Goal: Task Accomplishment & Management: Manage account settings

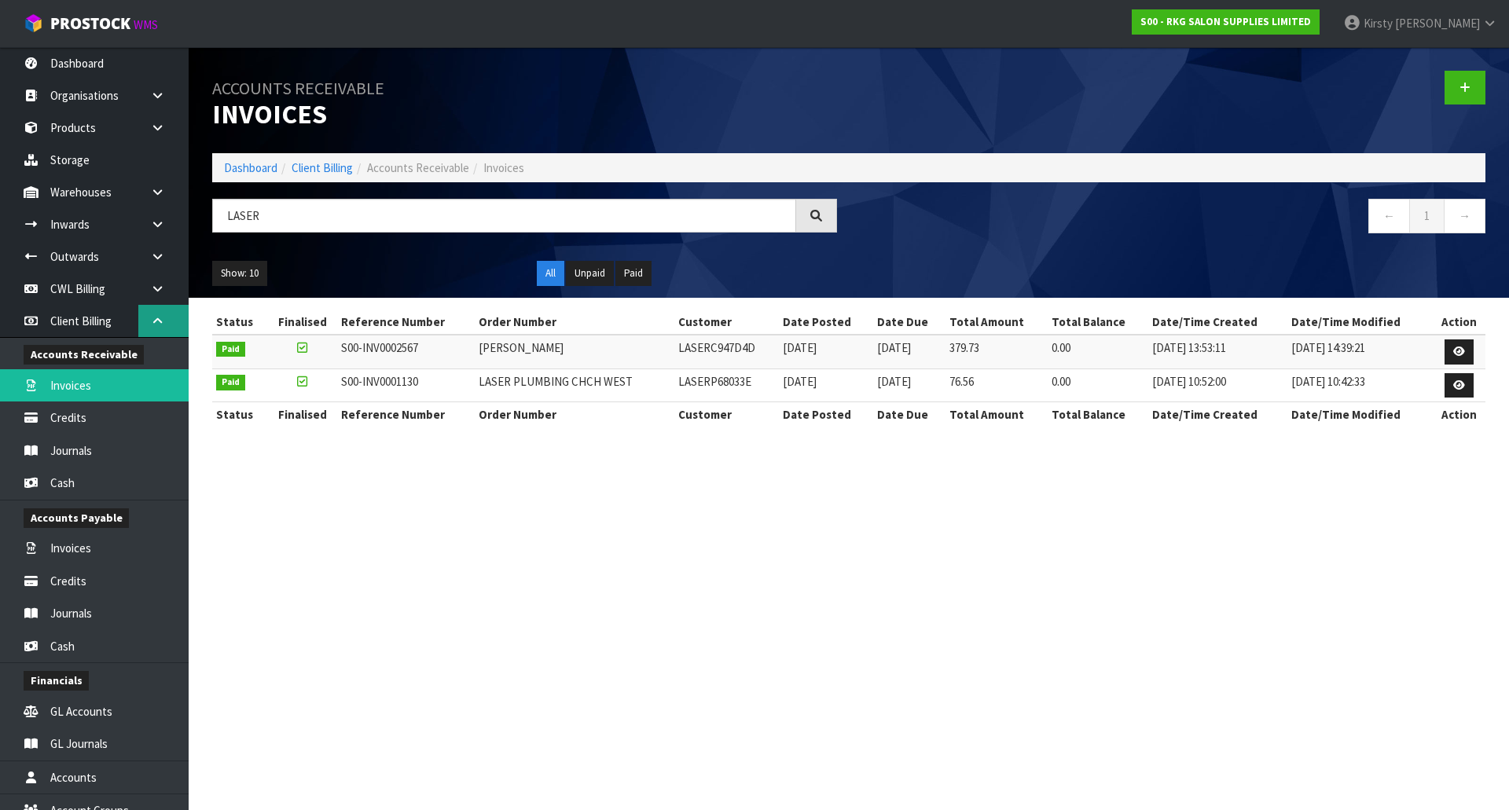
click at [160, 314] on link at bounding box center [163, 321] width 50 height 32
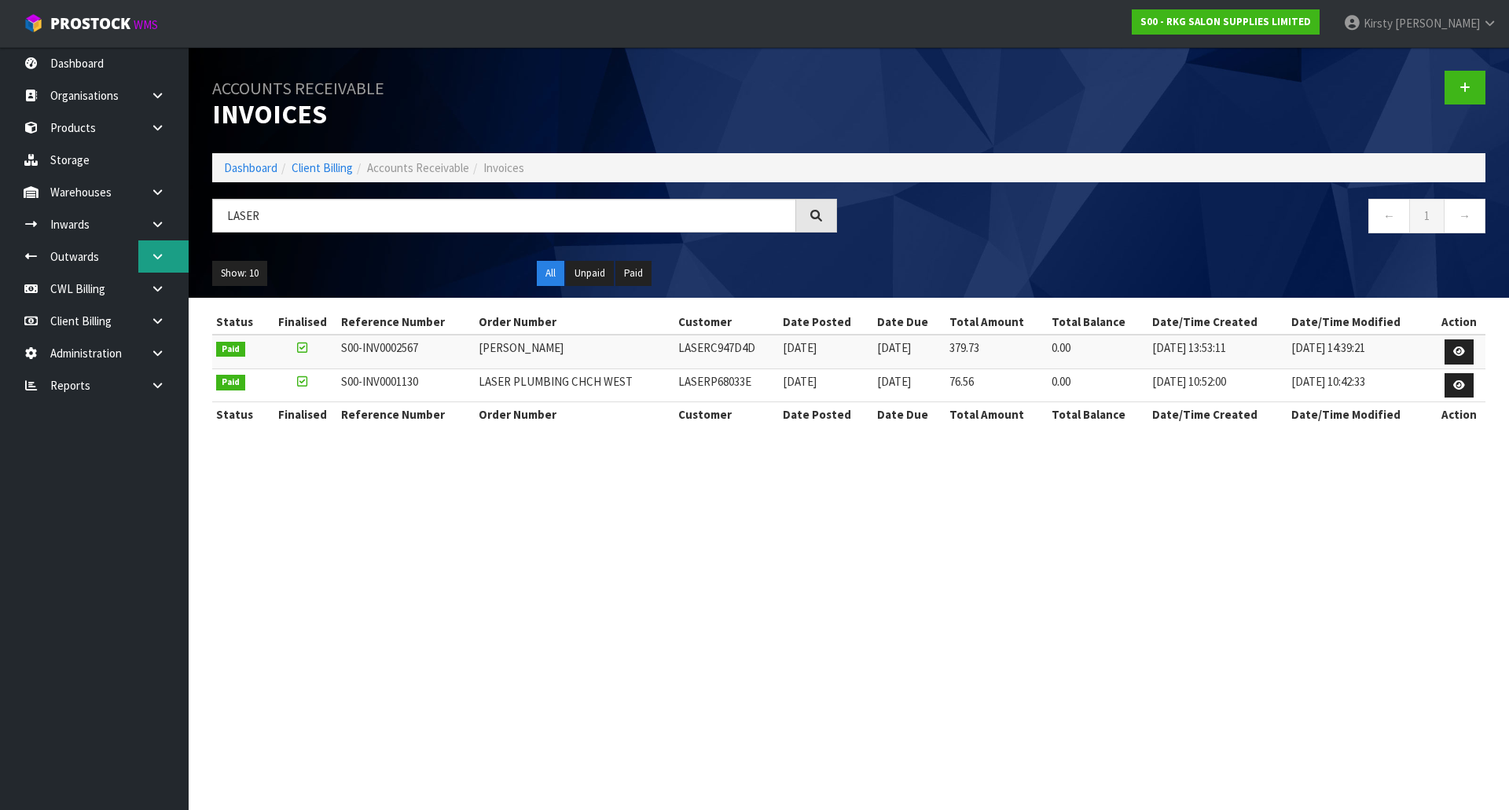
click at [151, 252] on icon at bounding box center [157, 257] width 15 height 12
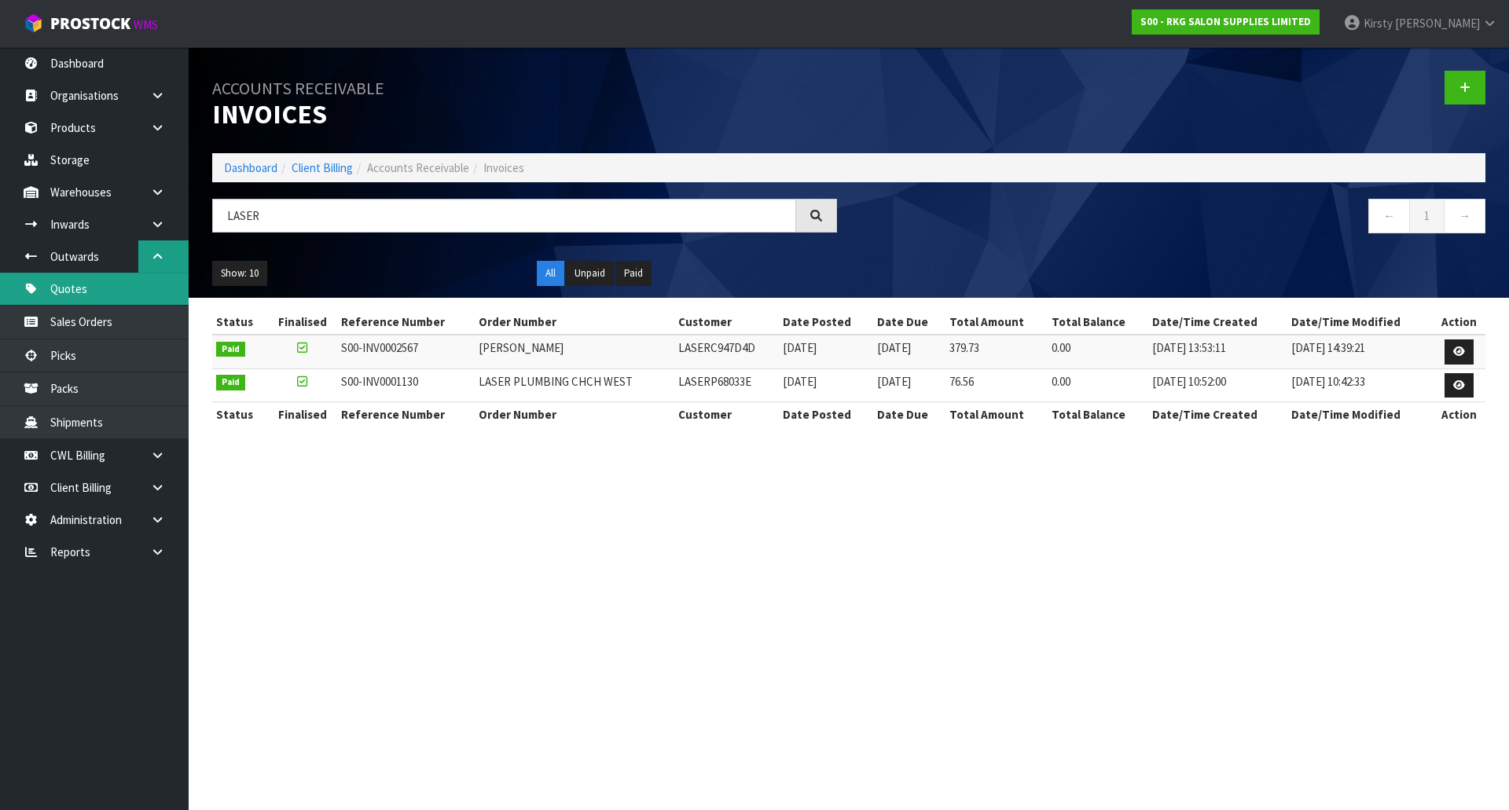
drag, startPoint x: 92, startPoint y: 289, endPoint x: 185, endPoint y: 252, distance: 100.1
click at [92, 288] on link "Quotes" at bounding box center [94, 289] width 189 height 32
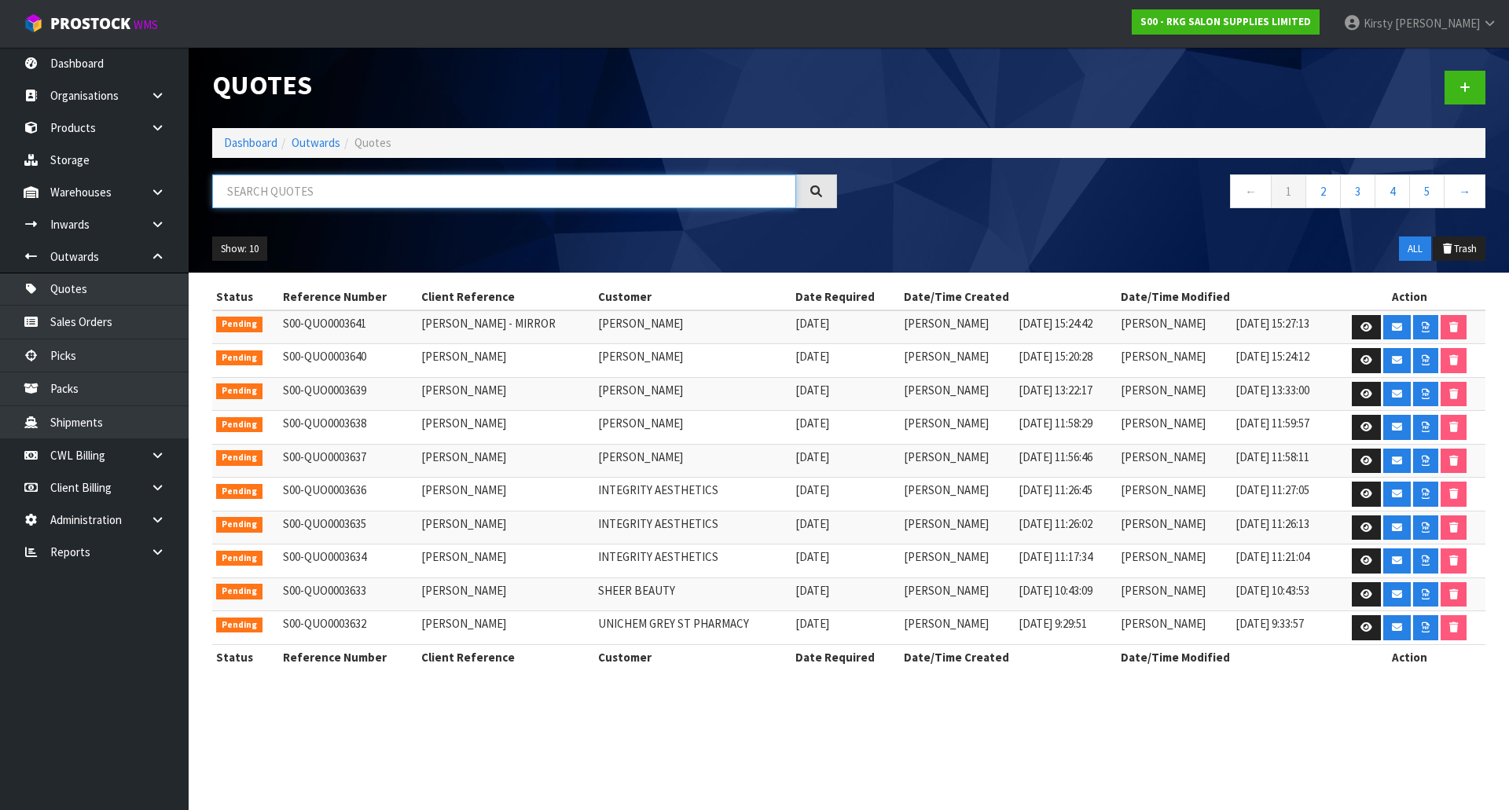
click at [253, 193] on input "text" at bounding box center [504, 192] width 584 height 34
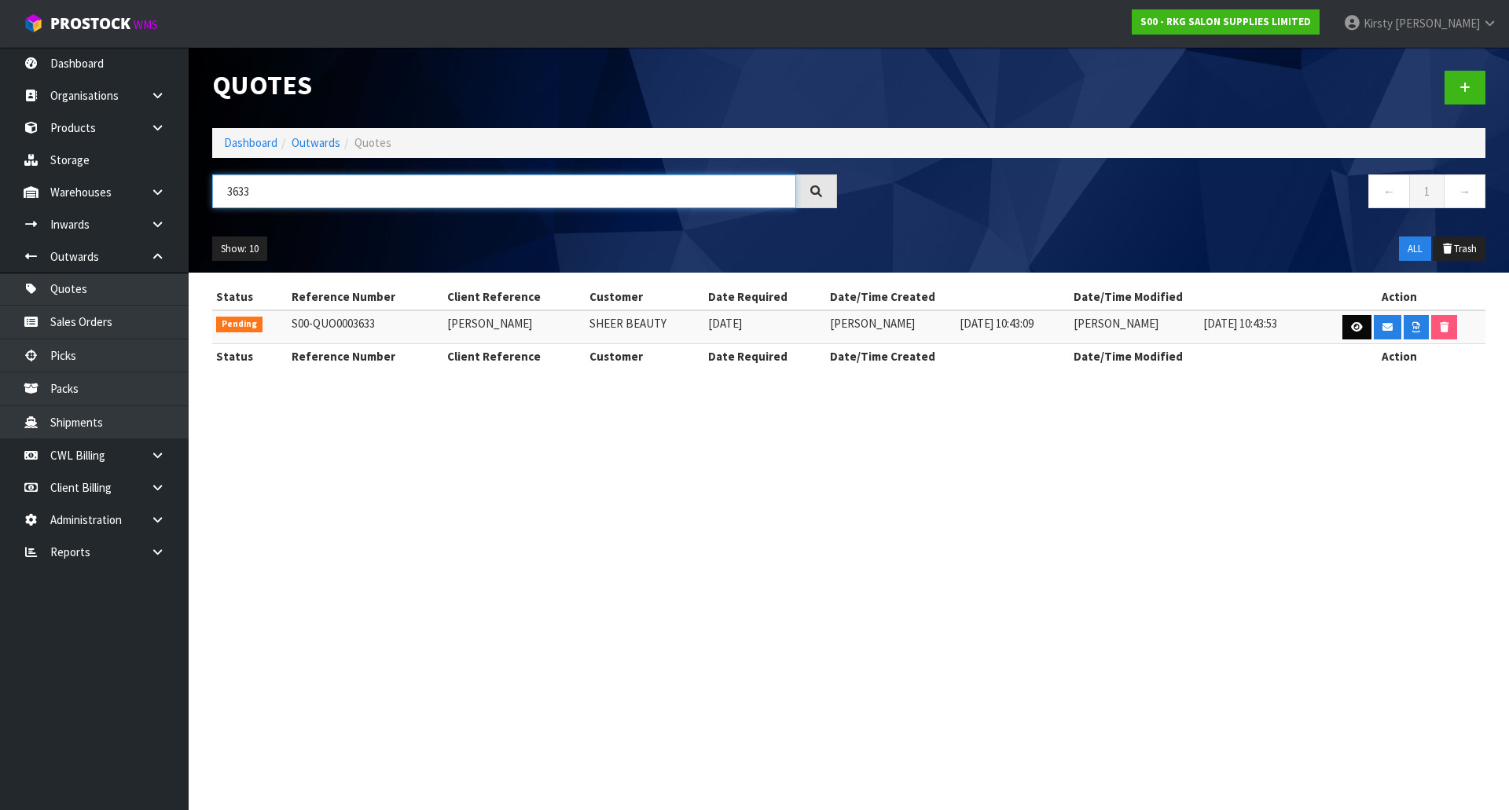
type input "3633"
click at [1352, 327] on icon at bounding box center [1357, 327] width 12 height 10
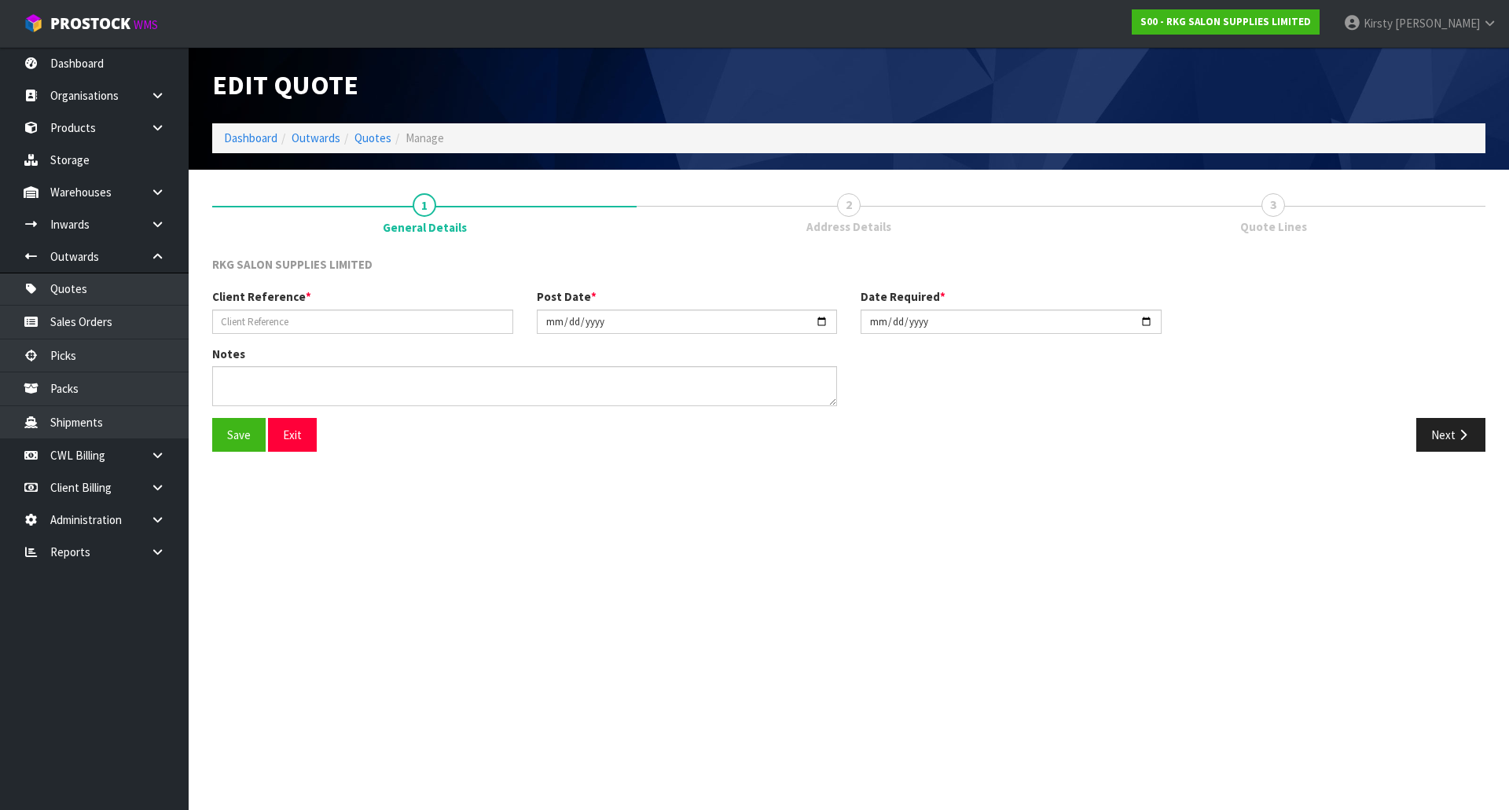
type input "ASHWINDER"
type input "2025-09-18"
type textarea "FOR PICK UP"
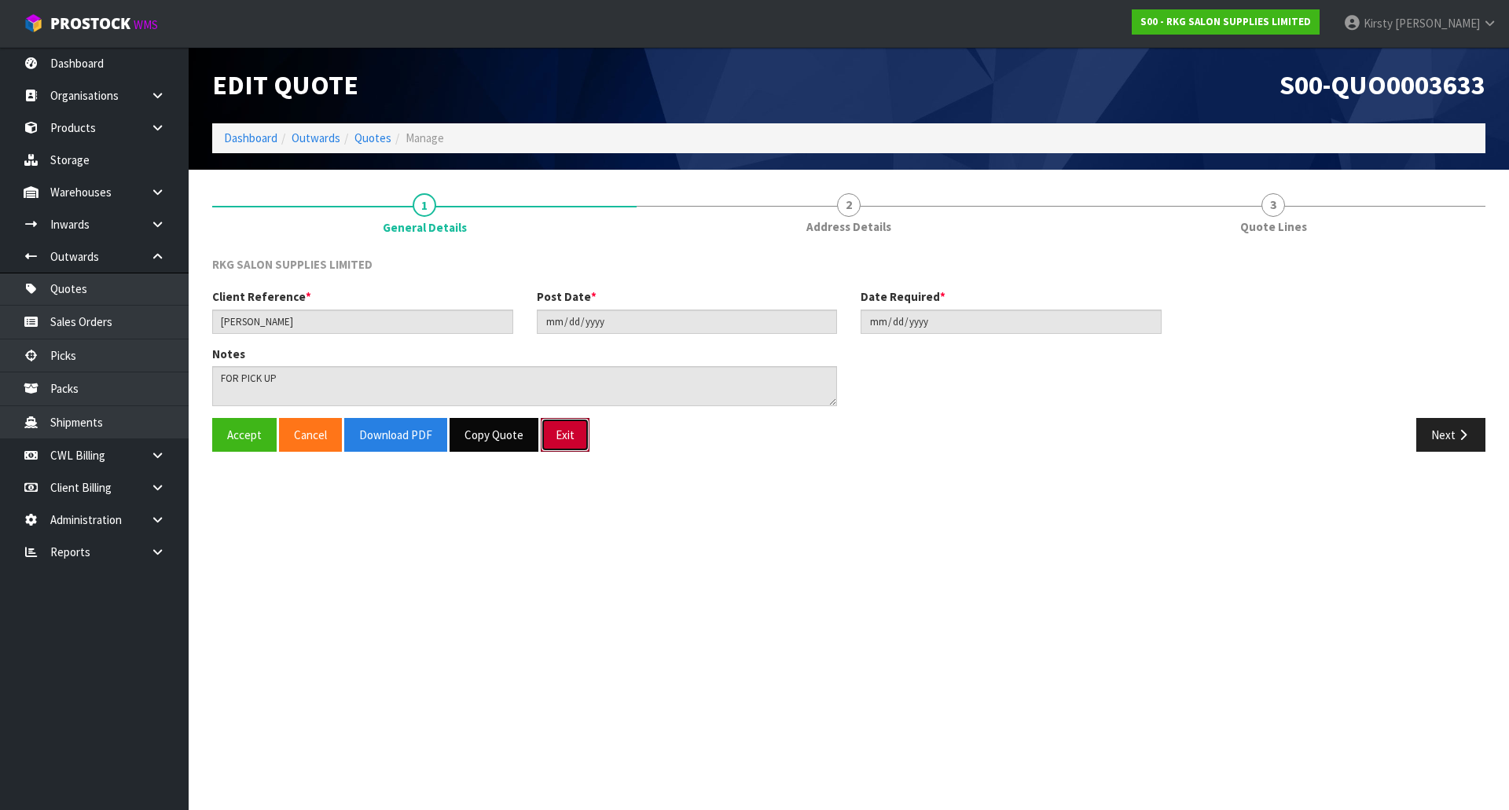
drag, startPoint x: 567, startPoint y: 443, endPoint x: 450, endPoint y: 434, distance: 116.7
click at [567, 443] on button "Exit" at bounding box center [565, 435] width 49 height 34
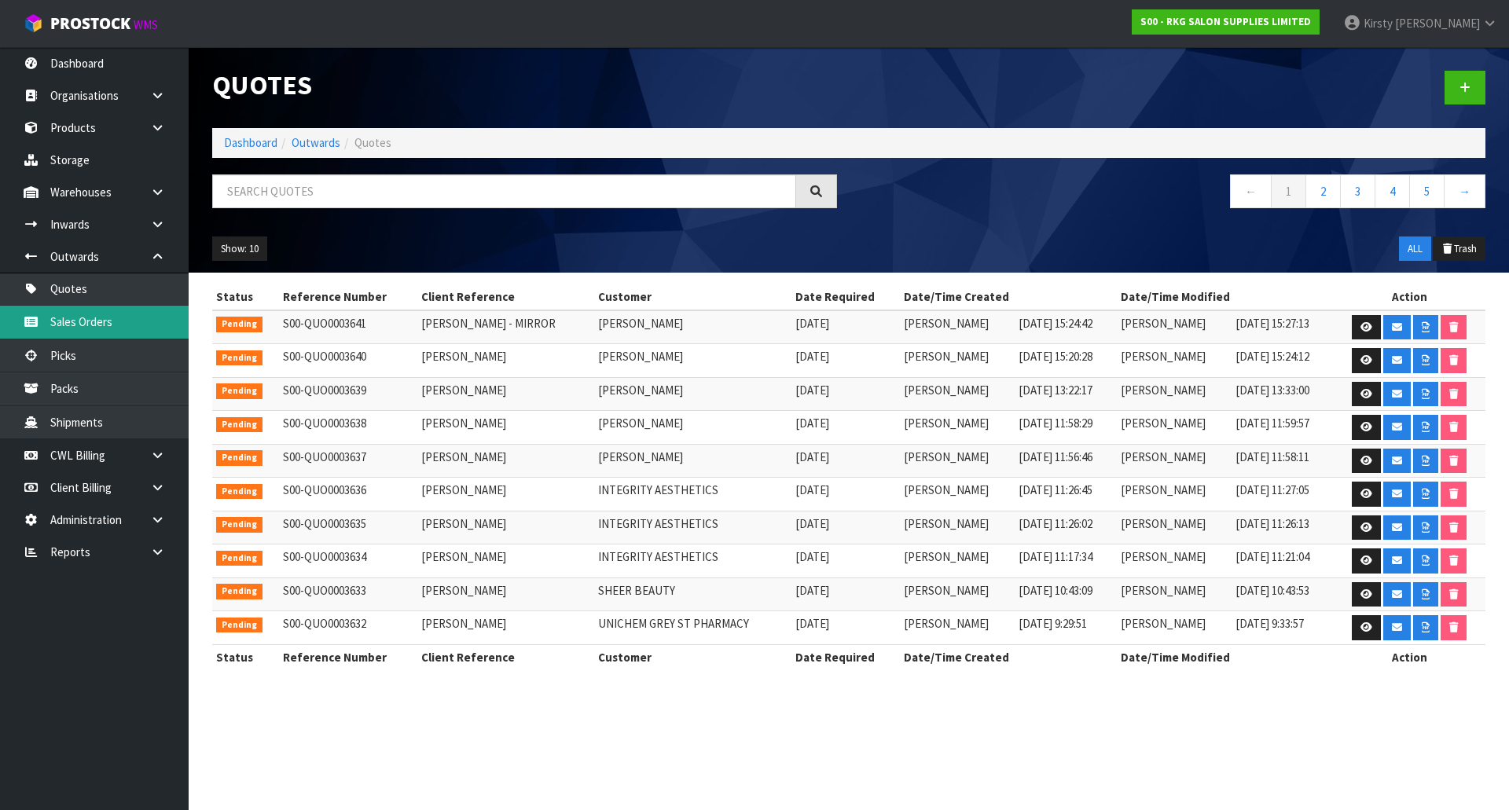
click at [152, 311] on link "Sales Orders" at bounding box center [94, 322] width 189 height 32
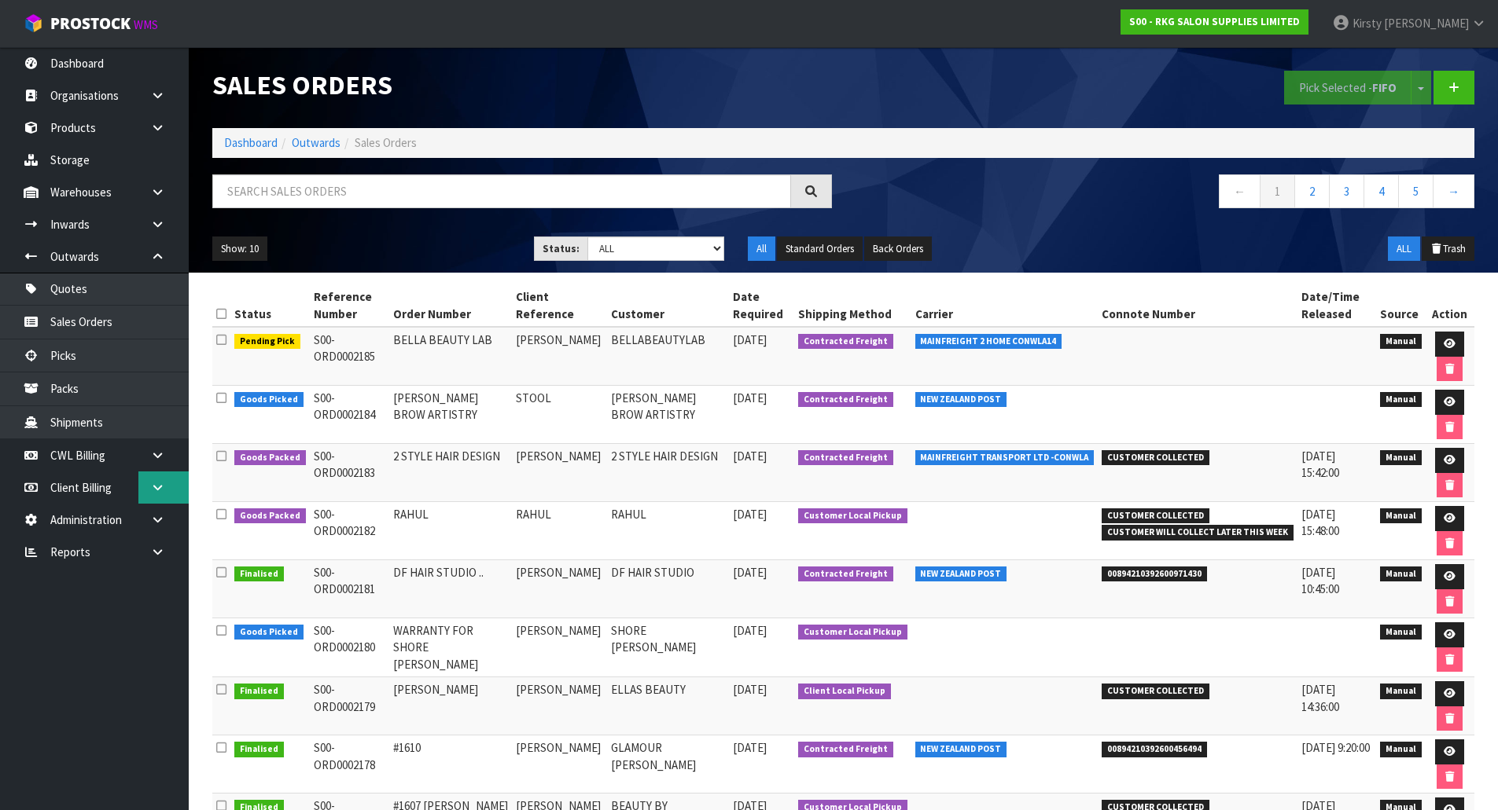
click at [160, 482] on icon at bounding box center [157, 488] width 15 height 12
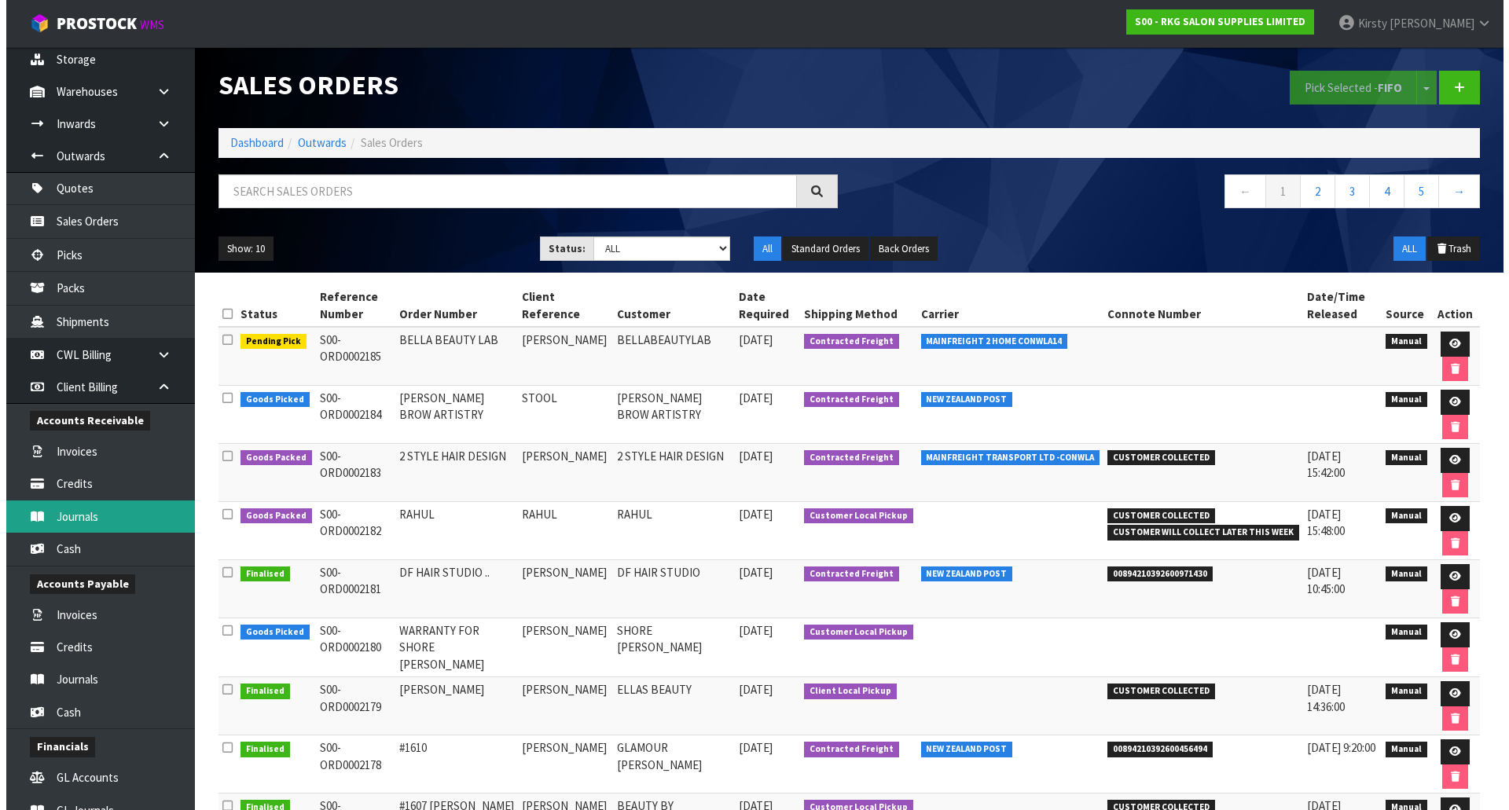
scroll to position [157, 0]
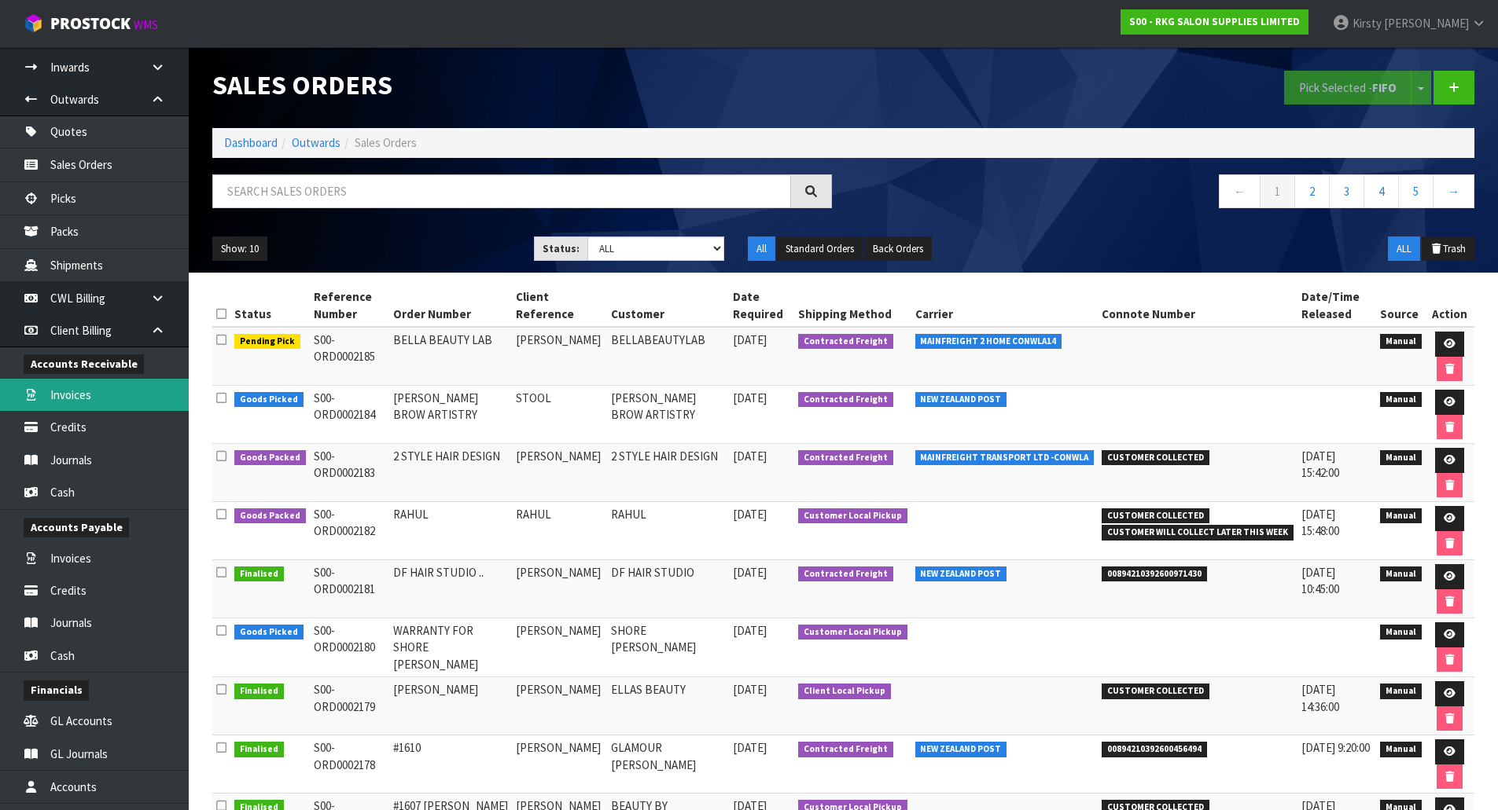
click at [76, 396] on link "Invoices" at bounding box center [94, 395] width 189 height 32
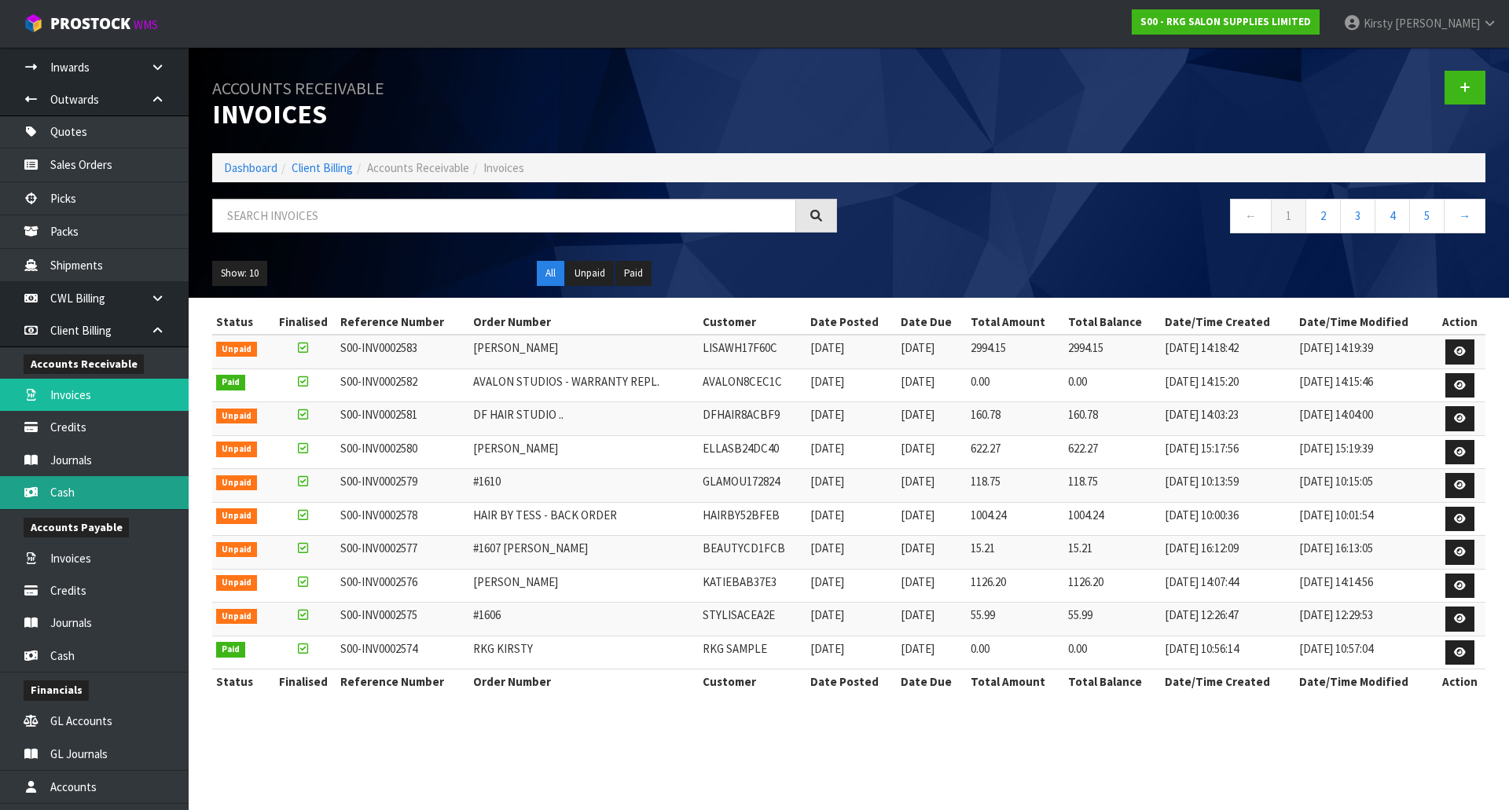
click at [46, 482] on link "Cash" at bounding box center [94, 492] width 189 height 32
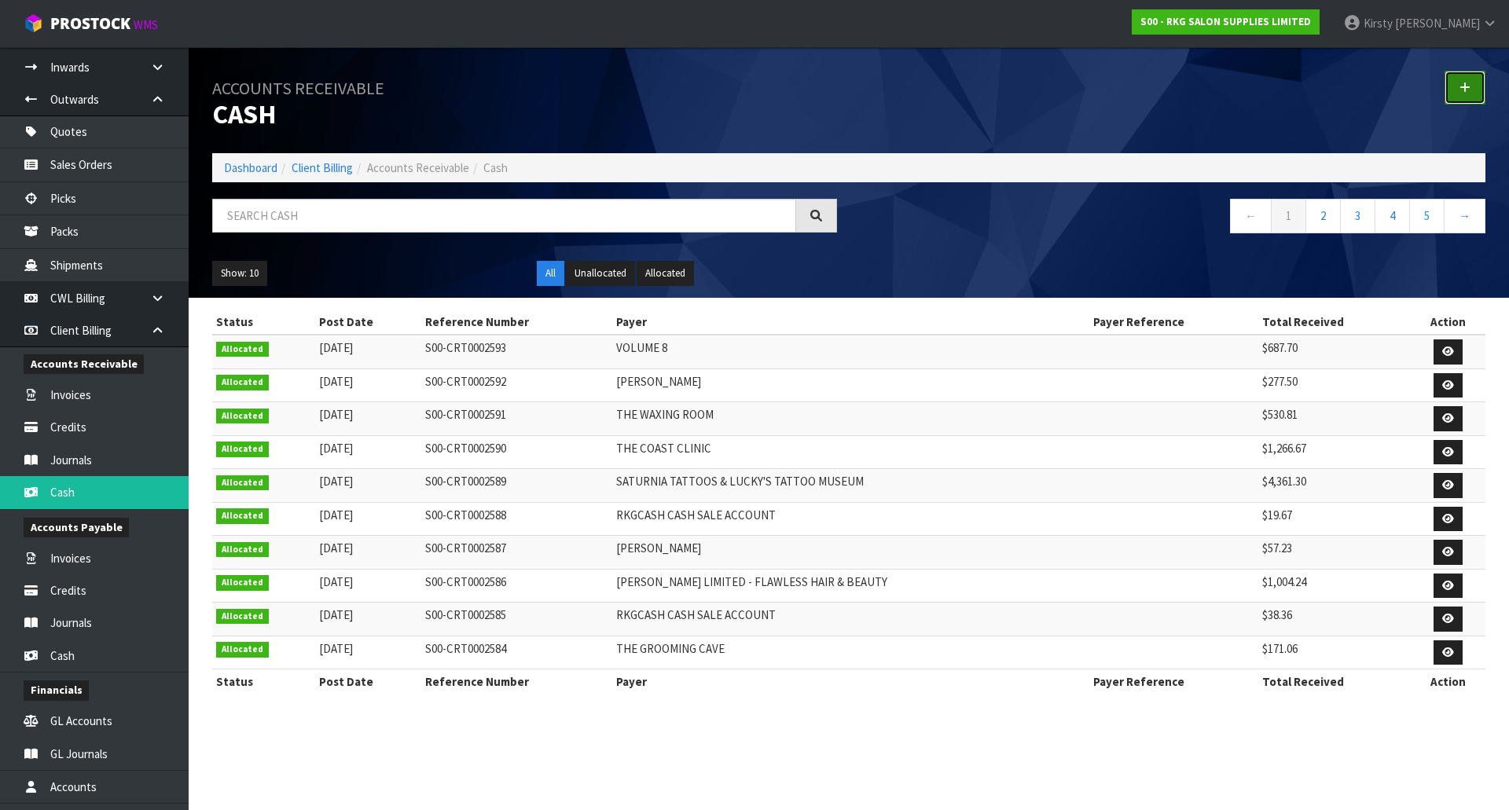
click at [1461, 89] on icon at bounding box center [1465, 88] width 11 height 12
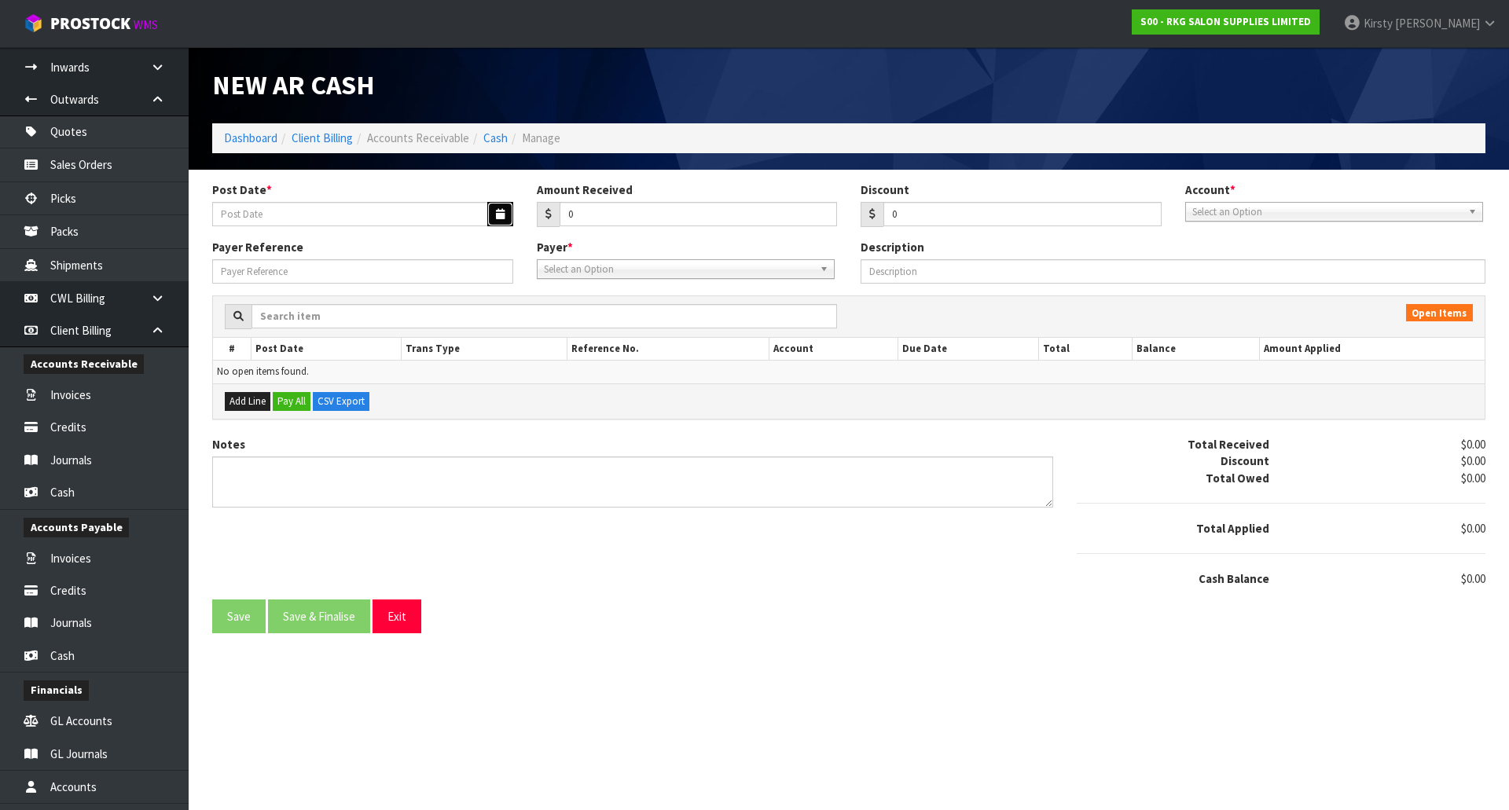
click at [507, 215] on button "button" at bounding box center [500, 214] width 26 height 24
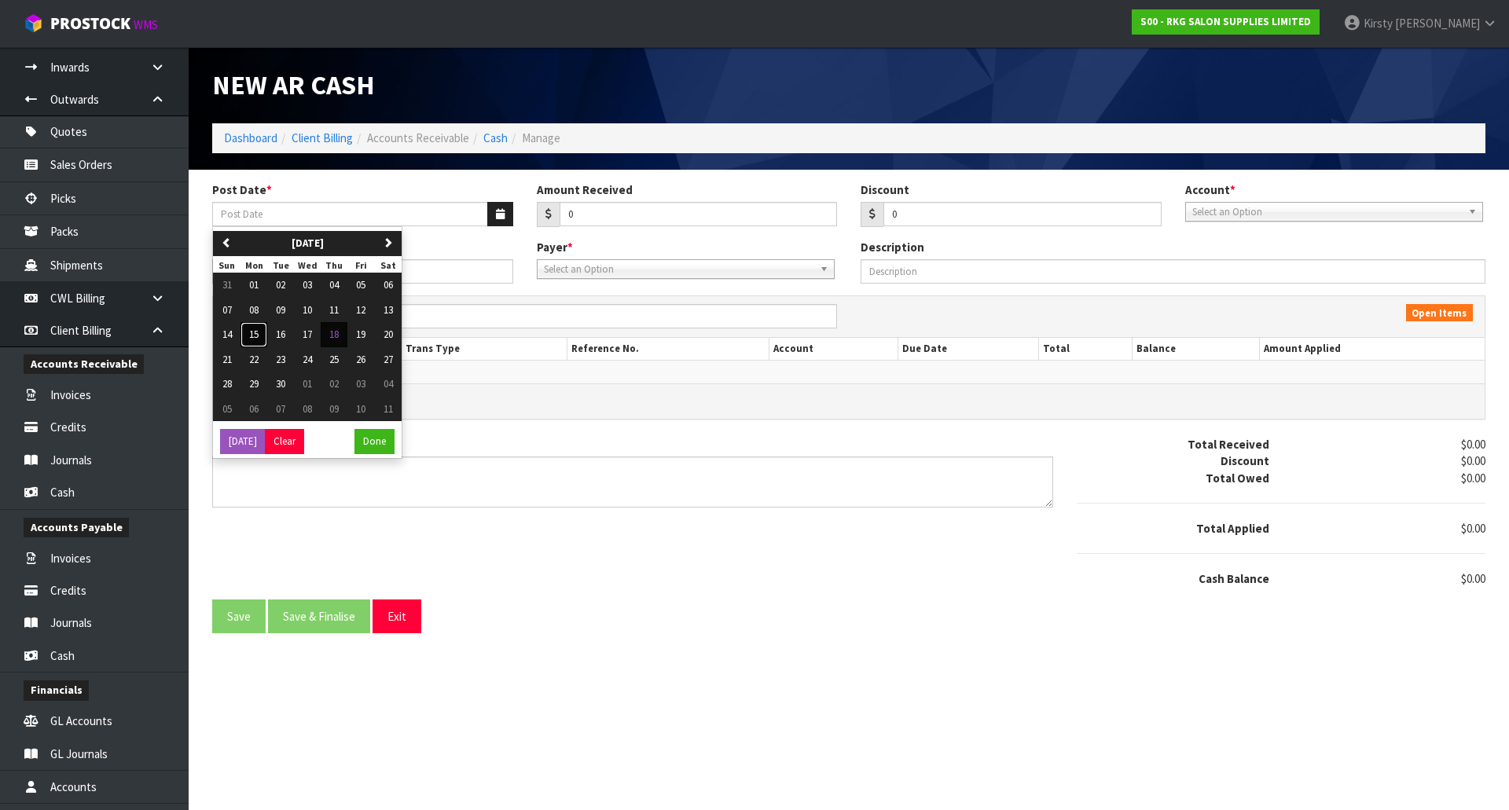
drag, startPoint x: 259, startPoint y: 334, endPoint x: 458, endPoint y: 263, distance: 211.1
click at [259, 333] on span "15" at bounding box center [253, 334] width 9 height 13
type input "15/09/2025"
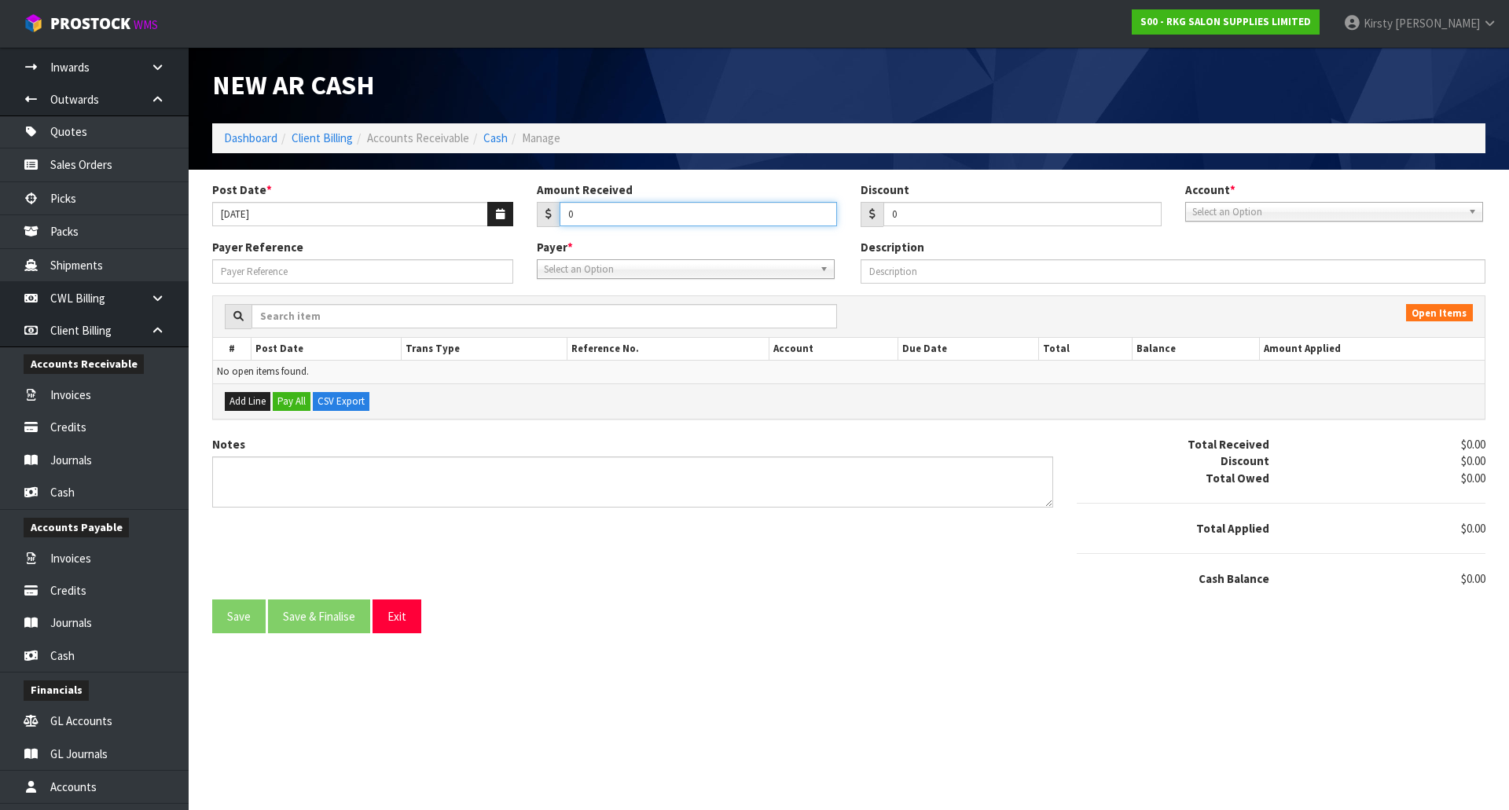
drag, startPoint x: 585, startPoint y: 218, endPoint x: 550, endPoint y: 226, distance: 35.5
click at [550, 226] on div "0" at bounding box center [687, 214] width 301 height 25
type input "2994.15"
click at [1228, 217] on span "Select an Option" at bounding box center [1328, 212] width 270 height 19
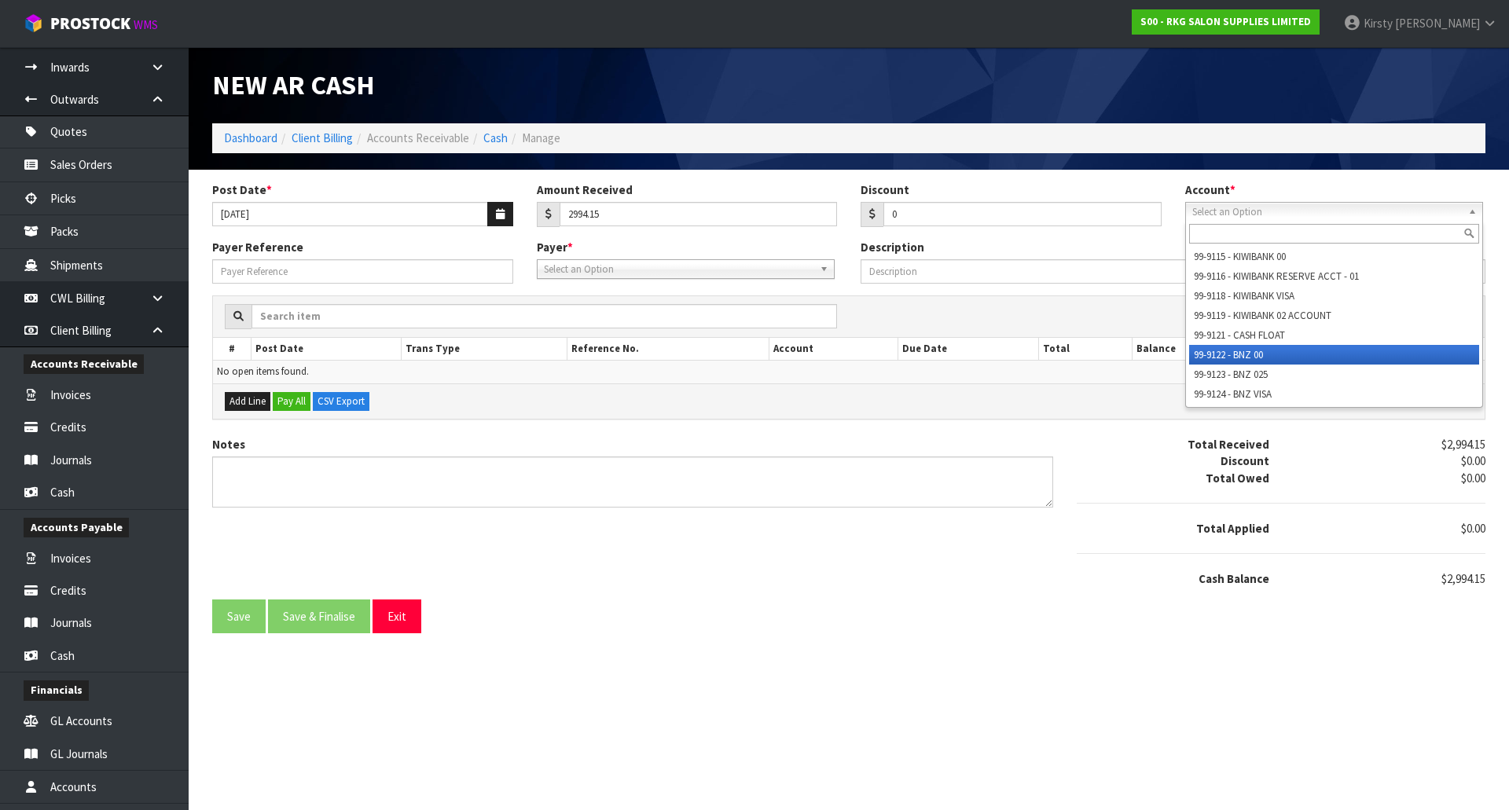
click at [1237, 355] on li "99-9122 - BNZ 00" at bounding box center [1334, 355] width 290 height 20
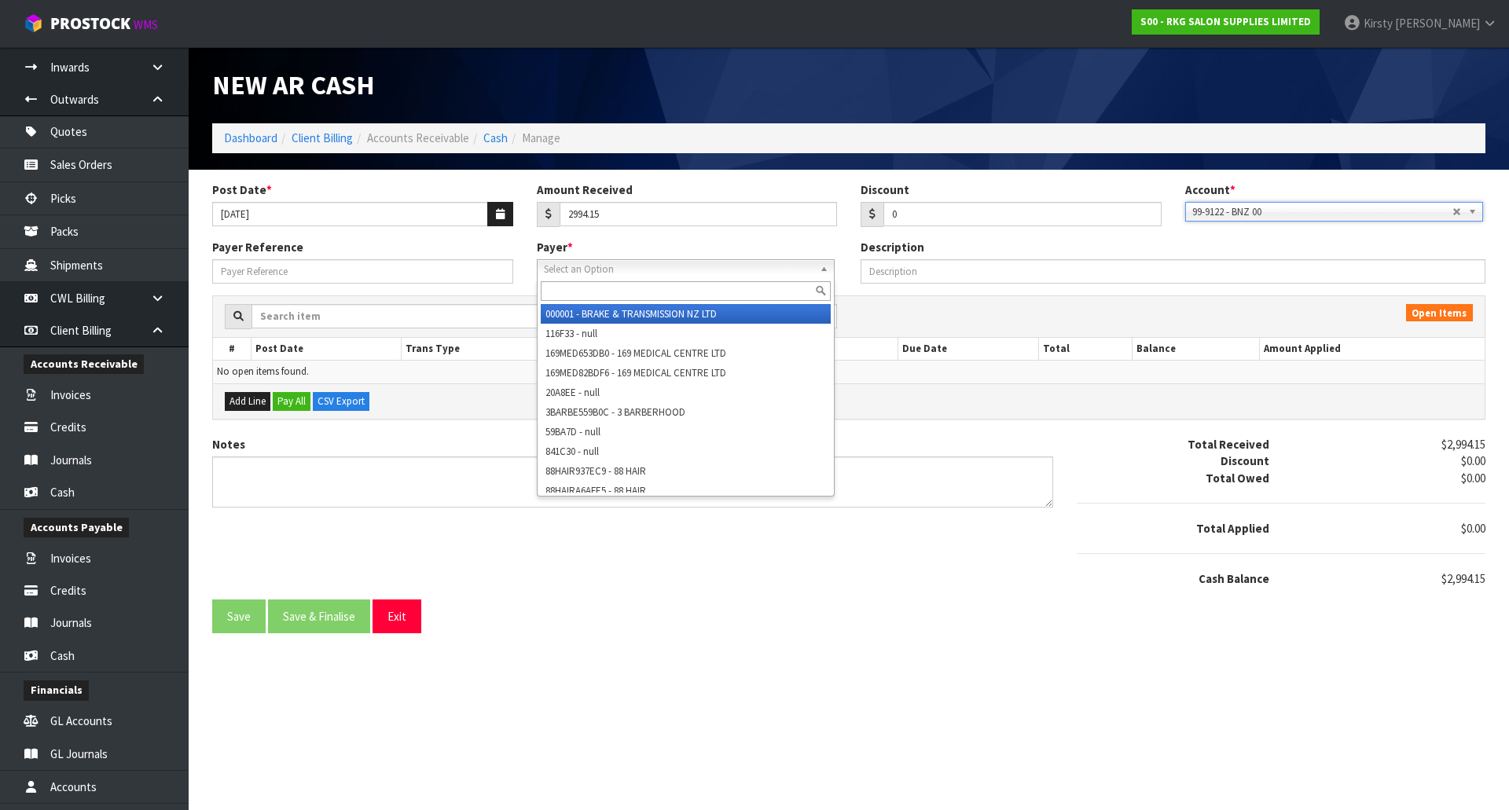
click at [549, 274] on span "Select an Option" at bounding box center [679, 269] width 270 height 19
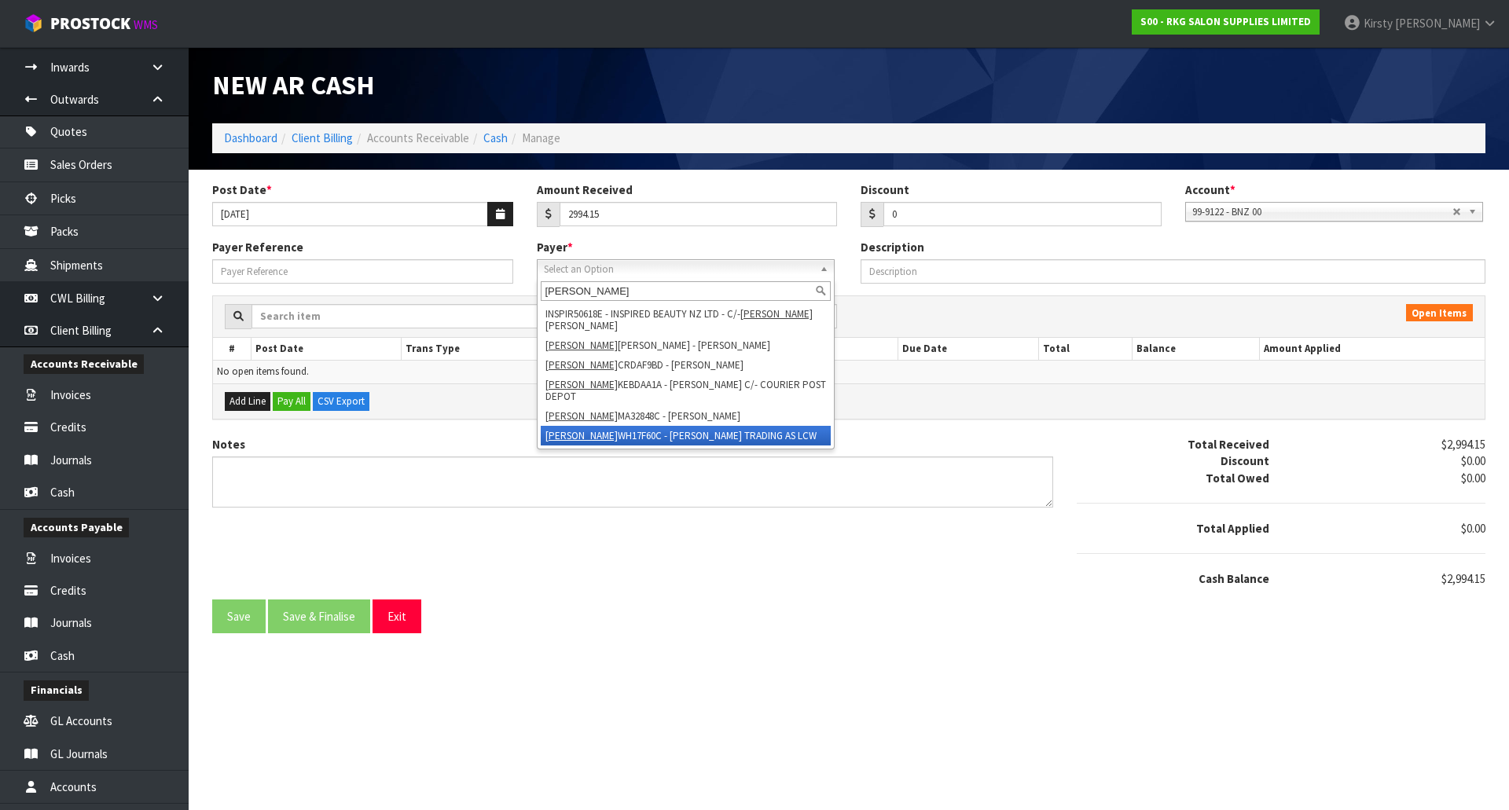
type input "lisa"
click at [563, 429] on em "LISA" at bounding box center [582, 435] width 72 height 13
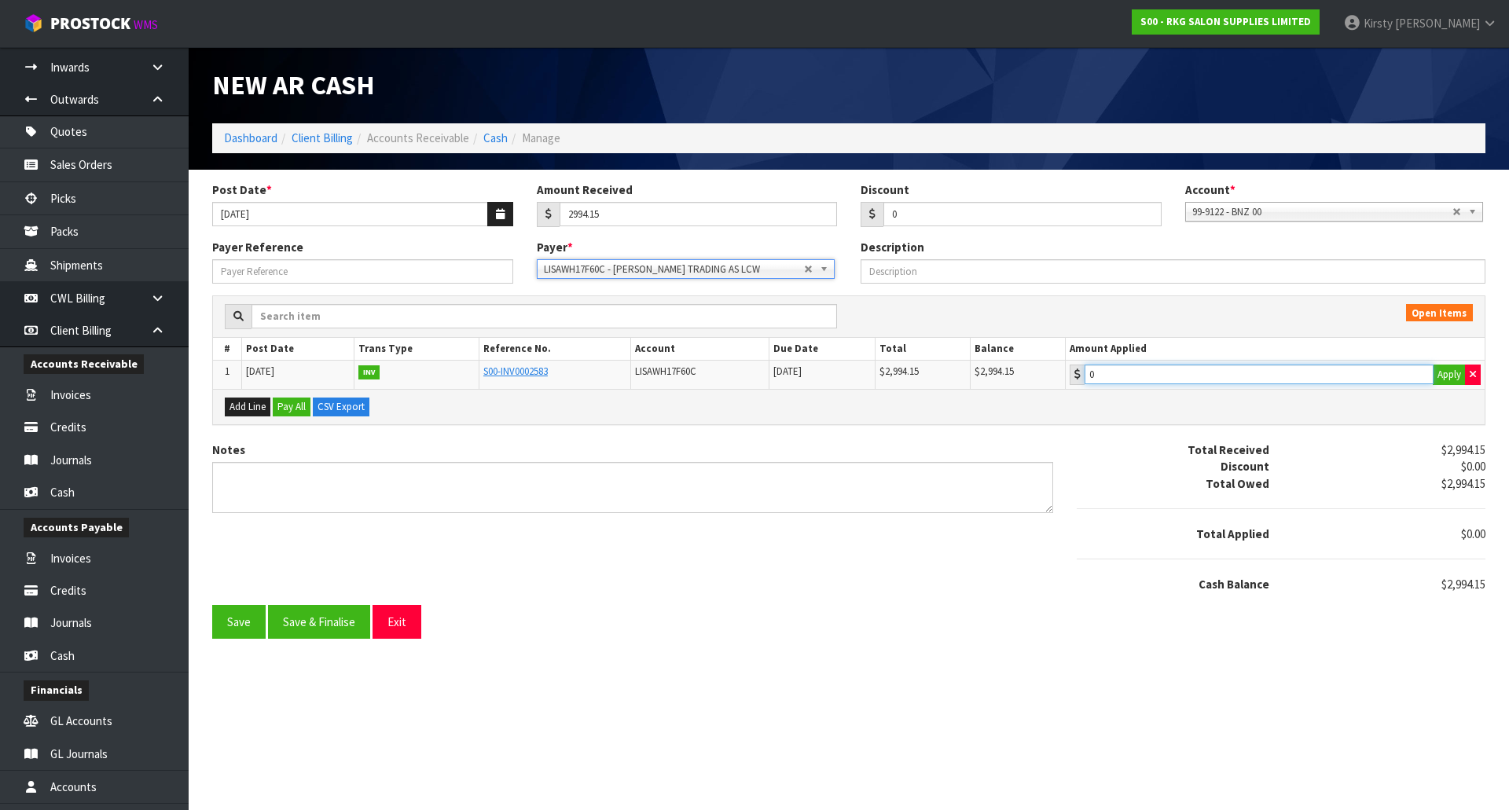
type input "2994.15"
click at [1212, 377] on input "2994.15" at bounding box center [1259, 375] width 349 height 20
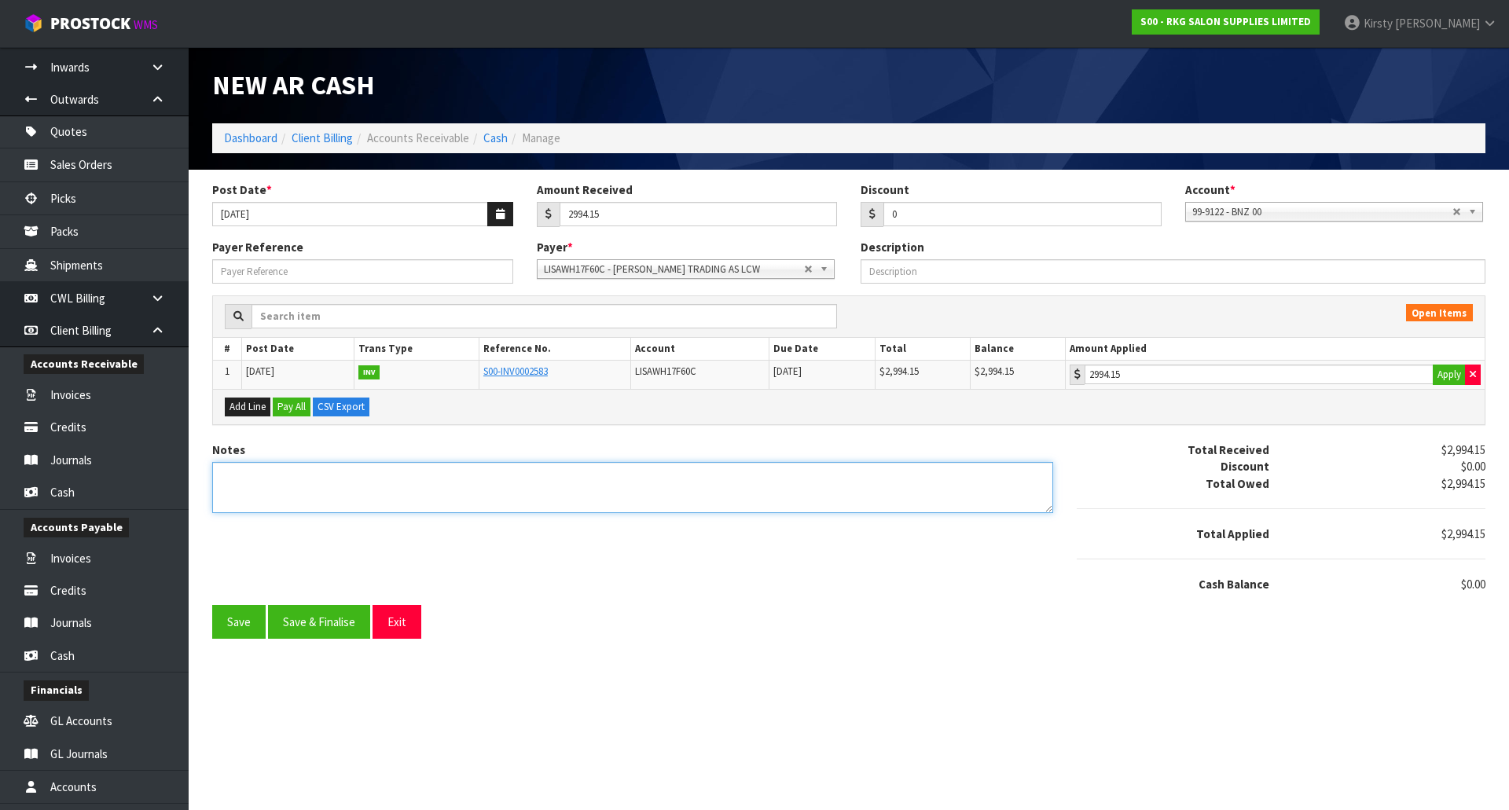
click at [242, 479] on textarea "Notes" at bounding box center [632, 487] width 841 height 51
type textarea "DC 15.9"
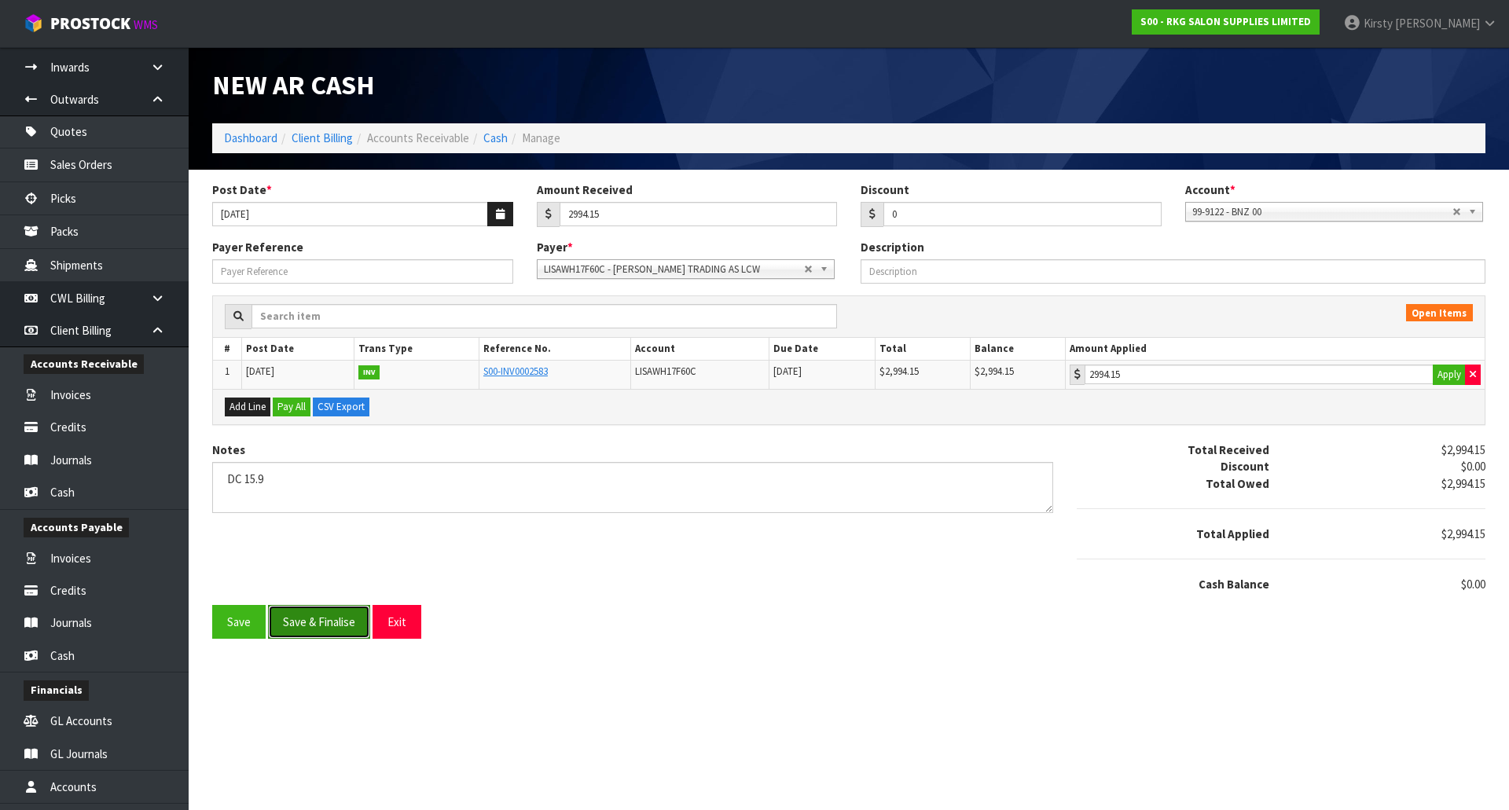
click at [282, 628] on button "Save & Finalise" at bounding box center [319, 622] width 102 height 34
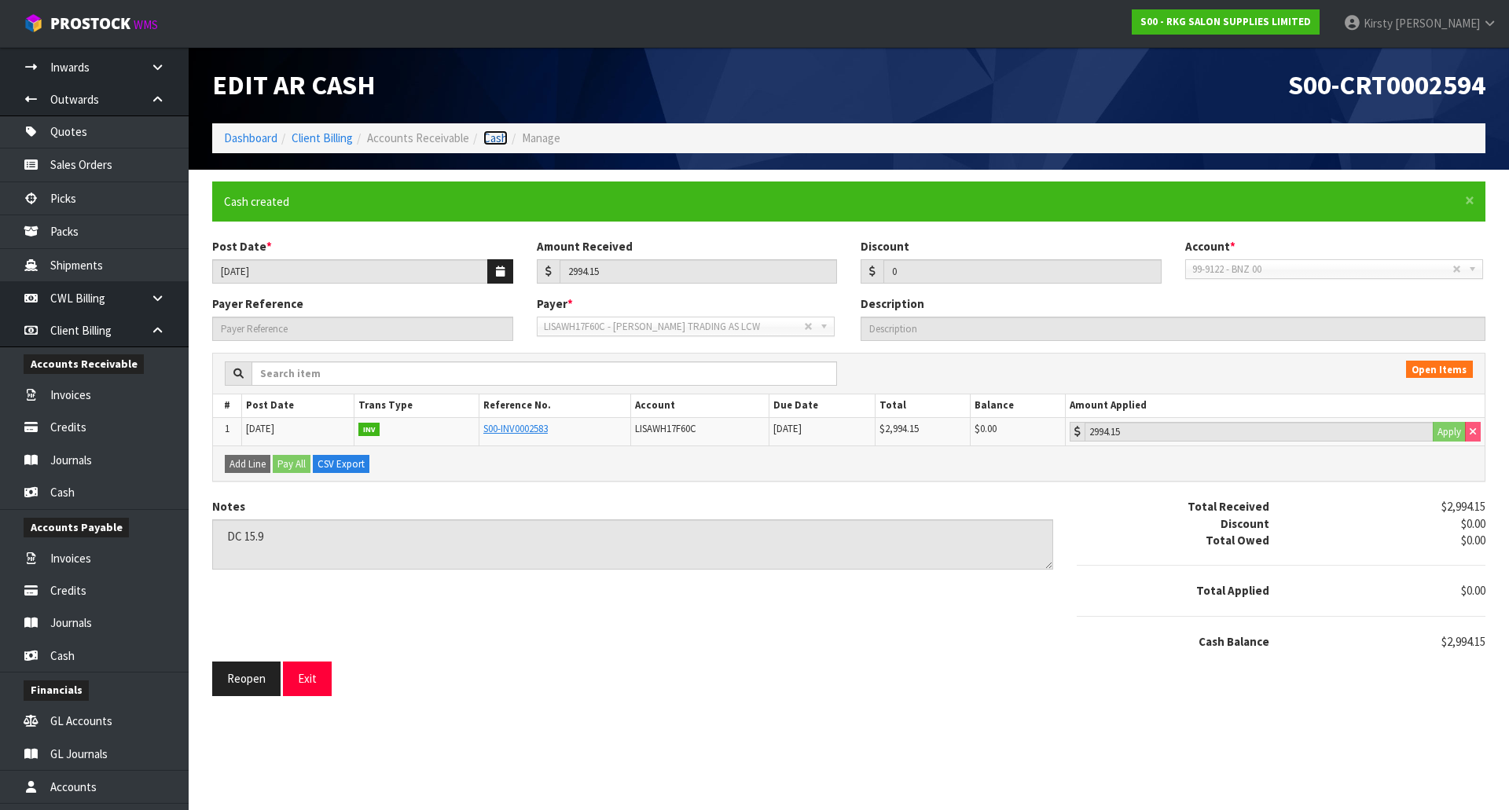
click at [494, 145] on link "Cash" at bounding box center [495, 137] width 24 height 15
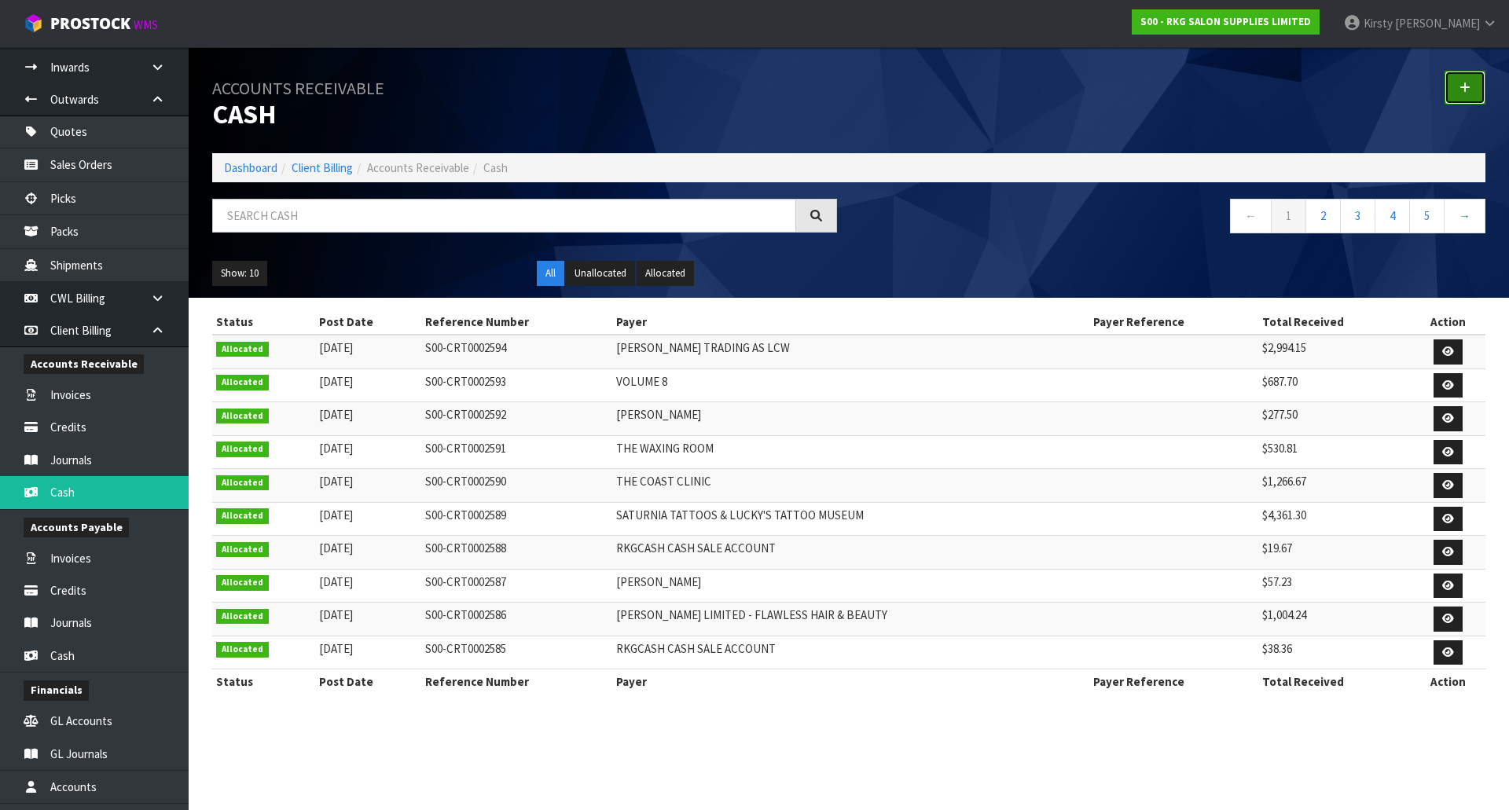
click at [1465, 90] on icon at bounding box center [1465, 88] width 11 height 12
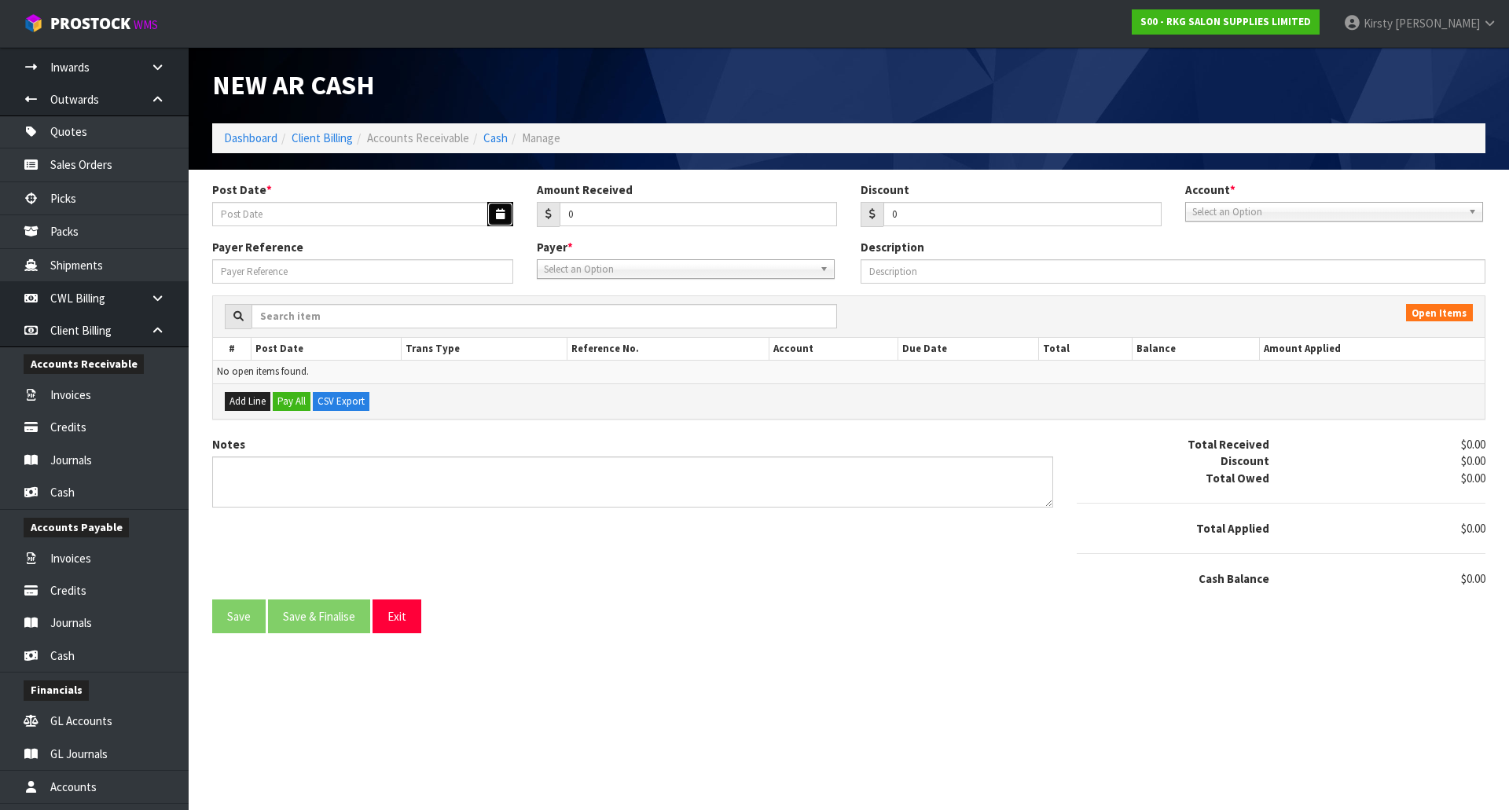
click at [502, 215] on icon "button" at bounding box center [500, 214] width 9 height 10
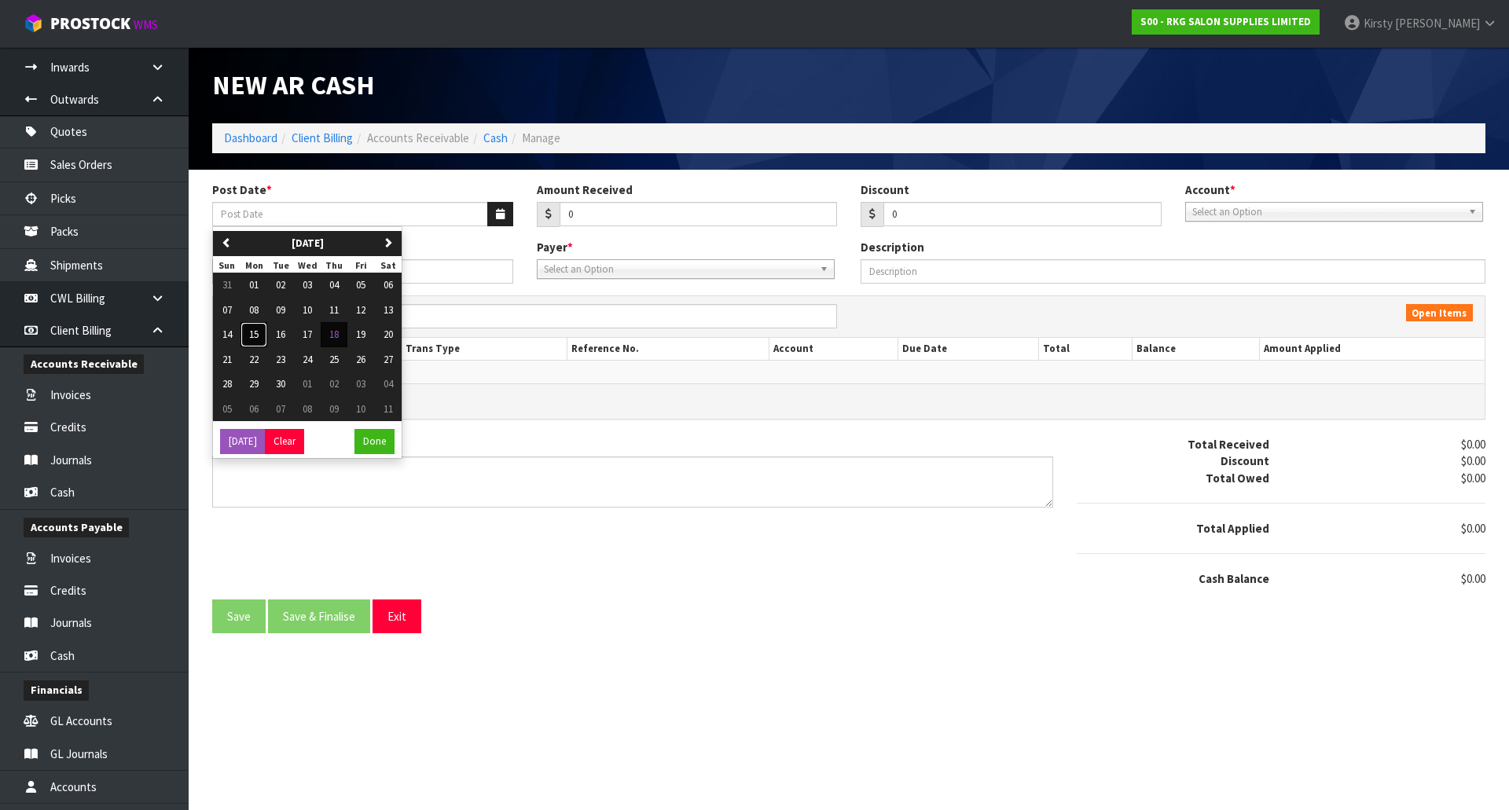
click at [258, 337] on span "15" at bounding box center [253, 334] width 9 height 13
type input "15/09/2025"
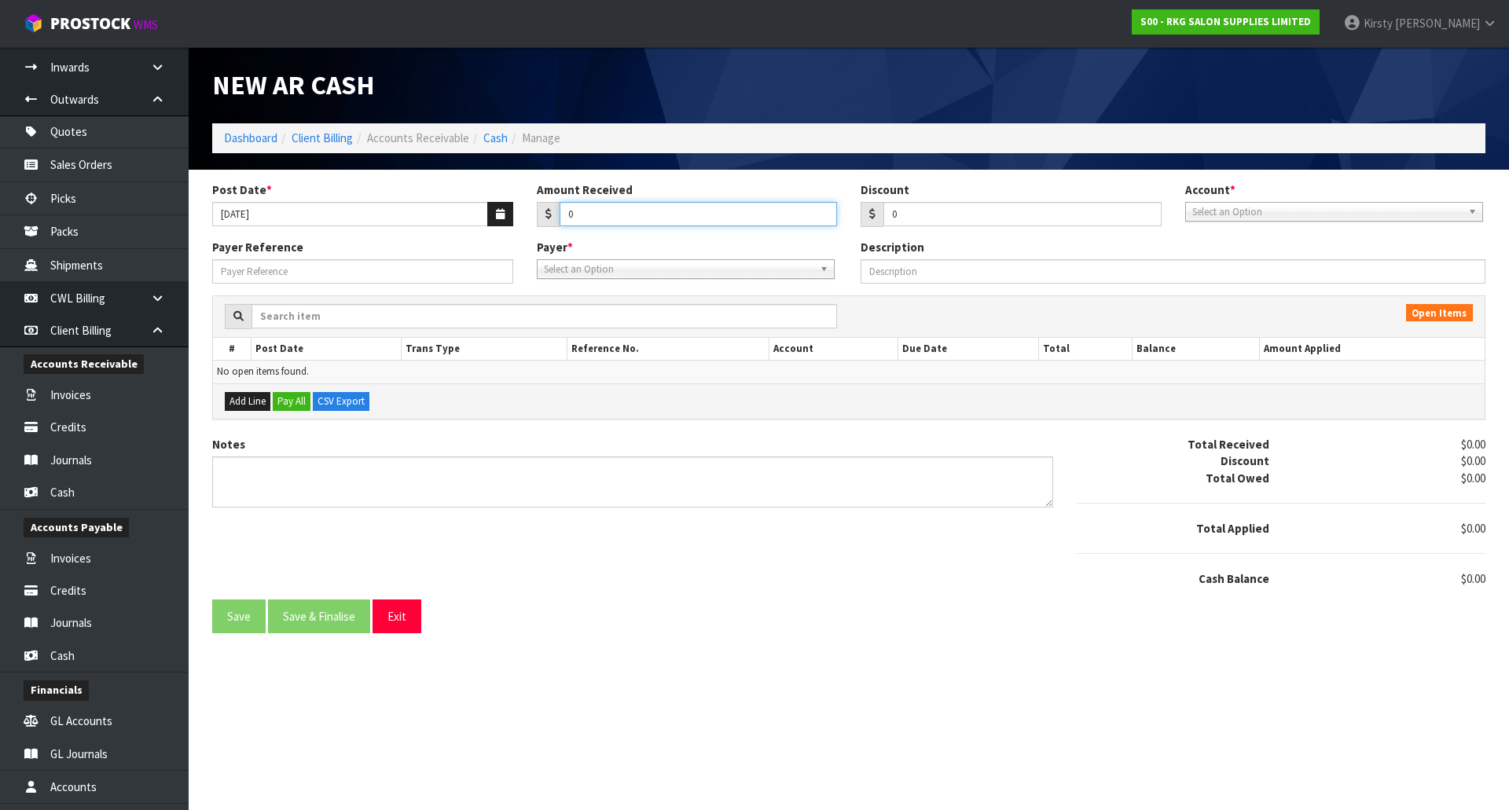
drag, startPoint x: 574, startPoint y: 212, endPoint x: 557, endPoint y: 214, distance: 16.6
click at [557, 214] on div "0" at bounding box center [687, 214] width 301 height 25
type input "15.21"
click at [1275, 213] on span "Select an Option" at bounding box center [1328, 212] width 270 height 19
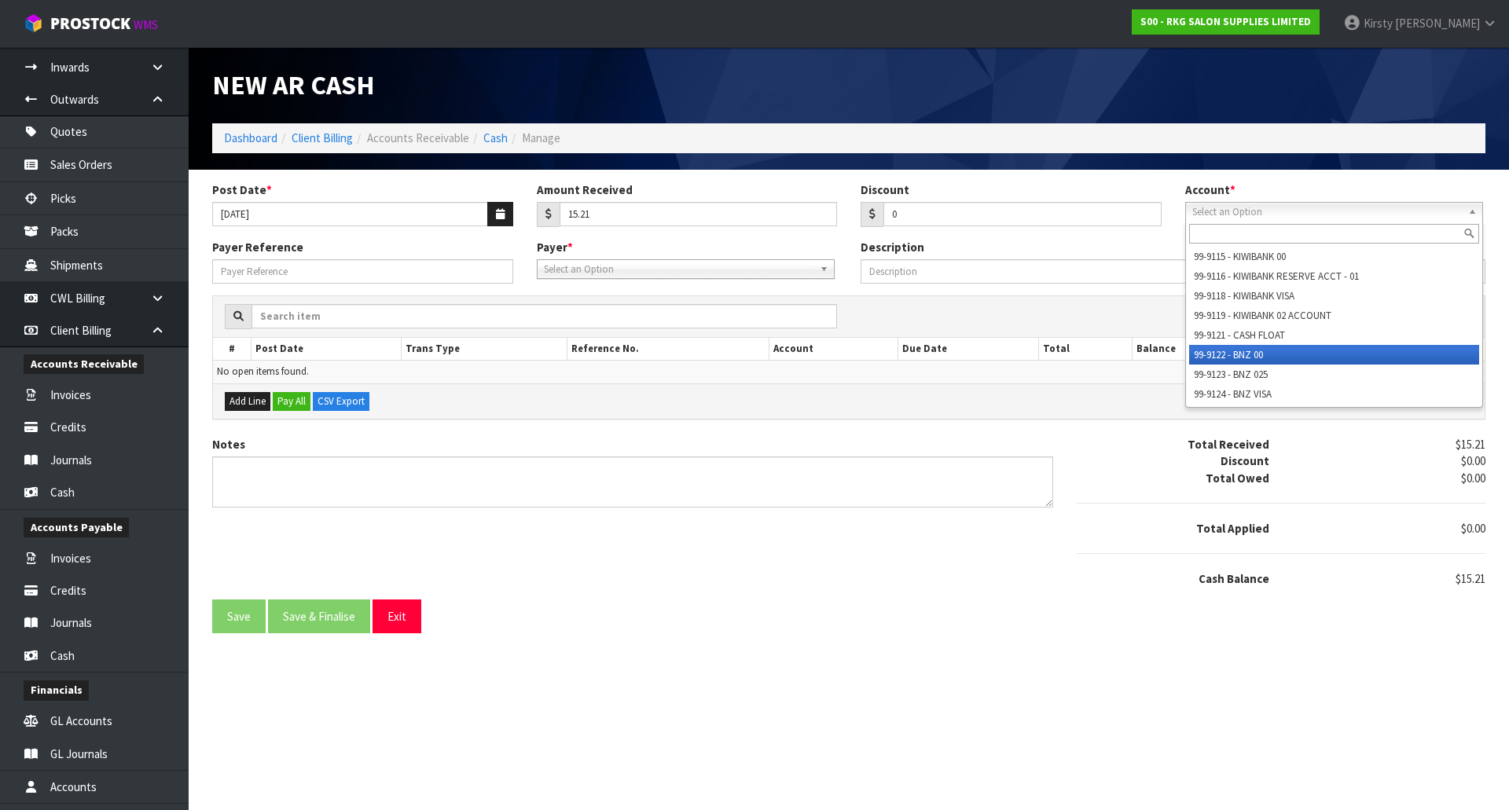
click at [1251, 351] on li "99-9122 - BNZ 00" at bounding box center [1334, 355] width 290 height 20
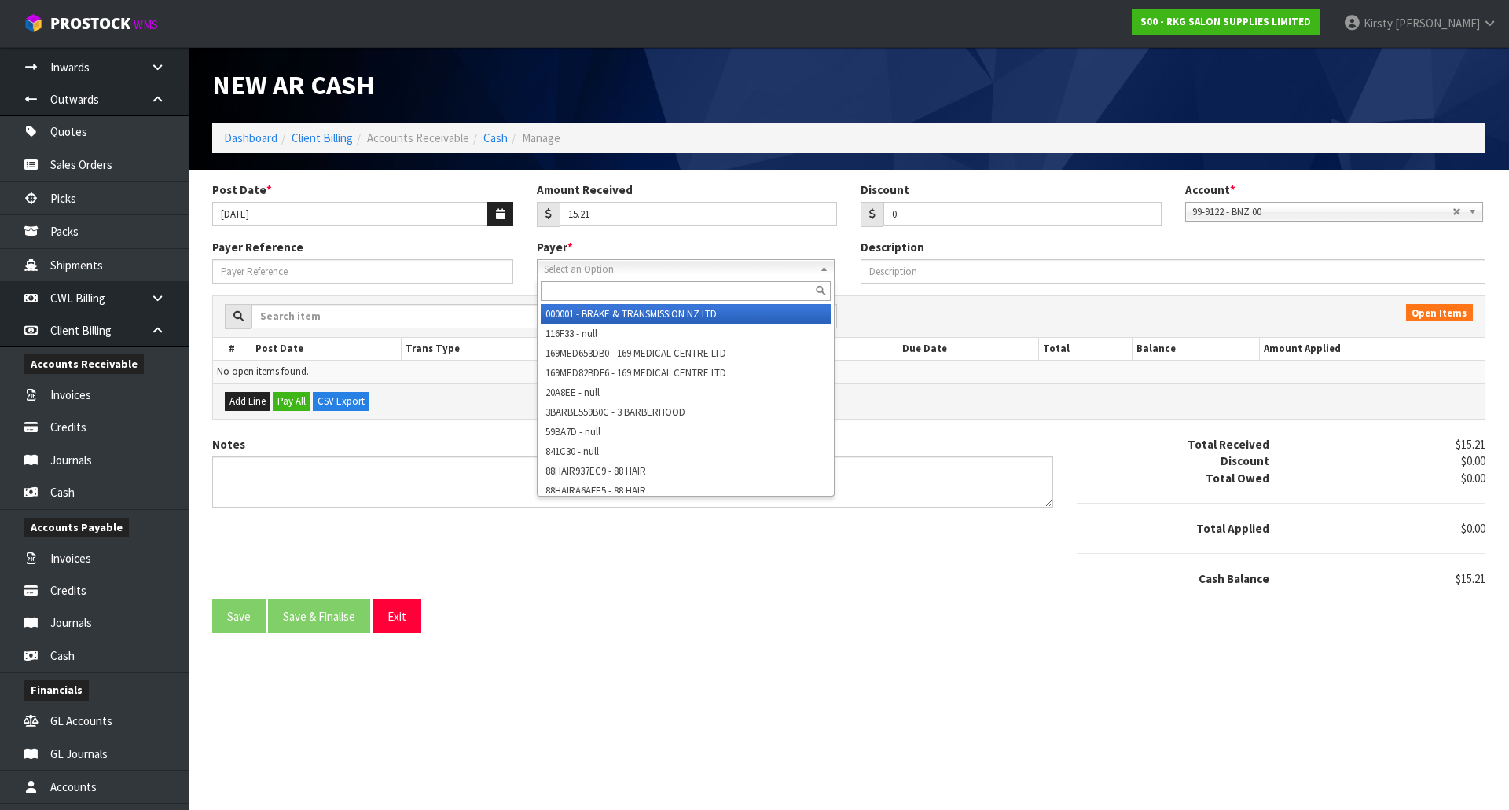
click at [570, 266] on span "Select an Option" at bounding box center [679, 269] width 270 height 19
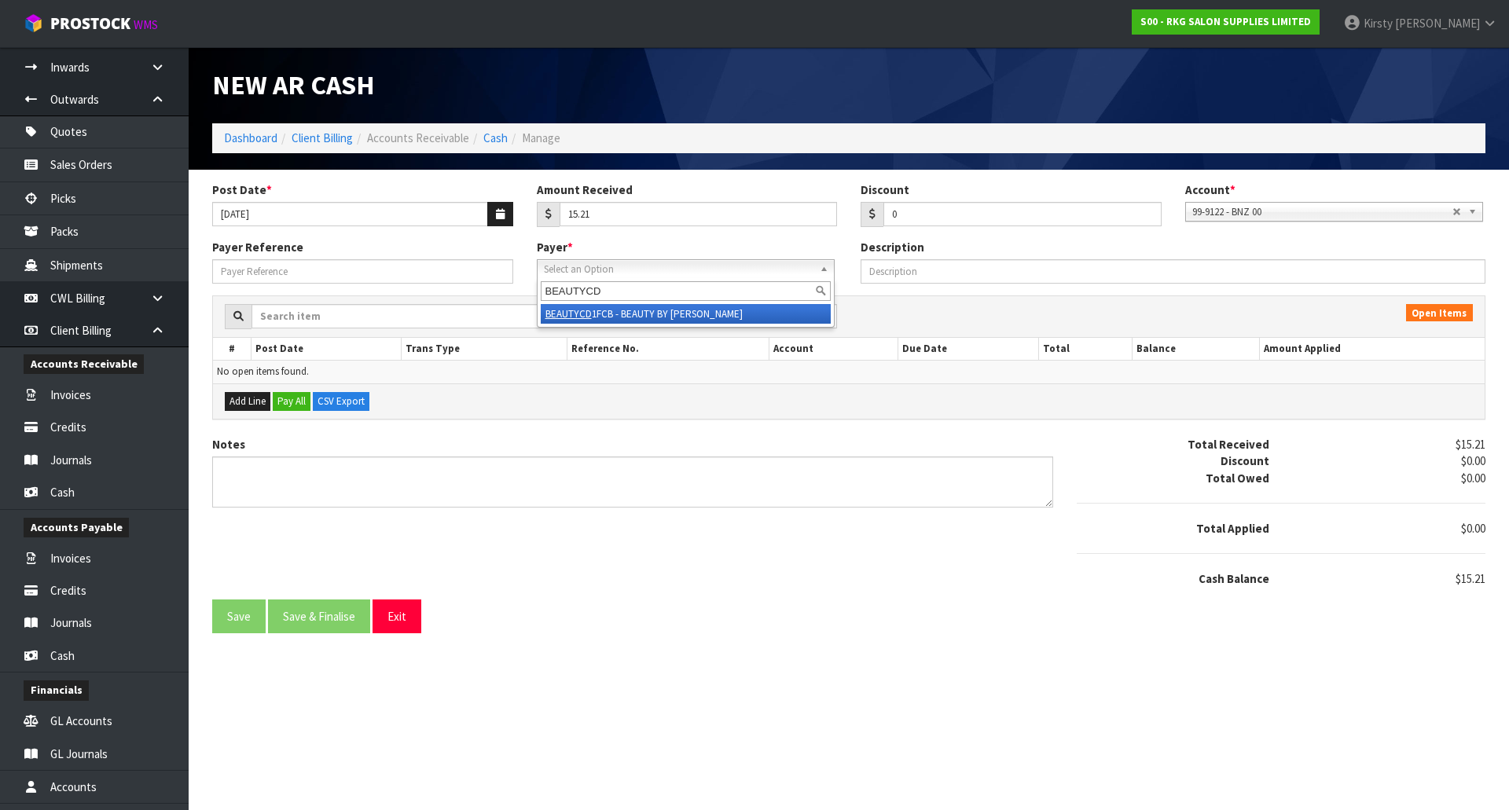
type input "BEAUTYCD"
click at [633, 313] on li "BEAUTYCD 1FCB - BEAUTY BY ESHA" at bounding box center [686, 314] width 290 height 20
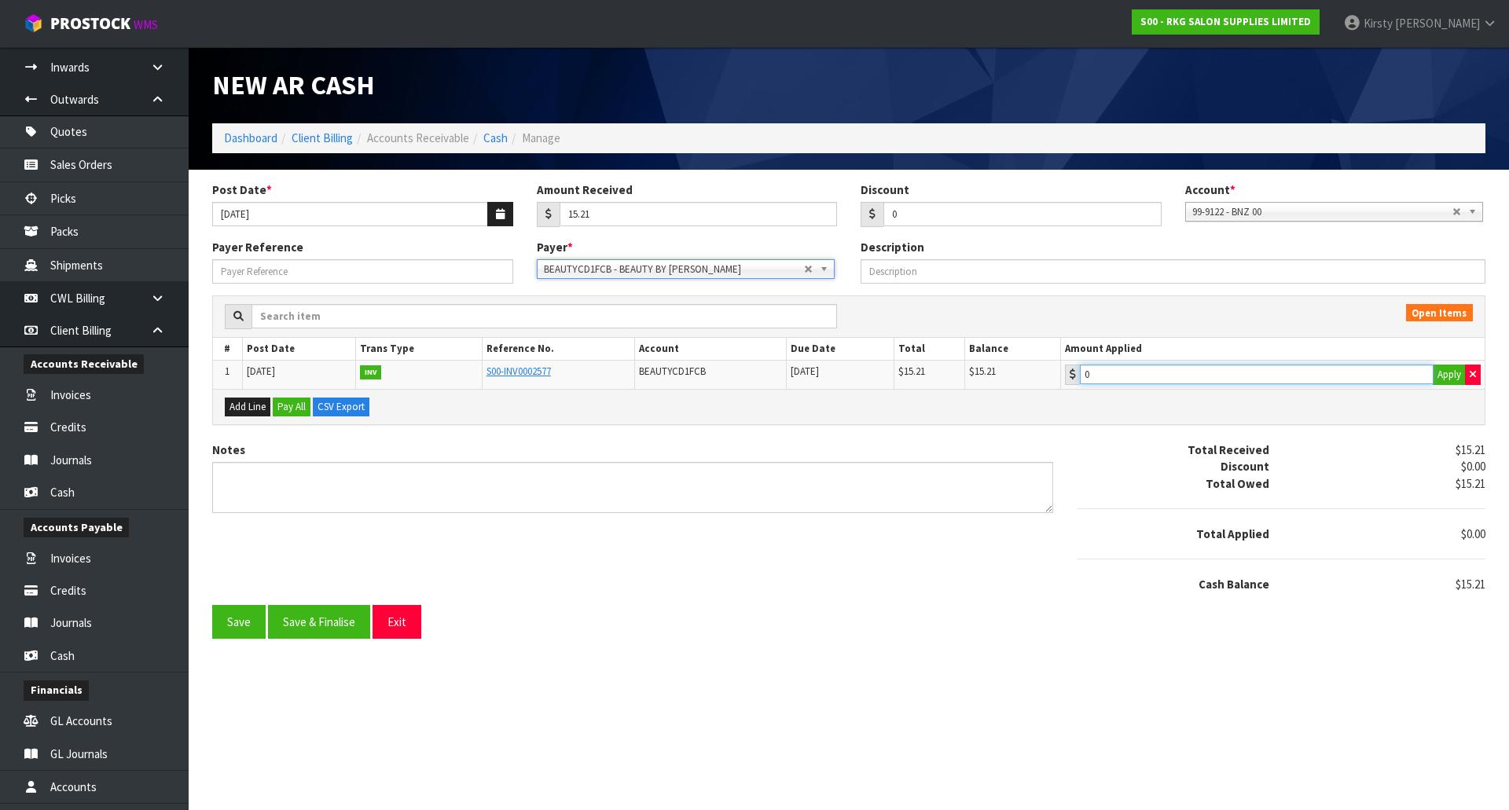
type input "15.21"
drag, startPoint x: 1126, startPoint y: 369, endPoint x: 1121, endPoint y: 376, distance: 8.5
click at [1126, 369] on input "15.21" at bounding box center [1257, 375] width 354 height 20
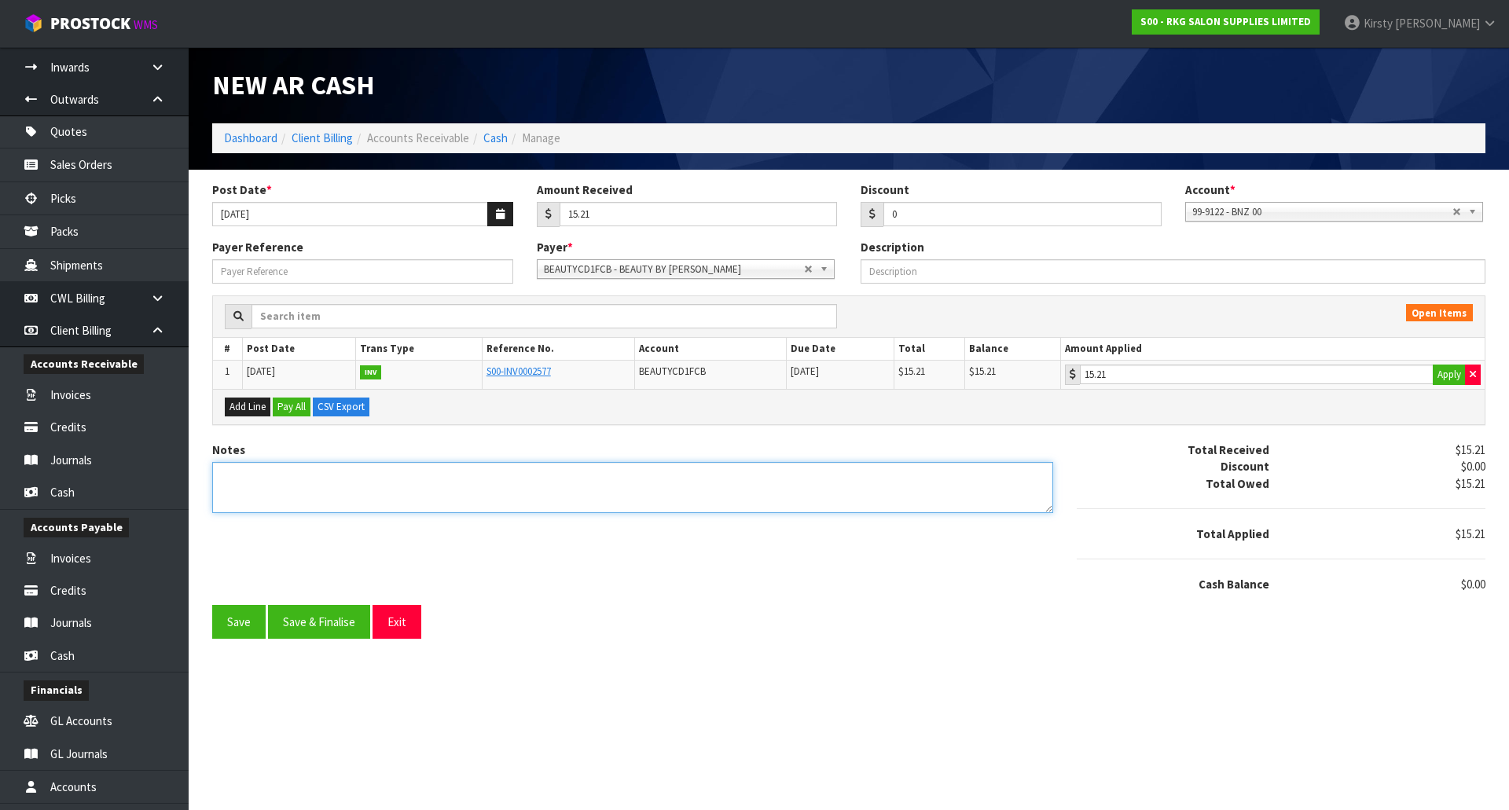
click at [259, 475] on textarea "Notes" at bounding box center [632, 487] width 841 height 51
type textarea "EFT 15.9"
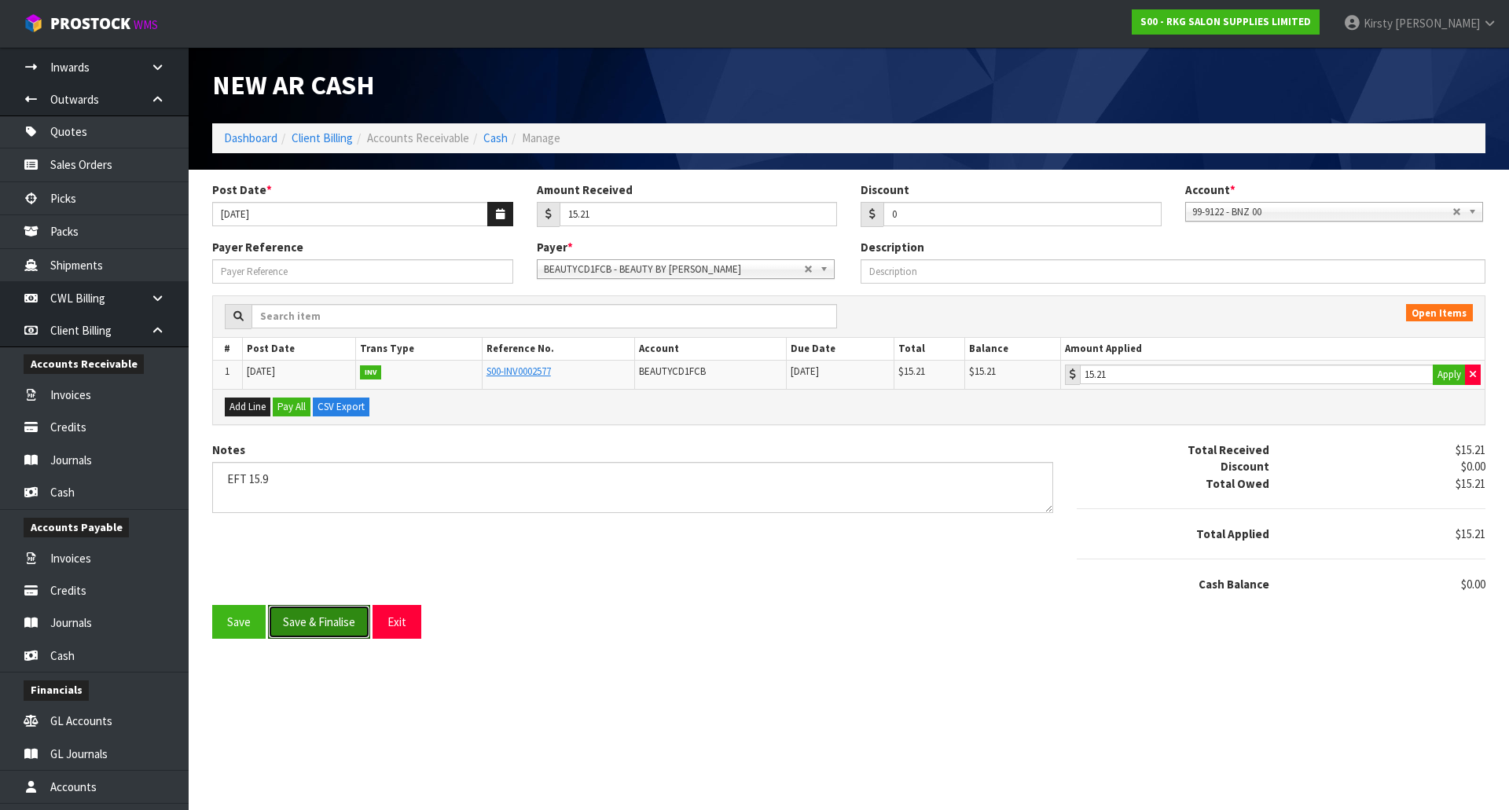
drag, startPoint x: 311, startPoint y: 614, endPoint x: 308, endPoint y: 472, distance: 141.5
click at [311, 610] on button "Save & Finalise" at bounding box center [319, 622] width 102 height 34
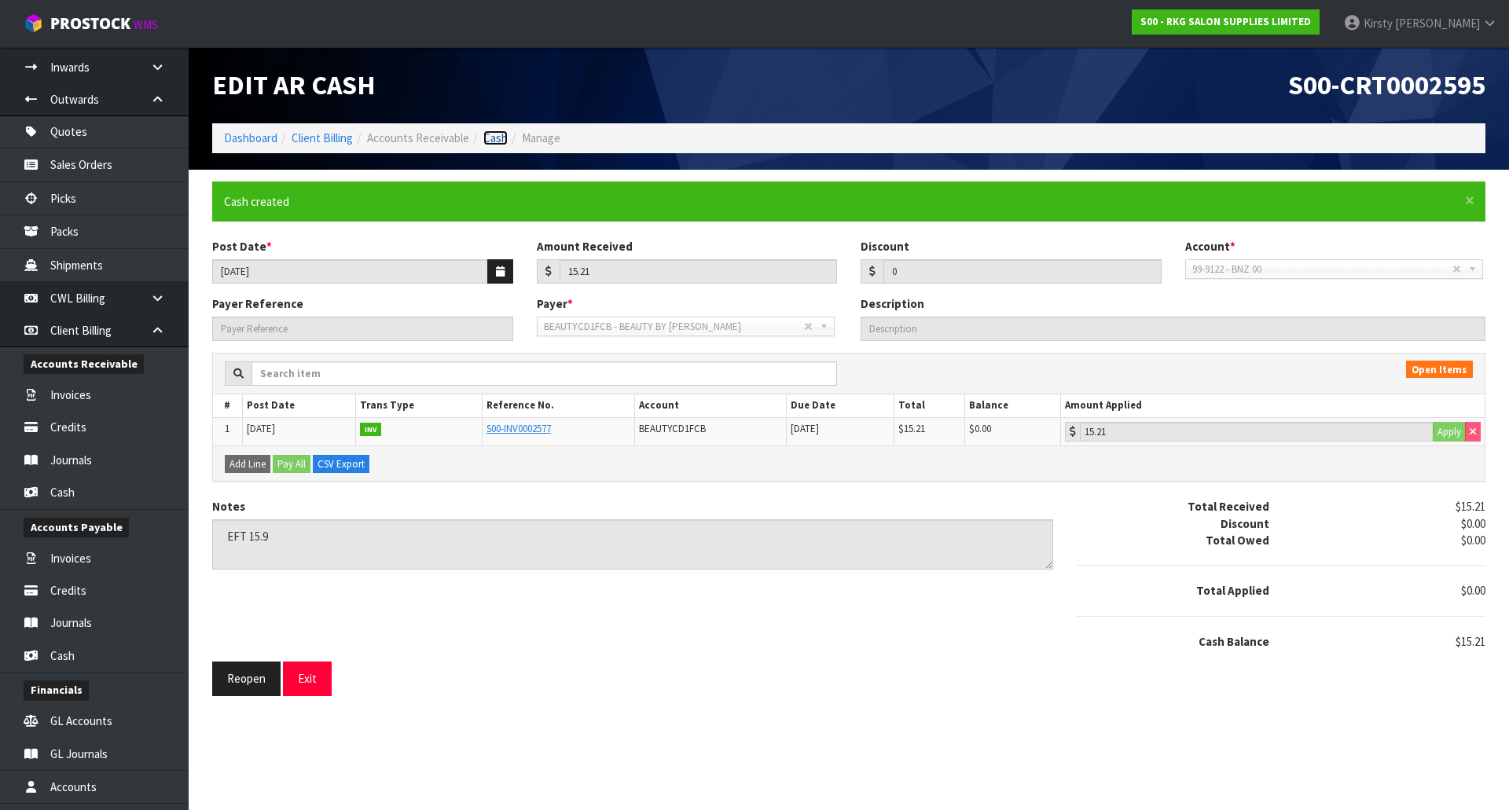
click at [487, 141] on link "Cash" at bounding box center [495, 137] width 24 height 15
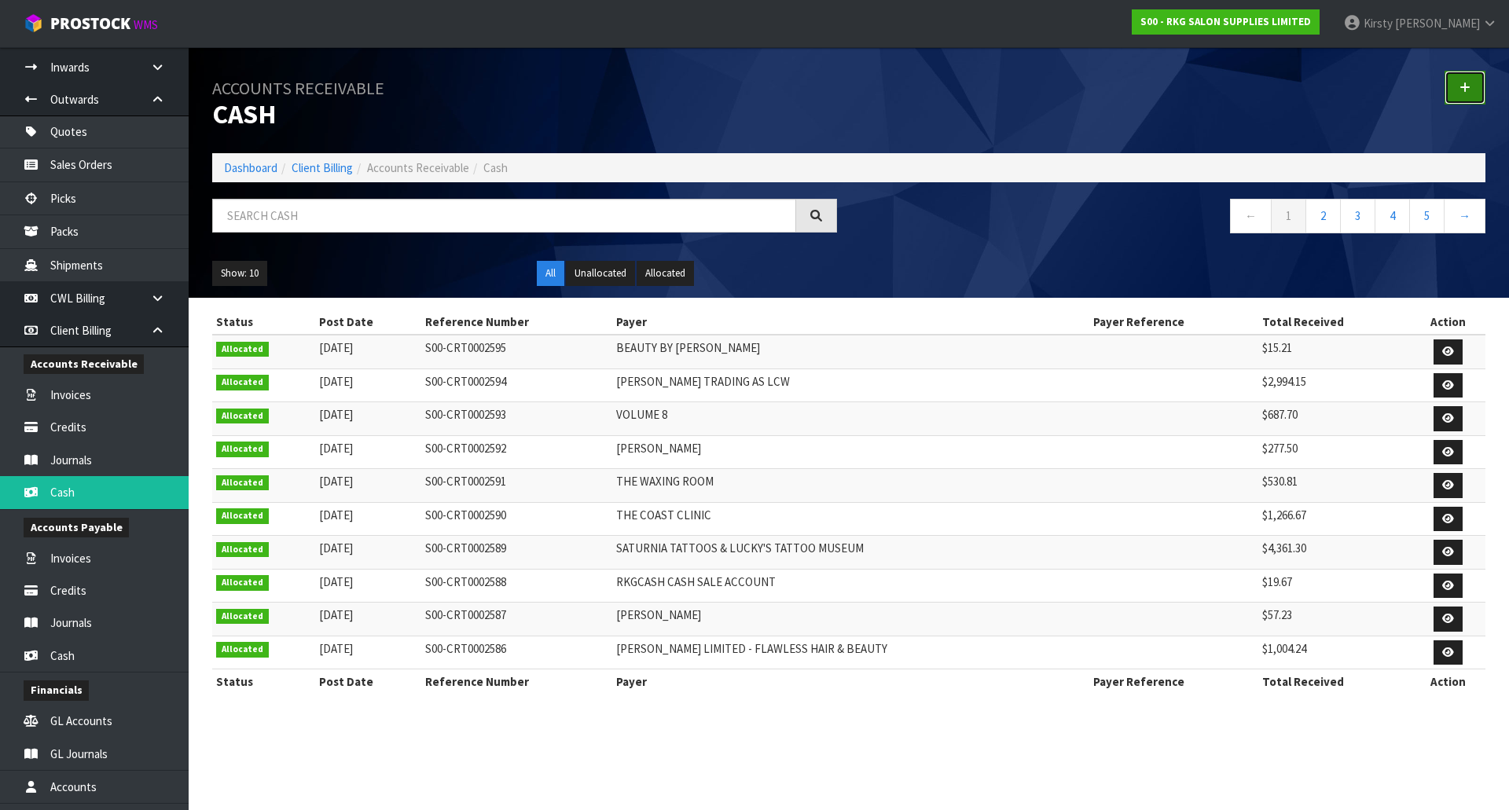
click at [1474, 83] on link at bounding box center [1465, 88] width 41 height 34
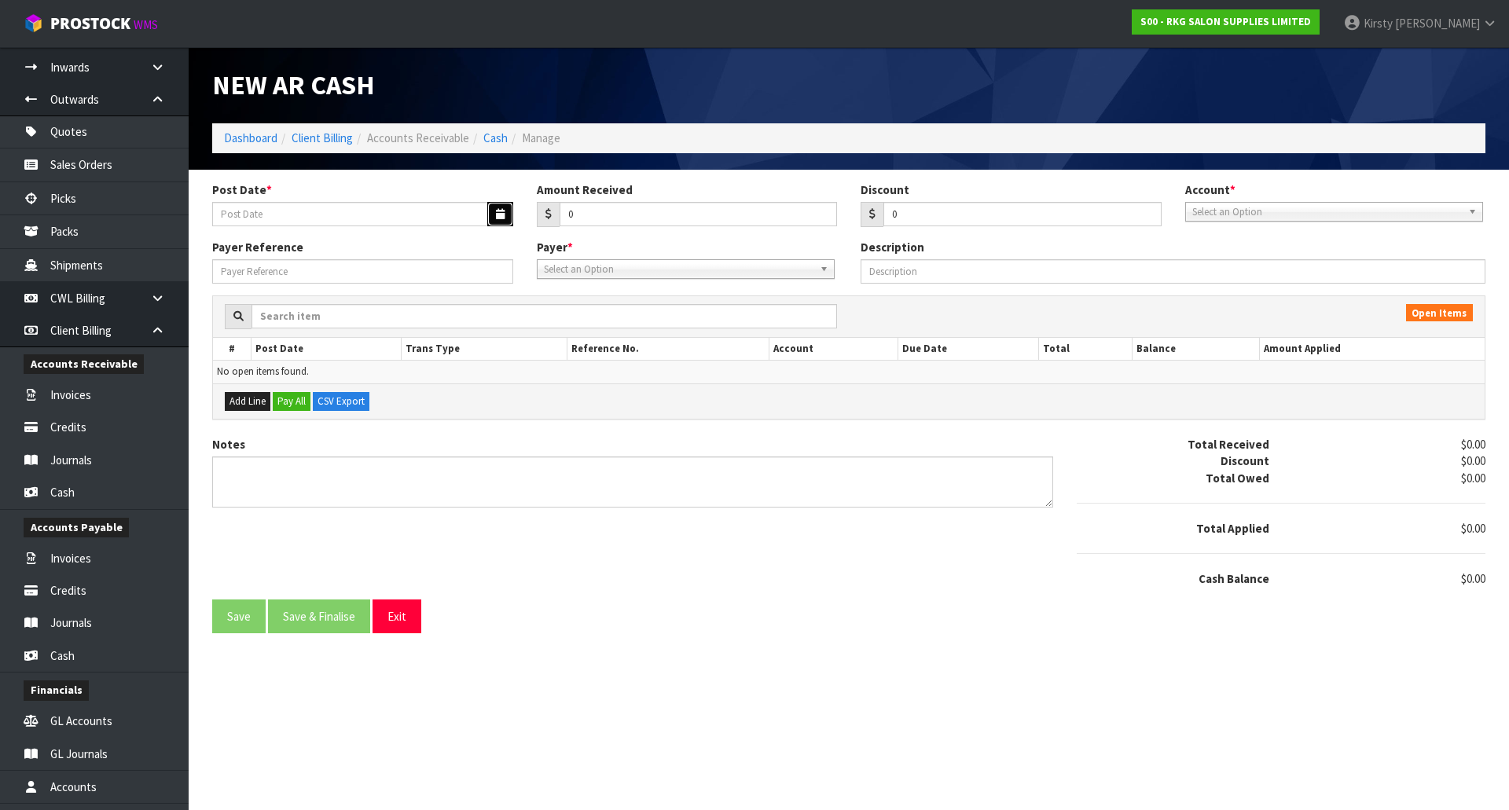
click at [501, 207] on button "button" at bounding box center [500, 214] width 26 height 24
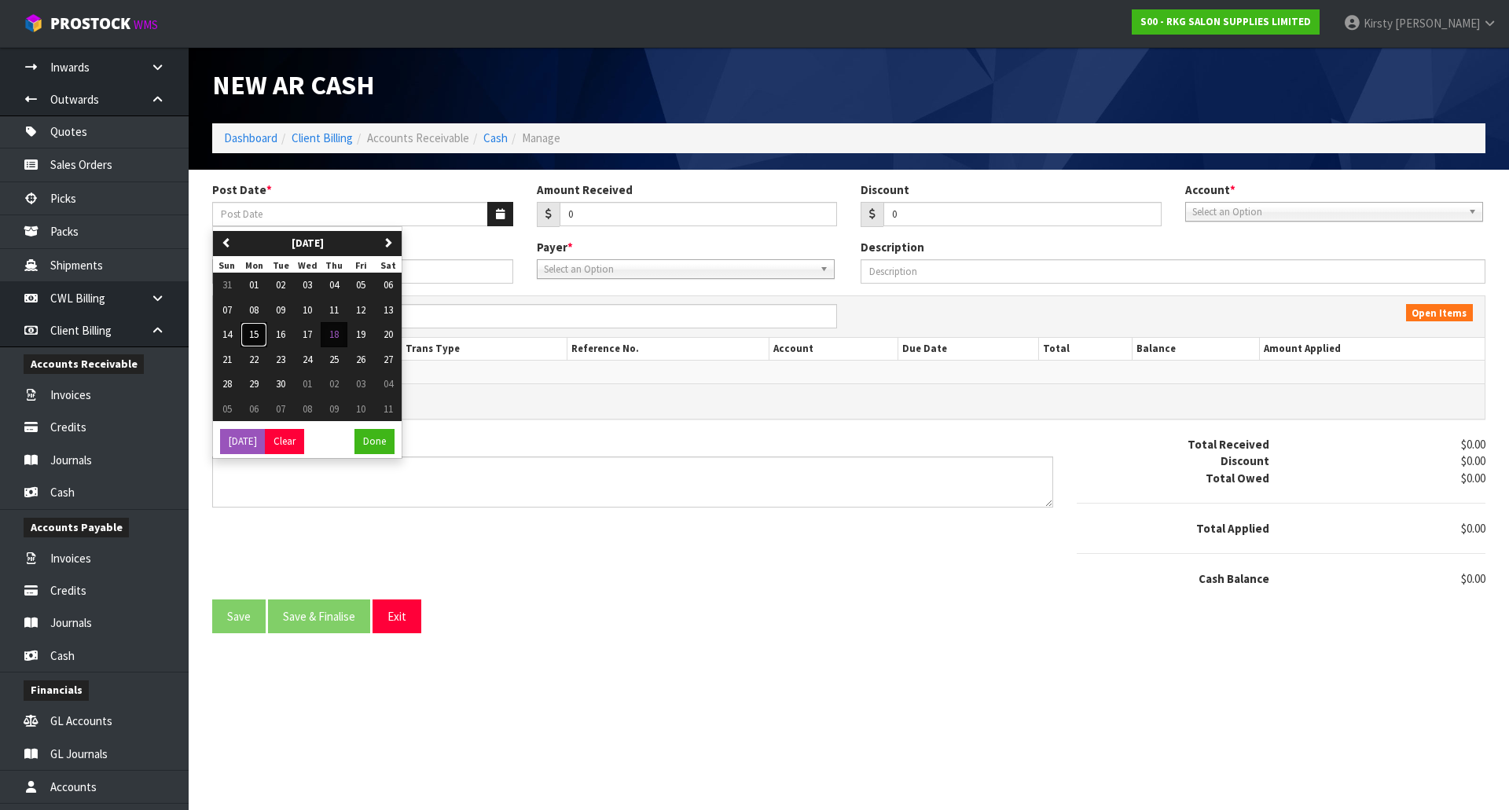
click at [252, 335] on span "15" at bounding box center [253, 334] width 9 height 13
type input "15/09/2025"
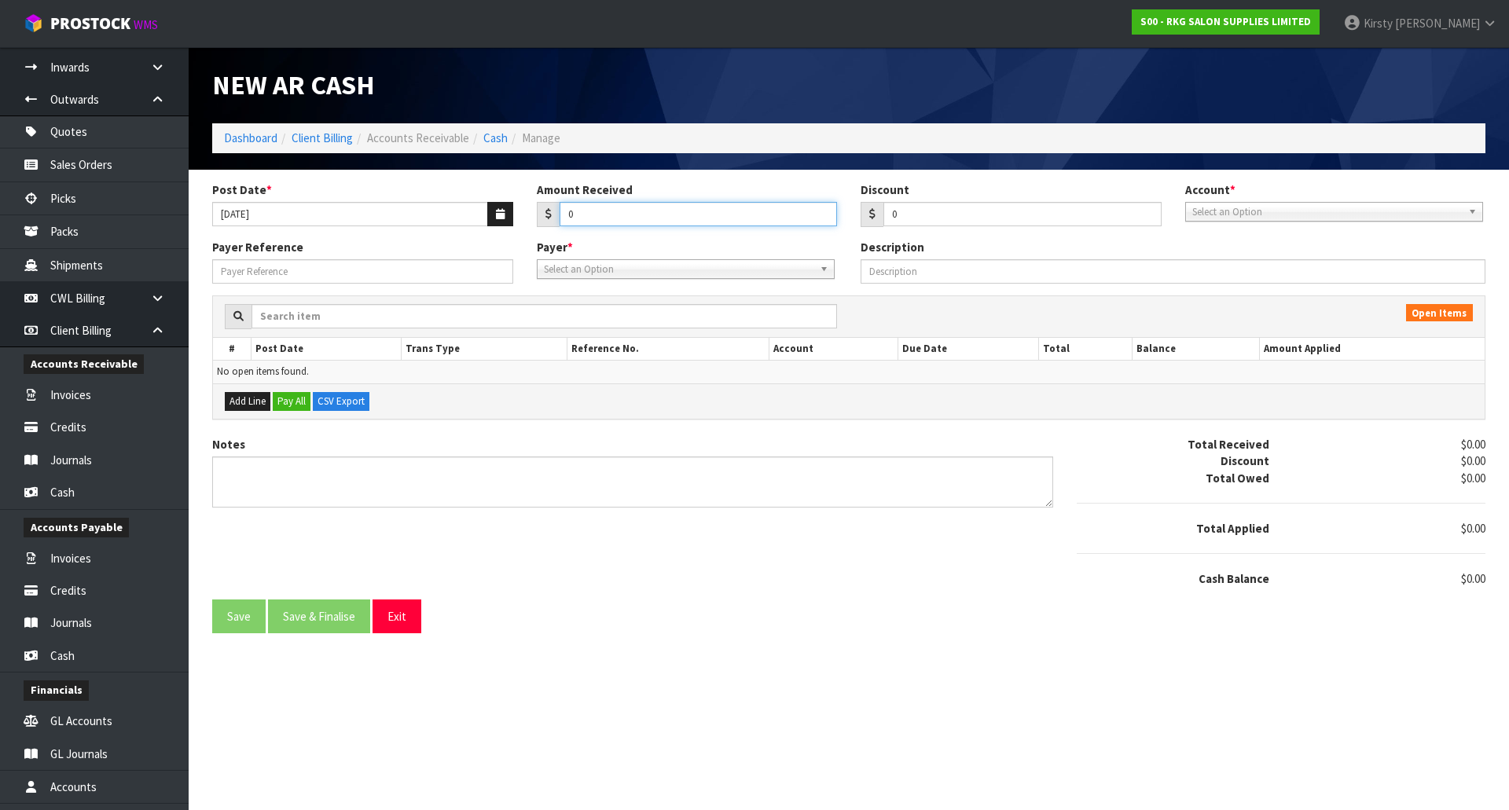
drag, startPoint x: 588, startPoint y: 216, endPoint x: 538, endPoint y: 215, distance: 49.5
click at [538, 215] on div "0" at bounding box center [687, 214] width 301 height 25
type input "1126.20"
click at [1222, 215] on span "Select an Option" at bounding box center [1328, 212] width 270 height 19
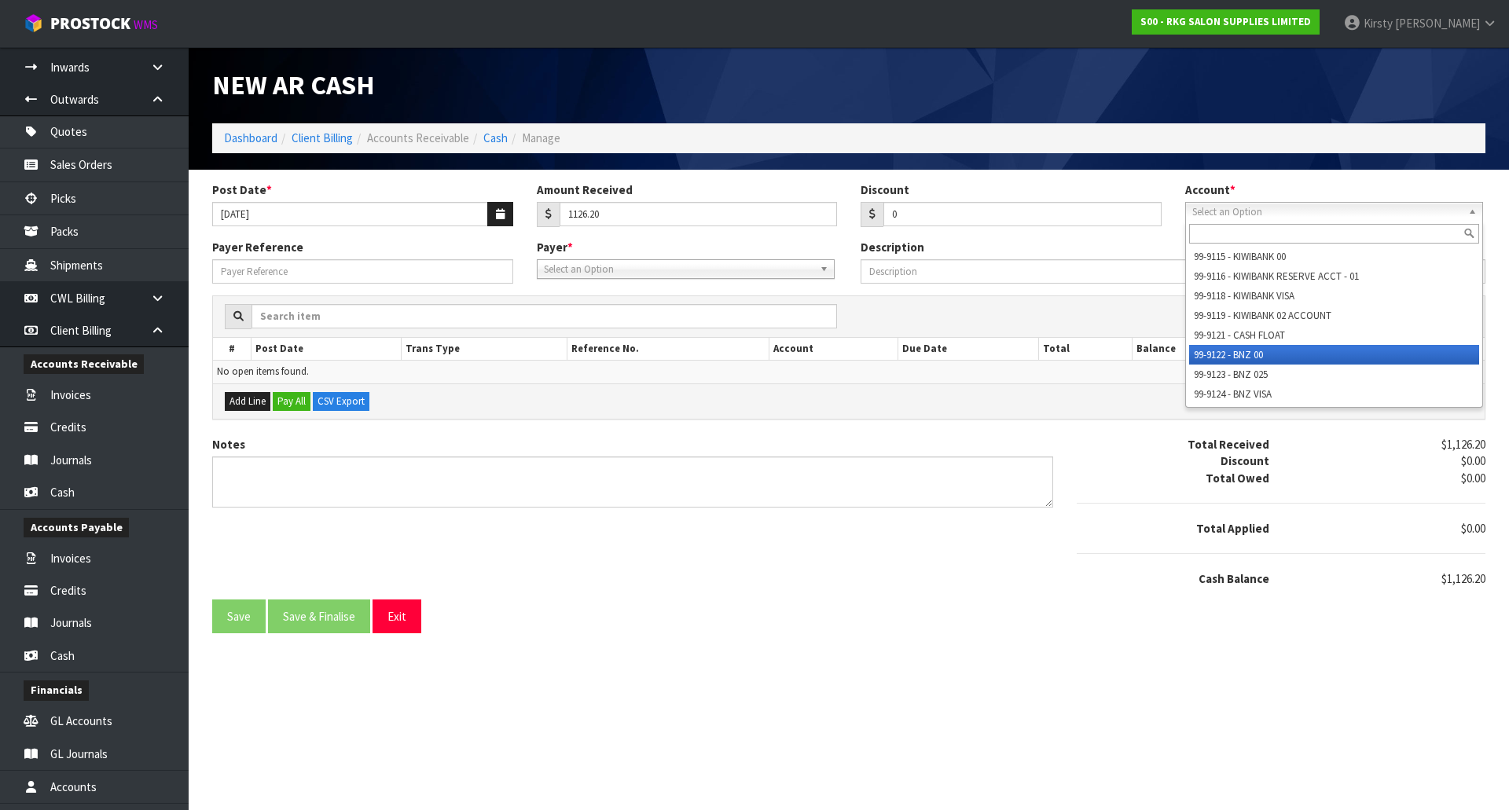
click at [1236, 350] on li "99-9122 - BNZ 00" at bounding box center [1334, 355] width 290 height 20
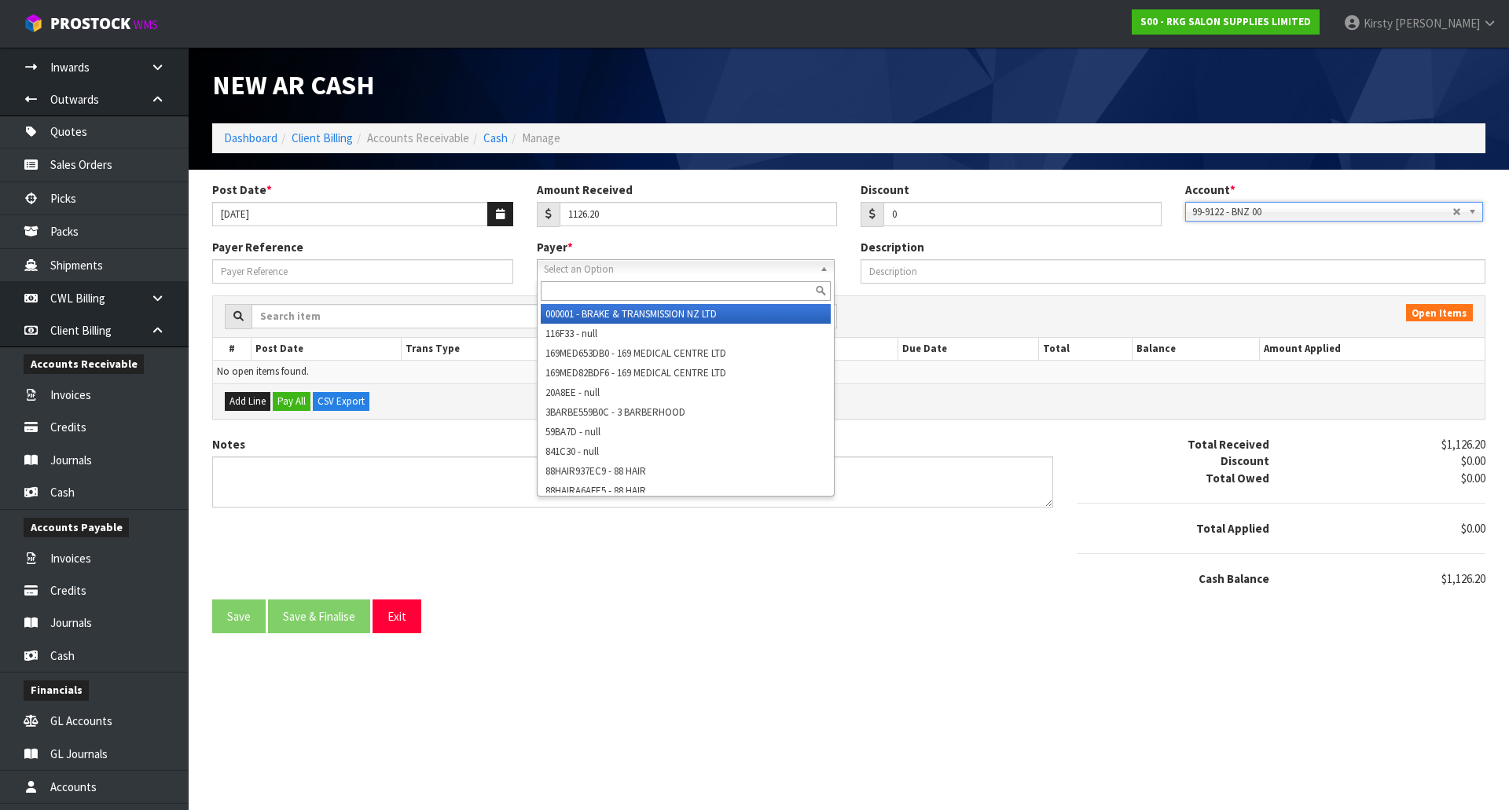
click at [585, 266] on span "Select an Option" at bounding box center [679, 269] width 270 height 19
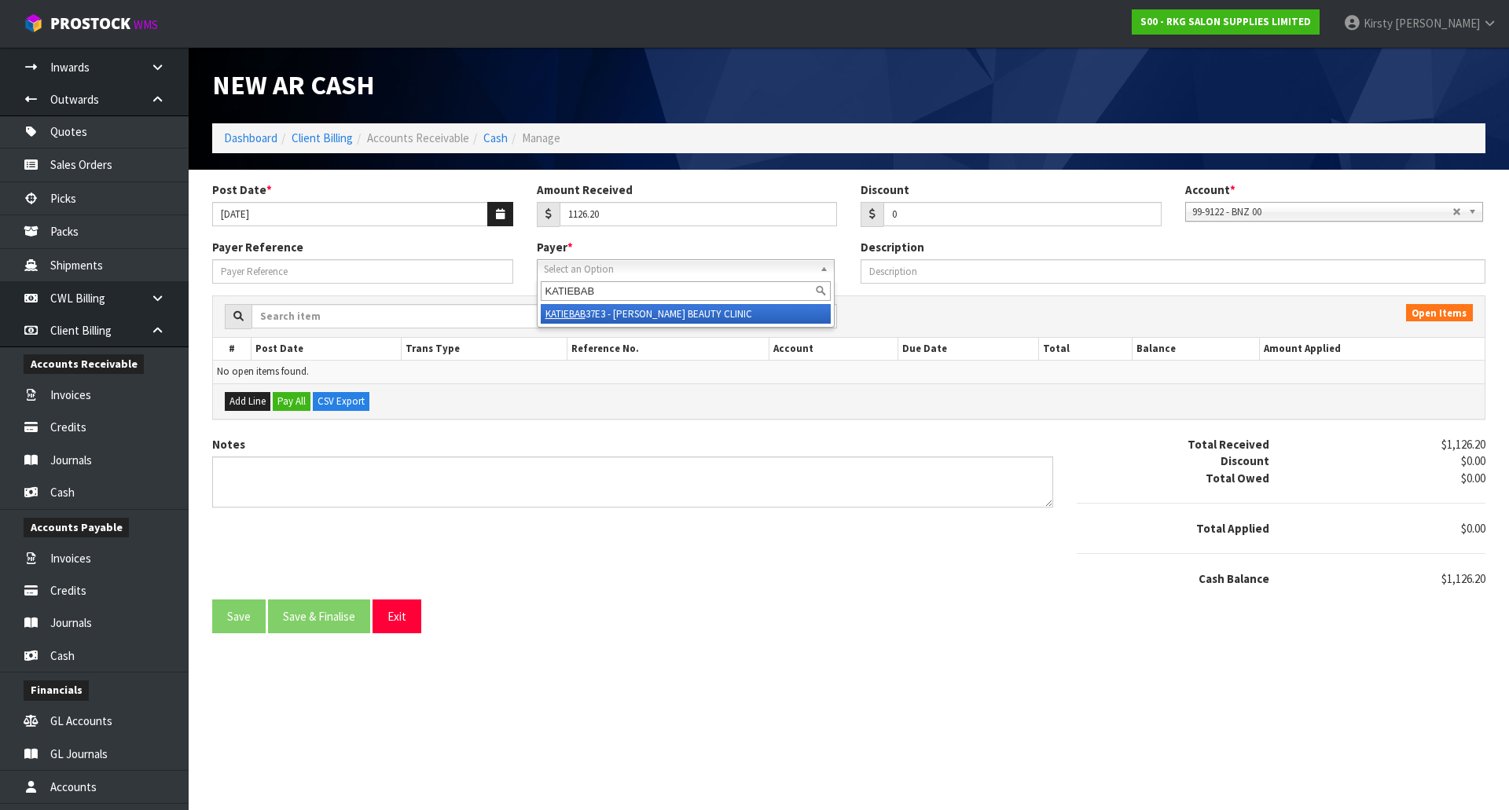
type input "KATIEBAB"
click at [619, 315] on li "KATIEBAB 37E3 - KATIE BEAUTY CLINIC" at bounding box center [686, 314] width 290 height 20
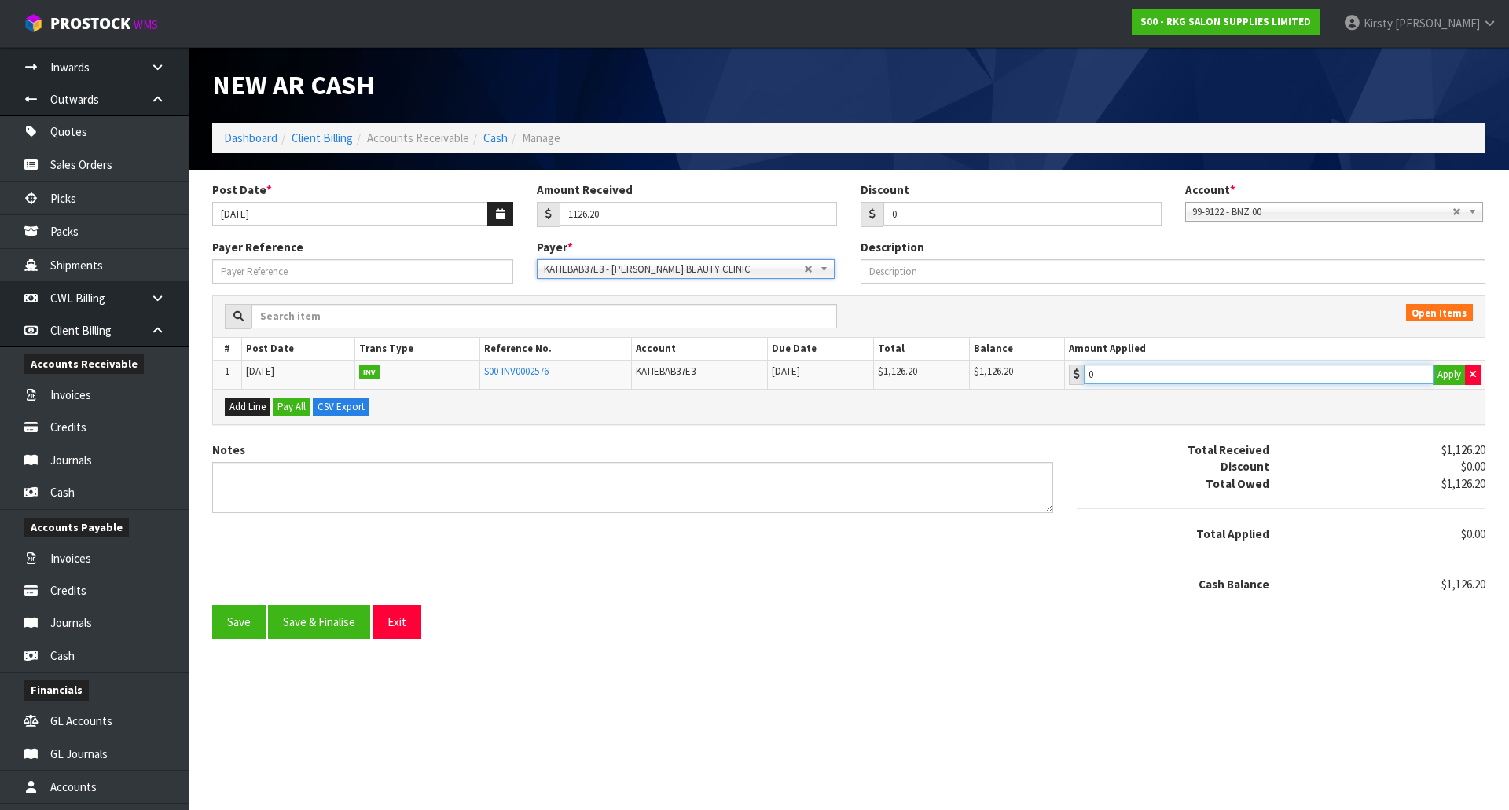
type input "1126.2"
click at [1141, 377] on input "1126.2" at bounding box center [1259, 375] width 350 height 20
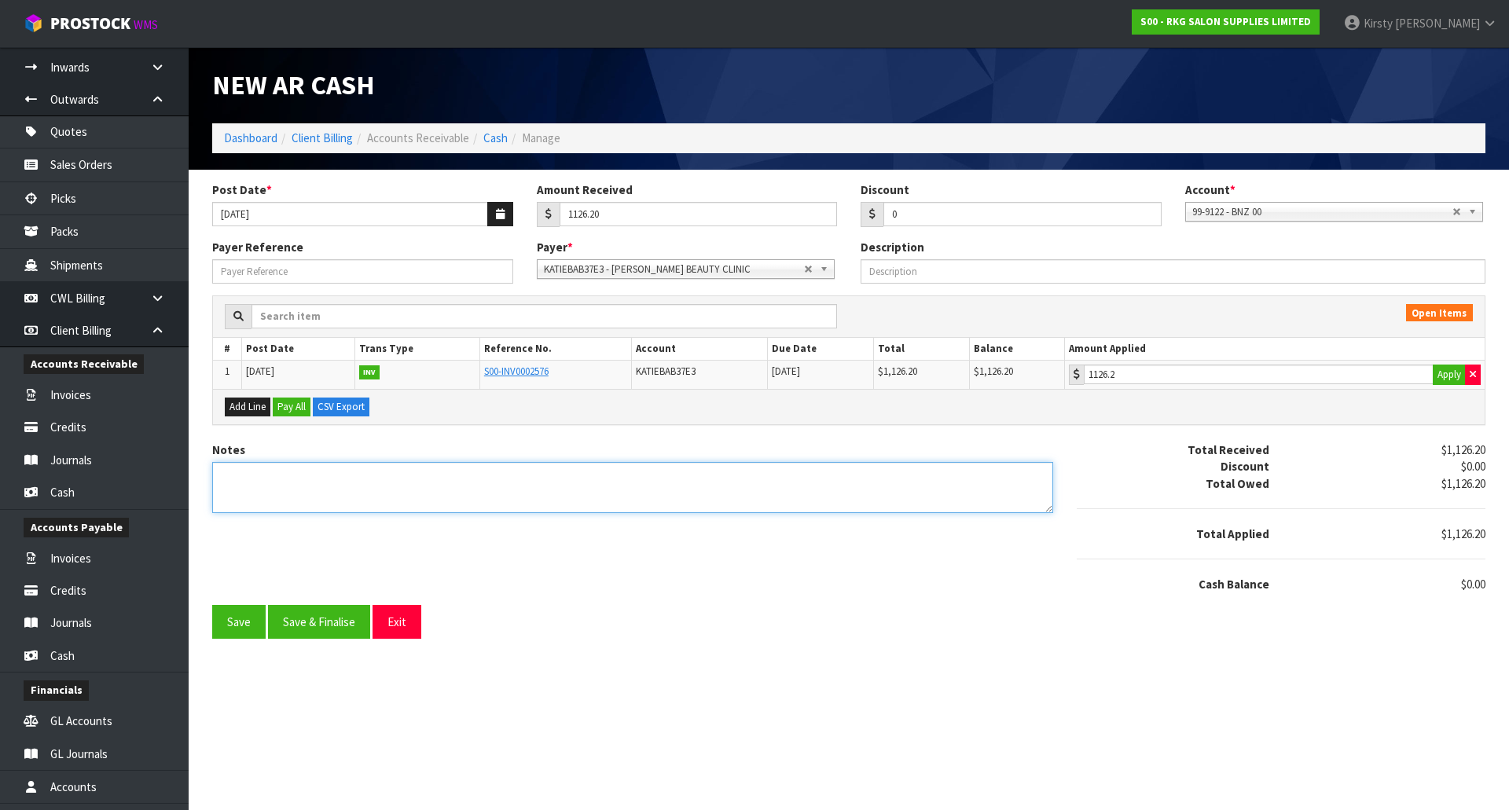
click at [279, 483] on textarea "Notes" at bounding box center [632, 487] width 841 height 51
type textarea "D"
click at [265, 479] on textarea "Notes" at bounding box center [632, 487] width 841 height 51
type textarea "EFT 15.9"
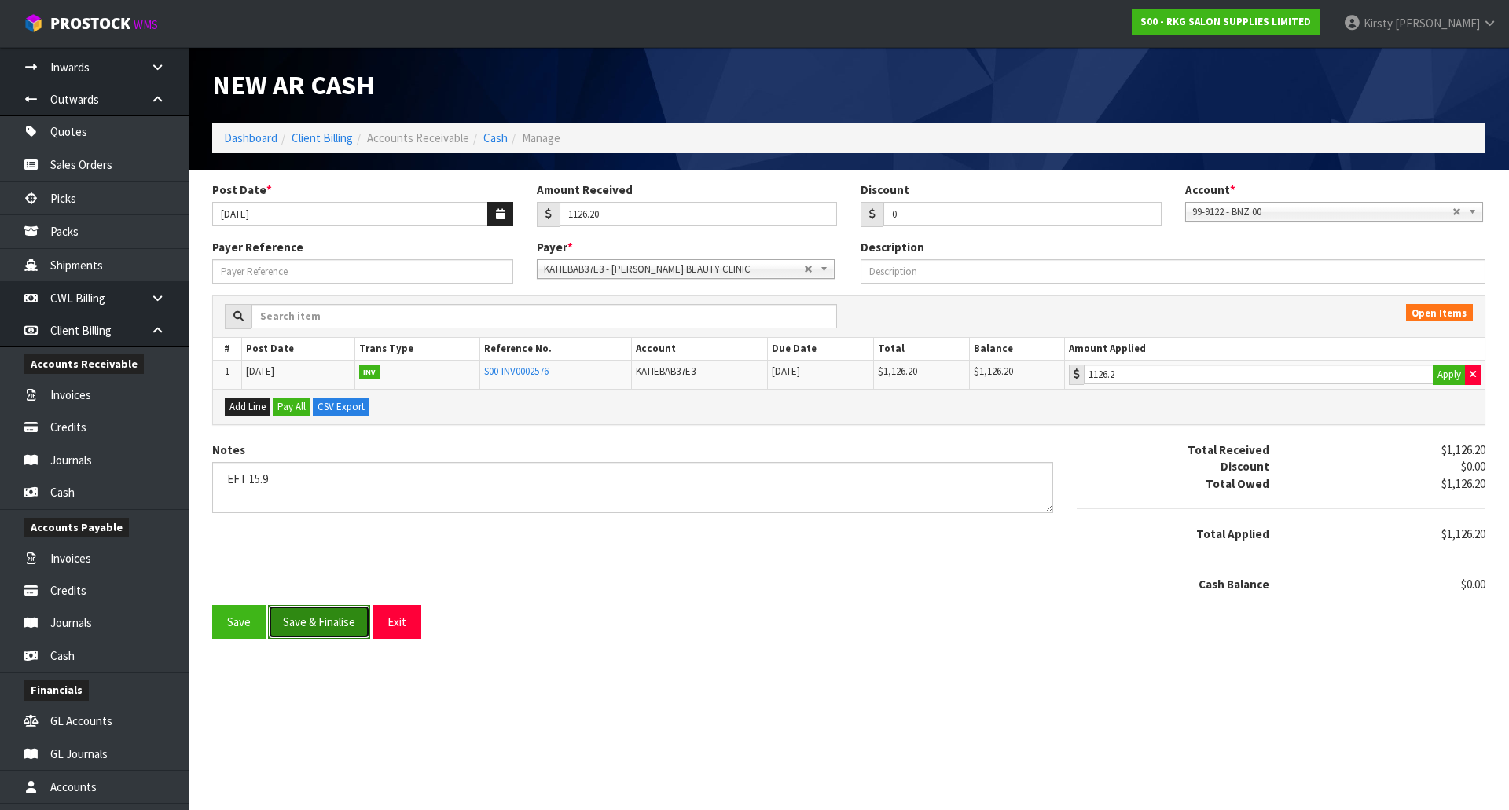
click at [324, 629] on button "Save & Finalise" at bounding box center [319, 622] width 102 height 34
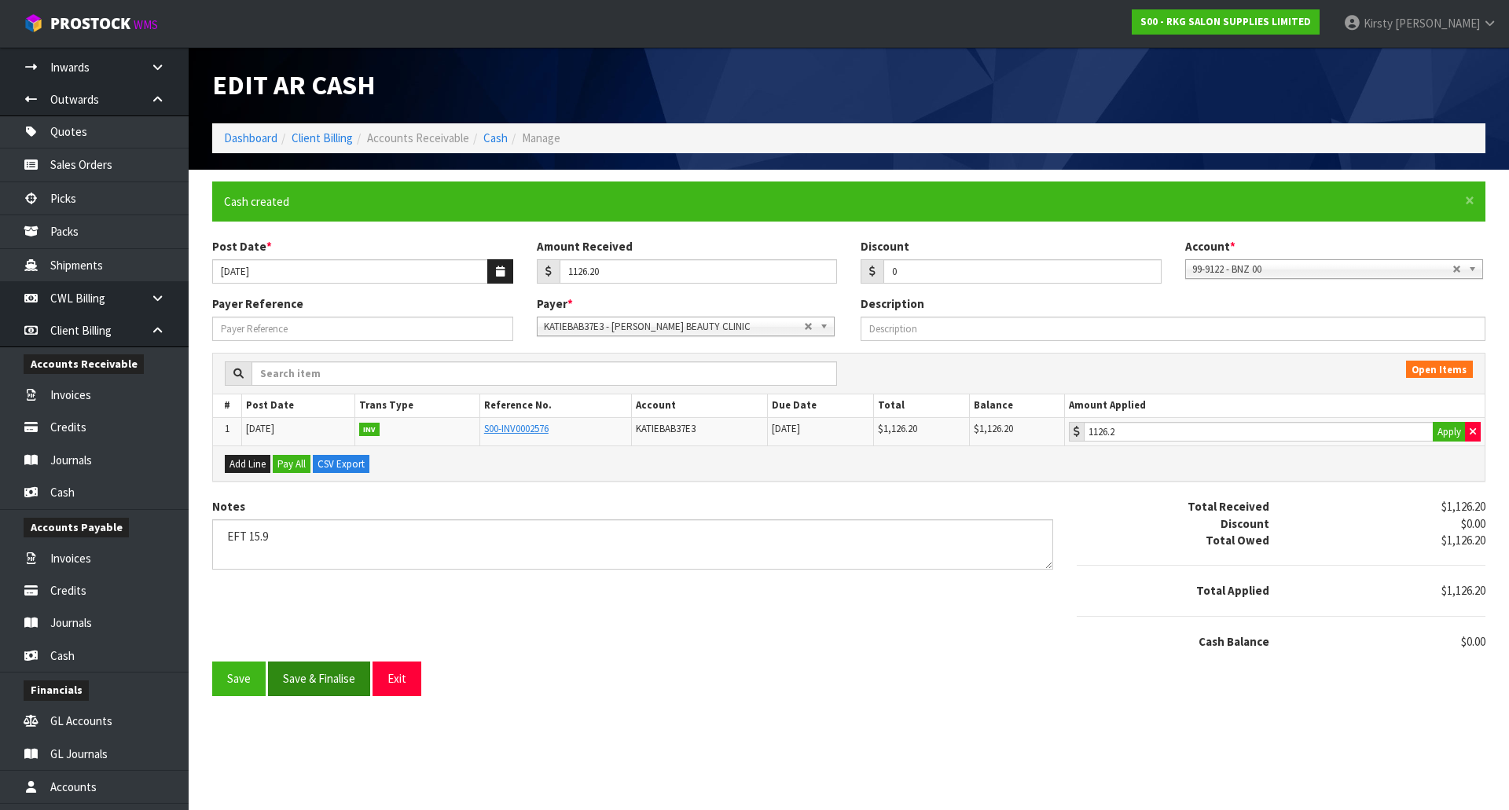
type input "1126.2"
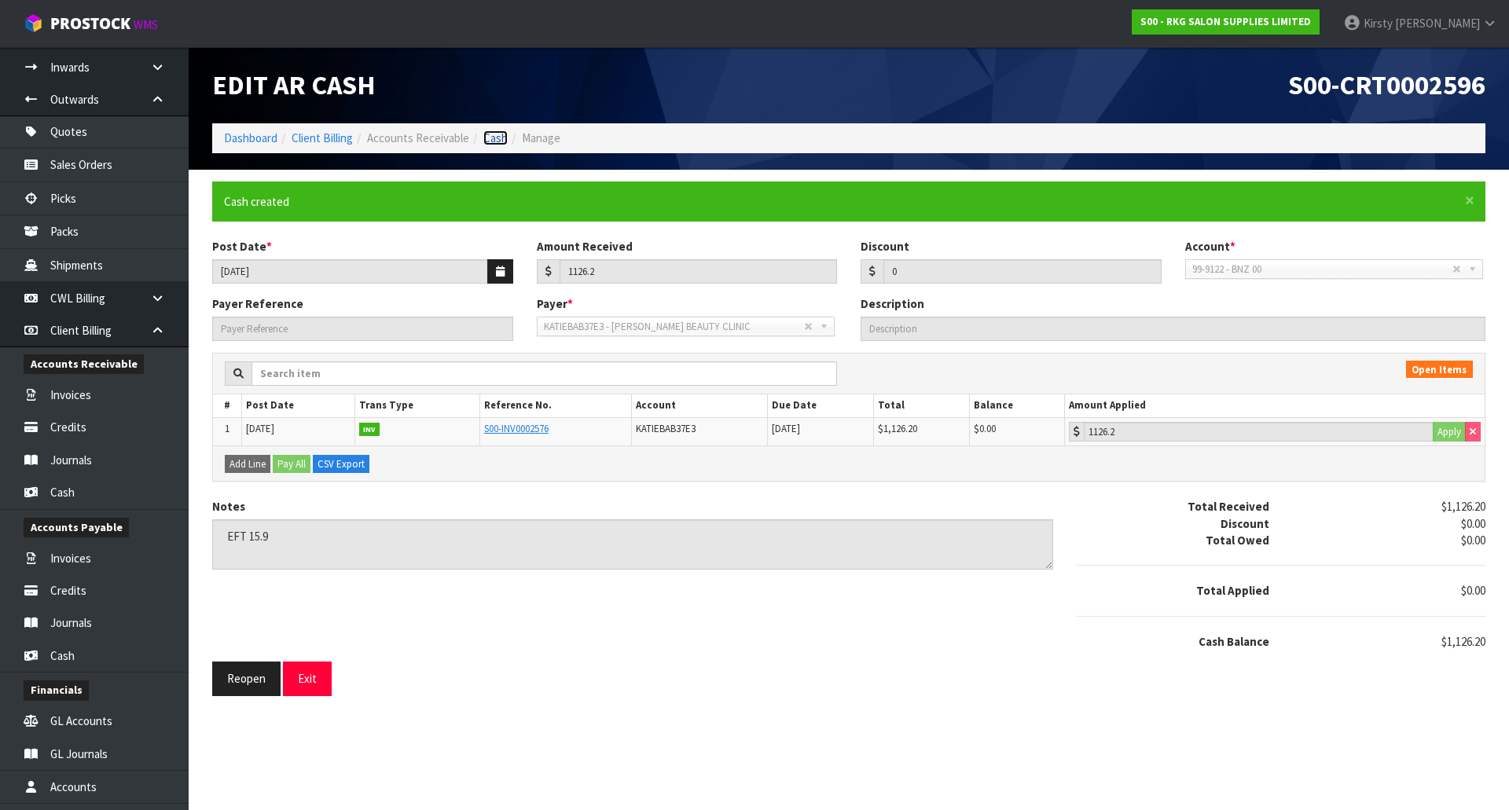
click at [494, 139] on link "Cash" at bounding box center [495, 137] width 24 height 15
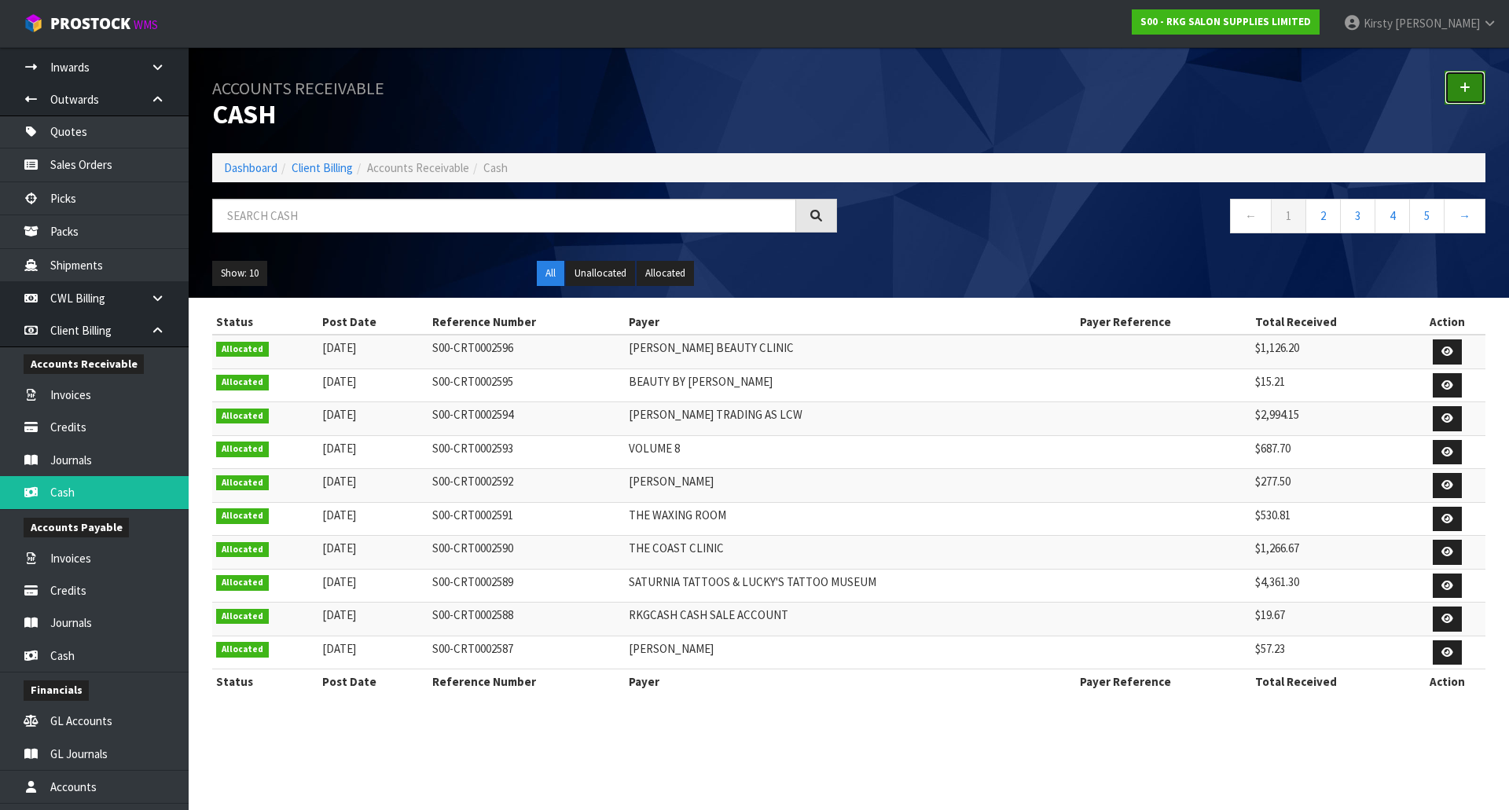
click at [1468, 90] on icon at bounding box center [1465, 88] width 11 height 12
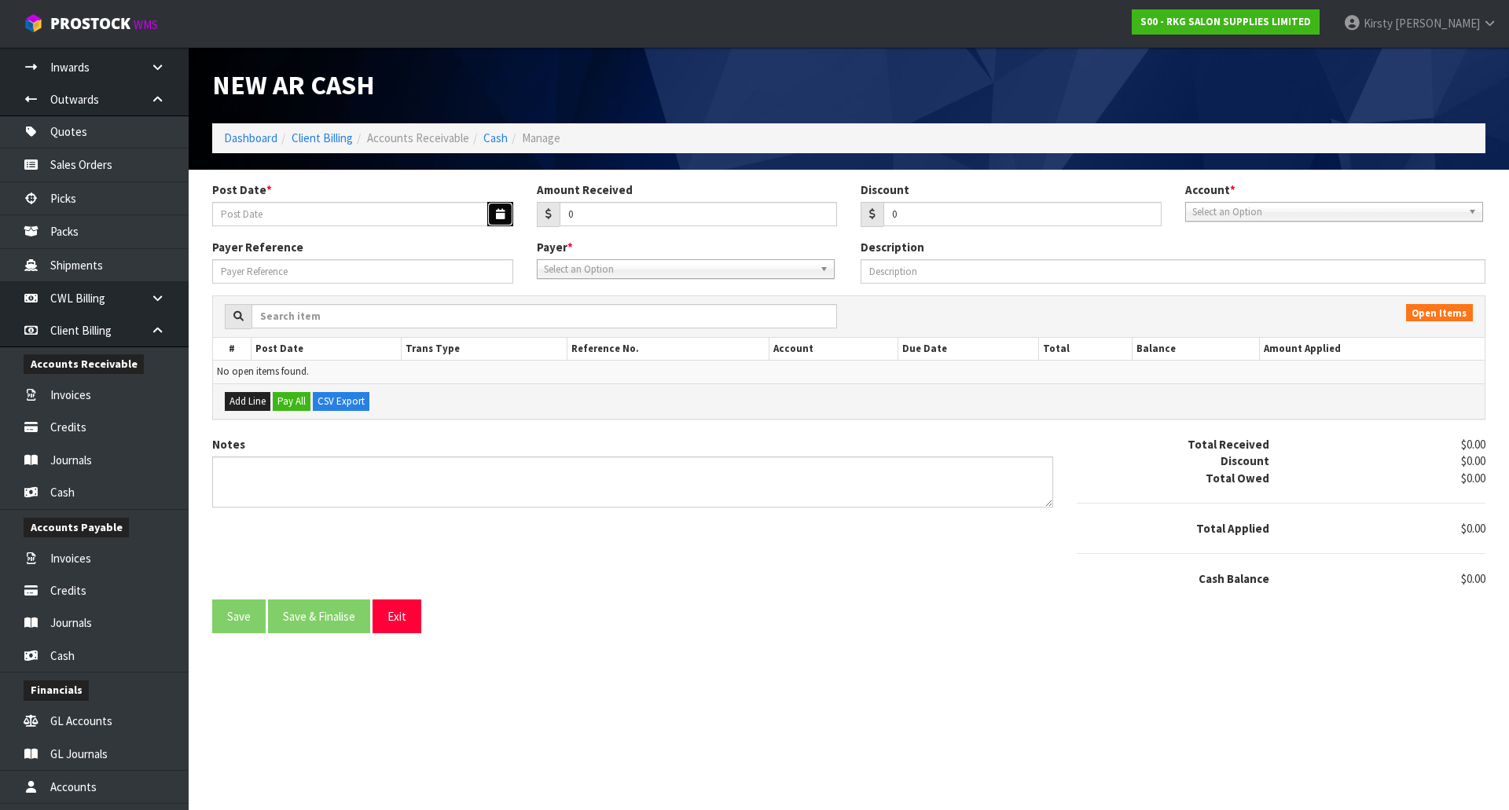
click at [498, 216] on icon "button" at bounding box center [500, 214] width 9 height 10
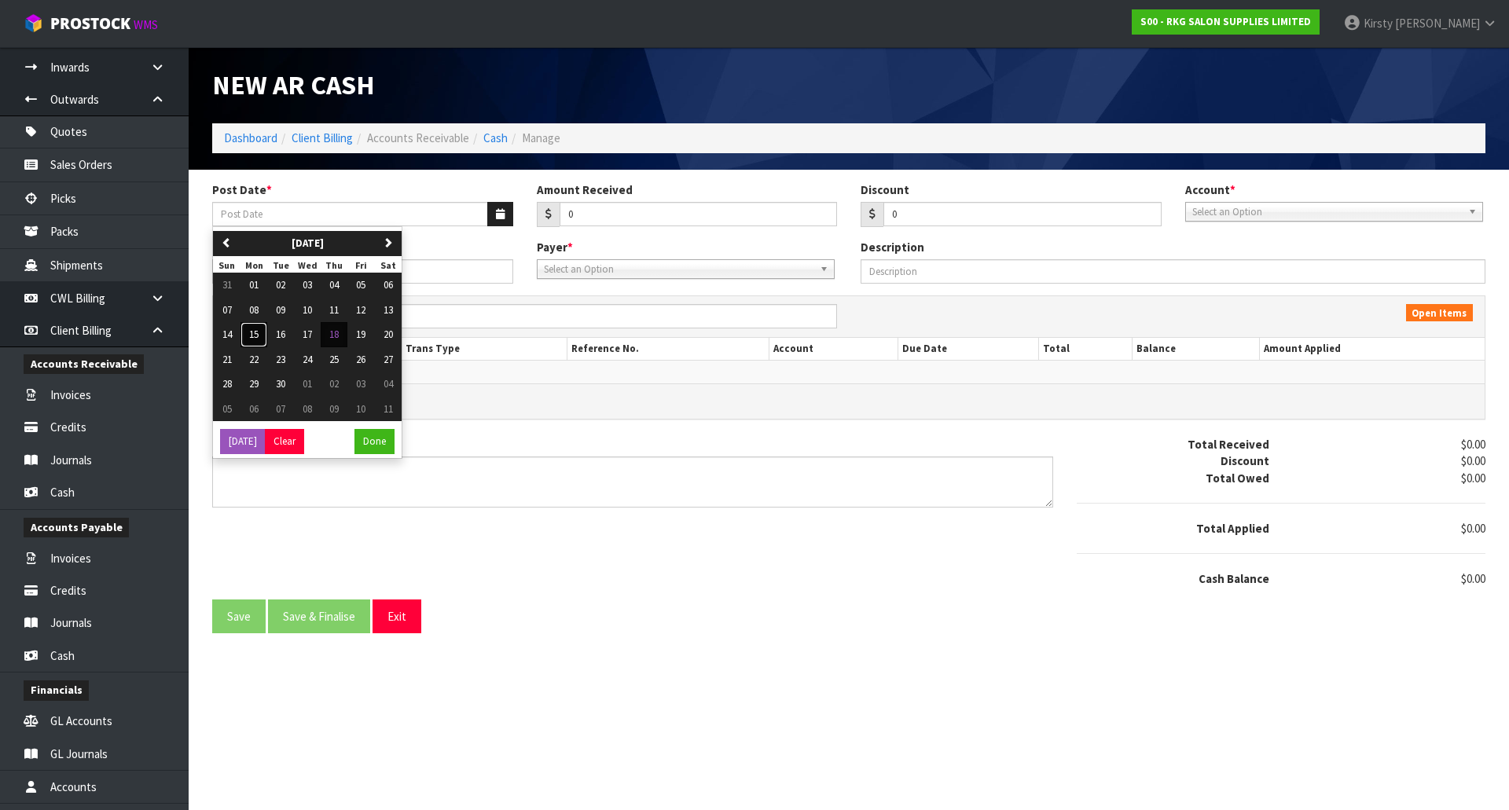
drag, startPoint x: 247, startPoint y: 332, endPoint x: 255, endPoint y: 334, distance: 8.2
click at [255, 334] on button "15" at bounding box center [254, 334] width 27 height 25
type input "15/09/2025"
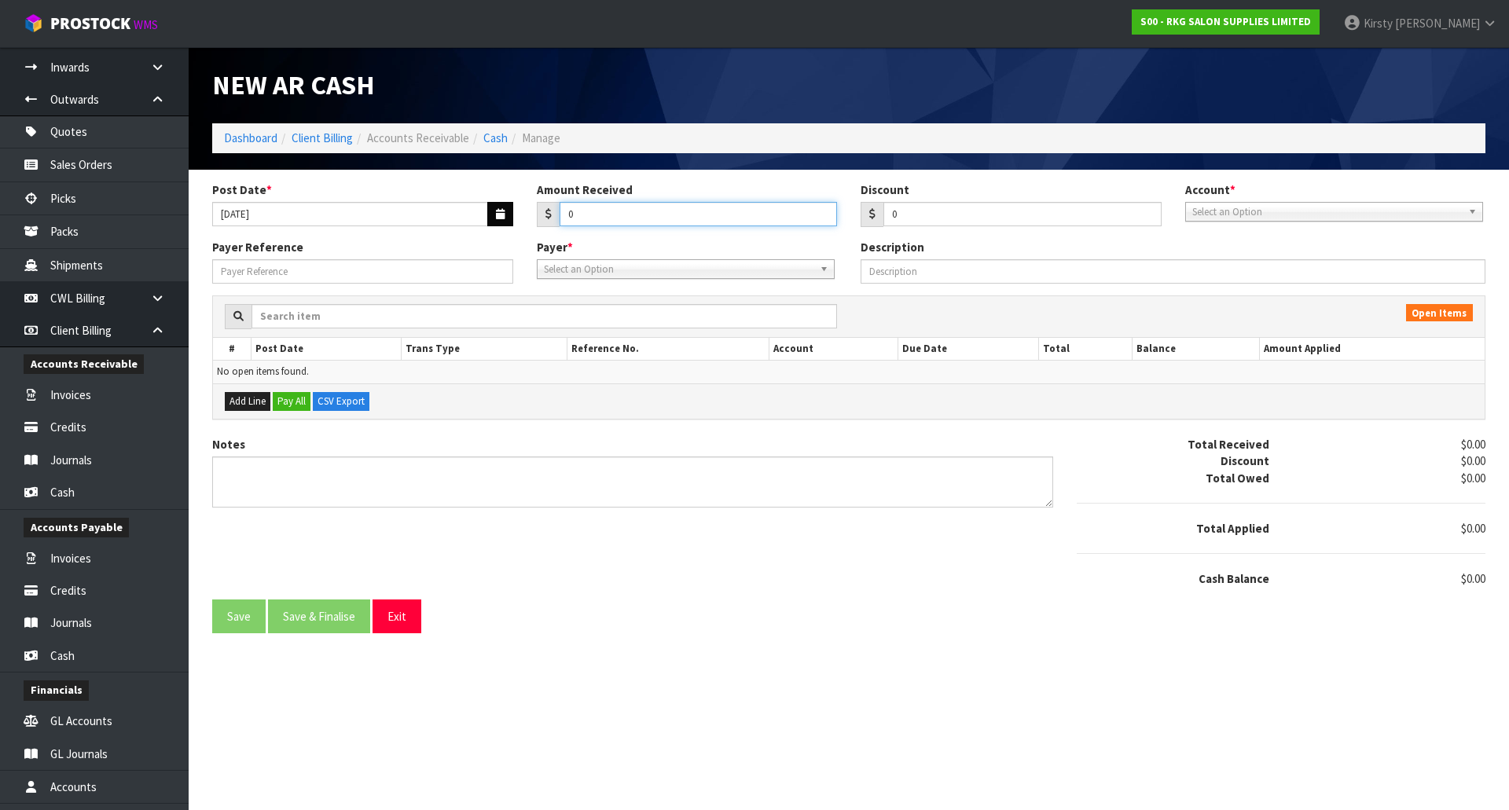
drag, startPoint x: 612, startPoint y: 219, endPoint x: 504, endPoint y: 224, distance: 108.6
click at [504, 224] on div "Post Date * 15/09/2025 Amount Received 0 Discount 0 Account * 99-9115 - KIWIBAN…" at bounding box center [848, 210] width 1297 height 57
type input "55.99"
click at [1217, 206] on span "Select an Option" at bounding box center [1328, 212] width 270 height 19
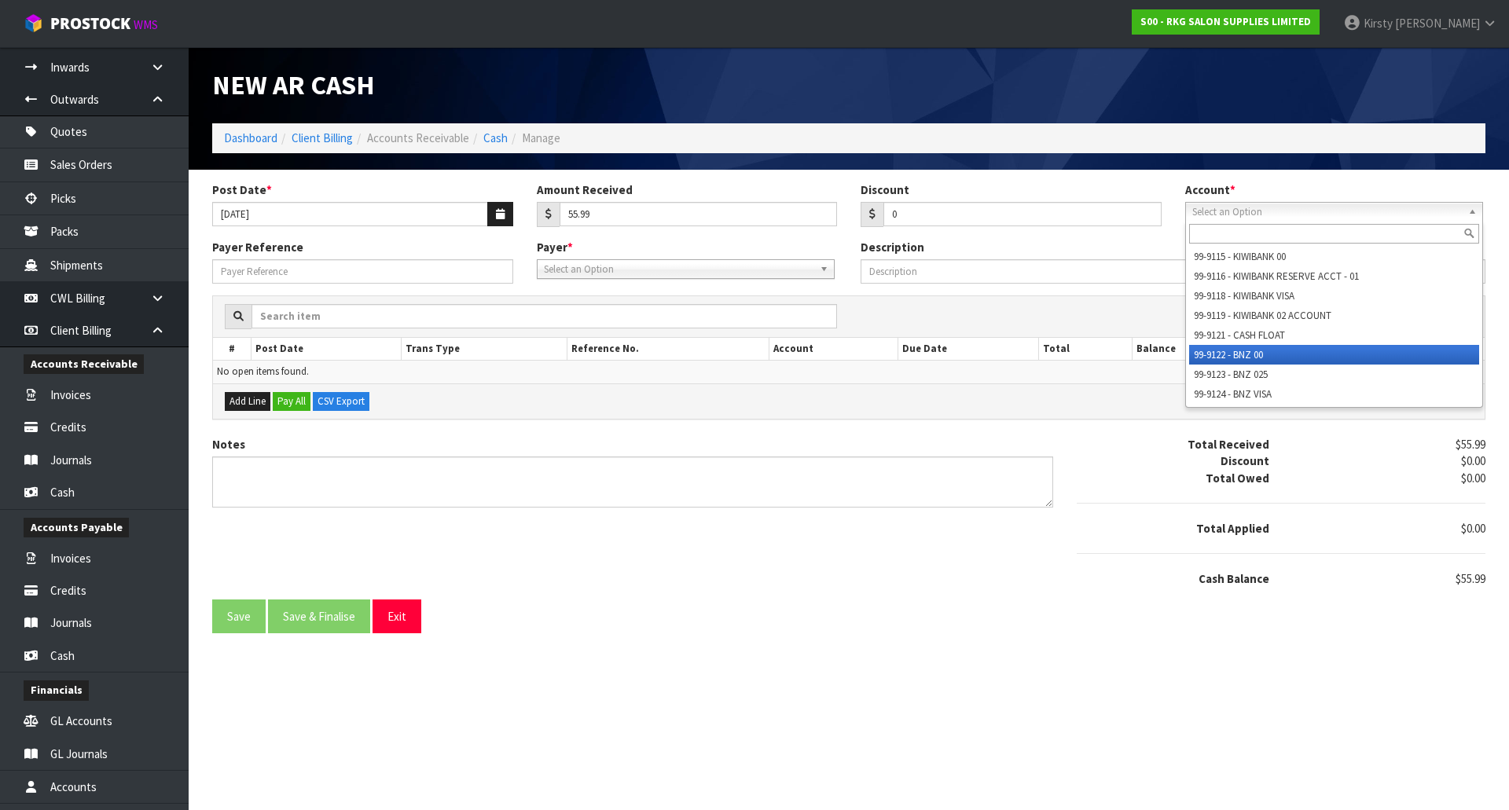
click at [1221, 350] on li "99-9122 - BNZ 00" at bounding box center [1334, 355] width 290 height 20
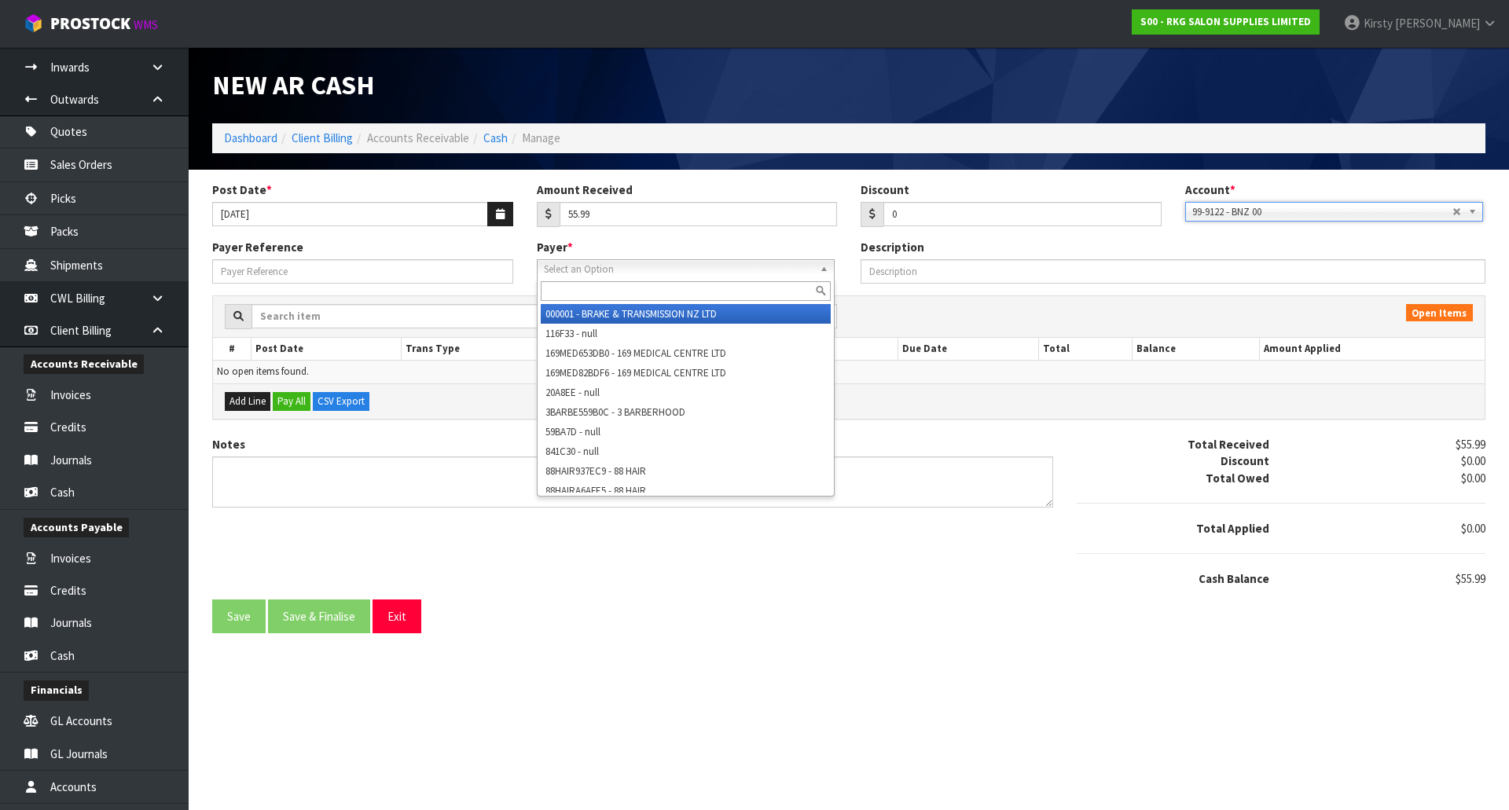
click at [564, 276] on span "Select an Option" at bounding box center [679, 269] width 270 height 19
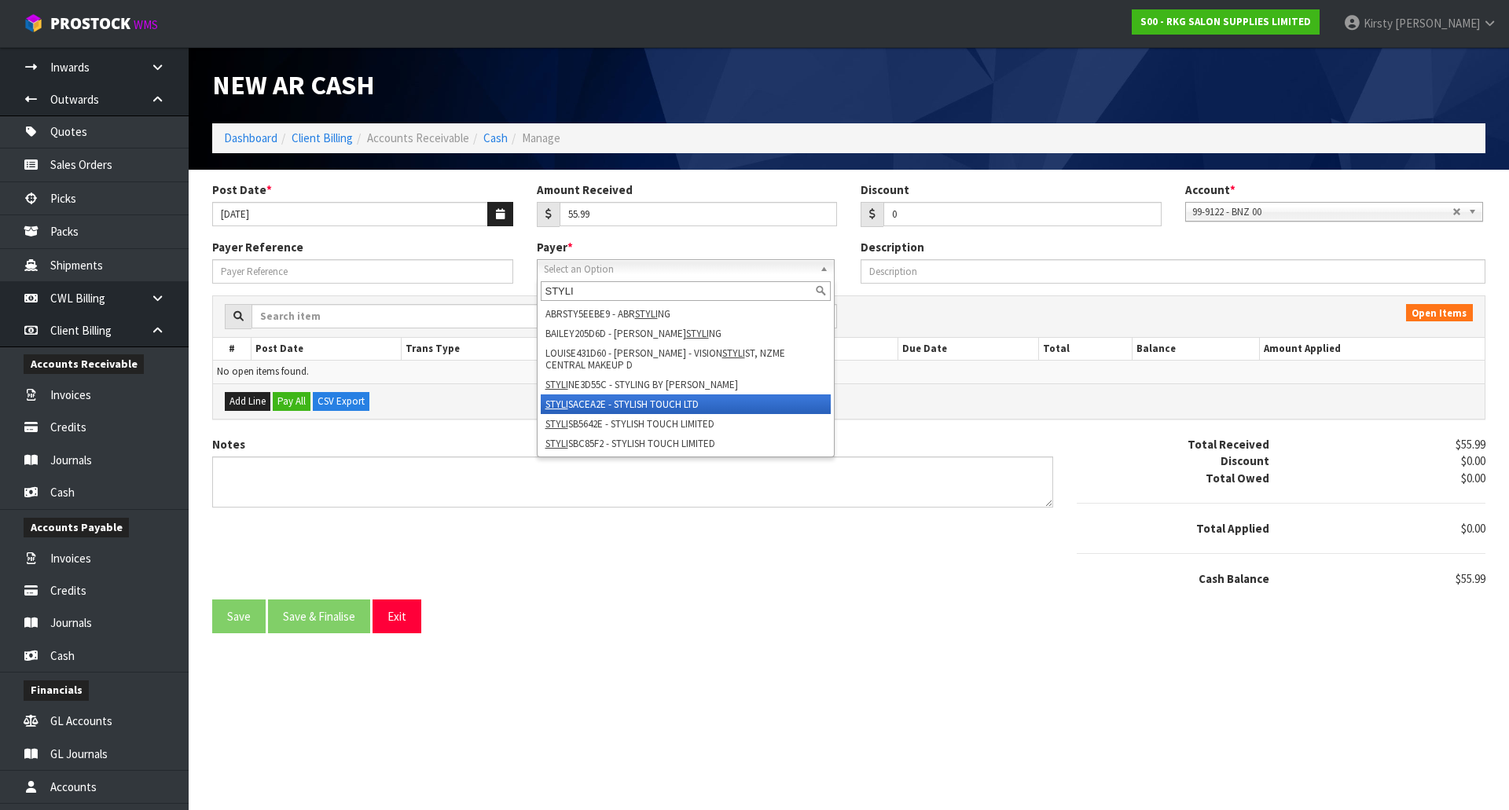
type input "STYLI"
click at [592, 408] on li "STYLI SACEA2E - STYLISH TOUCH LTD" at bounding box center [686, 405] width 290 height 20
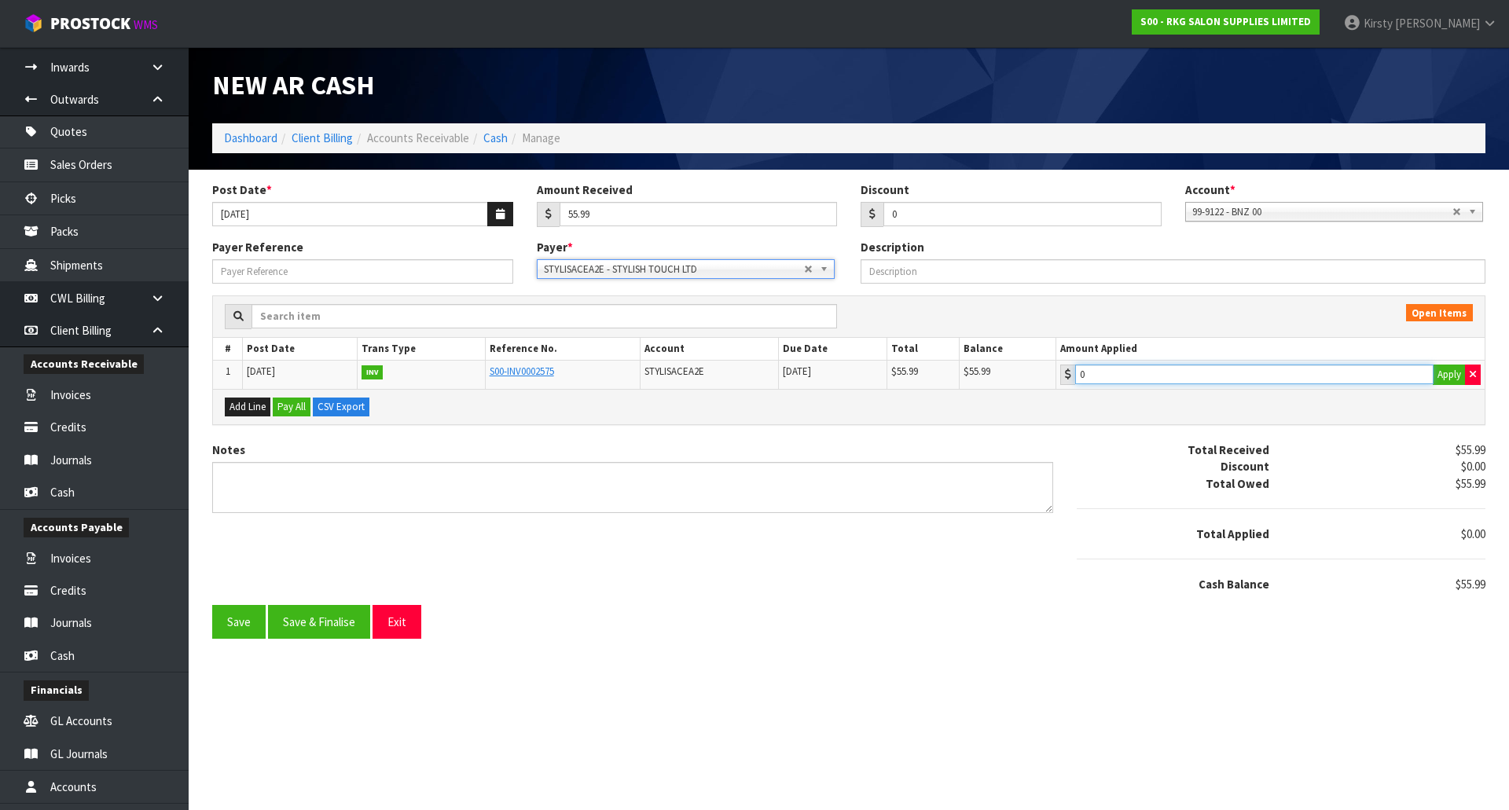
type input "55.99"
click at [1134, 380] on input "55.99" at bounding box center [1254, 375] width 358 height 20
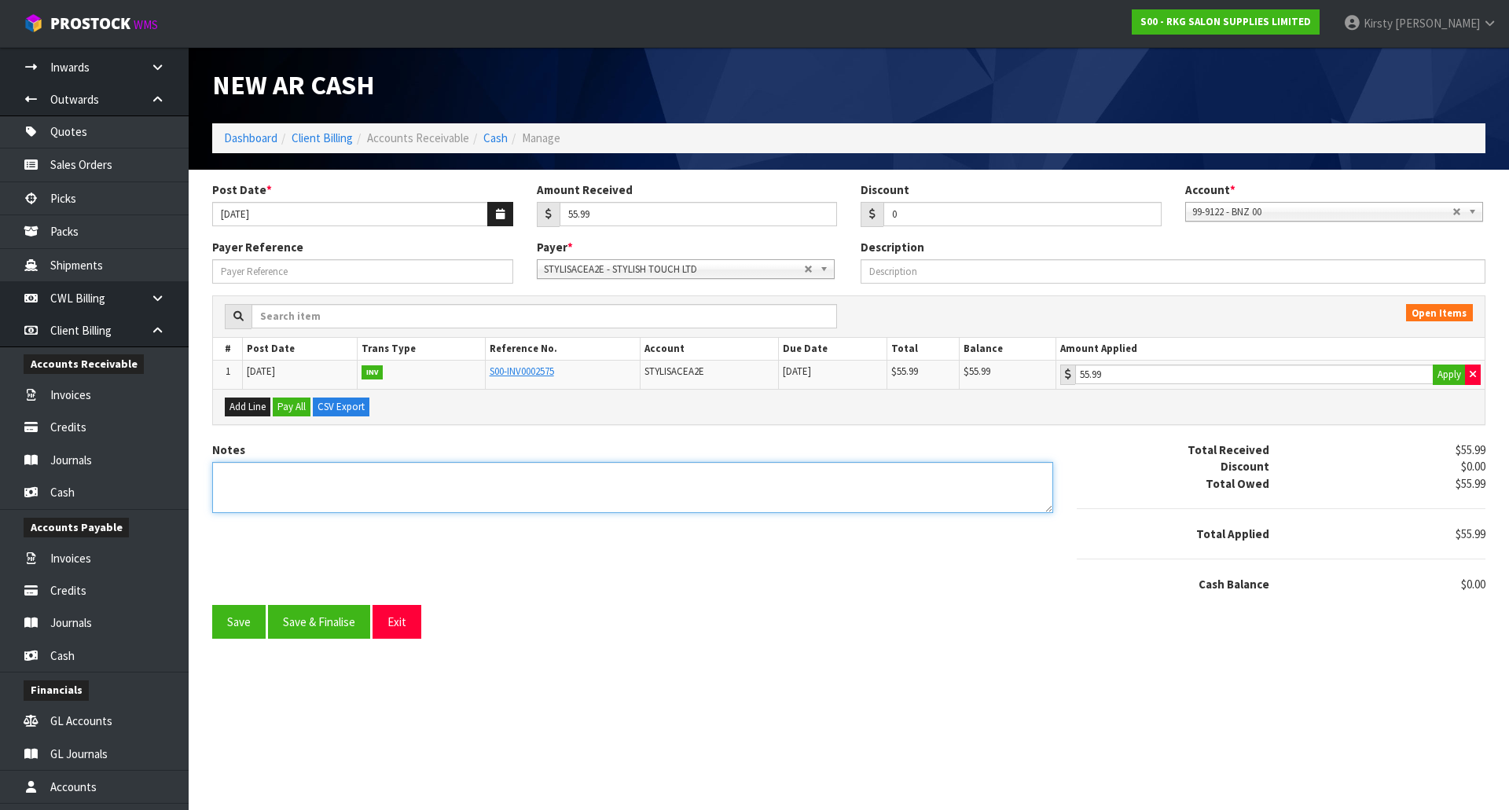
click at [277, 479] on textarea "Notes" at bounding box center [632, 487] width 841 height 51
type textarea "EFT 15.9"
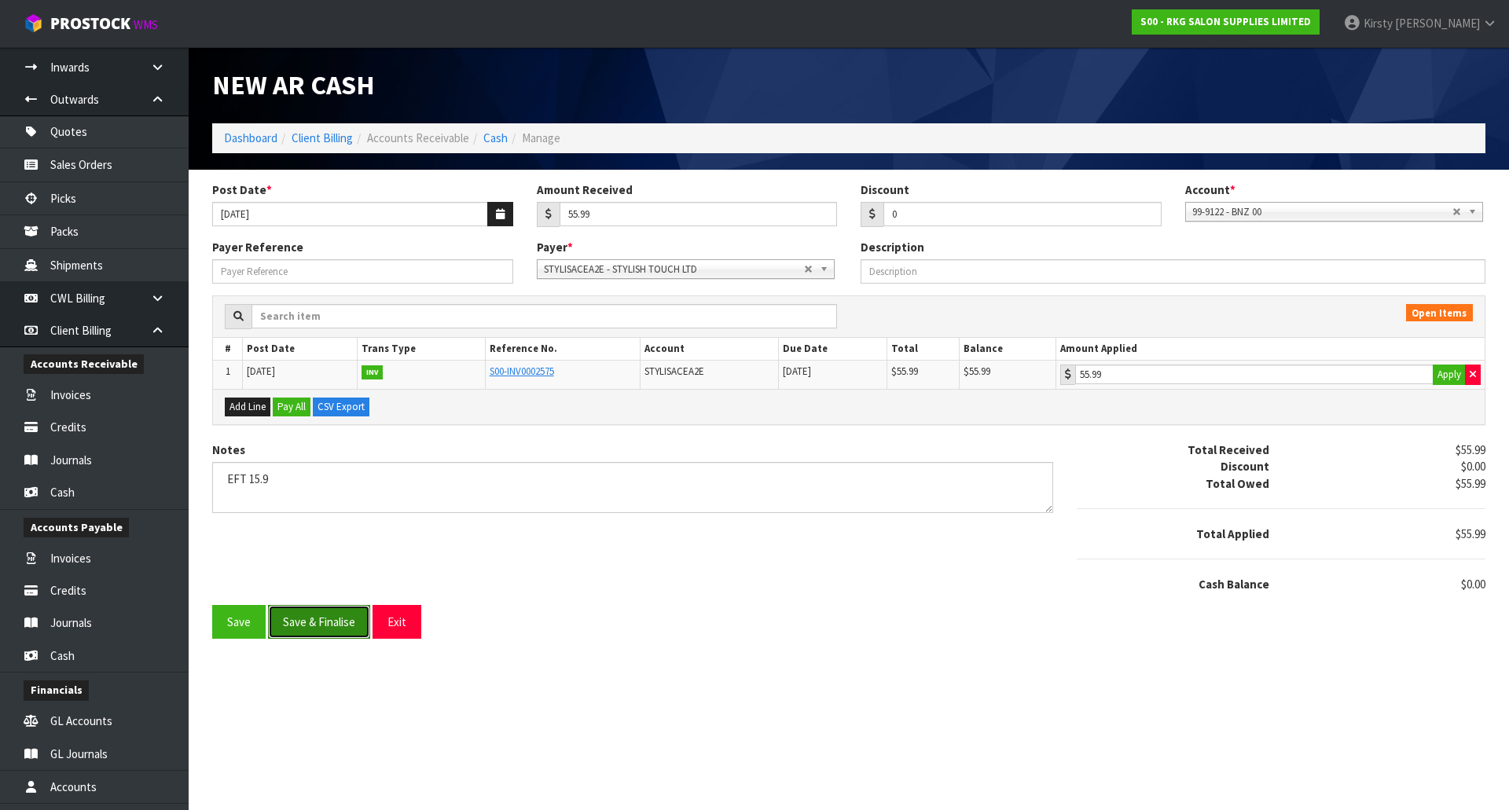
click at [289, 613] on button "Save & Finalise" at bounding box center [319, 622] width 102 height 34
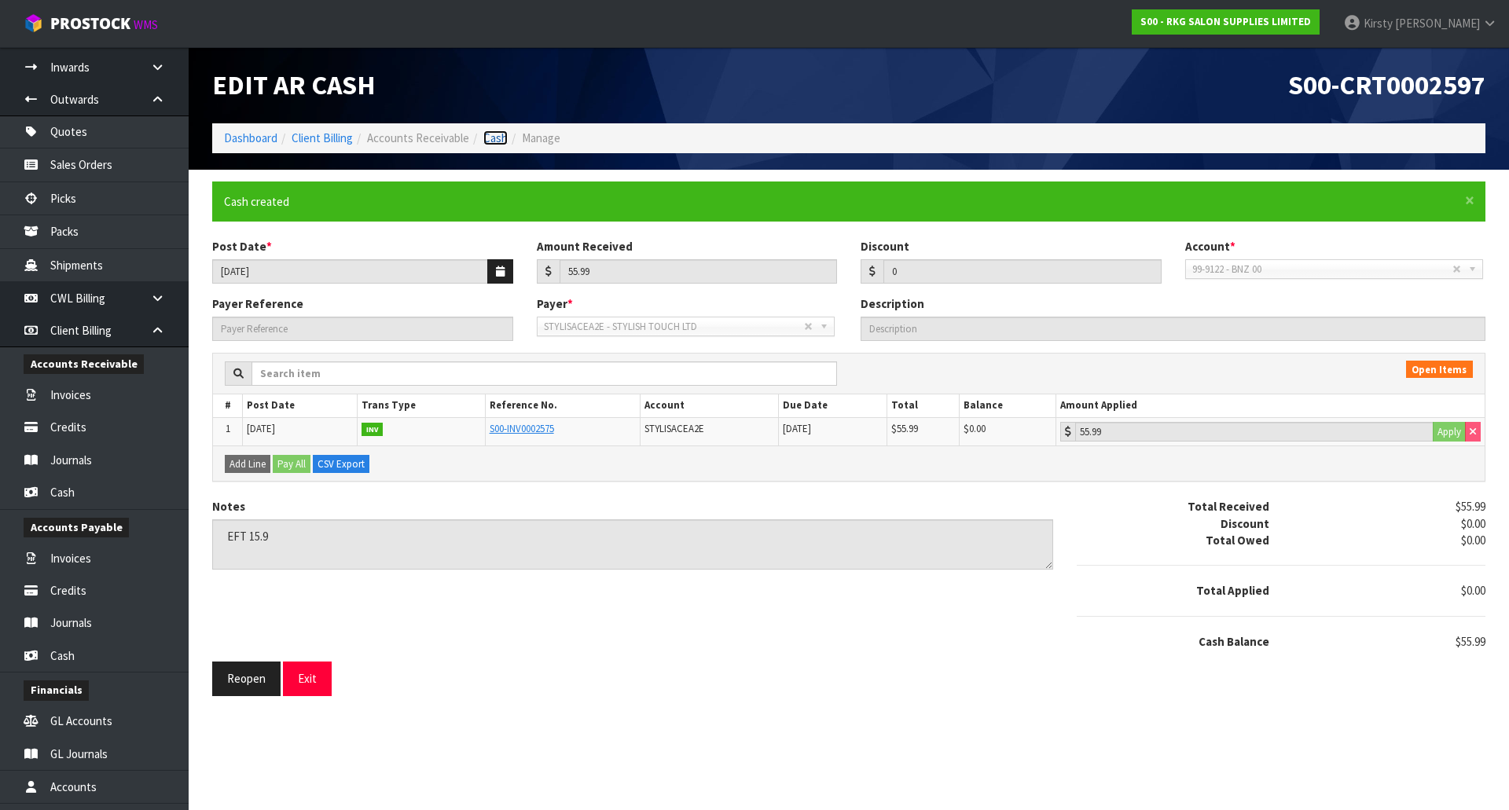
click at [491, 141] on link "Cash" at bounding box center [495, 137] width 24 height 15
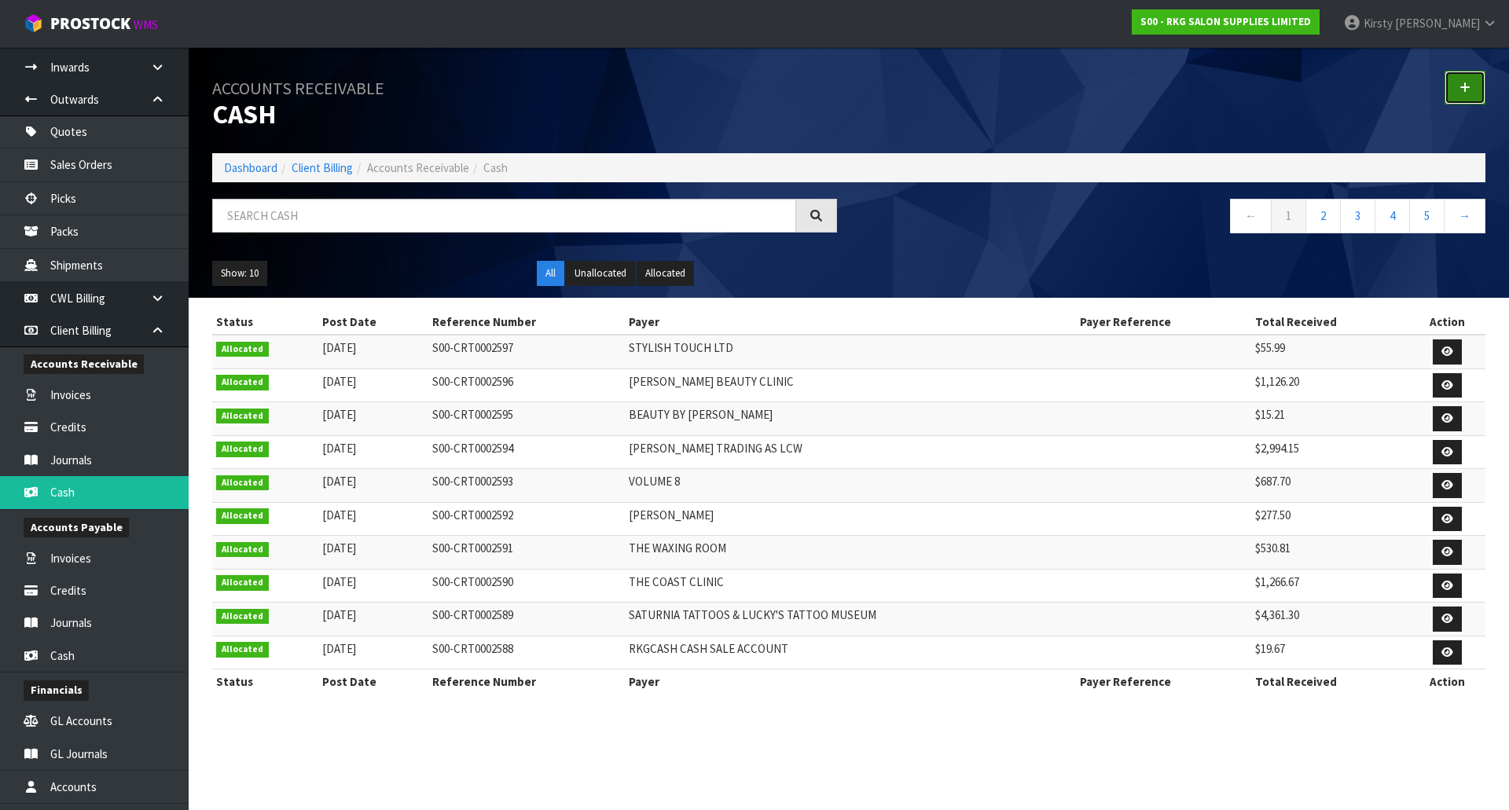
click at [1459, 85] on link at bounding box center [1465, 88] width 41 height 34
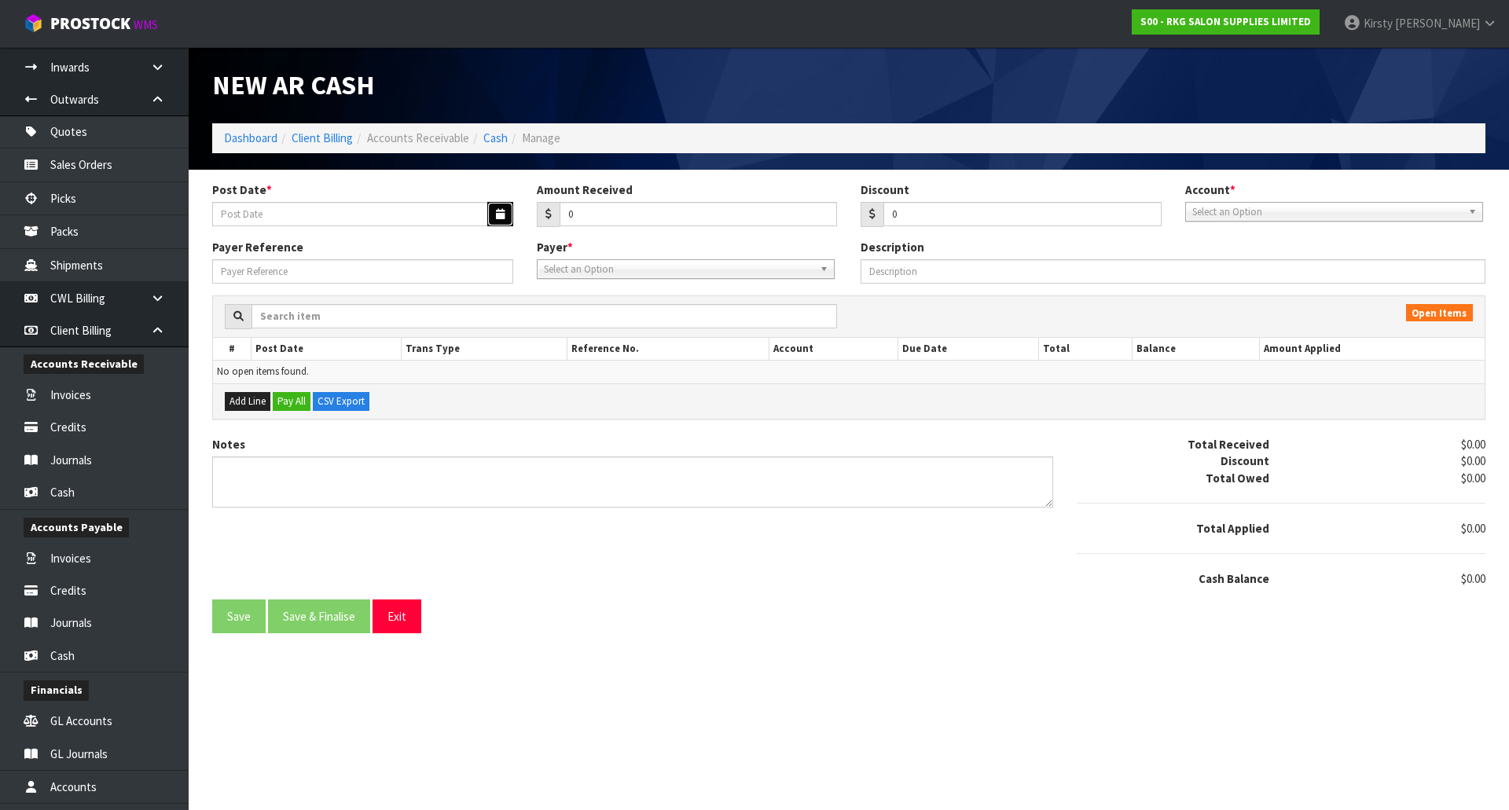
click at [494, 217] on button "button" at bounding box center [500, 214] width 26 height 24
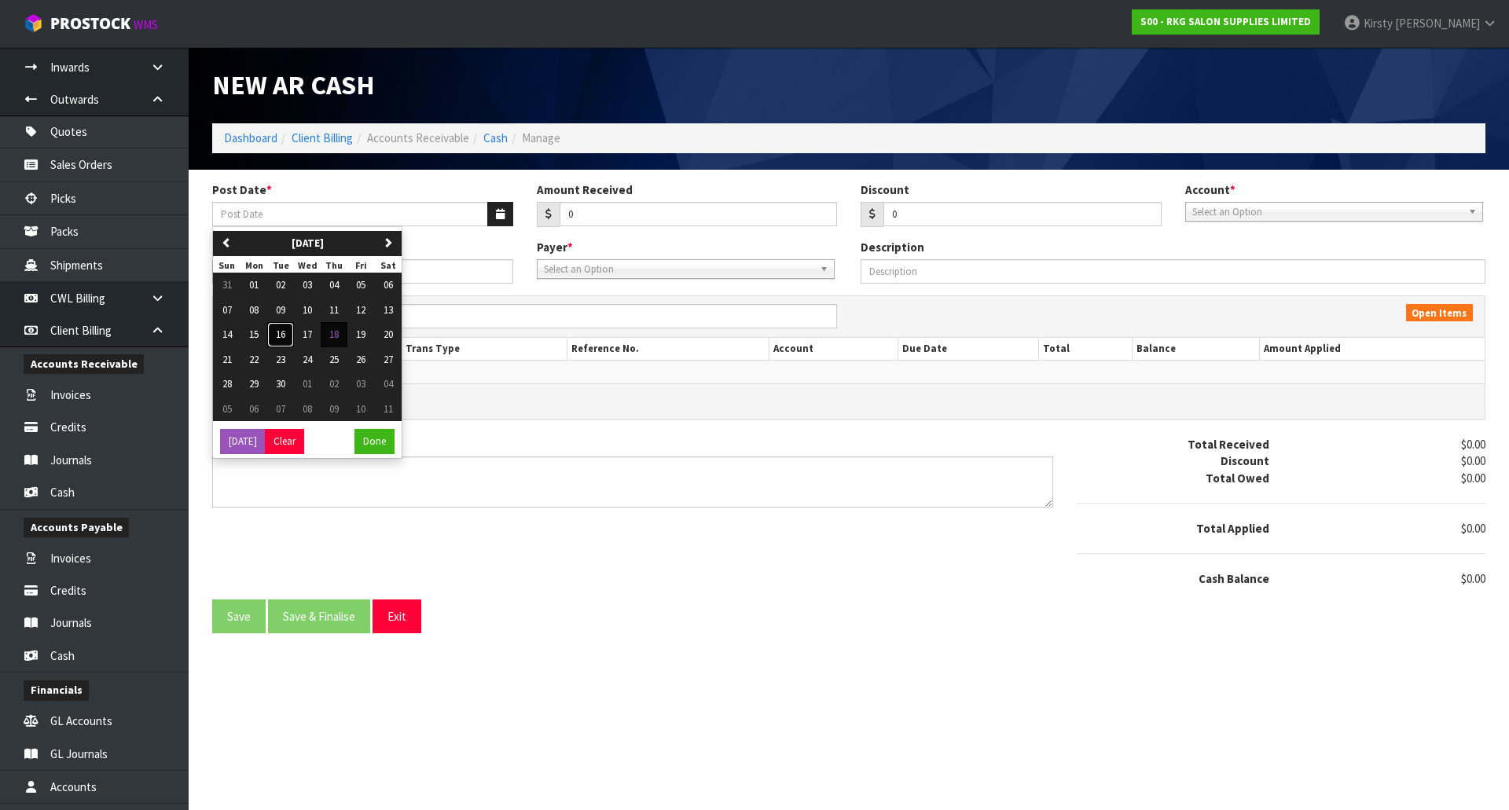
click at [288, 336] on button "16" at bounding box center [280, 334] width 27 height 25
type input "16/09/2025"
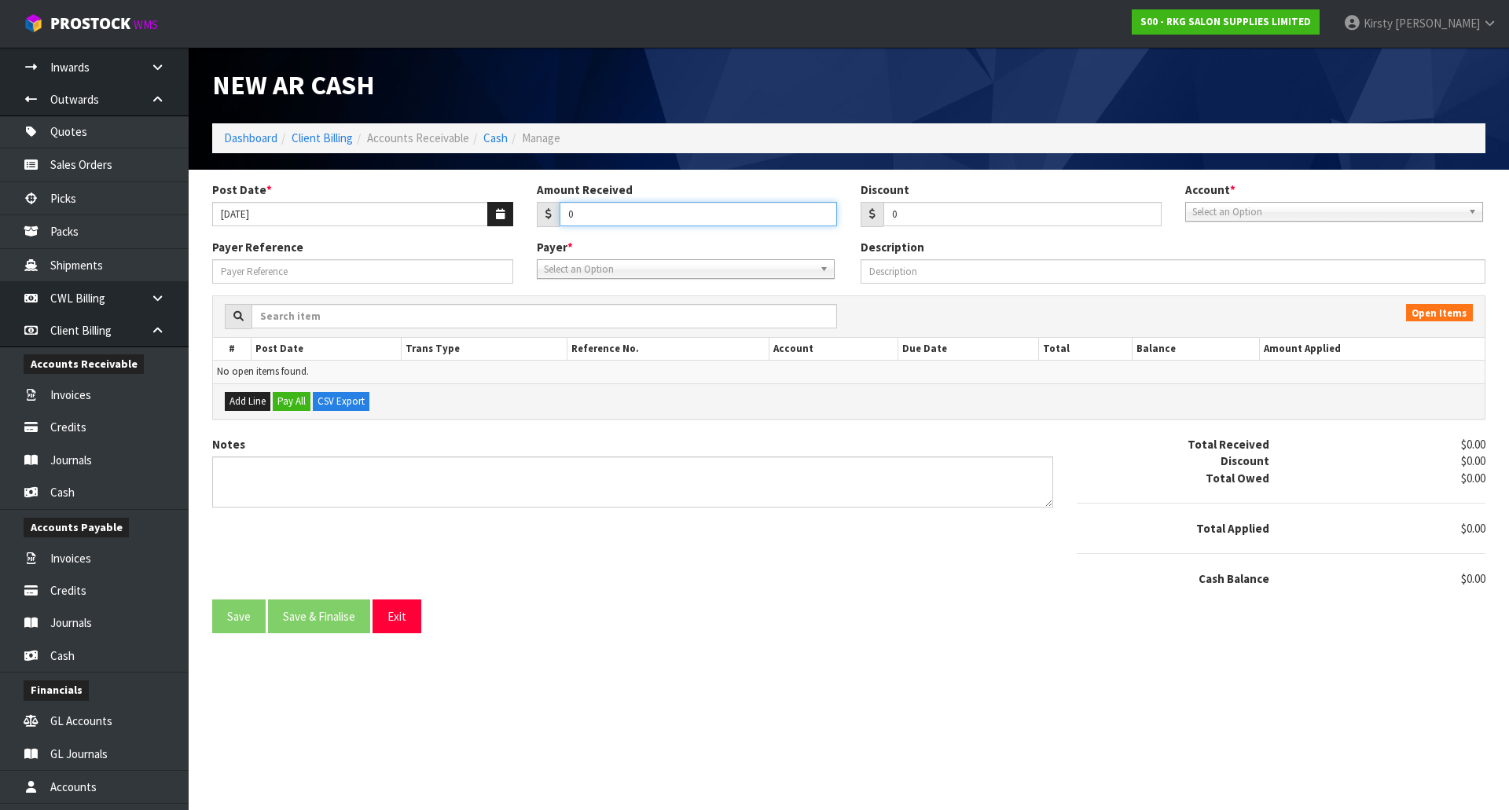
drag, startPoint x: 581, startPoint y: 216, endPoint x: 542, endPoint y: 226, distance: 40.4
click at [542, 226] on div "0" at bounding box center [687, 214] width 301 height 25
type input "113.26"
click at [1194, 208] on span "Select an Option" at bounding box center [1328, 212] width 270 height 19
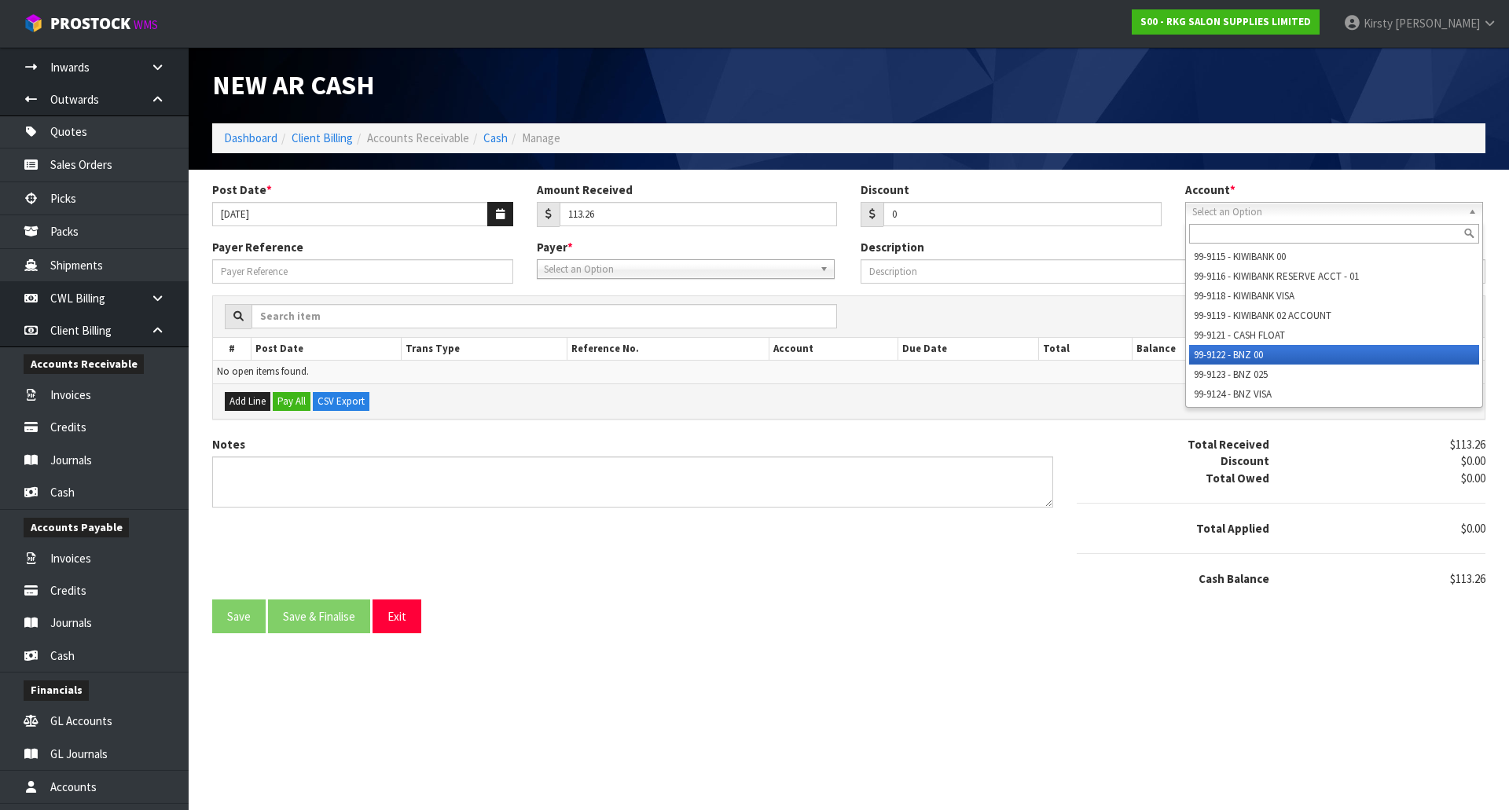
click at [1237, 352] on li "99-9122 - BNZ 00" at bounding box center [1334, 355] width 290 height 20
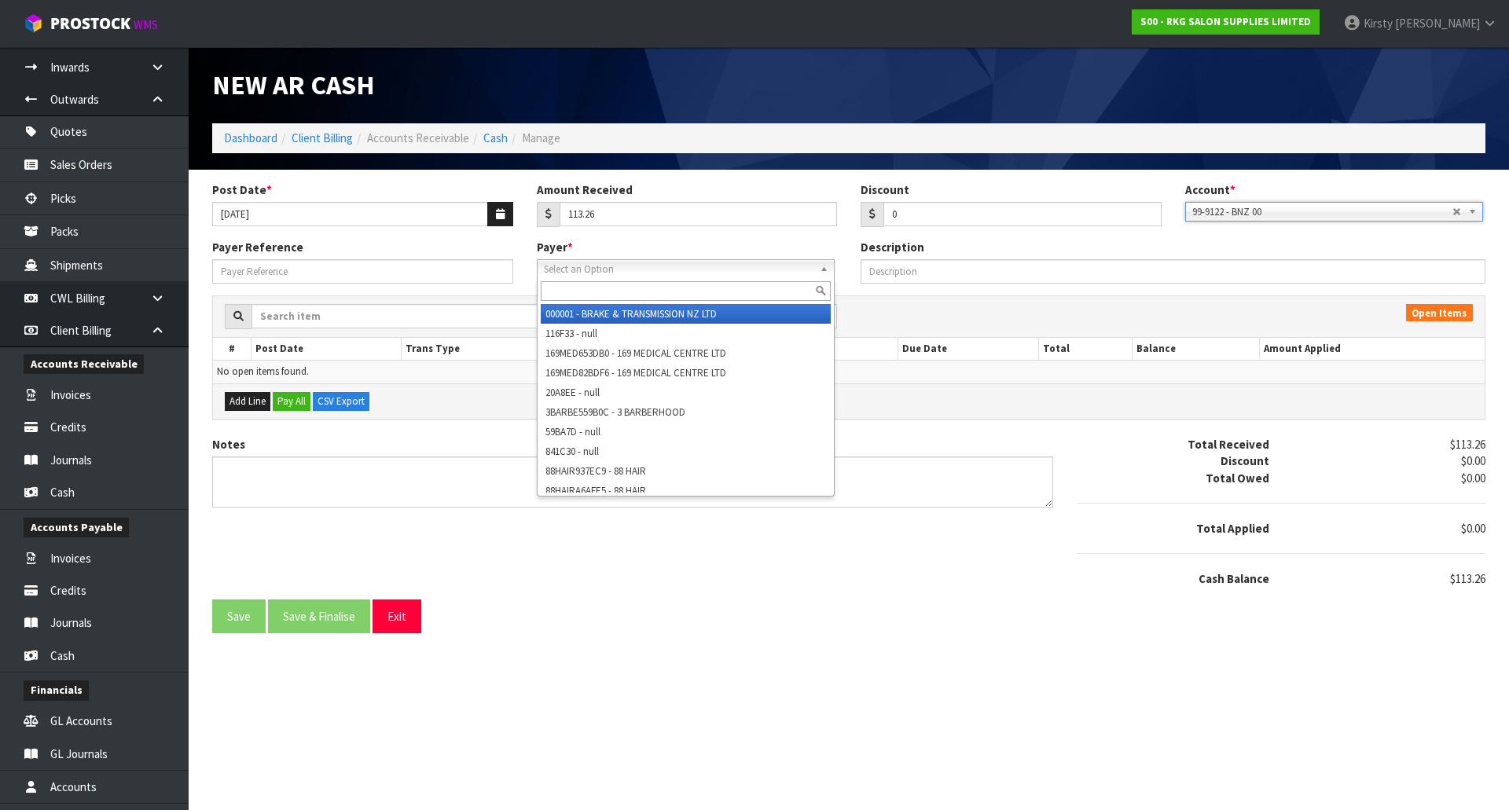
click at [594, 273] on span "Select an Option" at bounding box center [679, 269] width 270 height 19
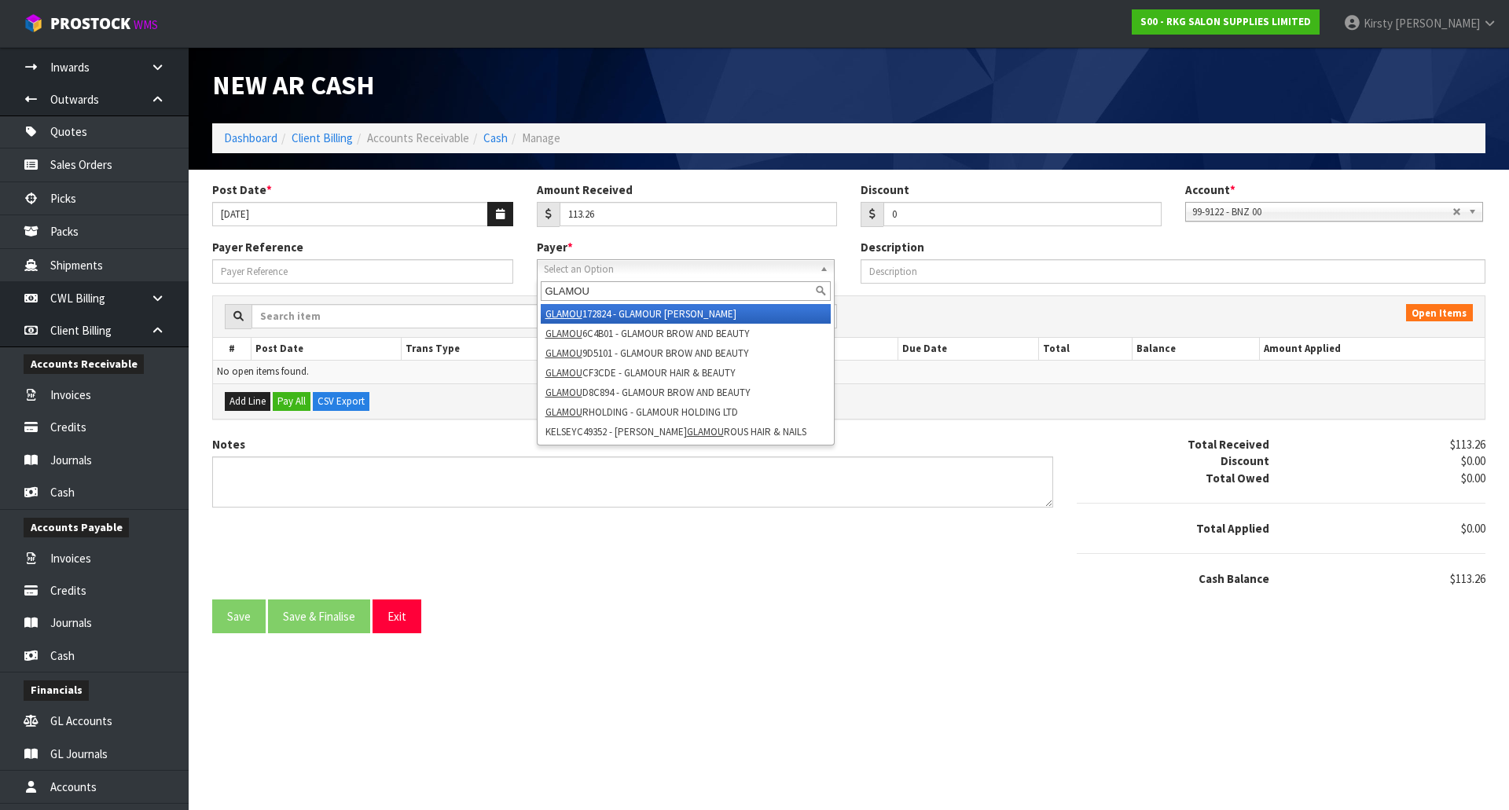
type input "GLAMOU"
click at [609, 311] on li "GLAMOU 172824 - GLAMOUR BARBER" at bounding box center [686, 314] width 290 height 20
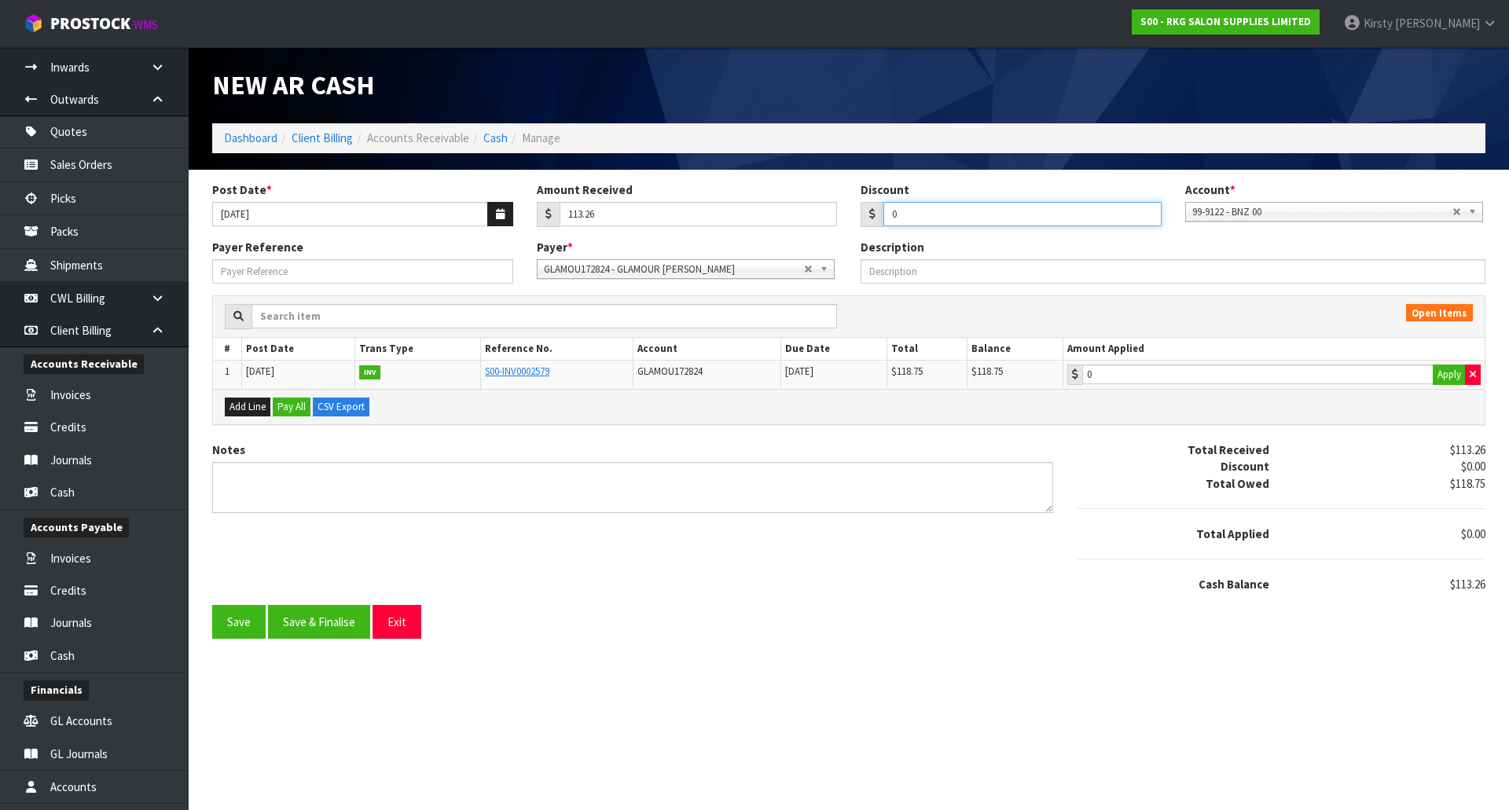
drag, startPoint x: 910, startPoint y: 226, endPoint x: 878, endPoint y: 225, distance: 32.3
click at [878, 225] on div "0" at bounding box center [1011, 214] width 301 height 25
type input "5.49"
type input "118.75"
click at [1189, 372] on input "118.75" at bounding box center [1257, 375] width 351 height 20
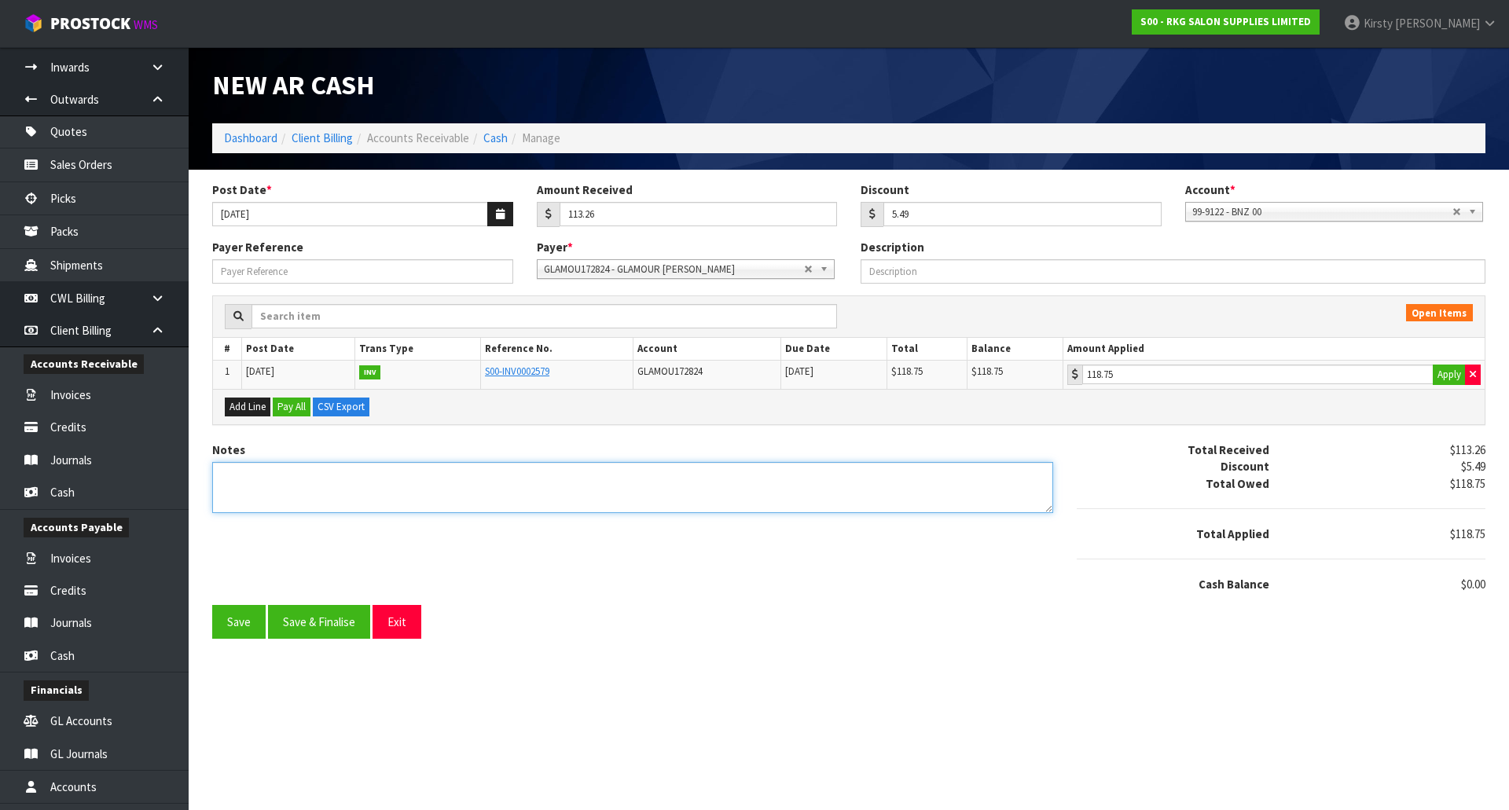
click at [263, 473] on textarea "Notes" at bounding box center [632, 487] width 841 height 51
type textarea "PP 16.9"
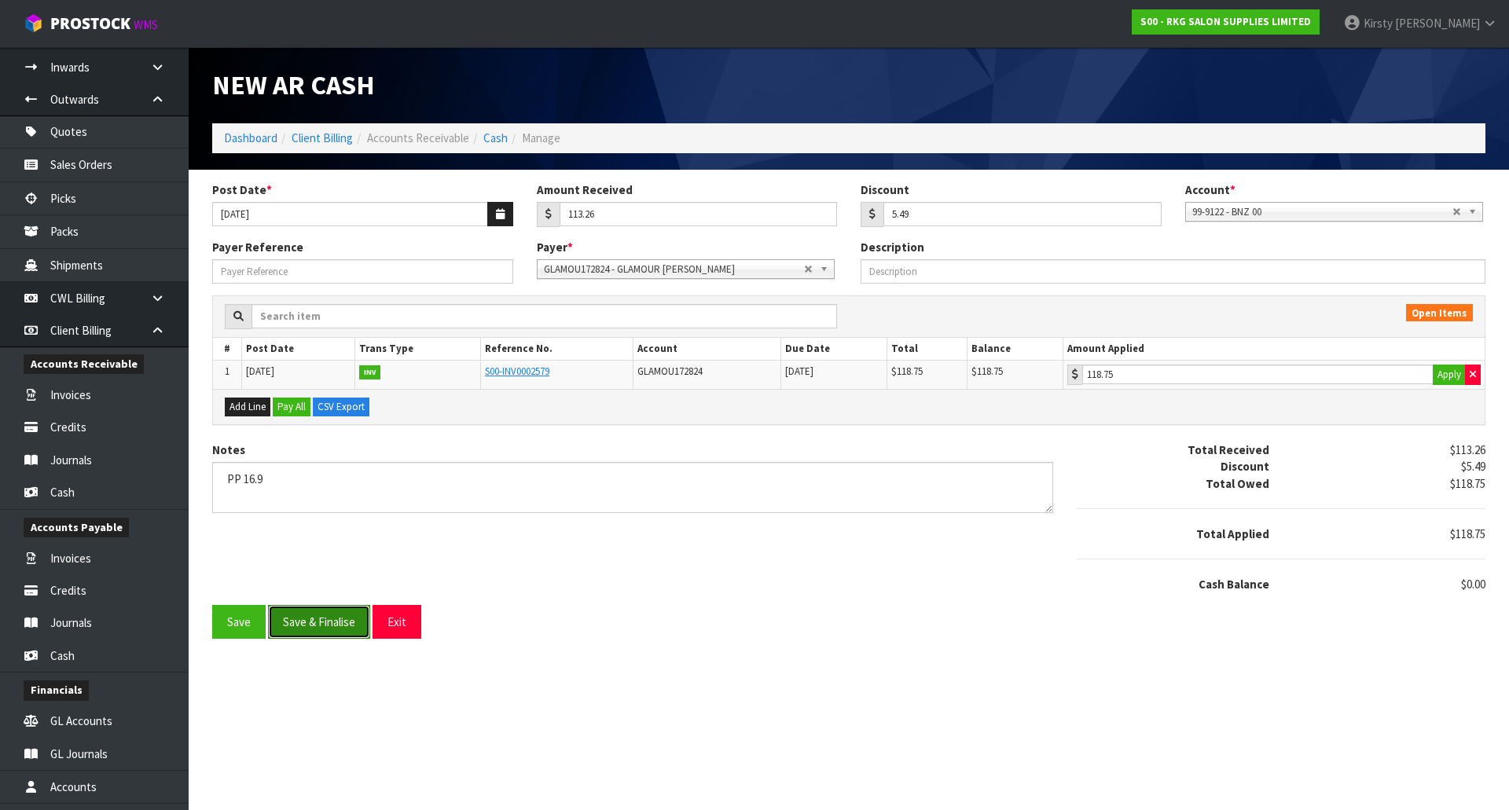
click at [288, 634] on button "Save & Finalise" at bounding box center [319, 622] width 102 height 34
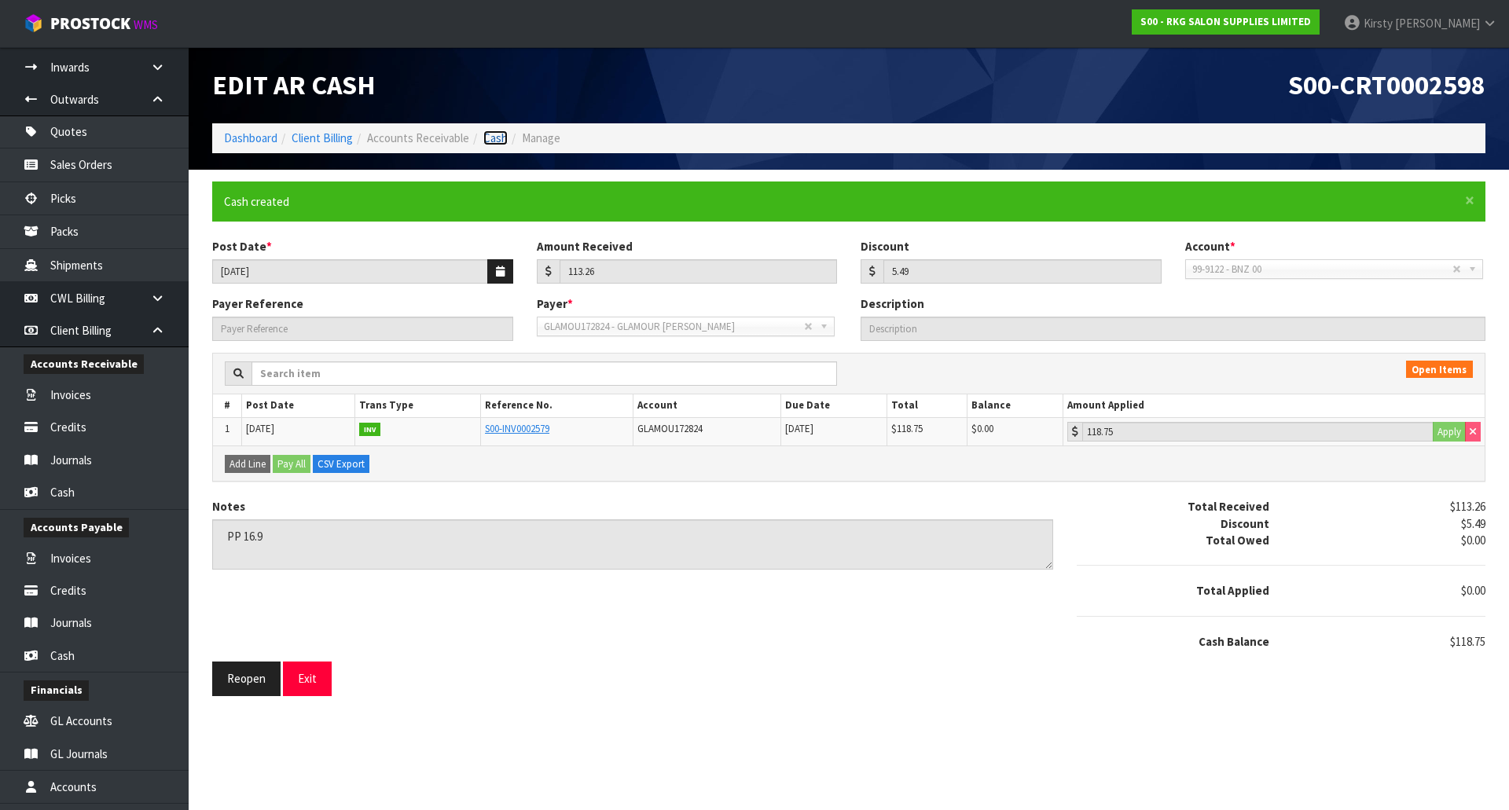
click at [497, 142] on link "Cash" at bounding box center [495, 137] width 24 height 15
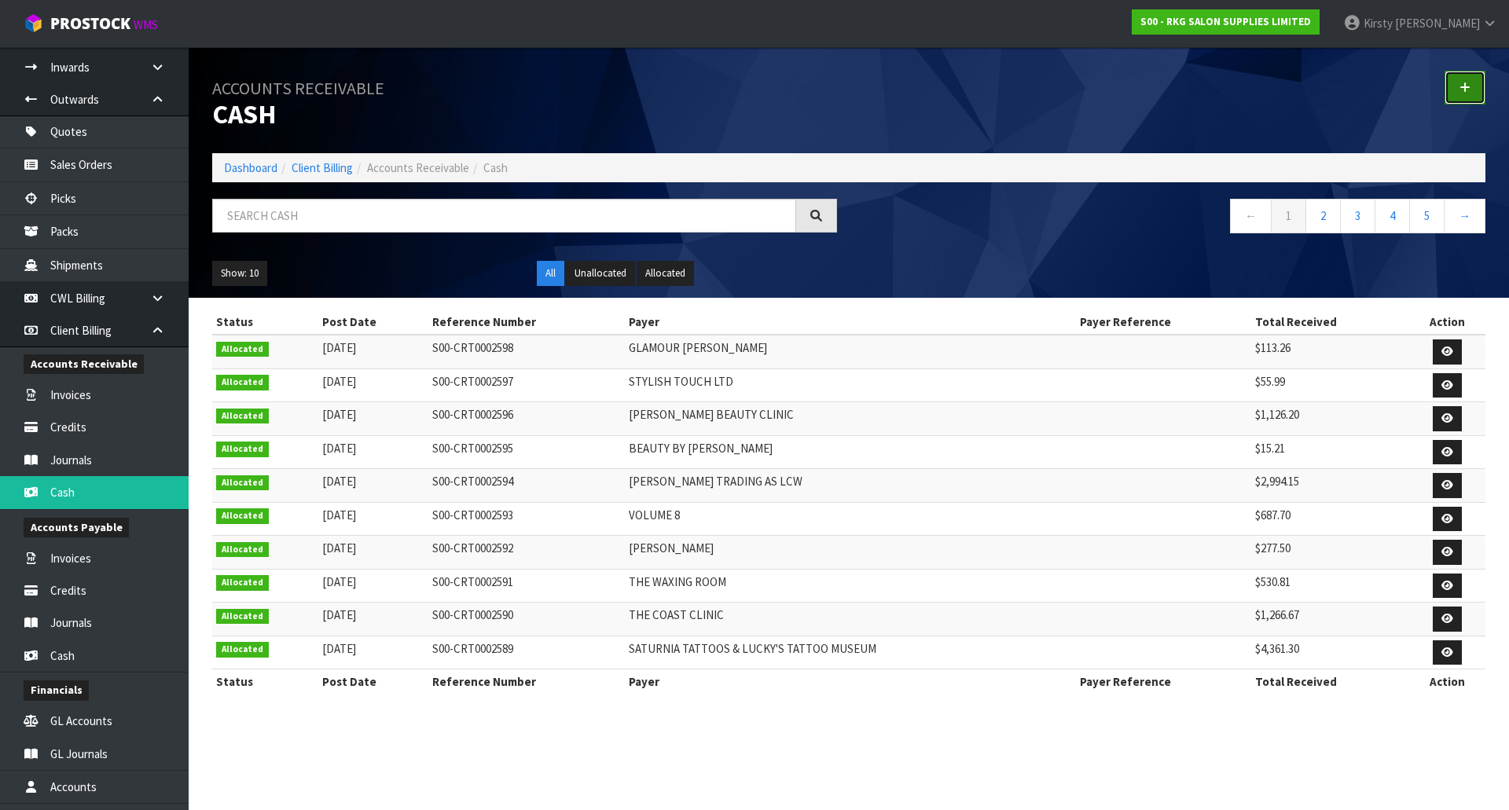
click at [1466, 81] on link at bounding box center [1465, 88] width 41 height 34
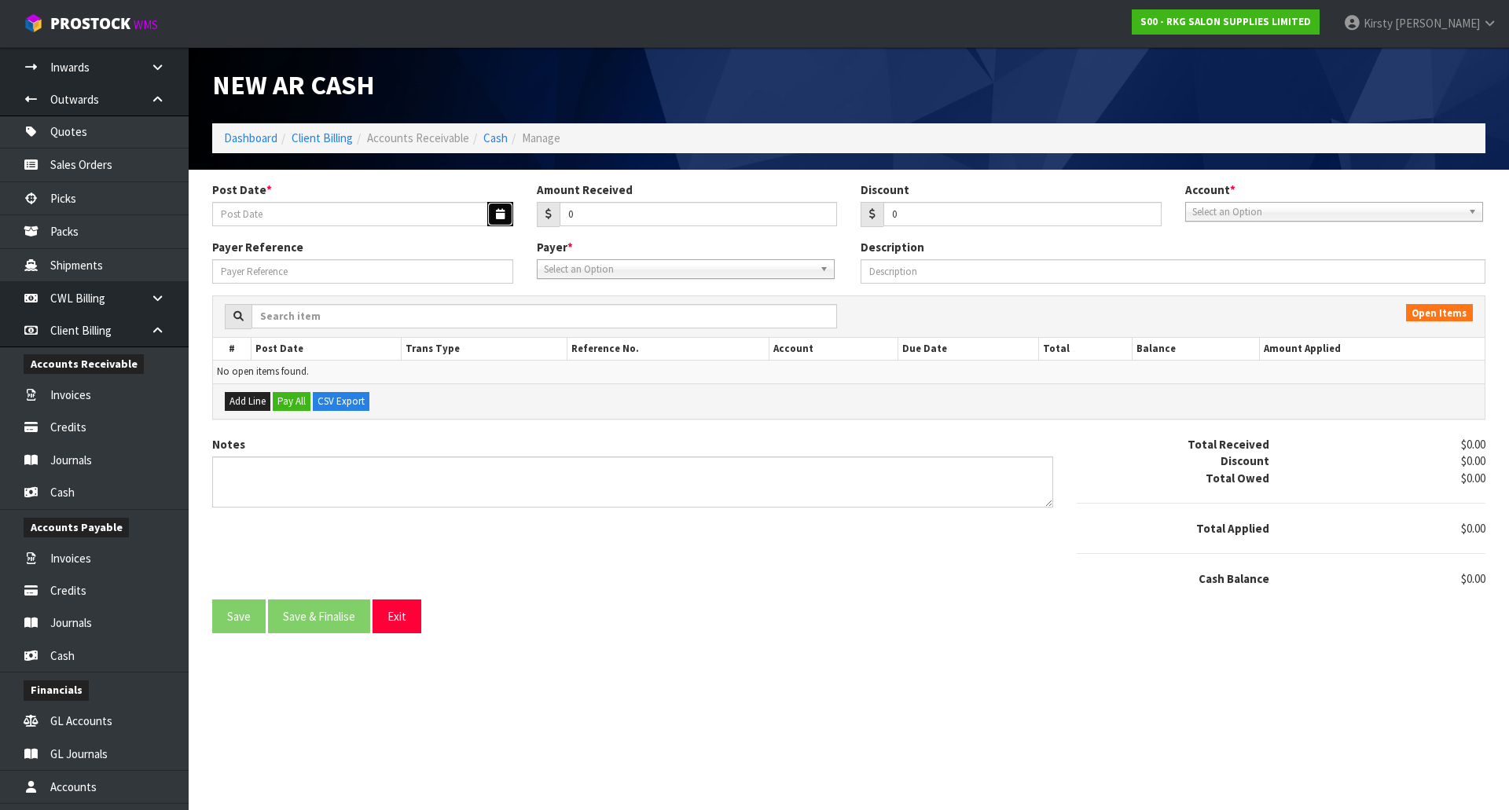
click at [502, 218] on icon "button" at bounding box center [500, 214] width 9 height 10
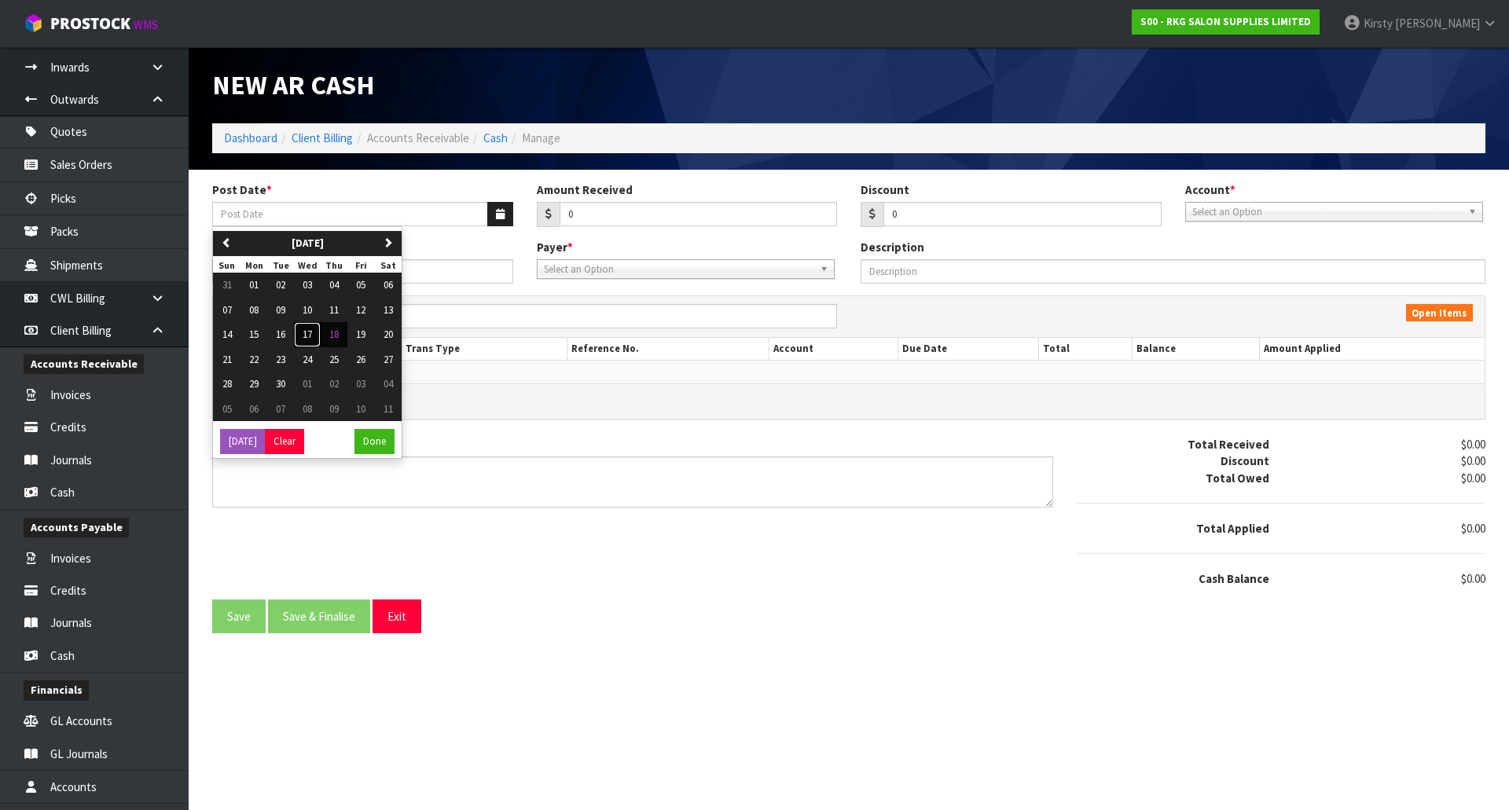
click at [309, 336] on span "17" at bounding box center [307, 334] width 9 height 13
type input "17/09/2025"
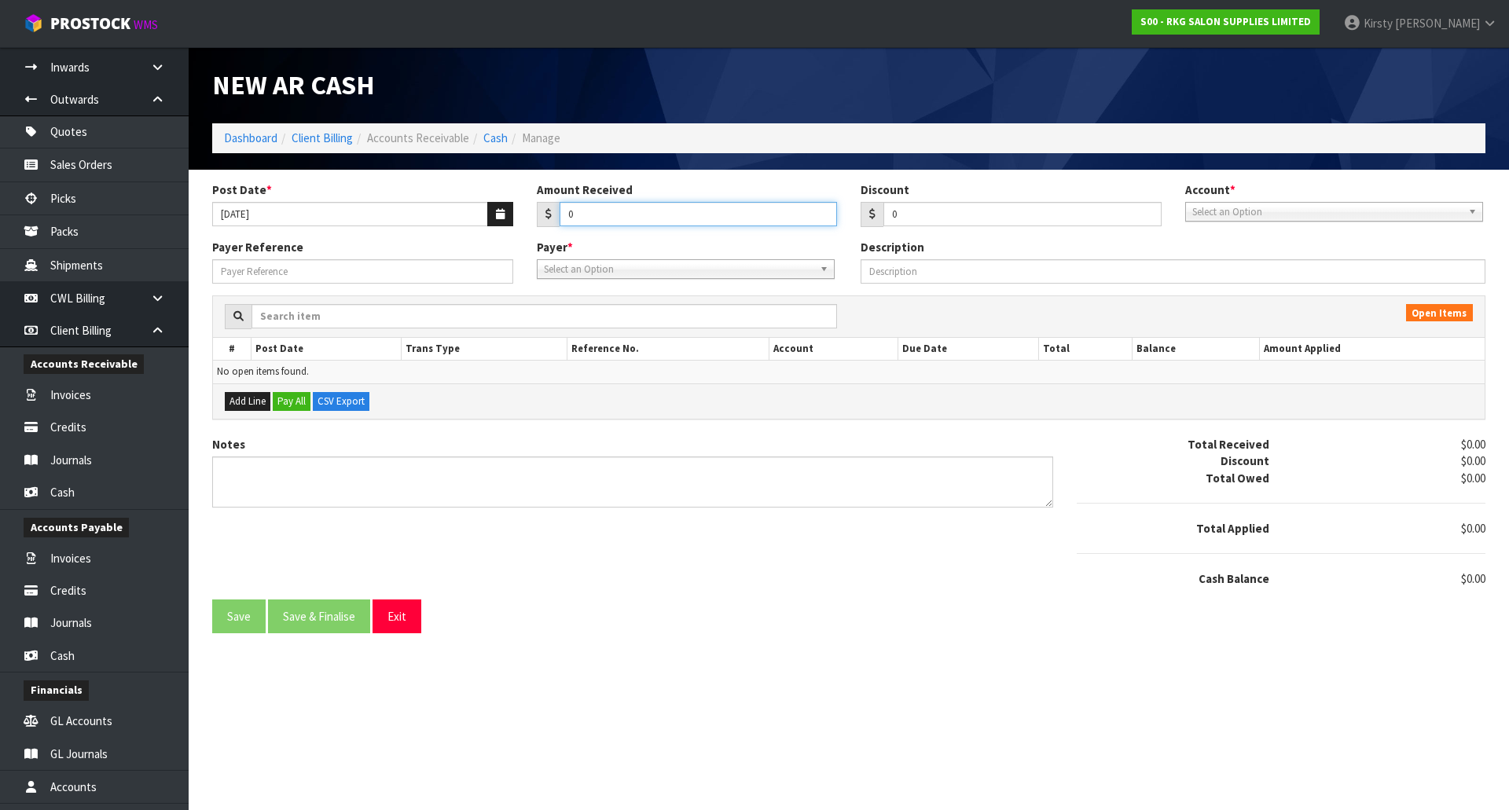
drag, startPoint x: 606, startPoint y: 214, endPoint x: 538, endPoint y: 217, distance: 67.7
click at [538, 217] on div "0" at bounding box center [687, 214] width 301 height 25
type input "160.78"
click at [1284, 211] on span "Select an Option" at bounding box center [1328, 212] width 270 height 19
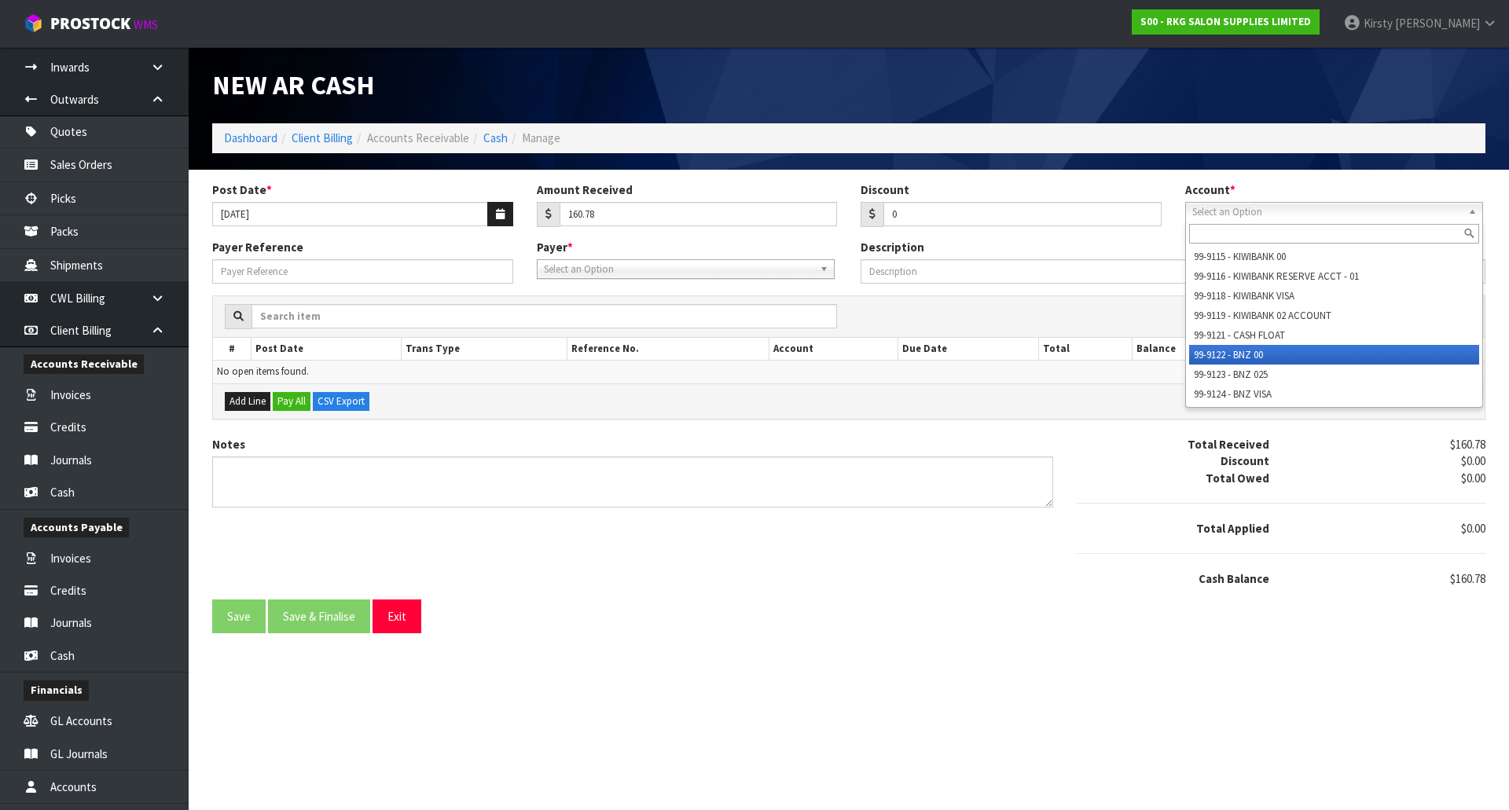
click at [1252, 349] on li "99-9122 - BNZ 00" at bounding box center [1334, 355] width 290 height 20
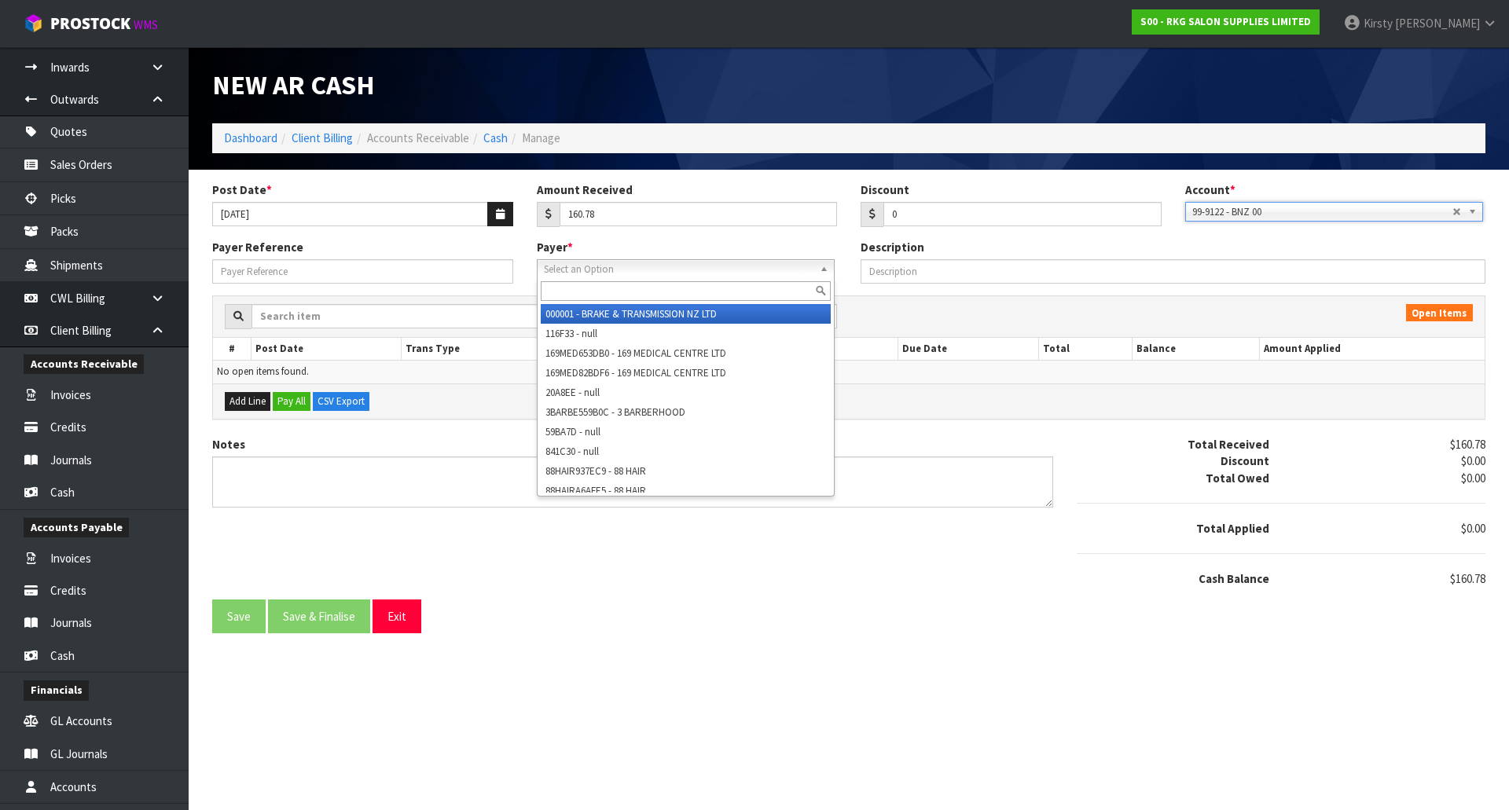
click at [575, 265] on span "Select an Option" at bounding box center [679, 269] width 270 height 19
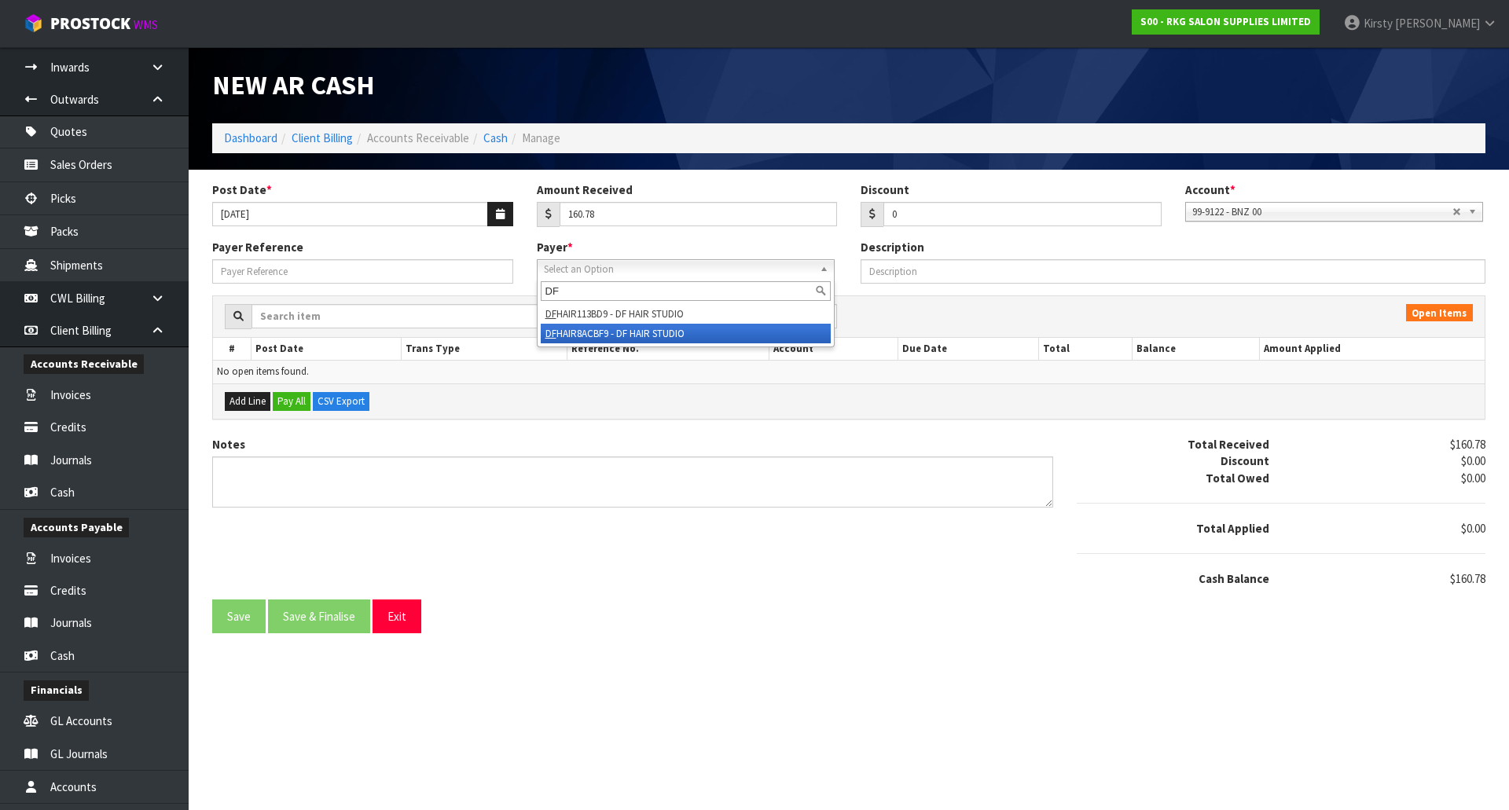
type input "DF"
click at [593, 333] on li "DF HAIR8ACBF9 - DF HAIR STUDIO" at bounding box center [686, 334] width 290 height 20
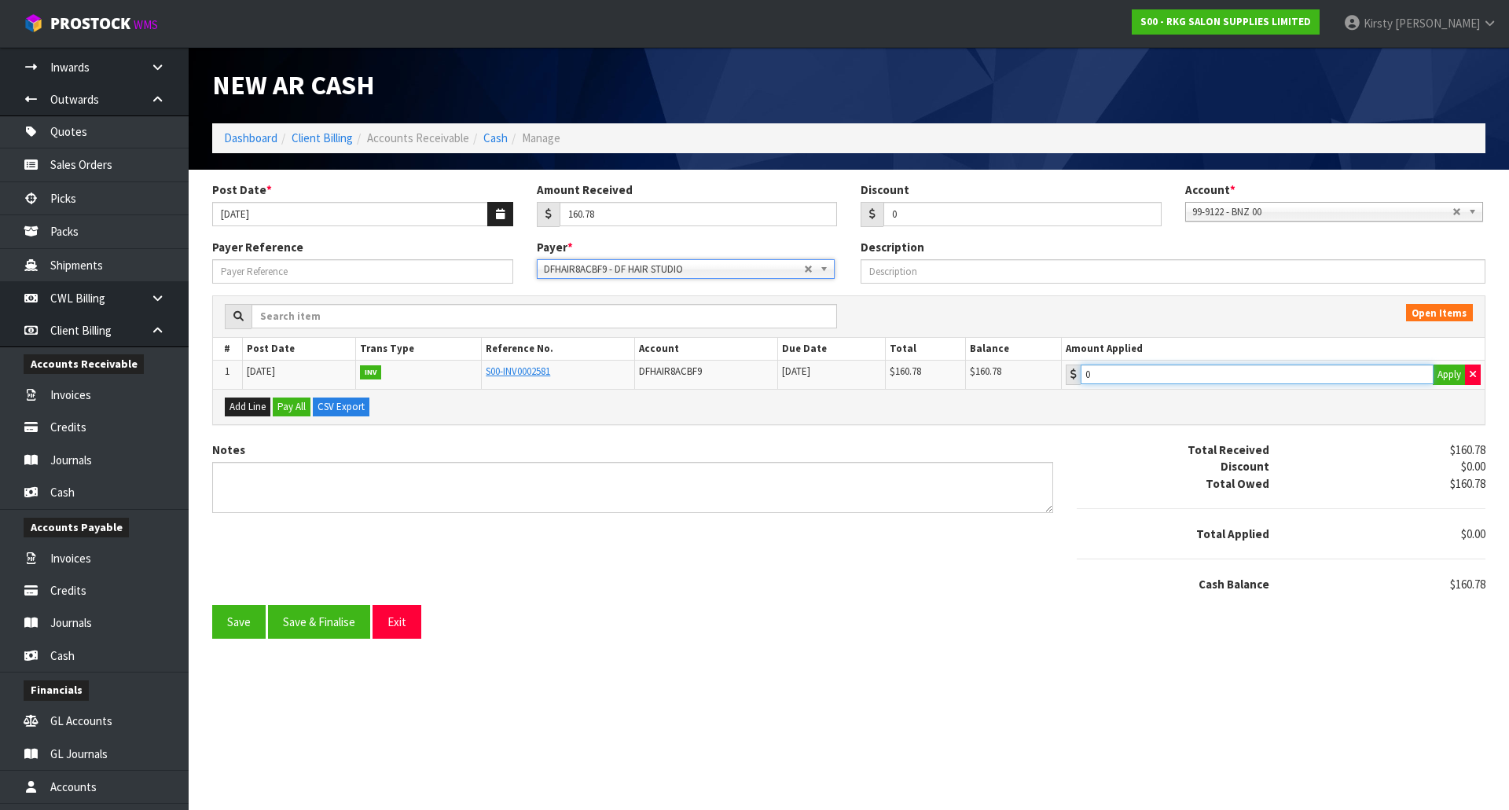
type input "160.78"
click at [1151, 380] on input "160.78" at bounding box center [1257, 375] width 353 height 20
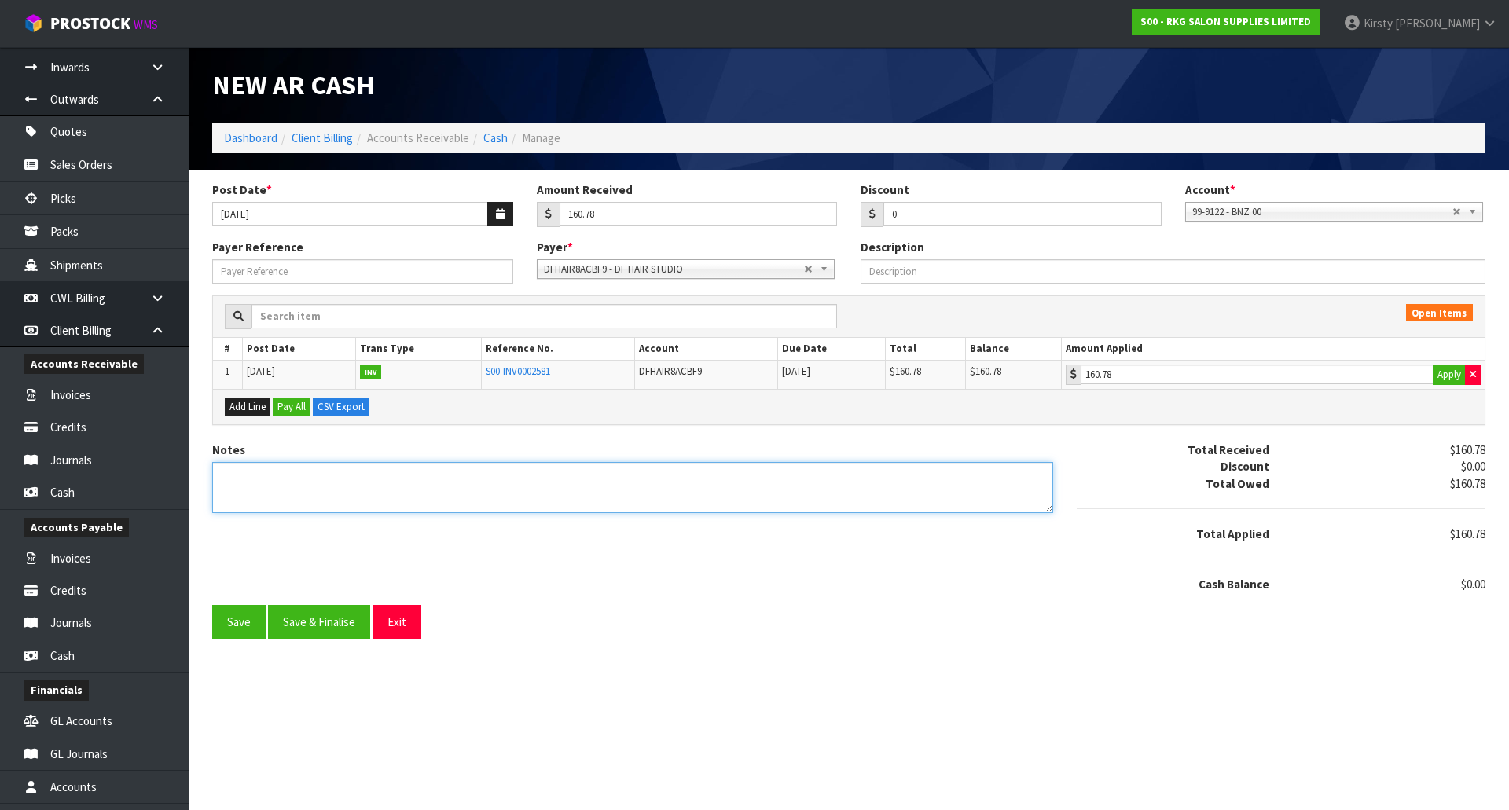
click at [256, 478] on textarea "Notes" at bounding box center [632, 487] width 841 height 51
type textarea "DC 17.9"
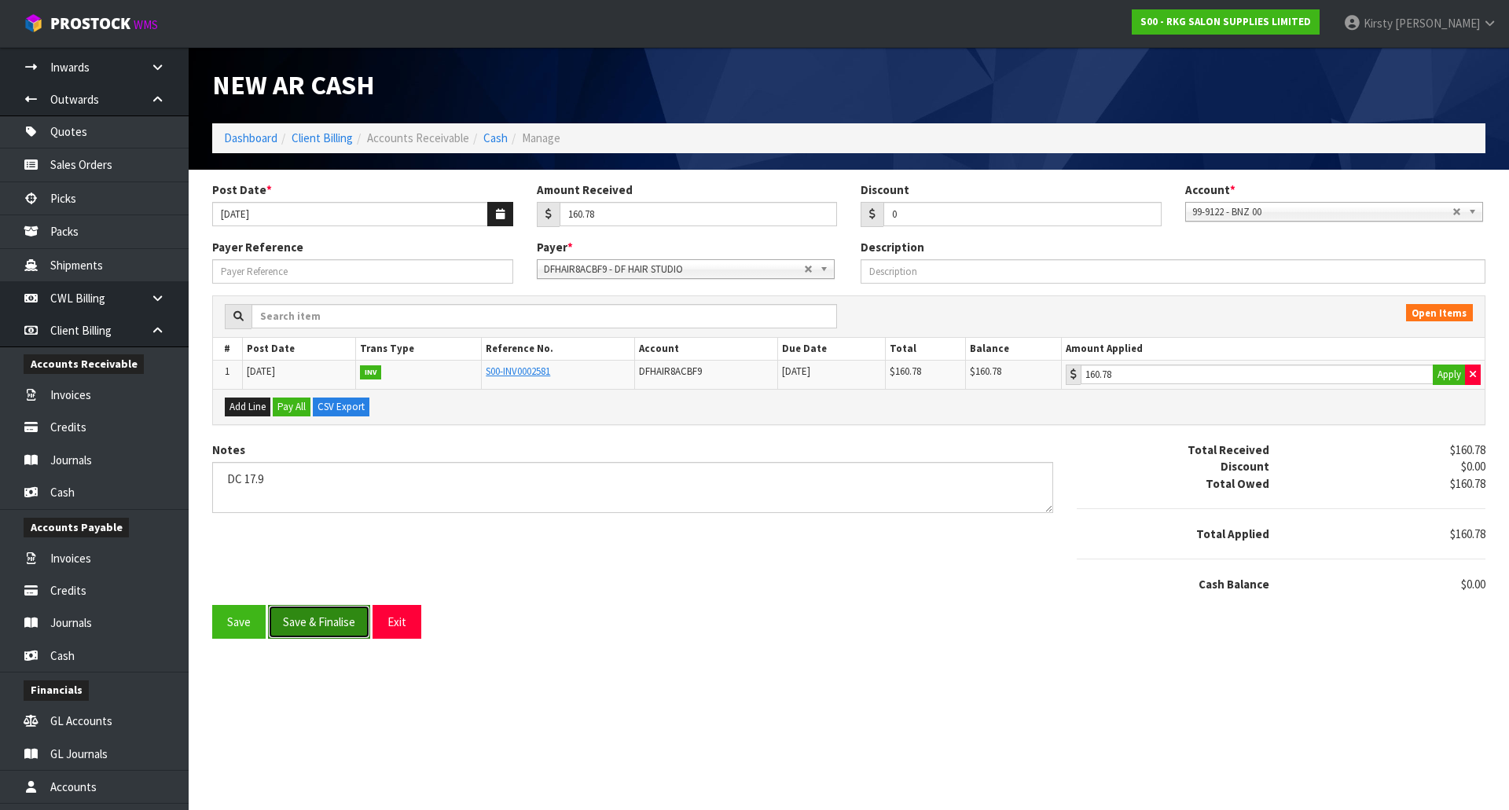
click at [292, 616] on button "Save & Finalise" at bounding box center [319, 622] width 102 height 34
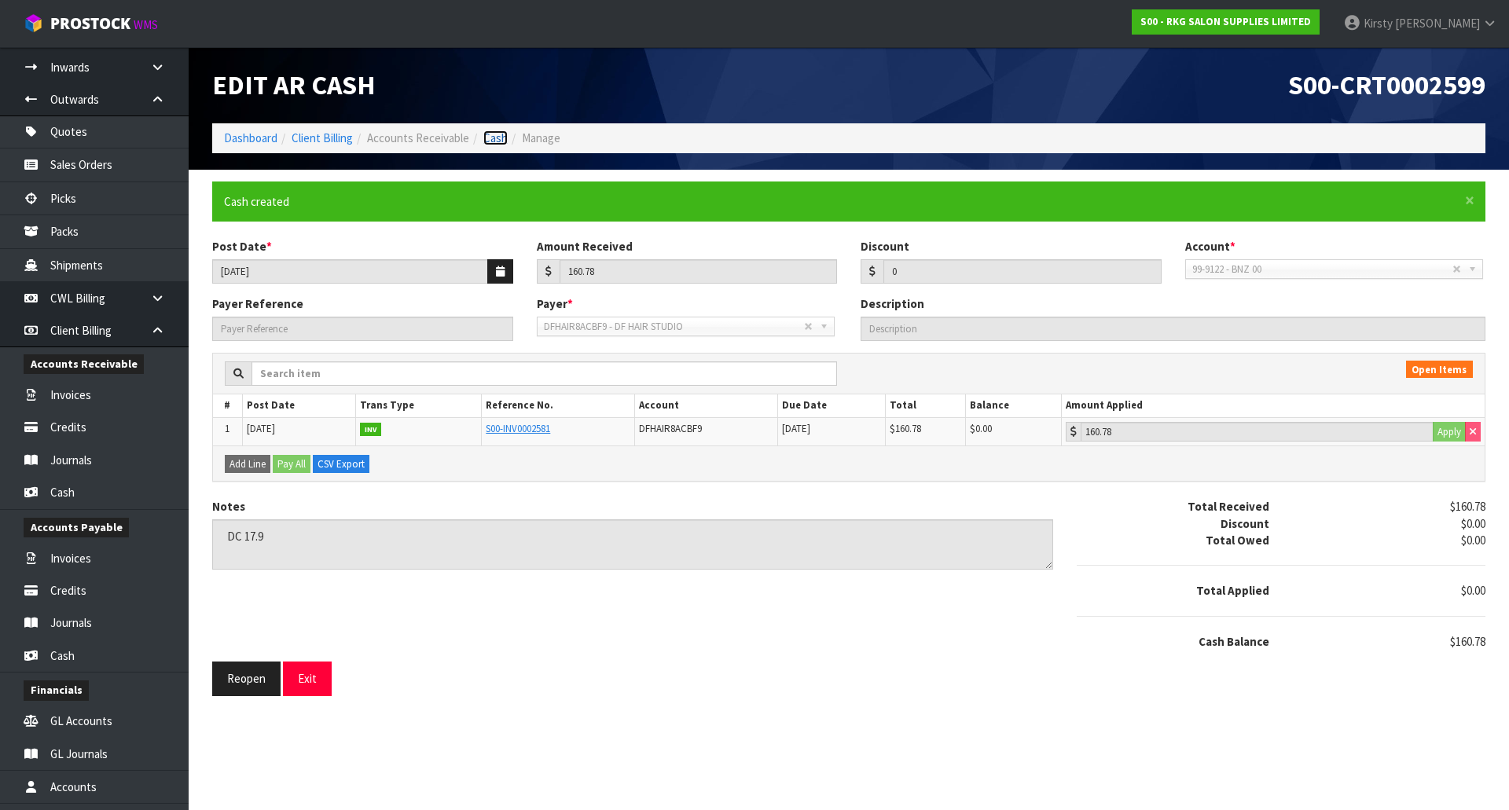
click at [493, 134] on link "Cash" at bounding box center [495, 137] width 24 height 15
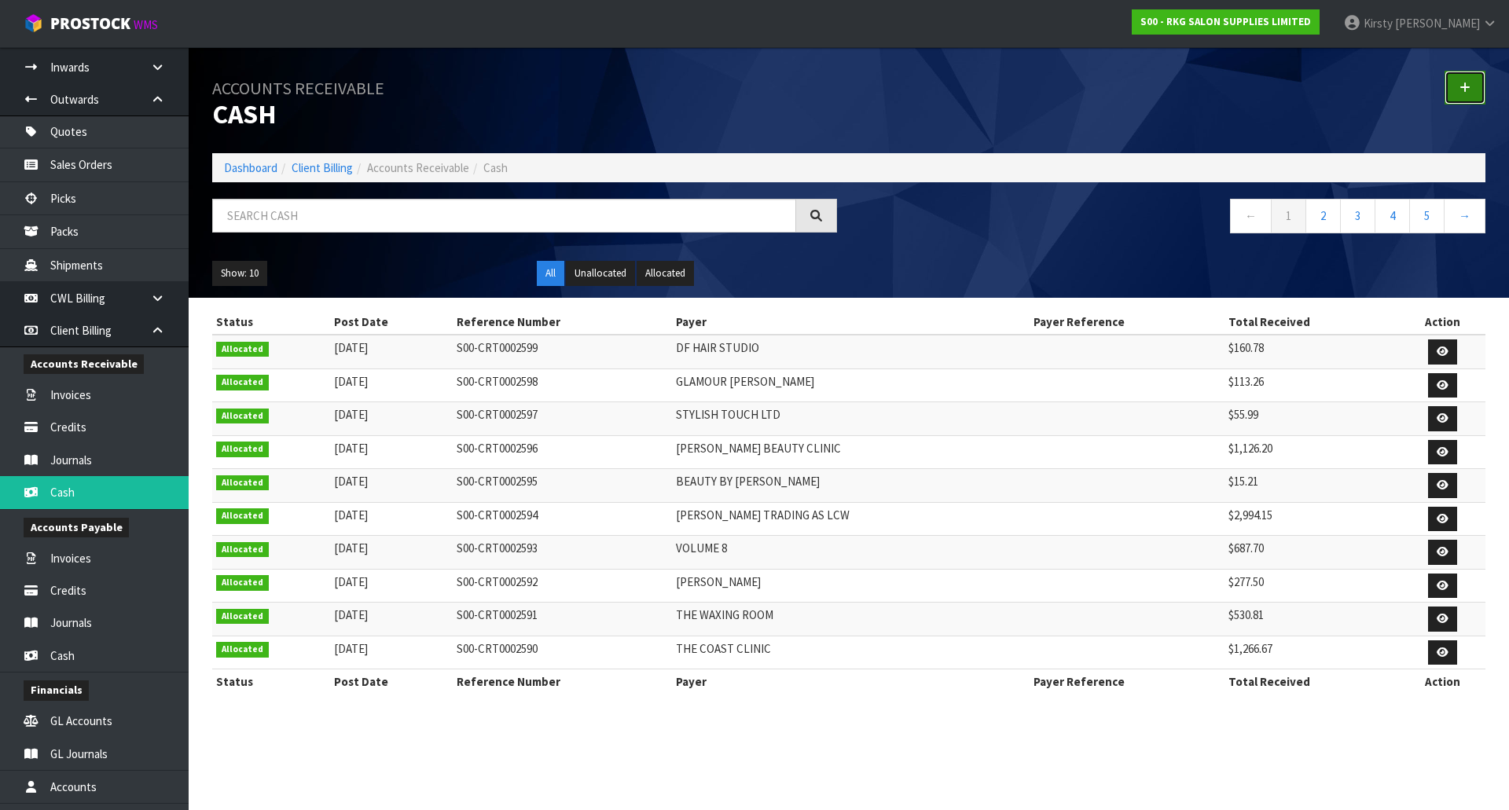
click at [1461, 83] on icon at bounding box center [1465, 88] width 11 height 12
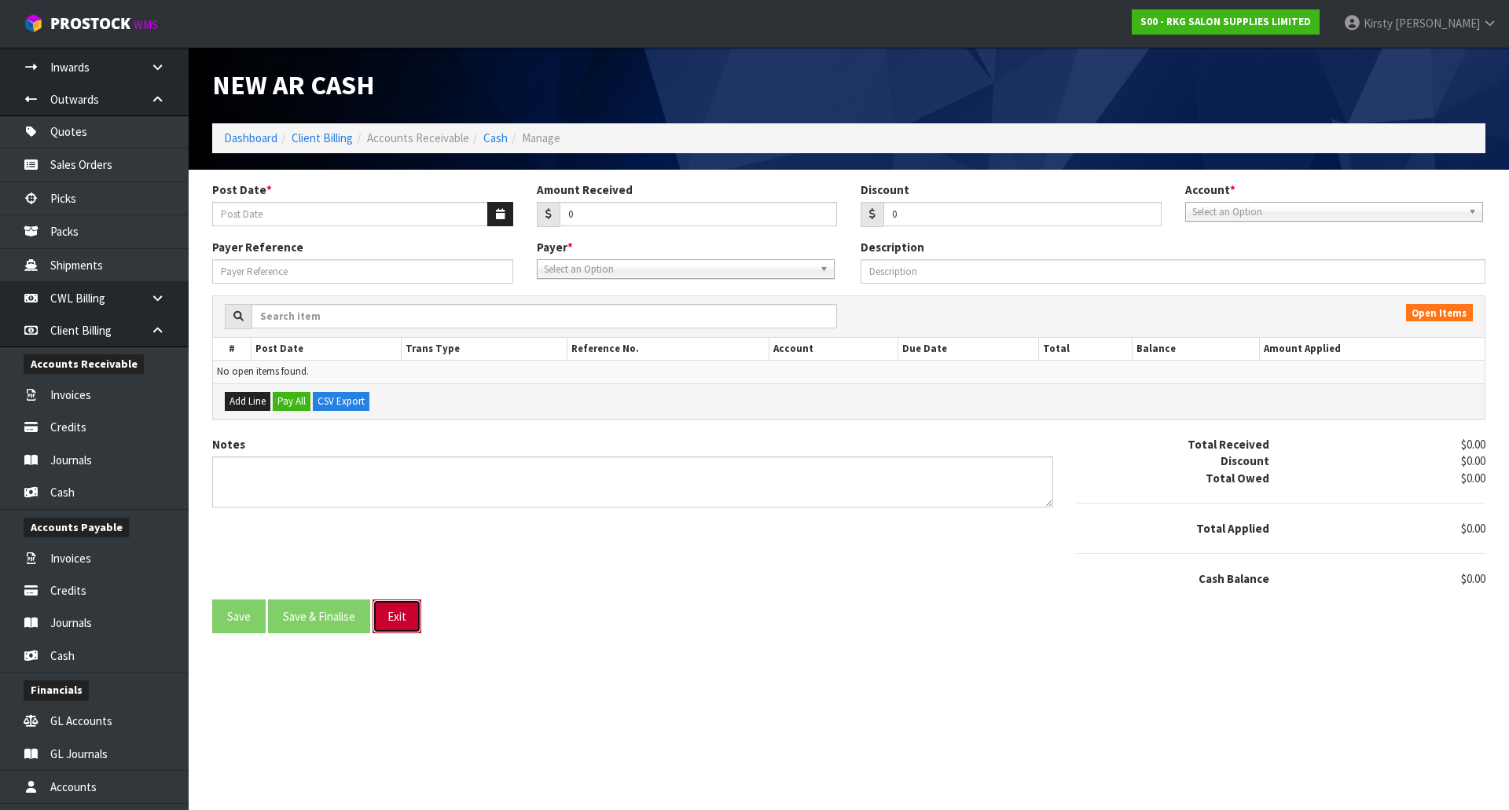
drag, startPoint x: 396, startPoint y: 619, endPoint x: 377, endPoint y: 609, distance: 21.8
click at [395, 618] on button "Exit" at bounding box center [397, 617] width 49 height 34
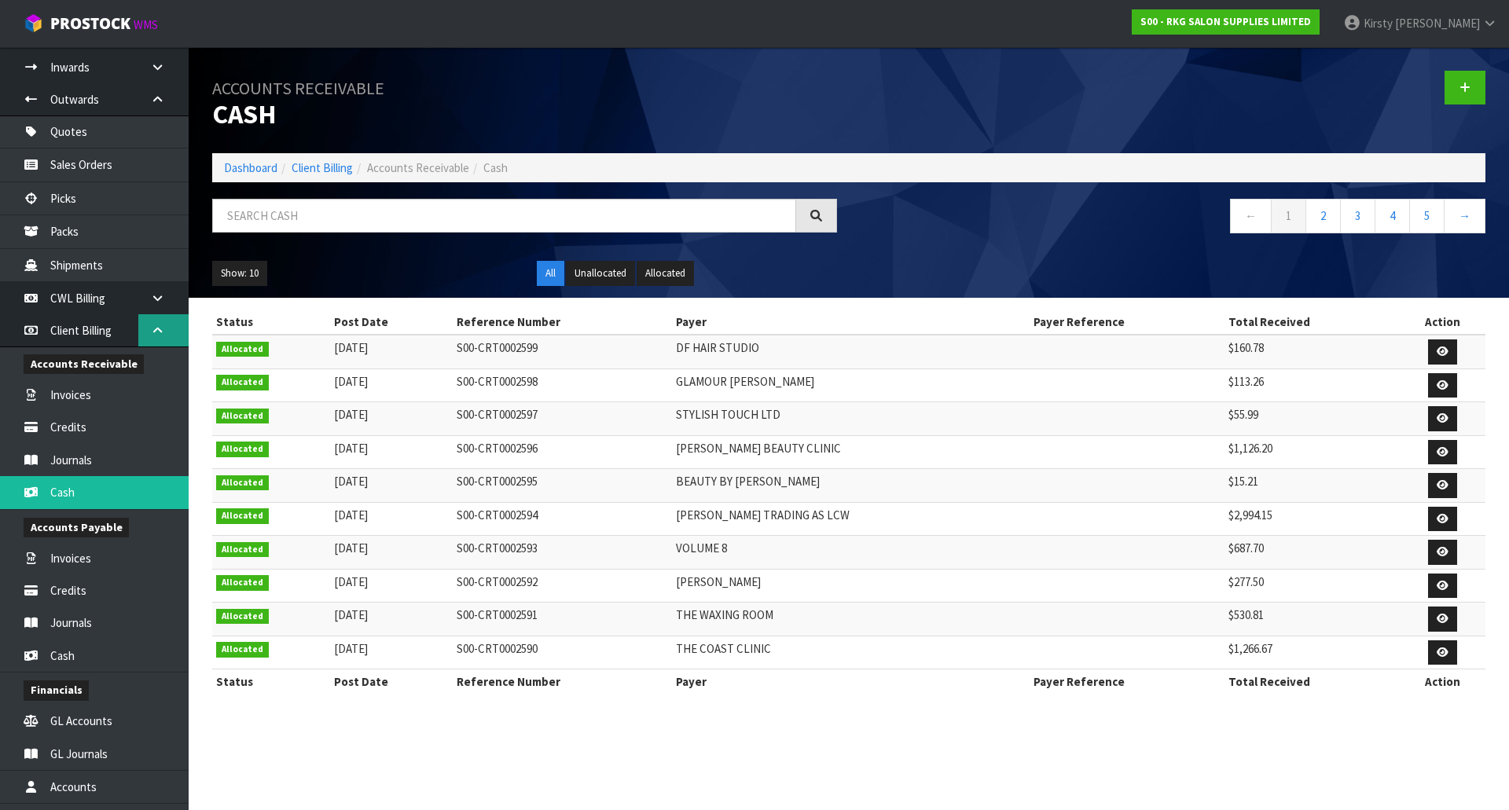
click at [156, 325] on icon at bounding box center [157, 331] width 15 height 12
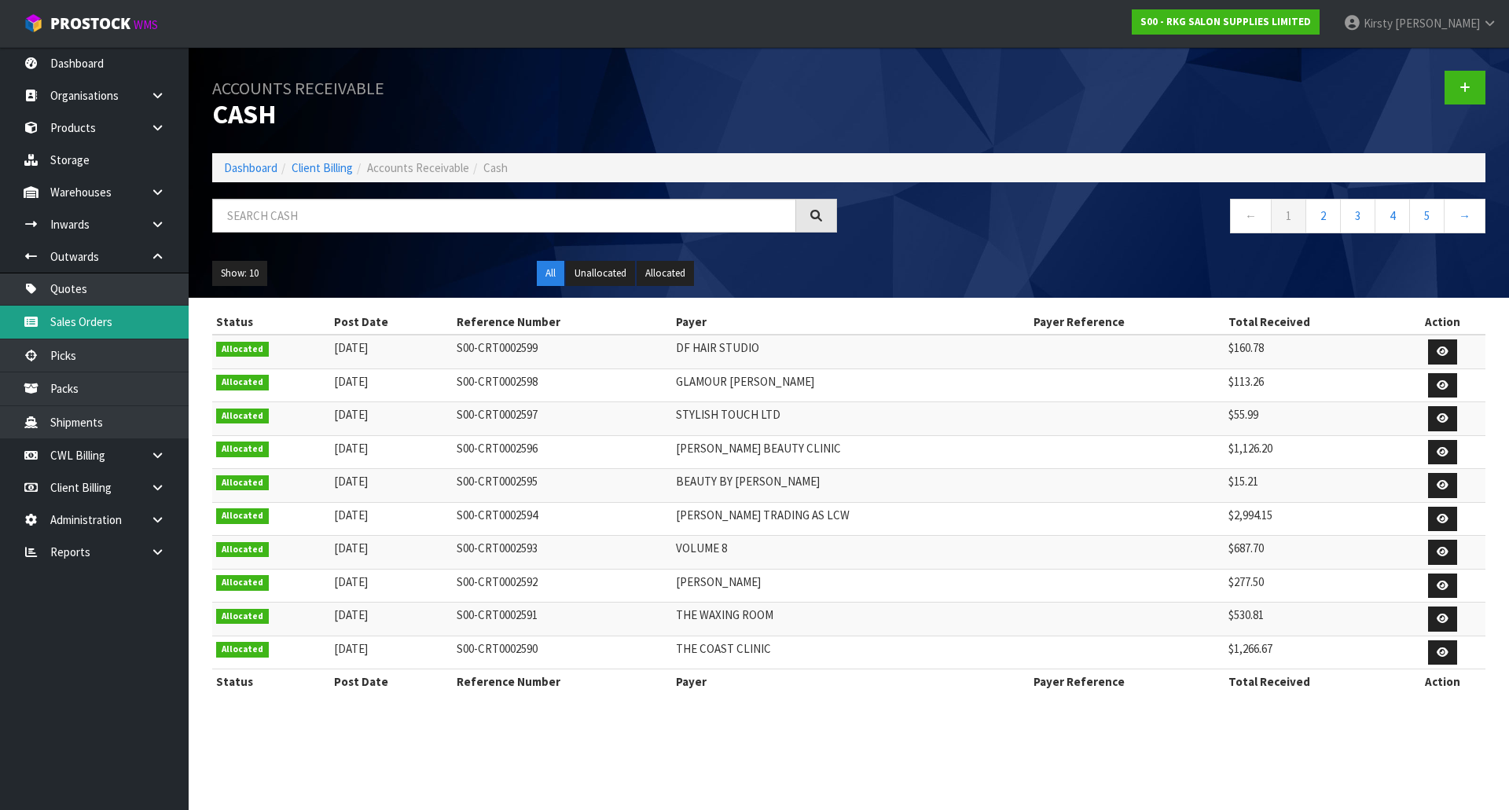
click at [93, 318] on link "Sales Orders" at bounding box center [94, 322] width 189 height 32
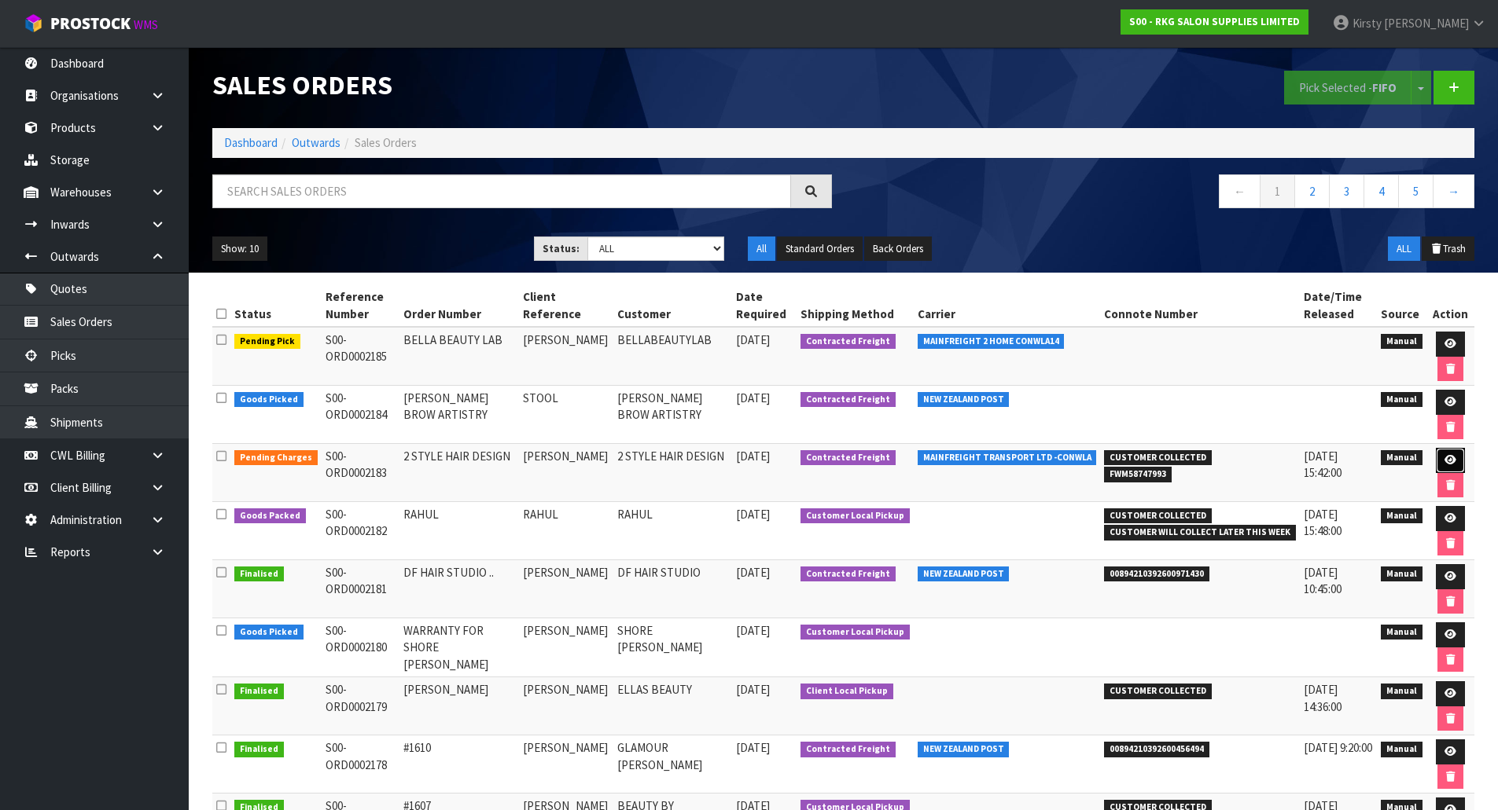
click at [1448, 454] on link at bounding box center [1449, 460] width 29 height 25
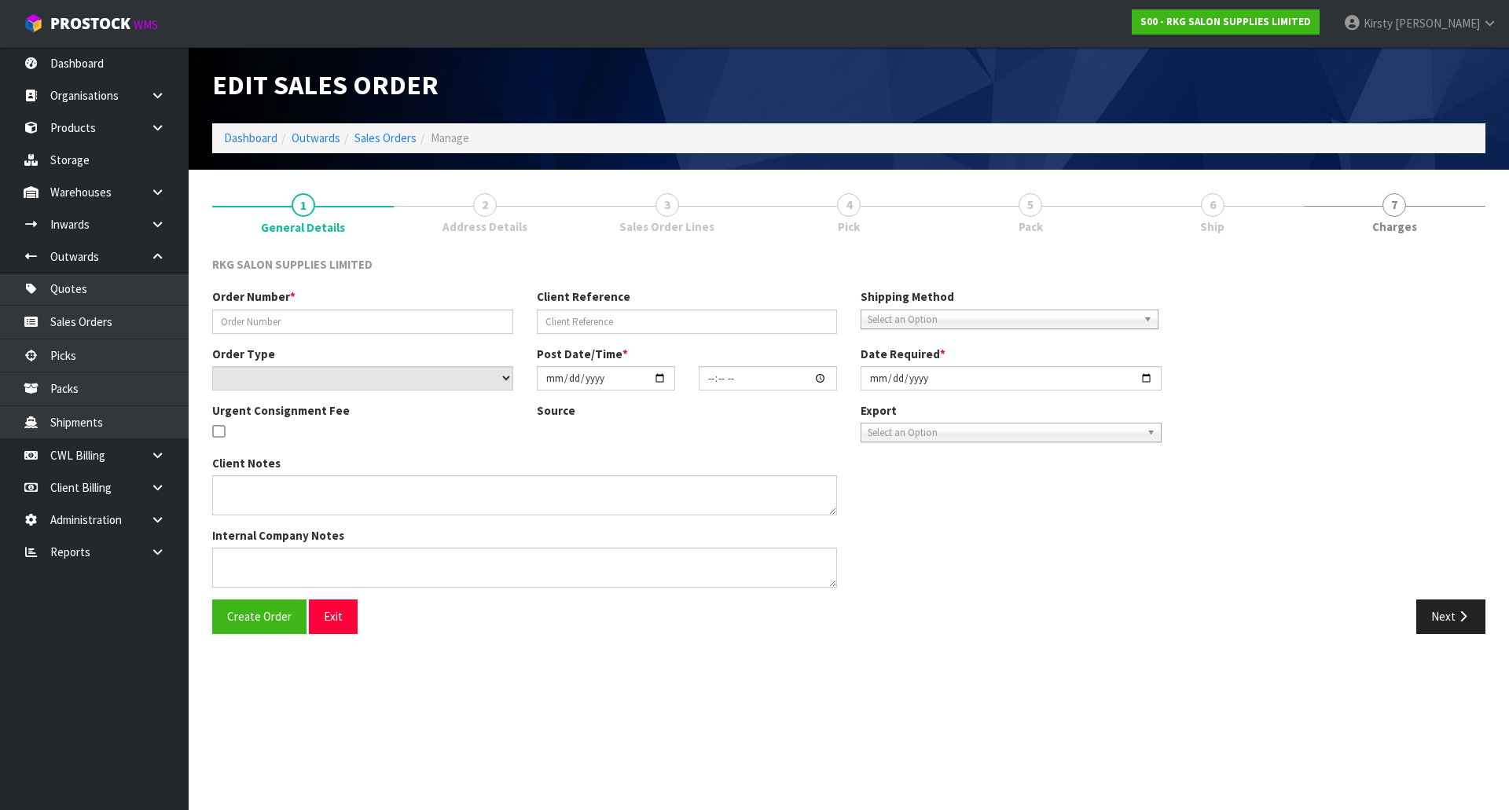
type input "2 STYLE HAIR DESIGN"
type input "MICHELLE"
select select "number:0"
type input "2025-09-17"
type input "13:45:00.000"
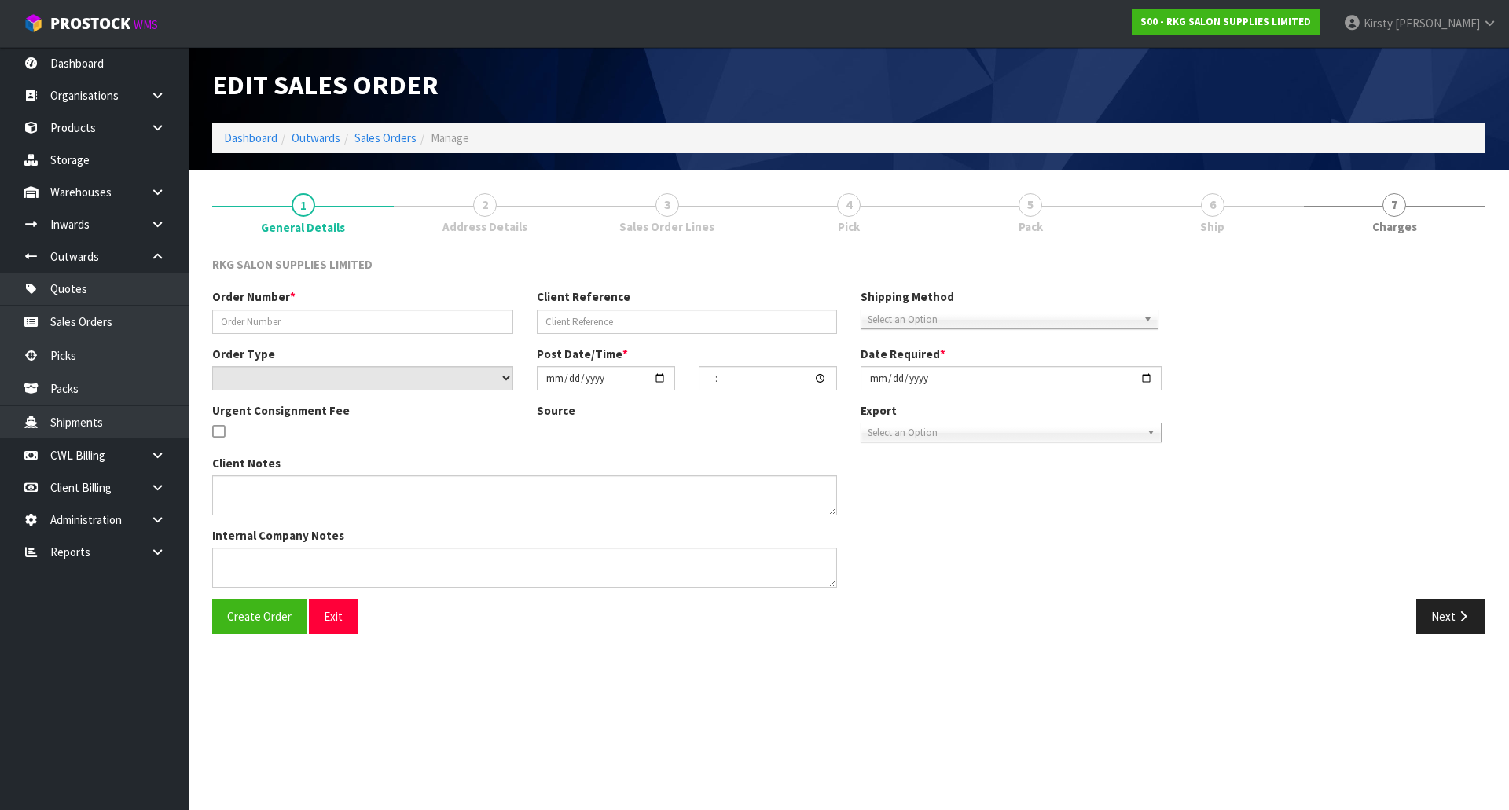
type input "2025-09-18"
type textarea "PLEASE DISPATCH ASAP SEND 3 X 02100102 MUDGEE CHAIRS LOOSE, THE REST ON ONE PAL…"
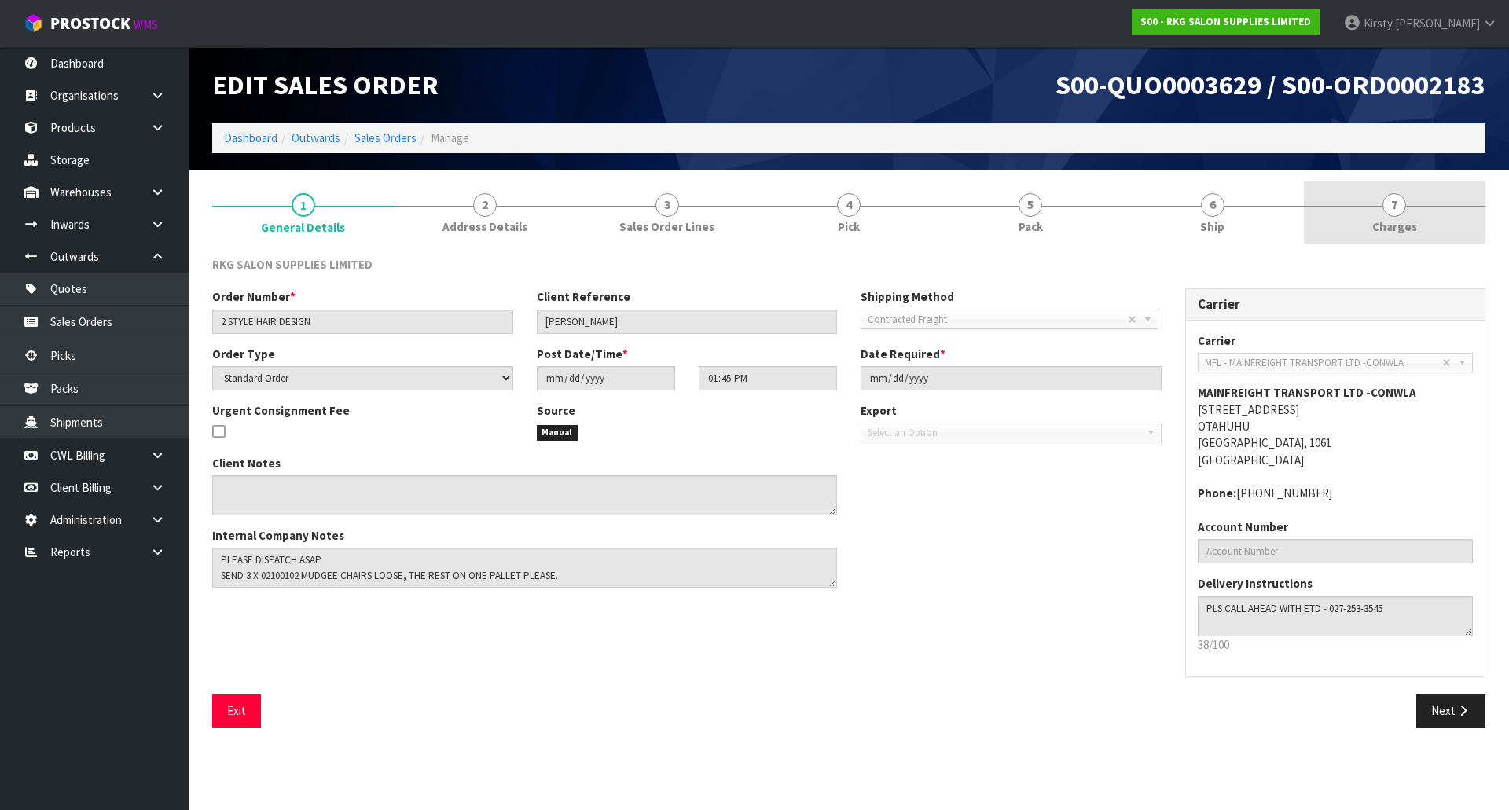
click at [1391, 209] on span "7" at bounding box center [1395, 205] width 24 height 24
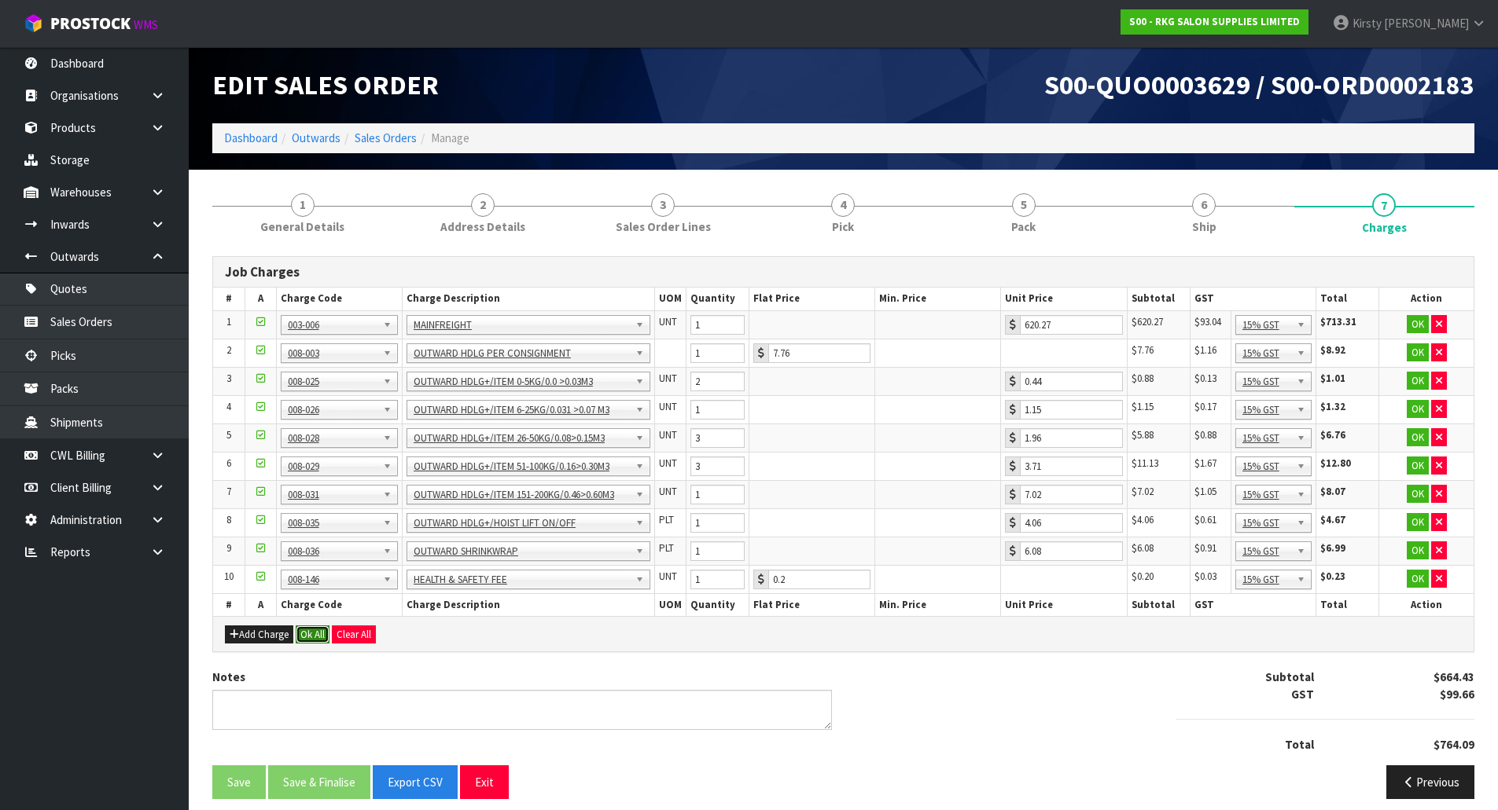
click at [311, 634] on button "Ok All" at bounding box center [313, 635] width 34 height 19
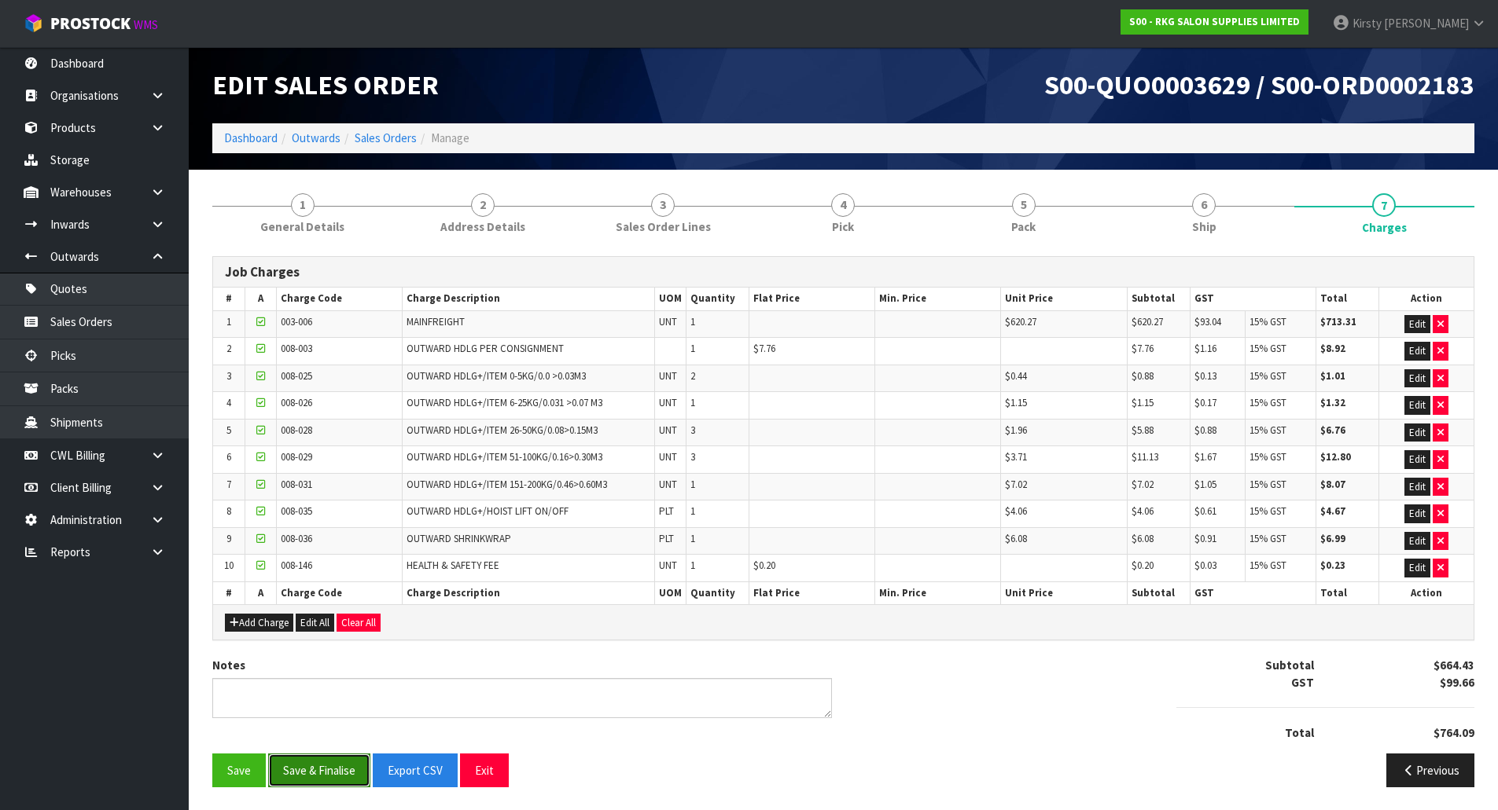
click at [326, 767] on button "Save & Finalise" at bounding box center [319, 771] width 102 height 34
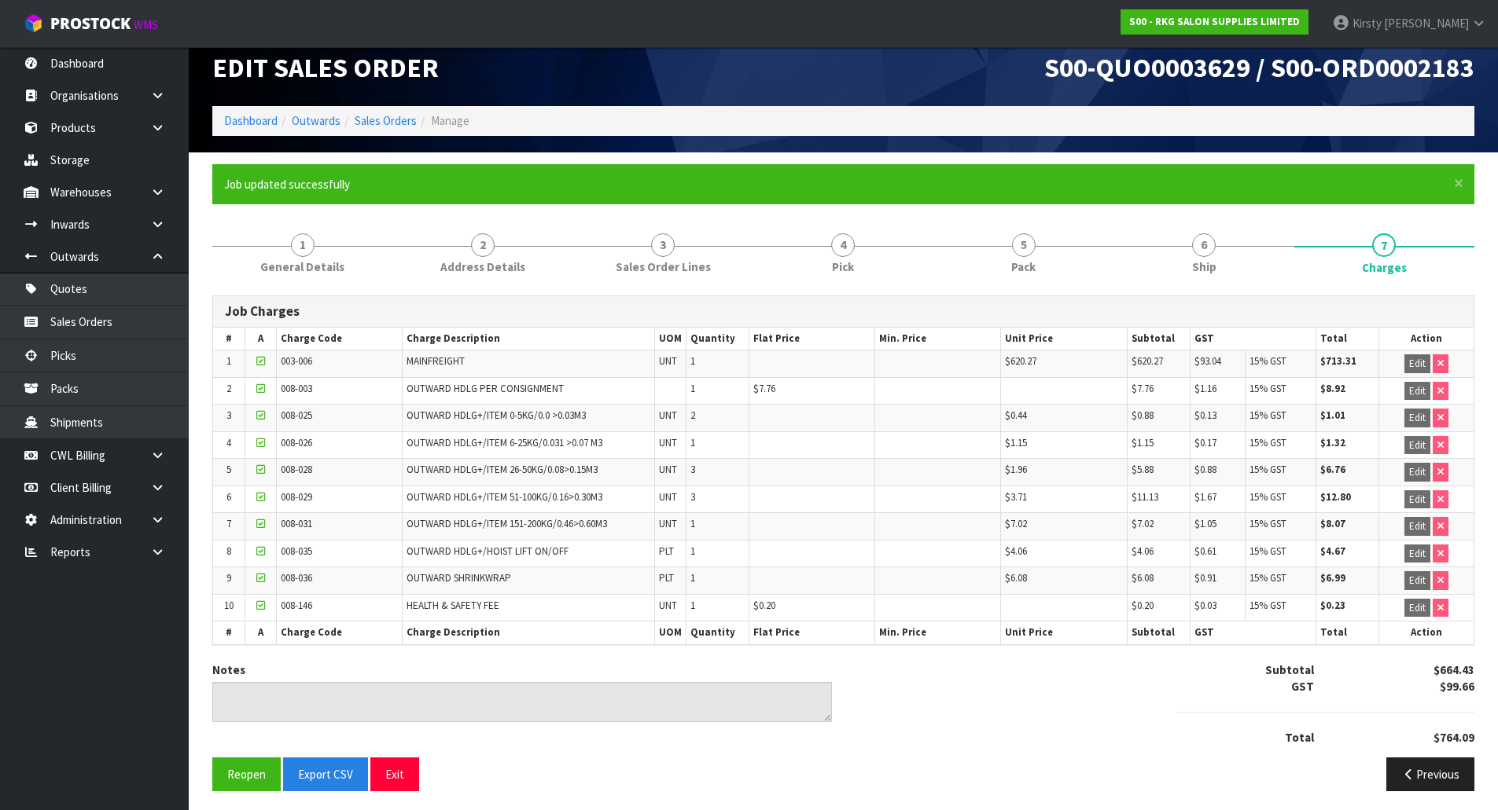
scroll to position [22, 0]
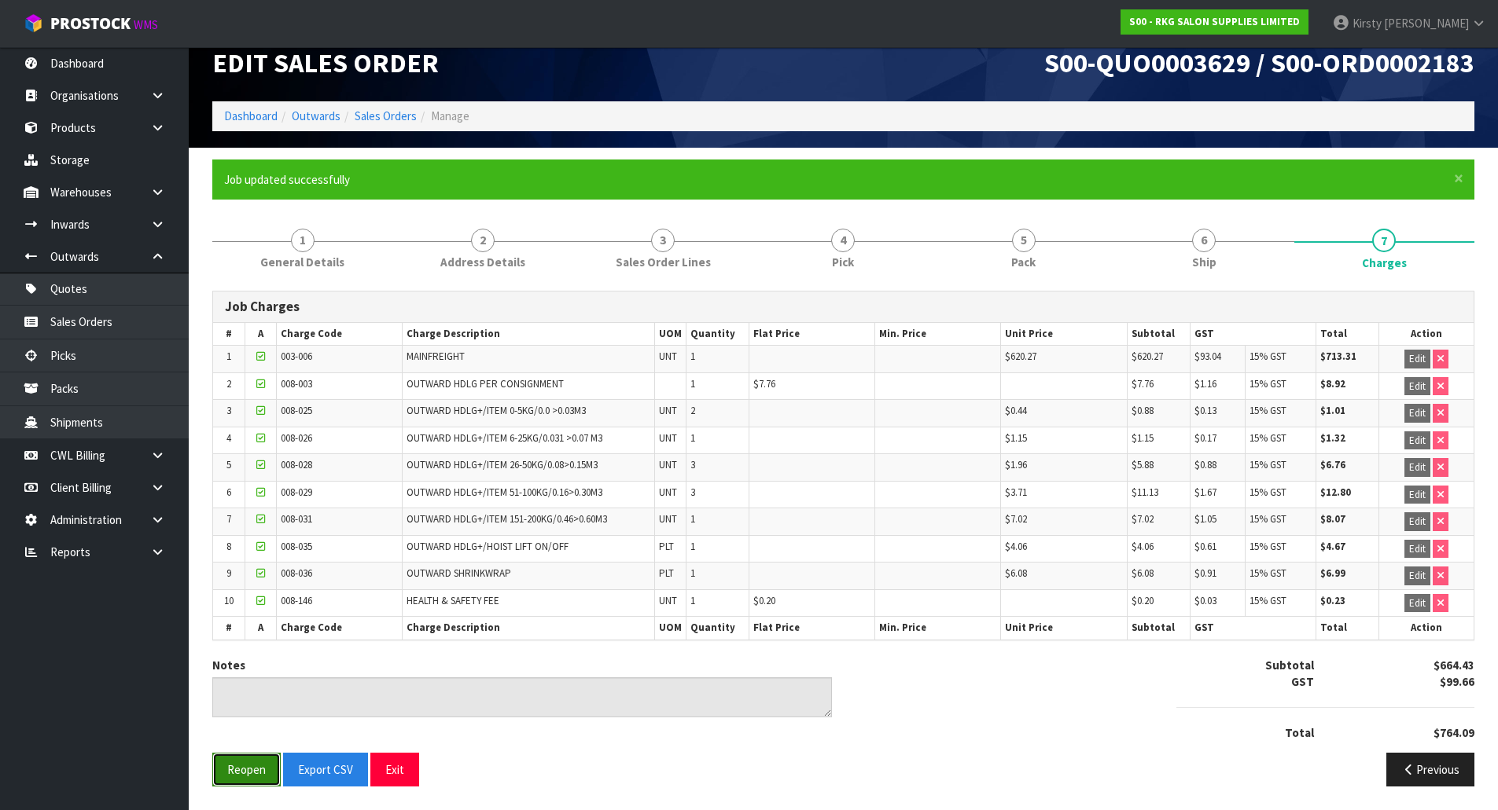
click at [244, 770] on button "Reopen" at bounding box center [246, 770] width 68 height 34
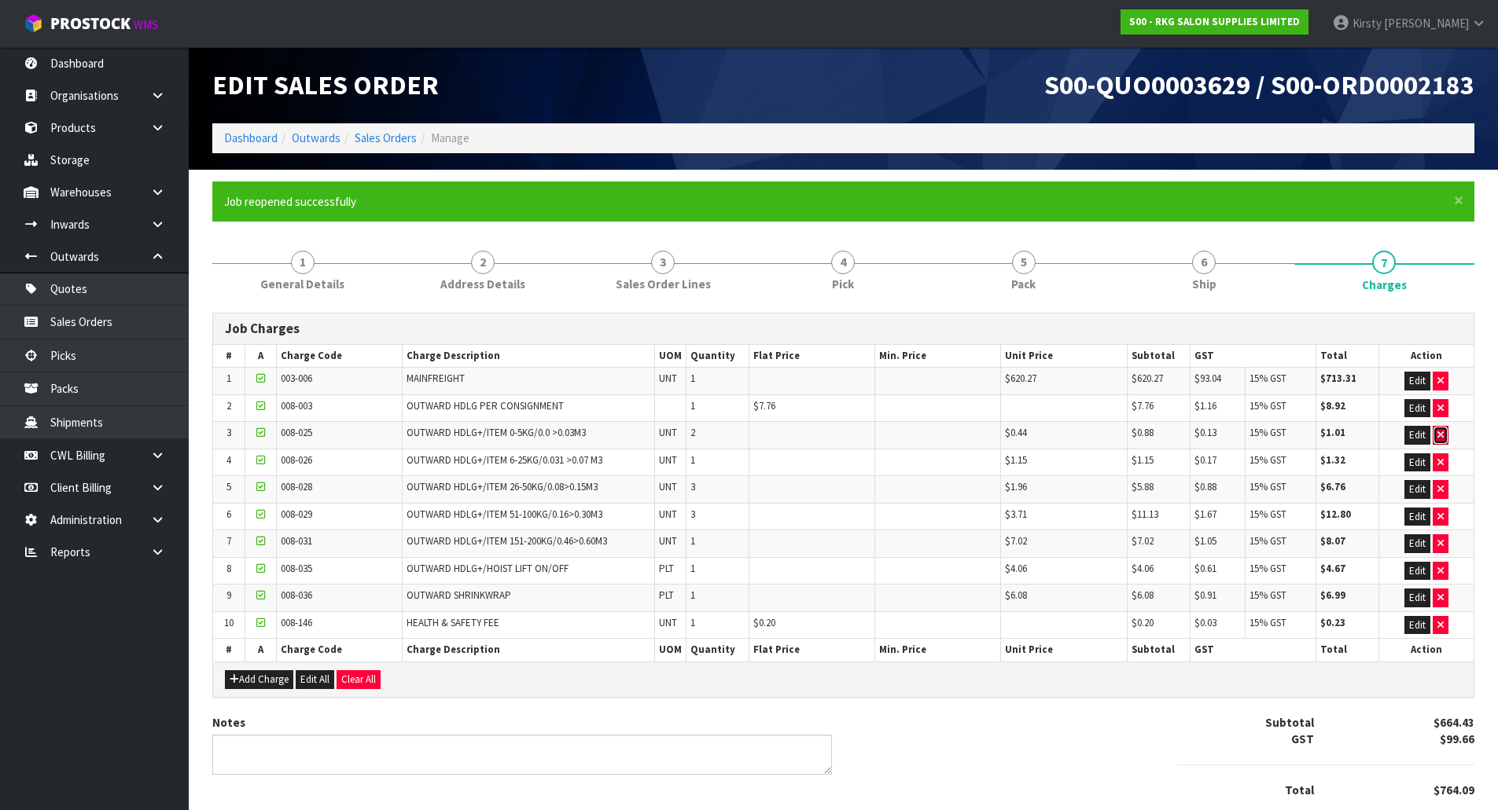
click at [1436, 433] on button "button" at bounding box center [1440, 435] width 16 height 19
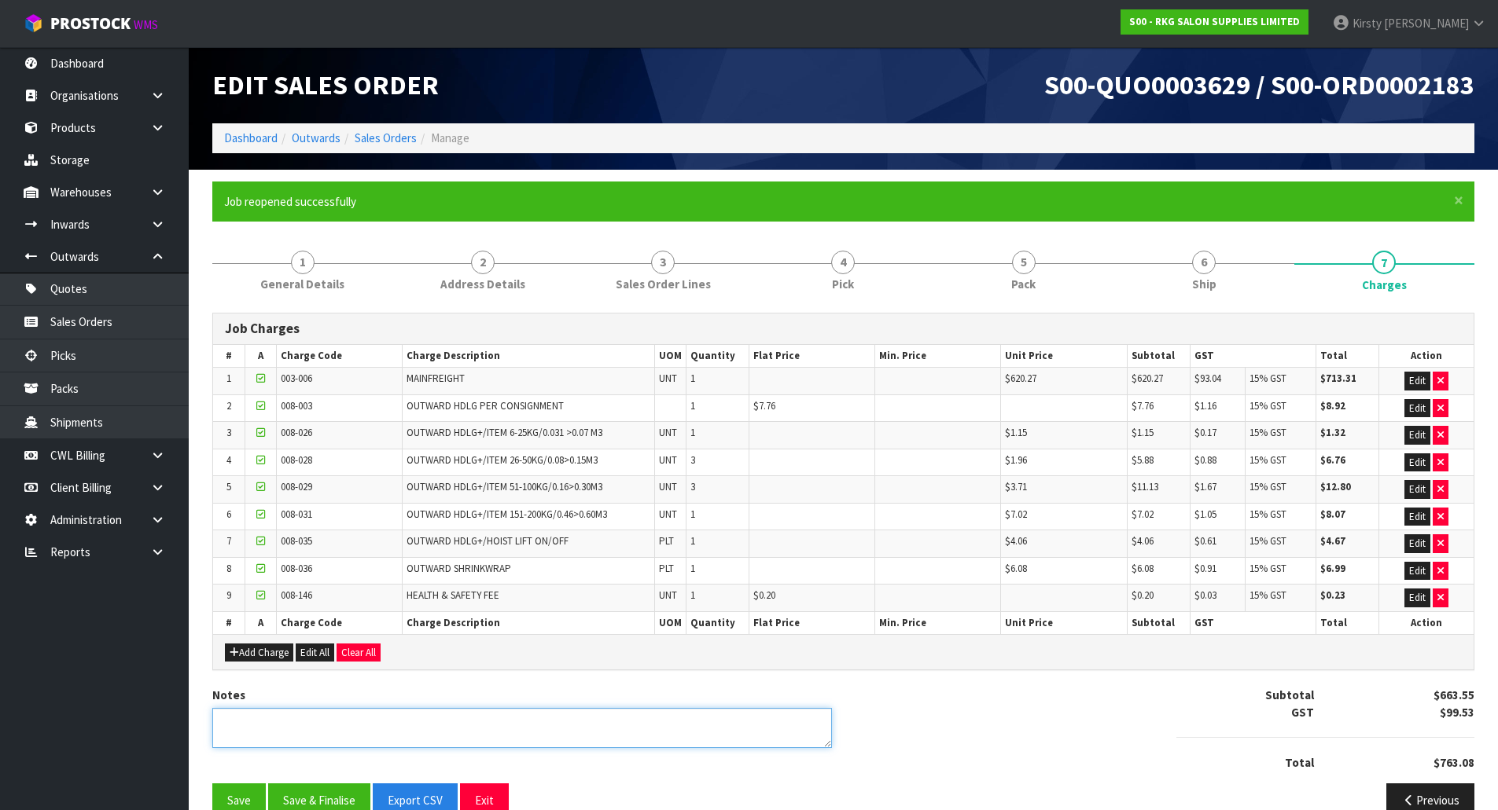
click at [312, 726] on textarea at bounding box center [521, 728] width 619 height 40
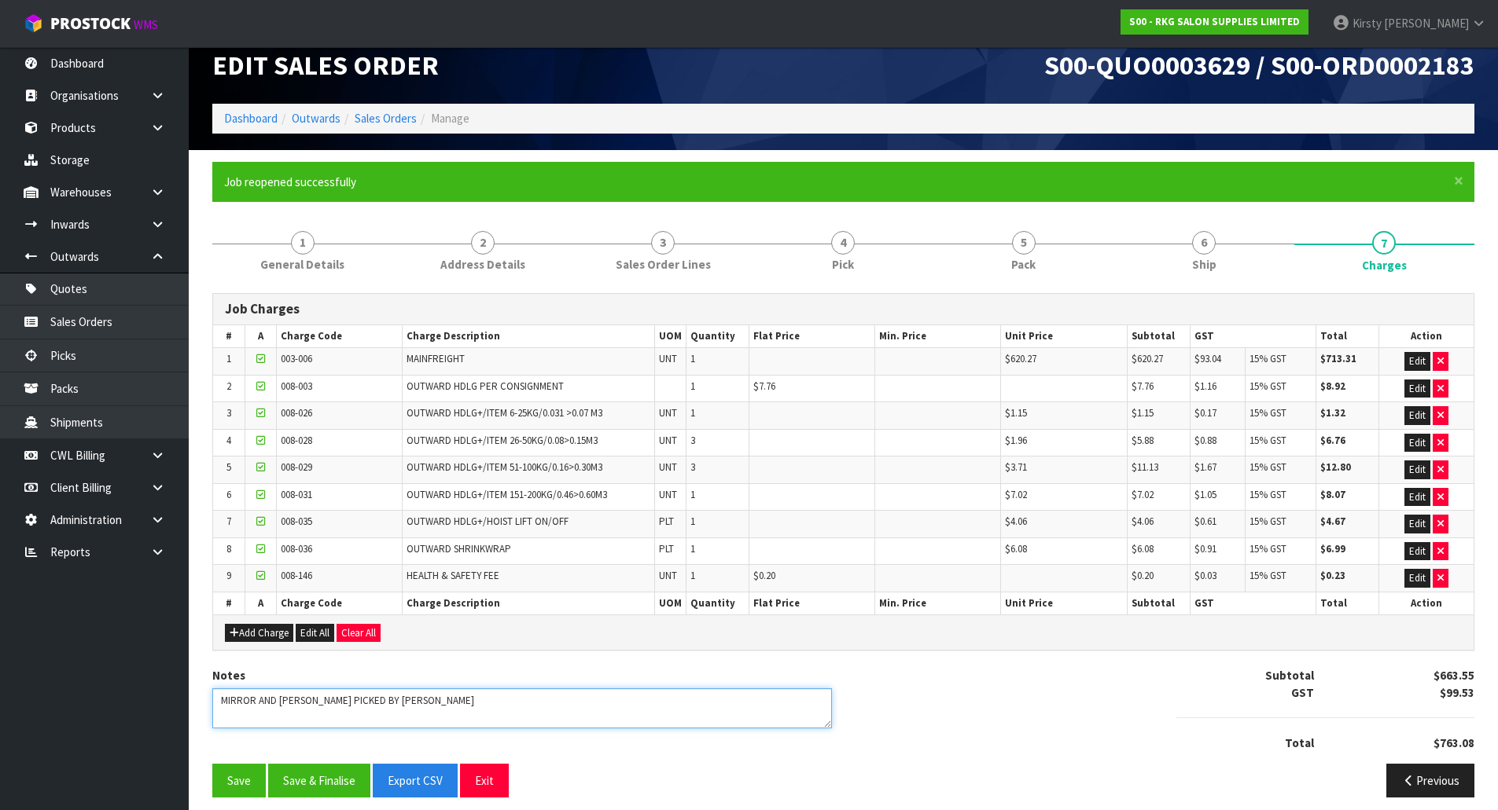
scroll to position [31, 0]
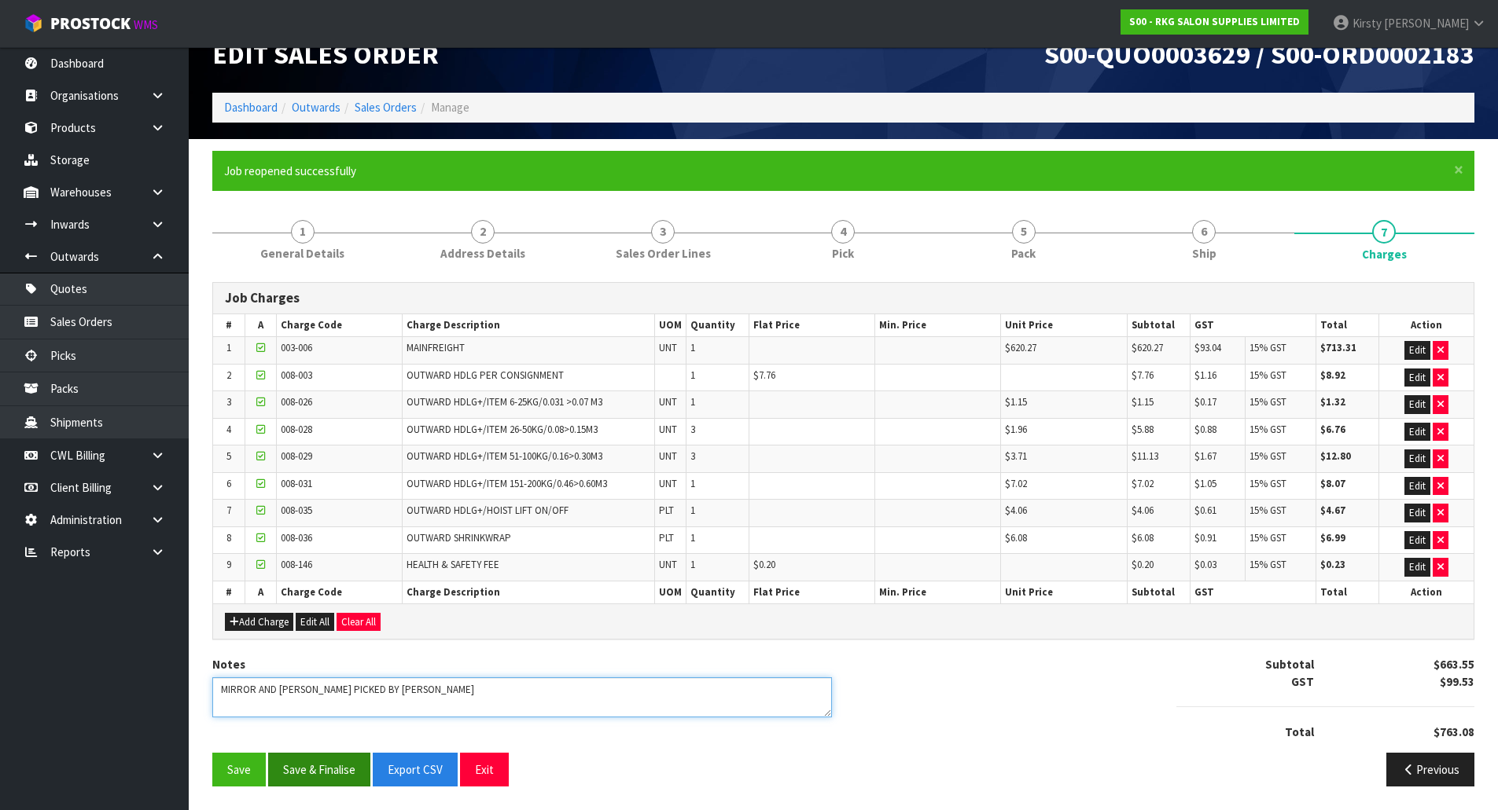
type textarea "MIRROR AND GEL CUSHION PICKED BY KIRSTY"
click at [298, 769] on button "Save & Finalise" at bounding box center [319, 770] width 102 height 34
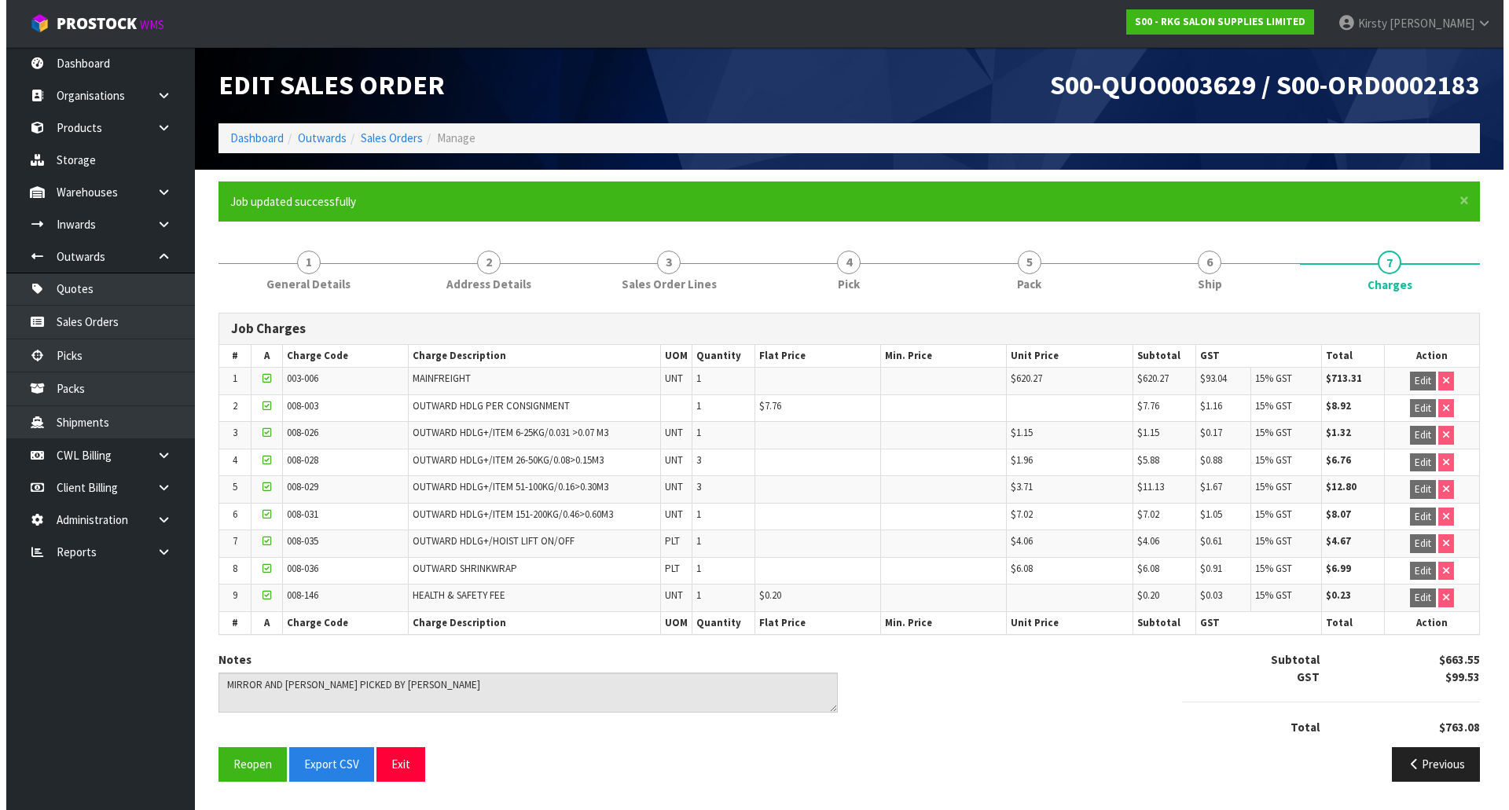
scroll to position [0, 0]
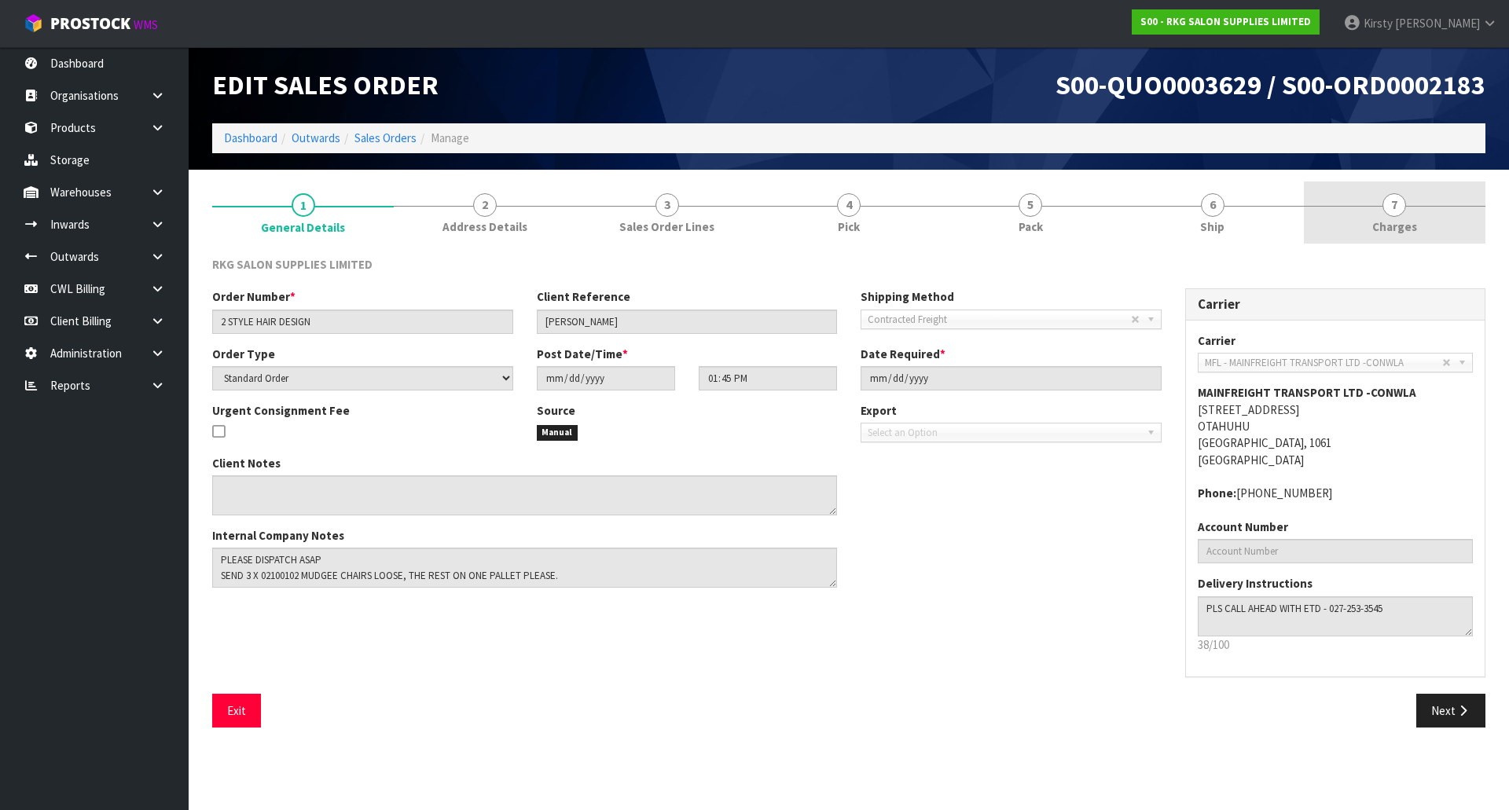
click at [1379, 210] on link "7 [GEOGRAPHIC_DATA]" at bounding box center [1395, 213] width 182 height 62
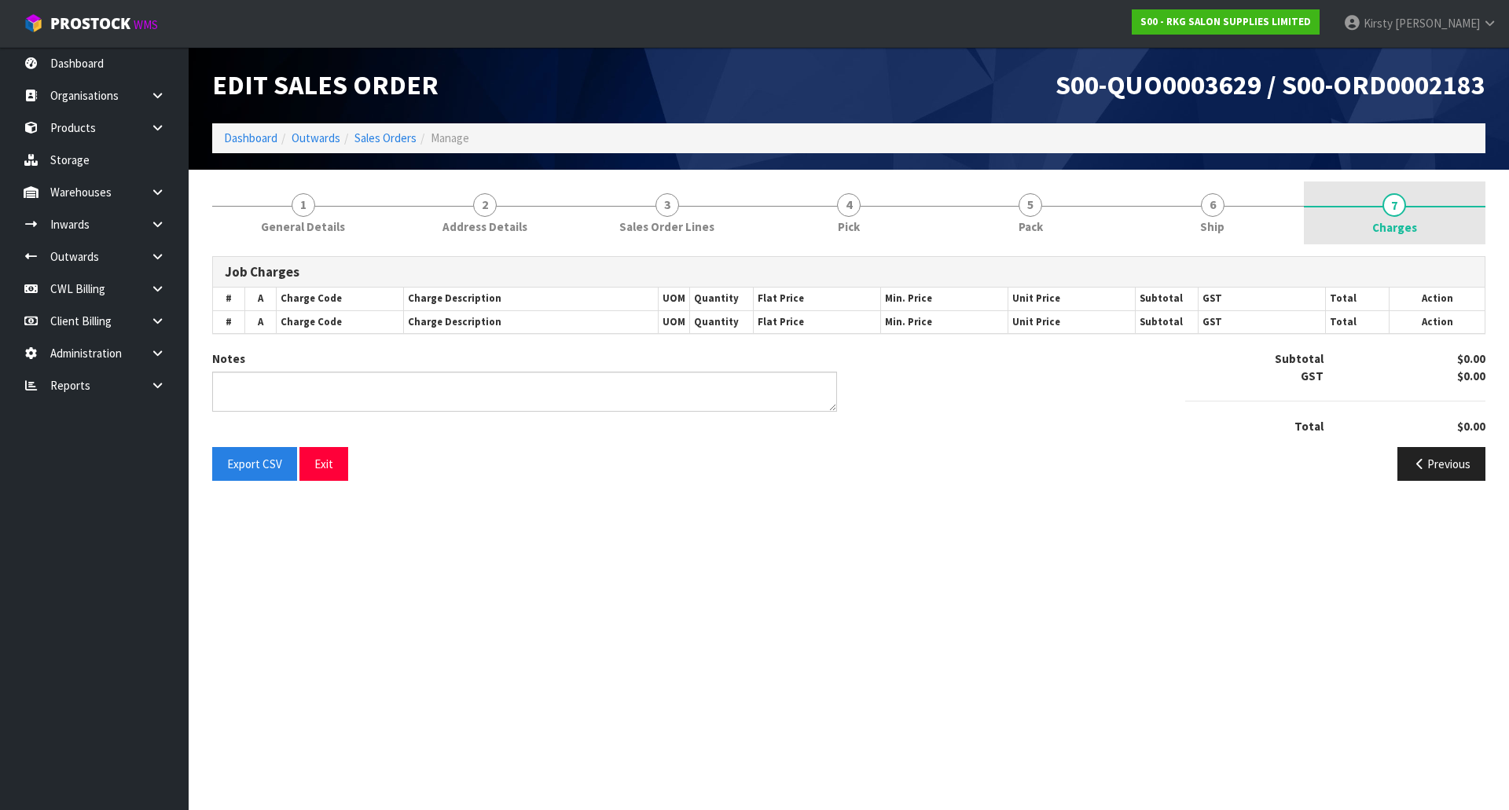
type textarea "MIRROR AND [PERSON_NAME] PICKED BY [PERSON_NAME]"
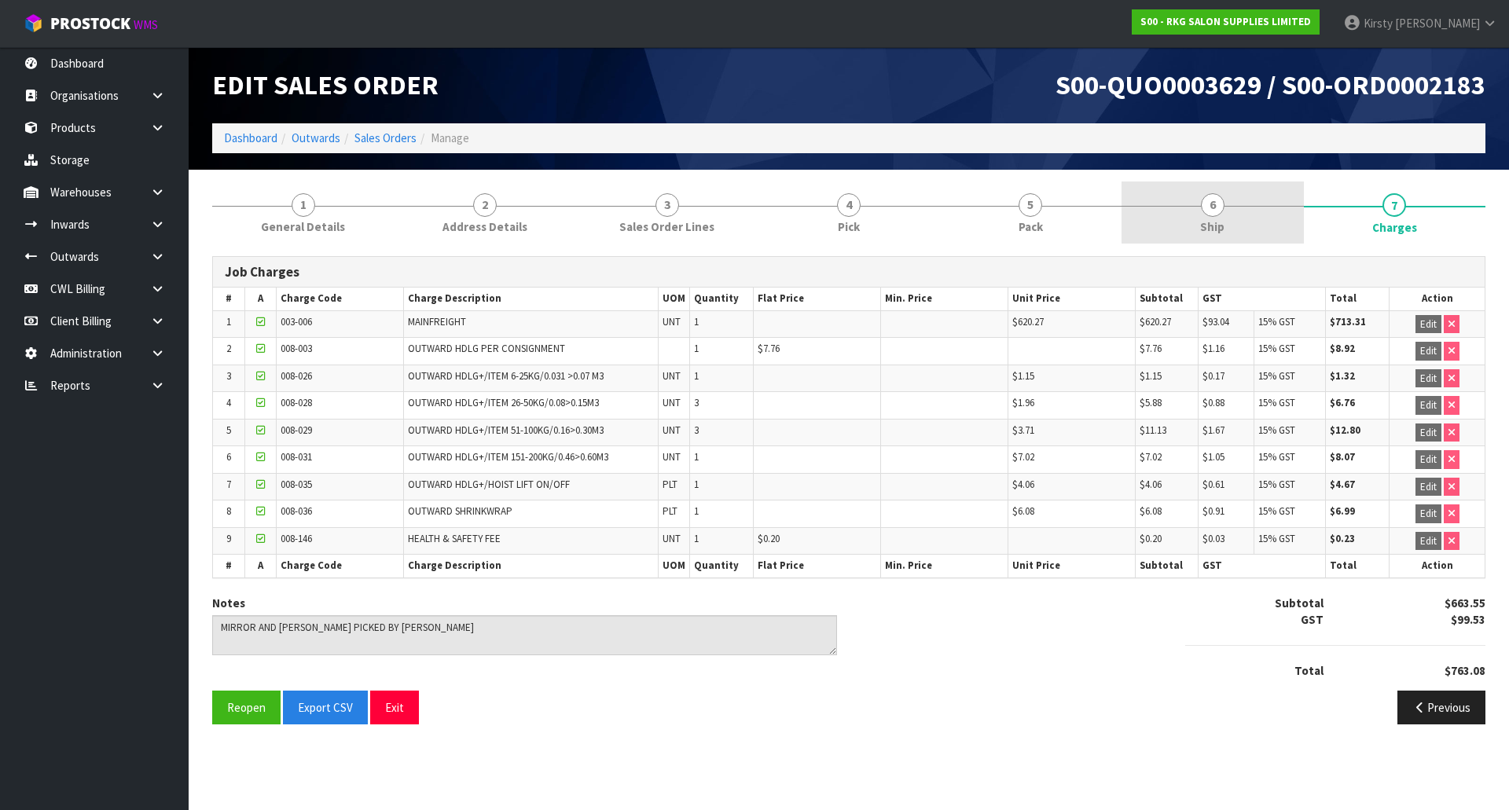
click at [1211, 211] on span "6" at bounding box center [1213, 205] width 24 height 24
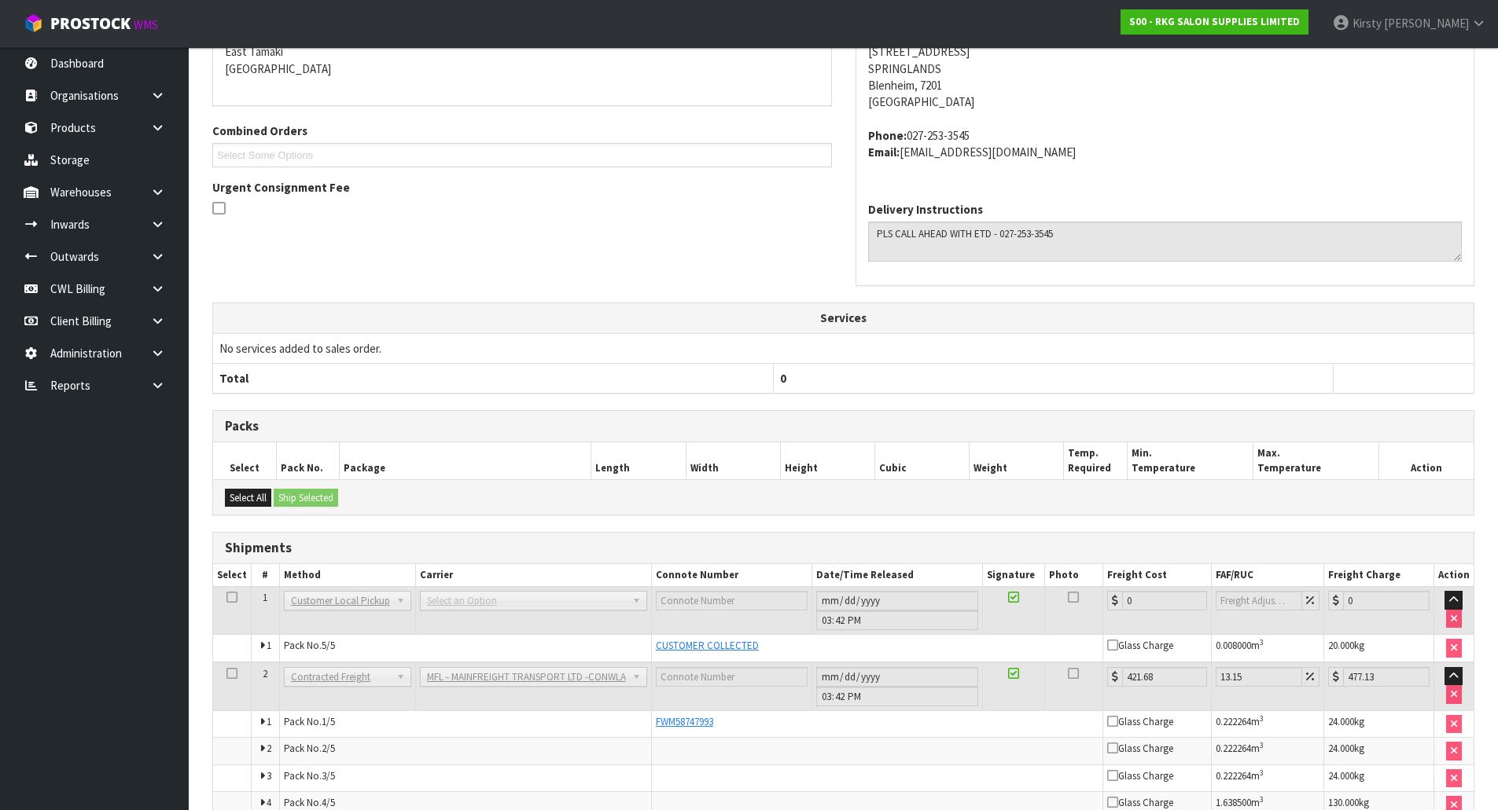
scroll to position [373, 0]
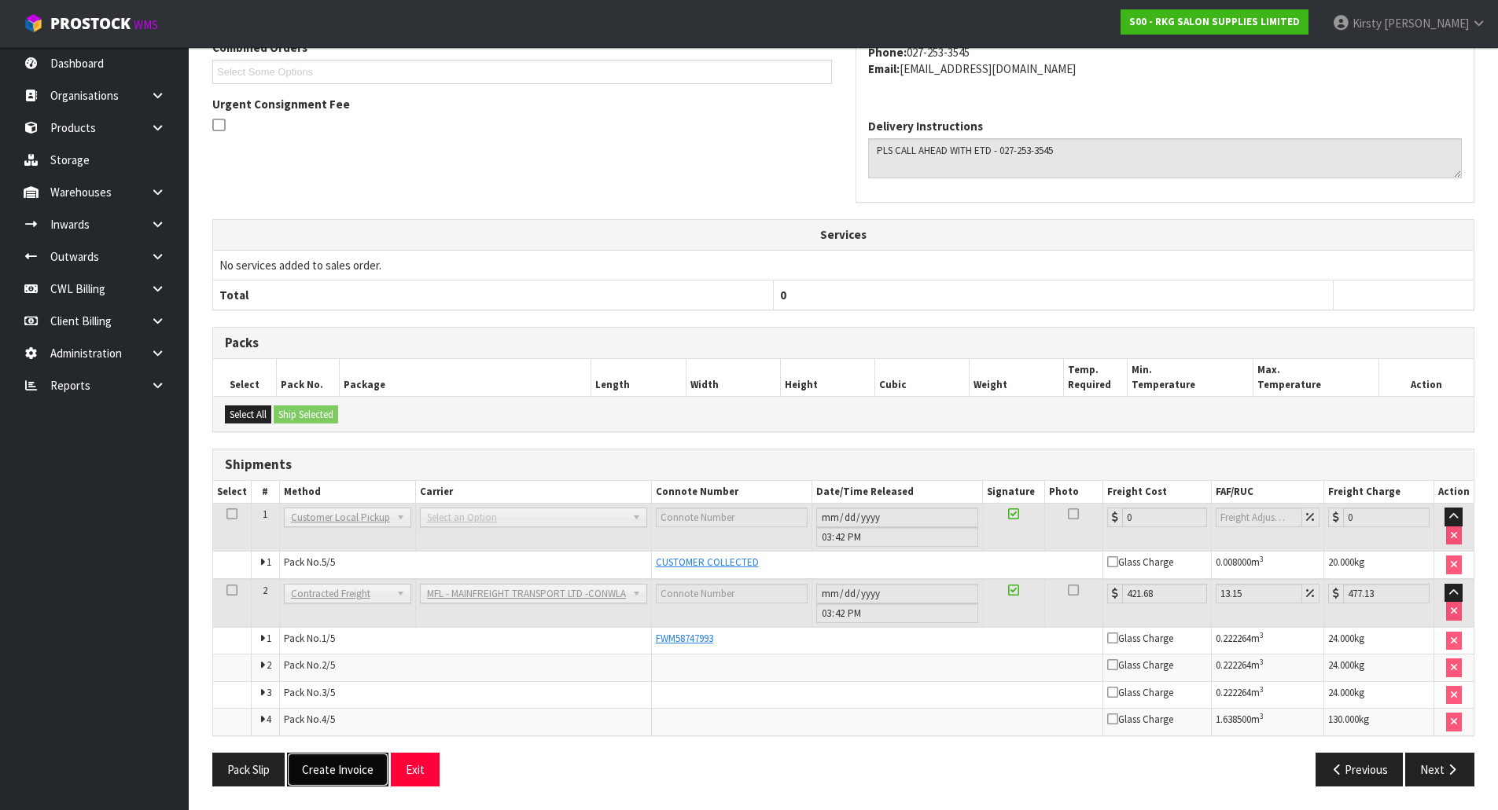
click at [348, 765] on button "Create Invoice" at bounding box center [337, 770] width 101 height 34
click at [462, 774] on button "Download Invoice" at bounding box center [438, 769] width 117 height 34
click at [342, 764] on button "View Invoice" at bounding box center [332, 769] width 91 height 34
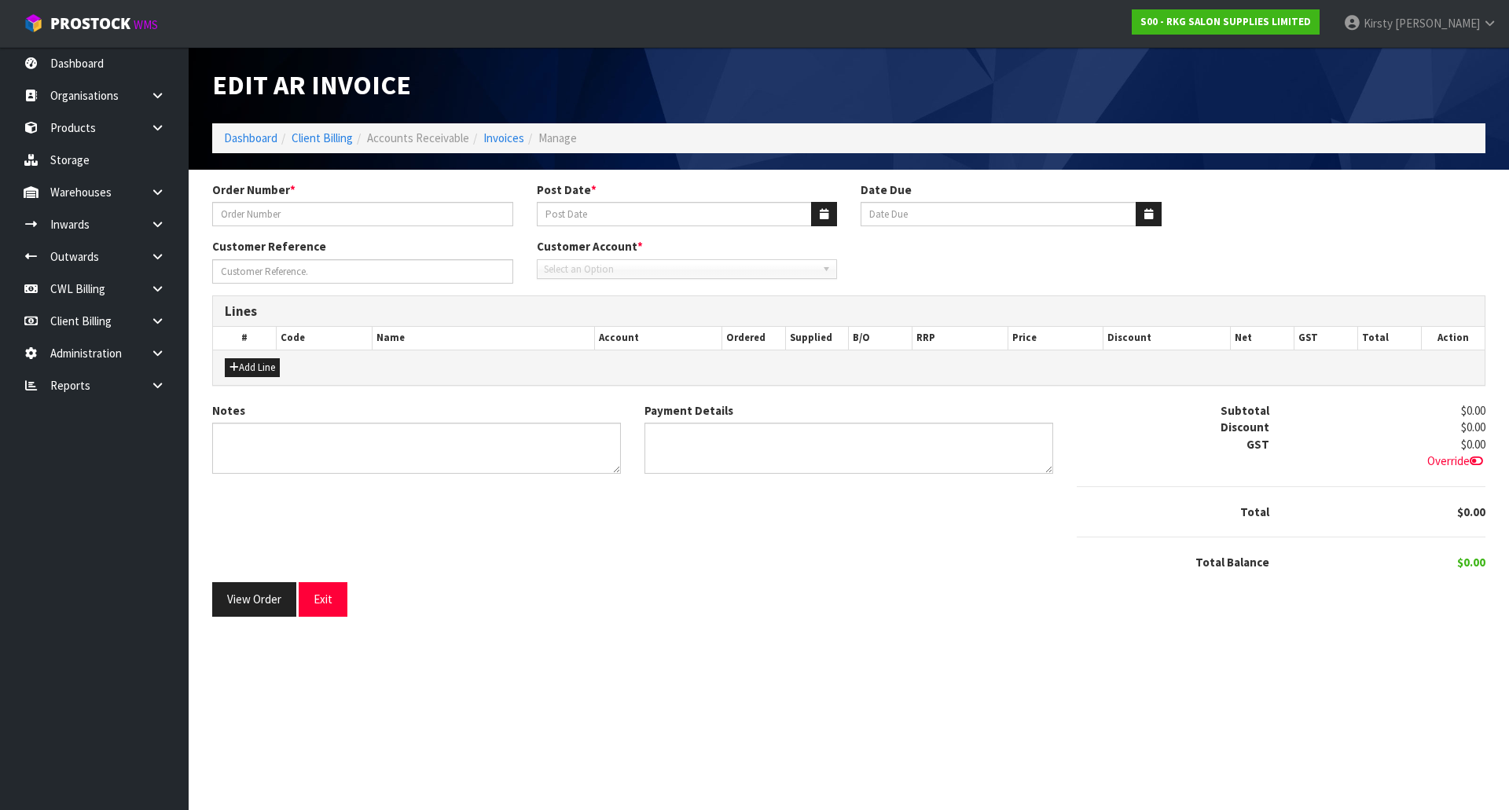
type input "2 STYLE HAIR DESIGN"
type input "18/09/2025"
type input "20/10/2025"
type input "MICHELLE"
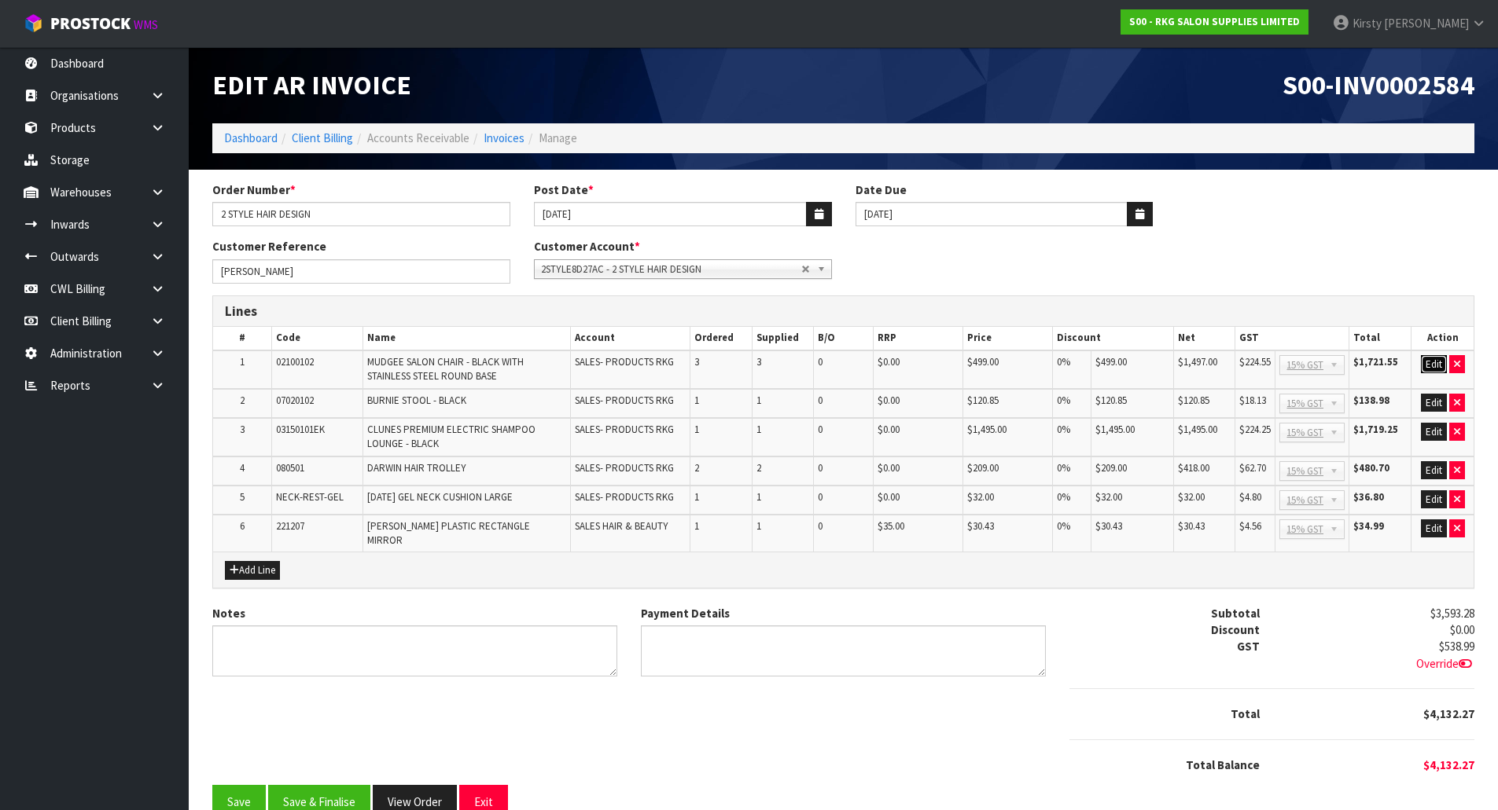
click at [1440, 366] on button "Edit" at bounding box center [1433, 364] width 26 height 19
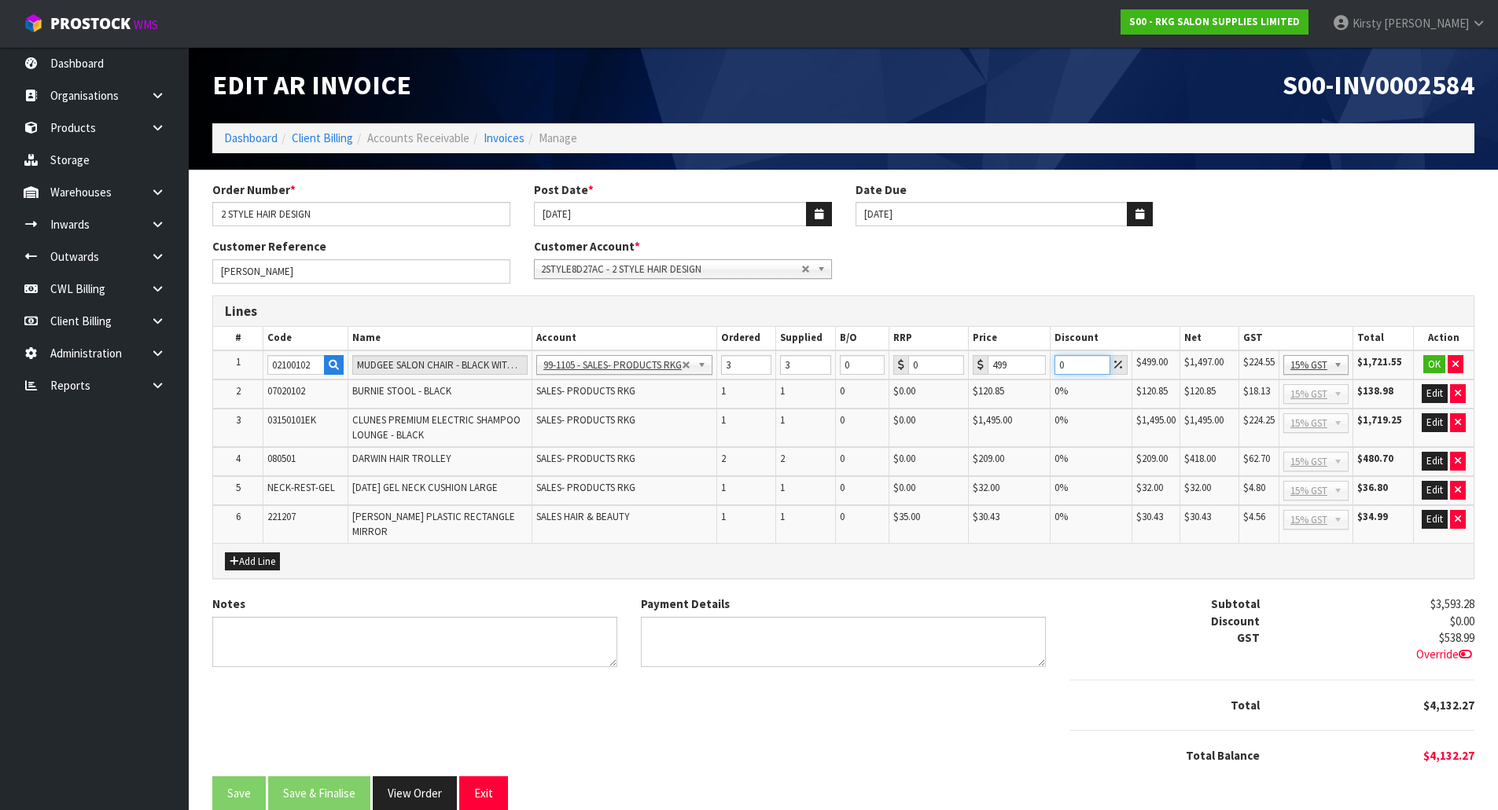
drag, startPoint x: 1068, startPoint y: 368, endPoint x: 1033, endPoint y: 370, distance: 34.7
click at [1033, 370] on tr "1 02100102 MUDGEE SALON CHAIR - BLACK WITH STAINLESS STEEL ROUND BASE 99-1100 -…" at bounding box center [843, 366] width 1260 height 30
type input "20"
click at [1432, 357] on button "OK" at bounding box center [1434, 364] width 22 height 19
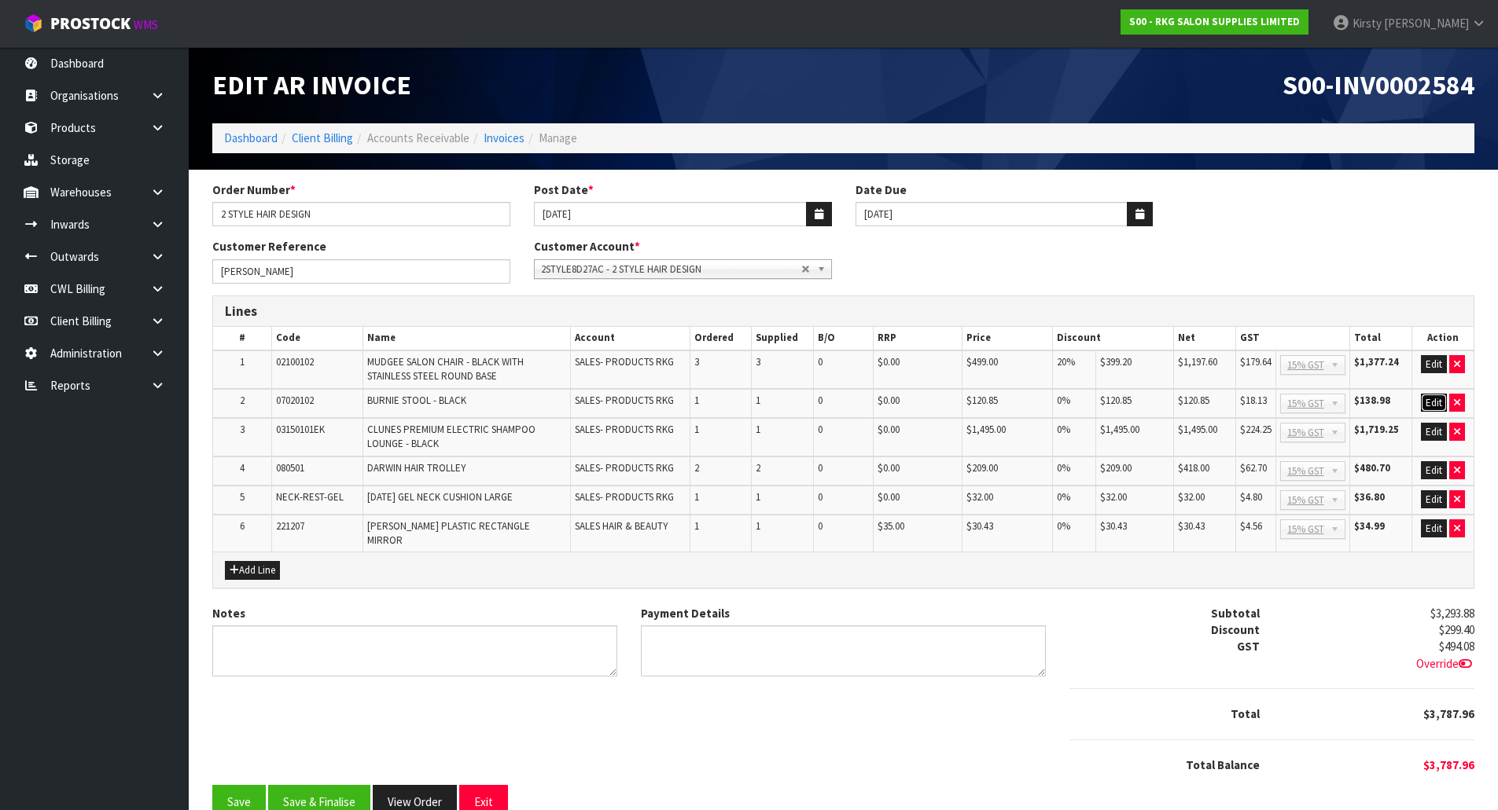
click at [1431, 403] on button "Edit" at bounding box center [1433, 403] width 26 height 19
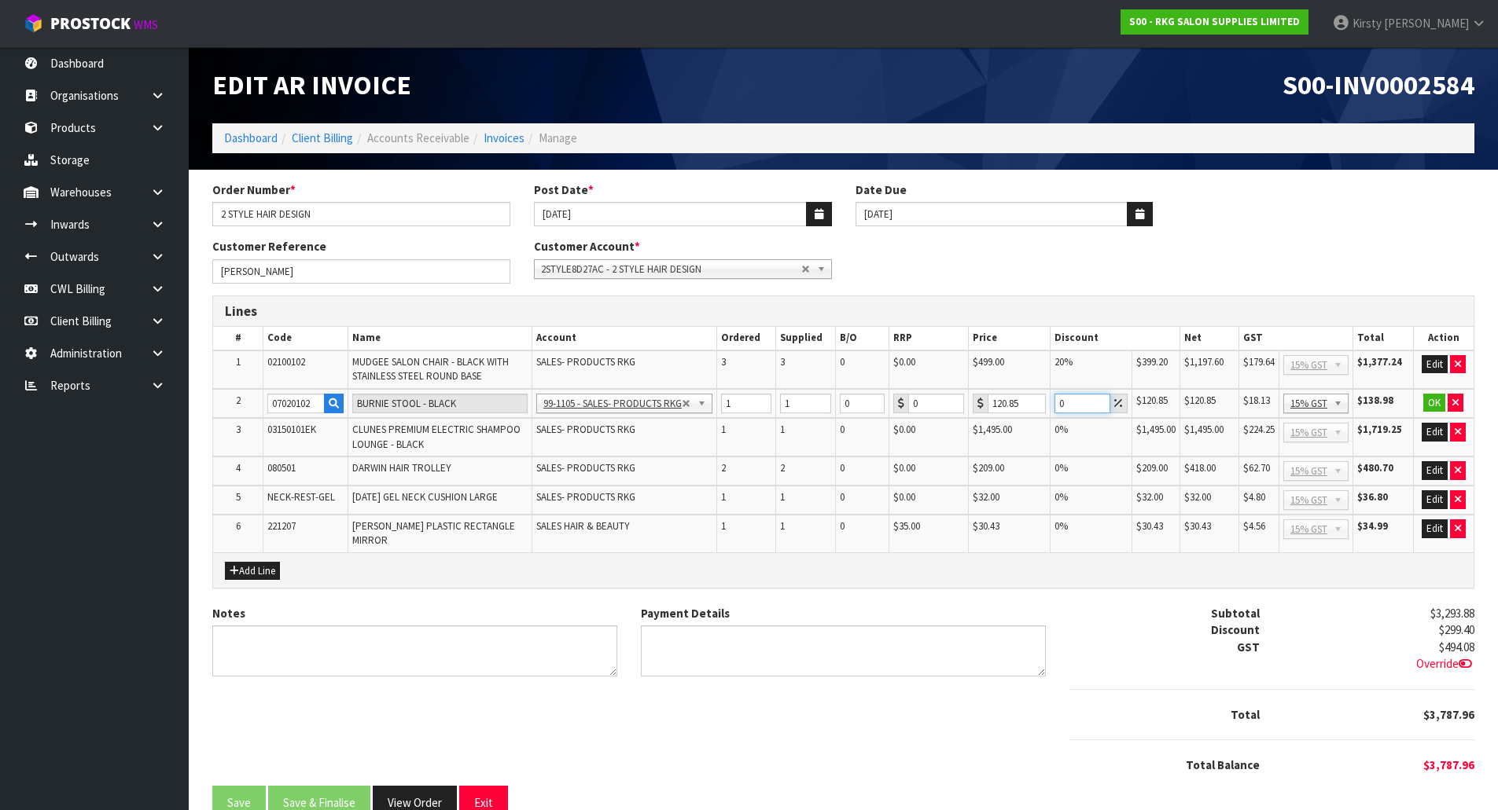
drag, startPoint x: 1079, startPoint y: 405, endPoint x: 1016, endPoint y: 406, distance: 62.9
click at [1016, 406] on tr "2 07020102 BURNIE STOOL - BLACK 99-1100 - SALES -ADMIN 99-1105 - SALES- PRODUCT…" at bounding box center [843, 404] width 1260 height 30
type input "5"
click at [1430, 396] on button "OK" at bounding box center [1434, 403] width 22 height 19
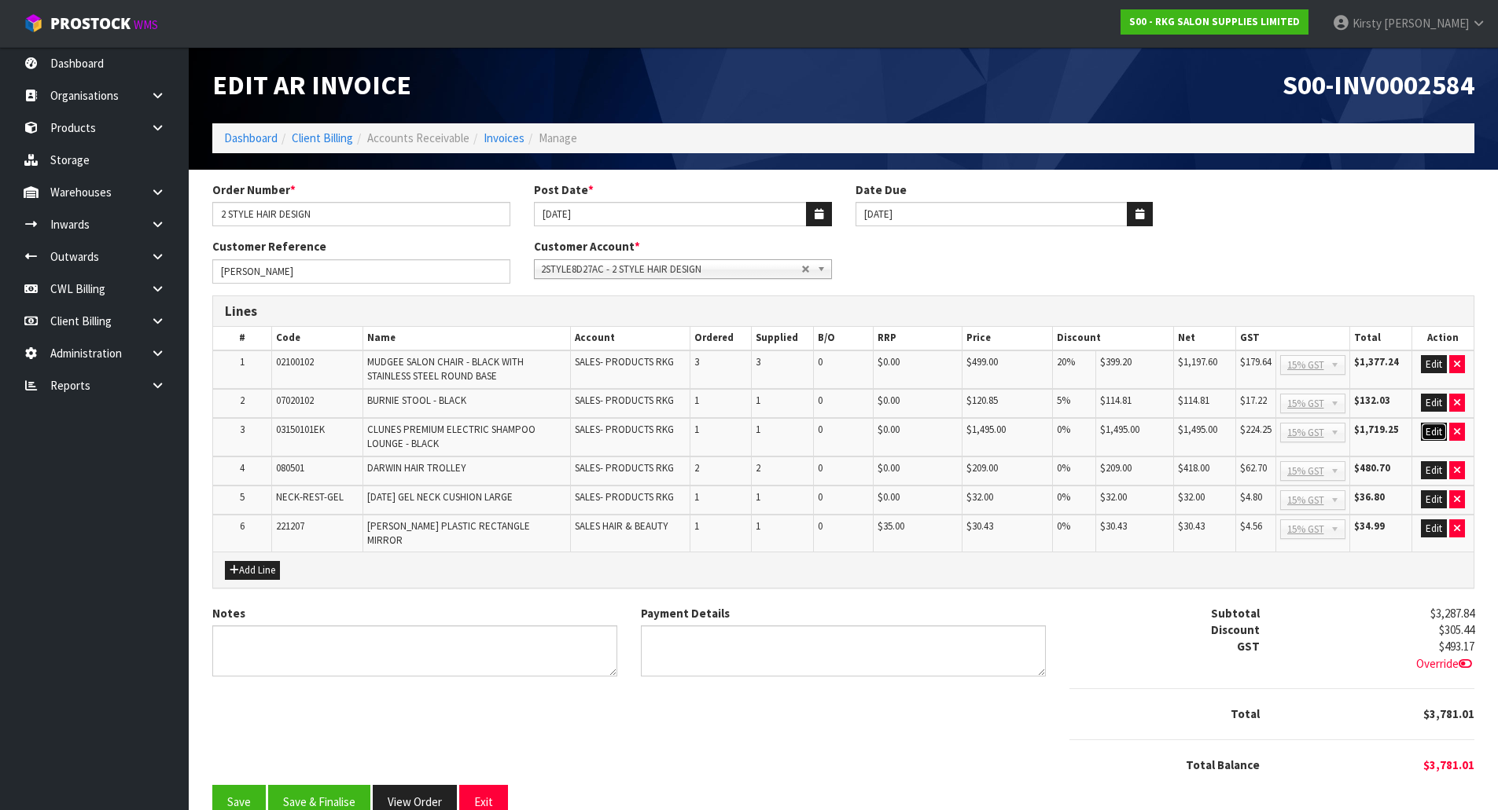
click at [1428, 431] on button "Edit" at bounding box center [1433, 432] width 26 height 19
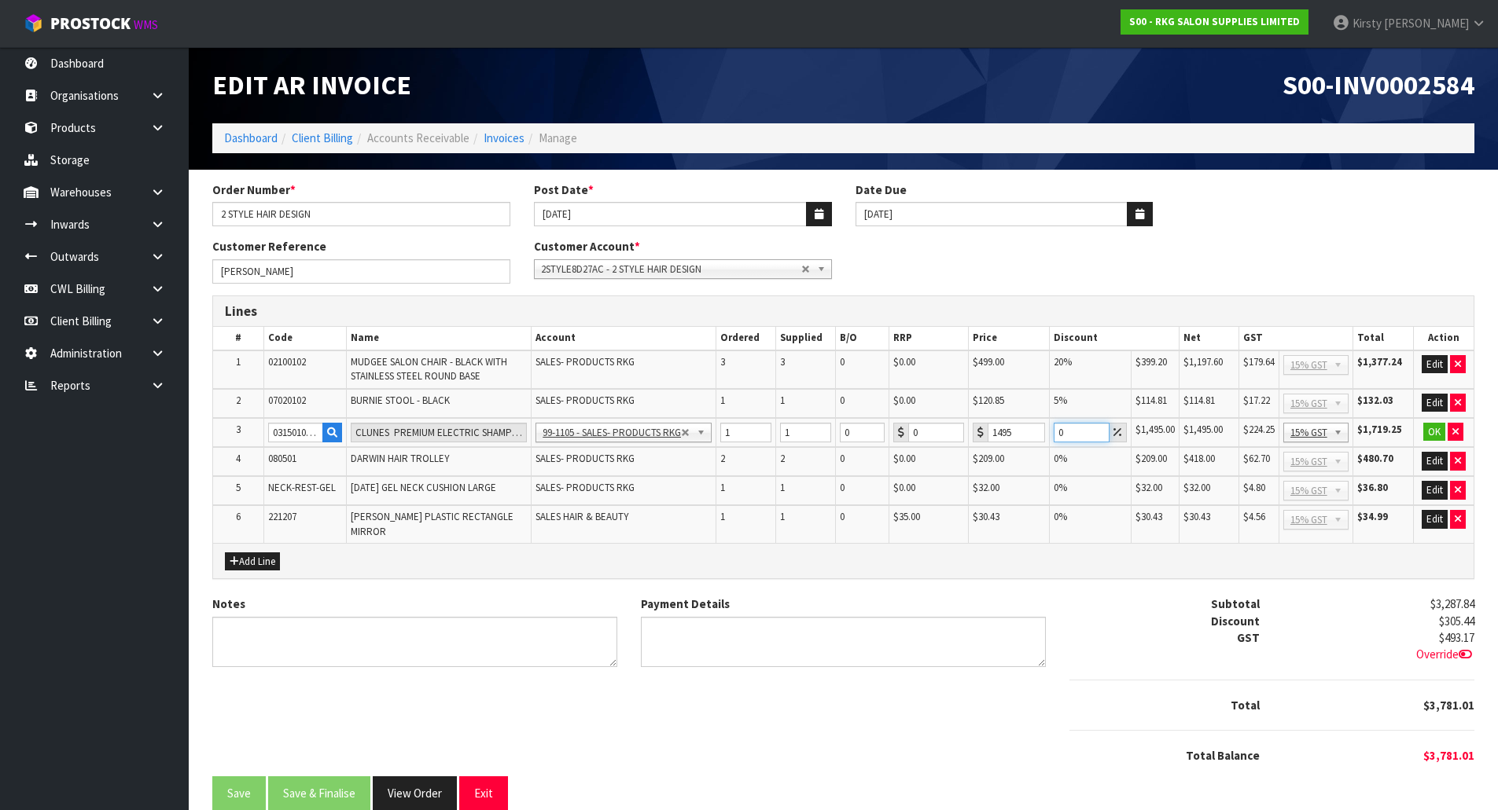
drag, startPoint x: 1068, startPoint y: 432, endPoint x: 1035, endPoint y: 432, distance: 33.8
click at [1035, 432] on tr "3 03150101EK CLUNES PREMIUM ELECTRIC SHAMPOO LOUNGE - BLACK 99-1100 - SALES -AD…" at bounding box center [843, 433] width 1260 height 30
type input "7.5"
click at [1435, 433] on button "OK" at bounding box center [1434, 432] width 22 height 19
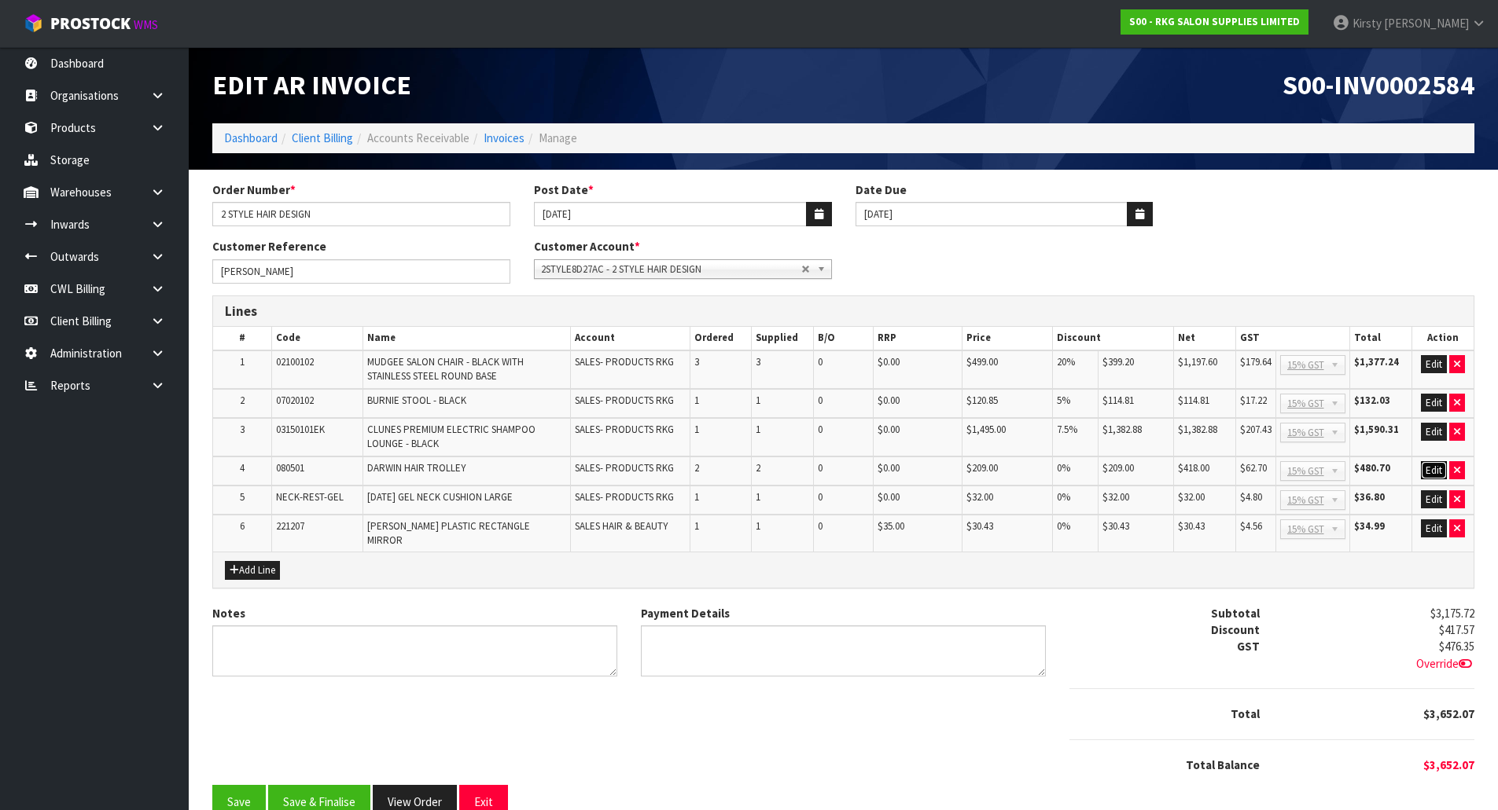
click at [1437, 473] on button "Edit" at bounding box center [1433, 470] width 26 height 19
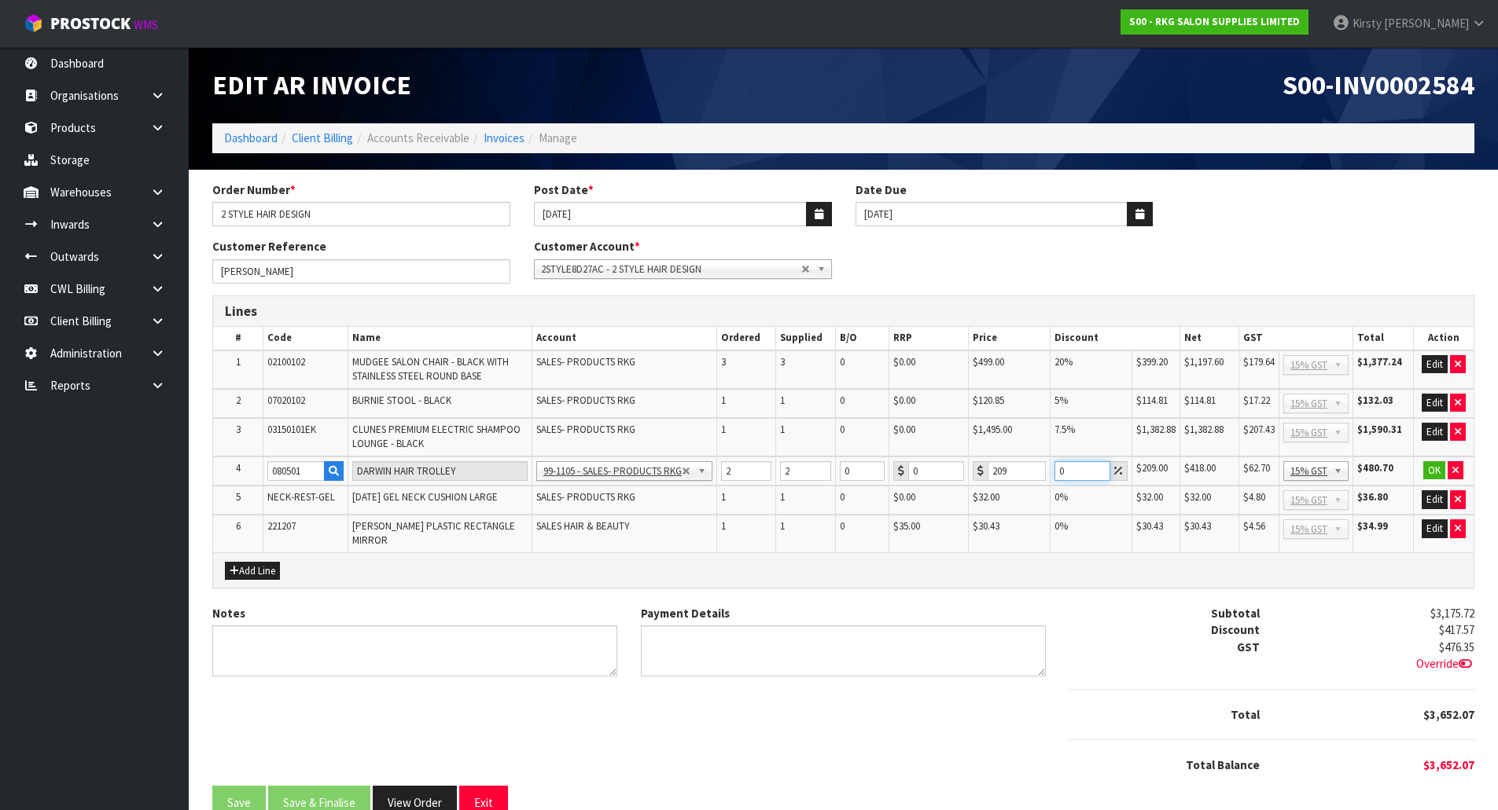
drag, startPoint x: 1064, startPoint y: 465, endPoint x: 1047, endPoint y: 469, distance: 17.7
click at [1047, 469] on tr "4 080501 DARWIN HAIR TROLLEY 99-1100 - SALES -ADMIN 99-1105 - SALES- PRODUCTS R…" at bounding box center [843, 472] width 1260 height 30
type input "10"
click at [1428, 469] on button "OK" at bounding box center [1434, 470] width 22 height 19
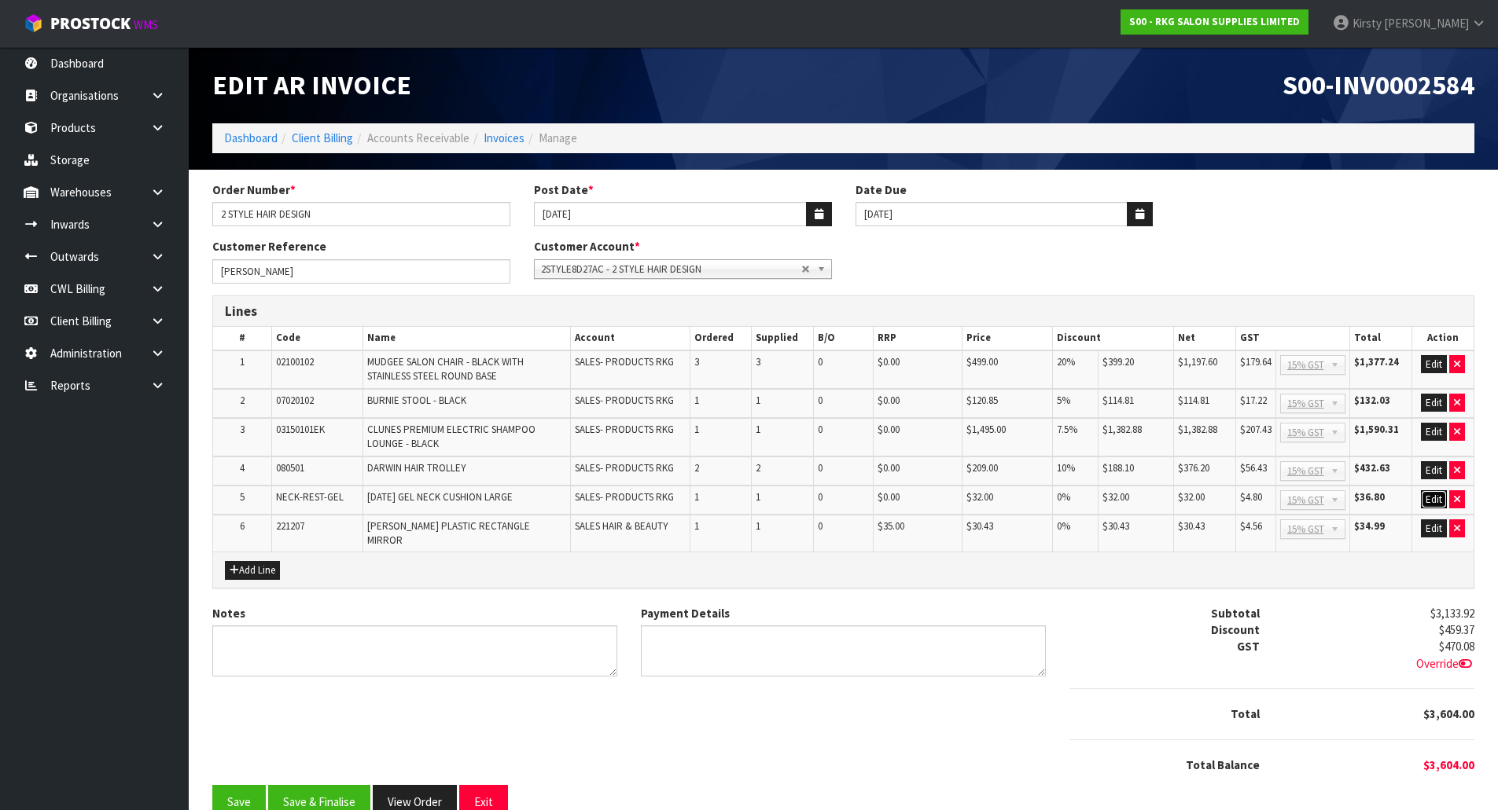
click at [1431, 497] on button "Edit" at bounding box center [1433, 500] width 26 height 19
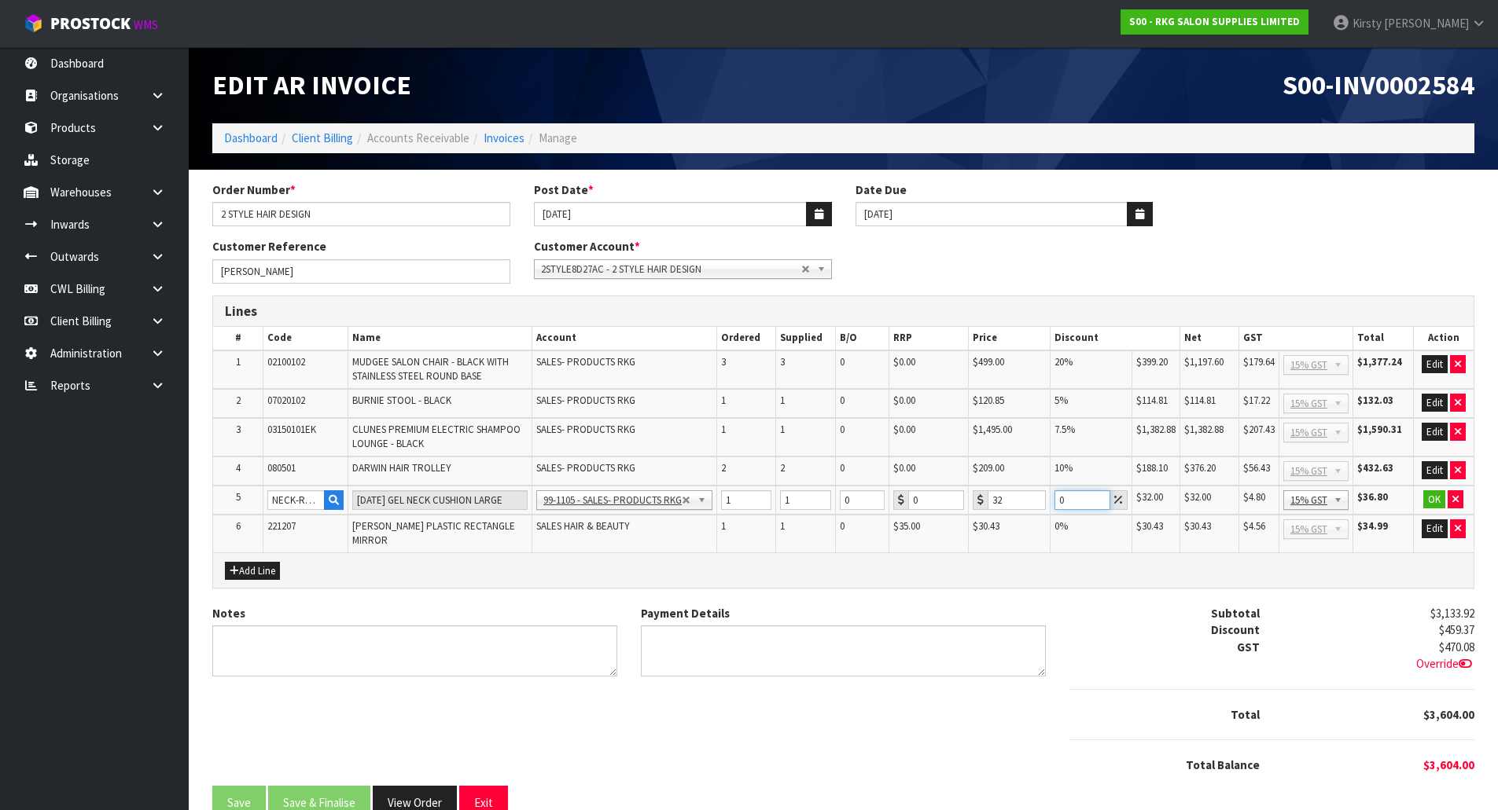
drag, startPoint x: 1071, startPoint y: 504, endPoint x: 1049, endPoint y: 503, distance: 22.0
click at [1050, 503] on td "0" at bounding box center [1091, 501] width 82 height 30
type input "100"
click at [1432, 498] on button "OK" at bounding box center [1434, 500] width 22 height 19
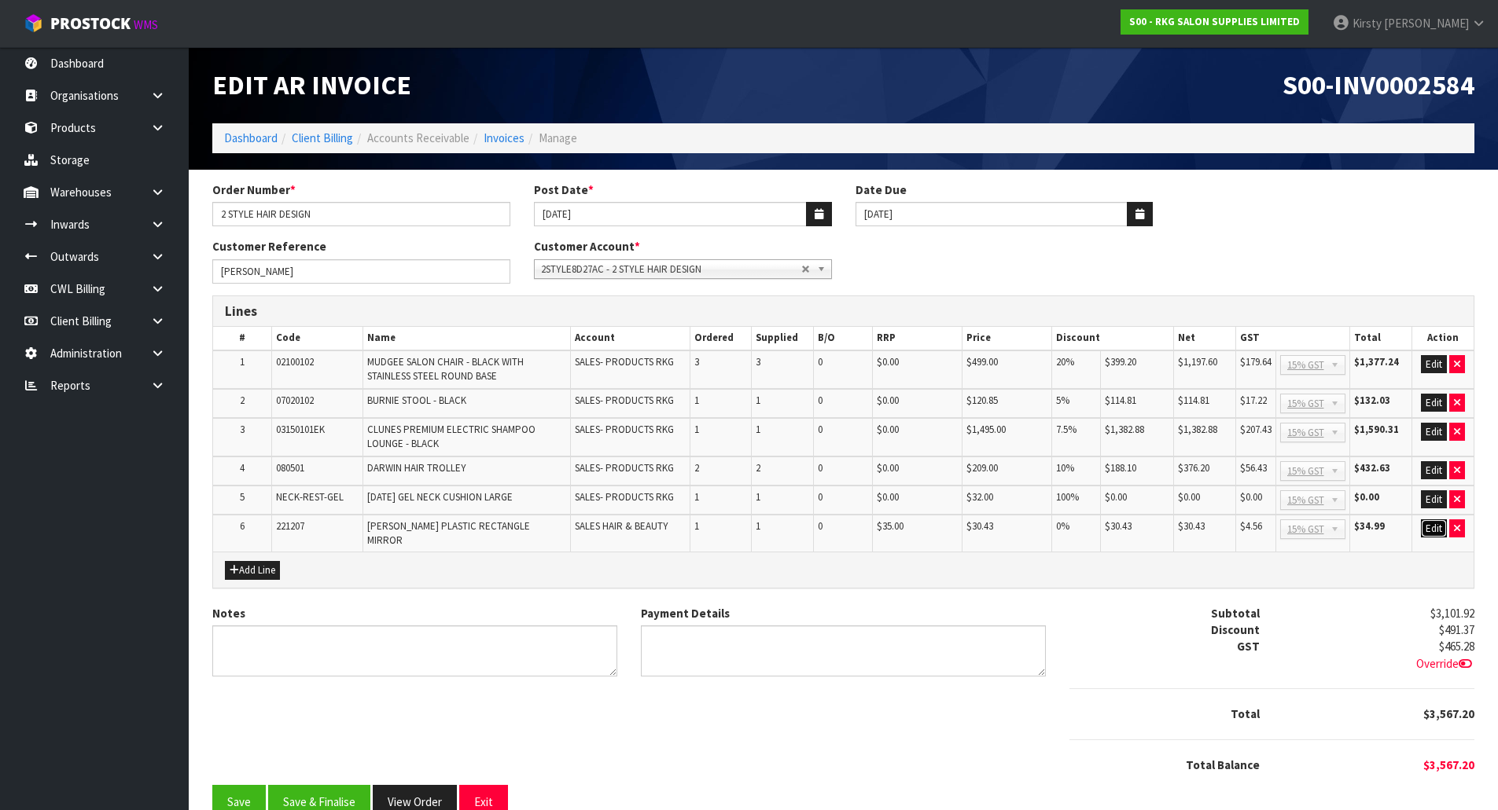
click at [1435, 525] on button "Edit" at bounding box center [1433, 529] width 26 height 19
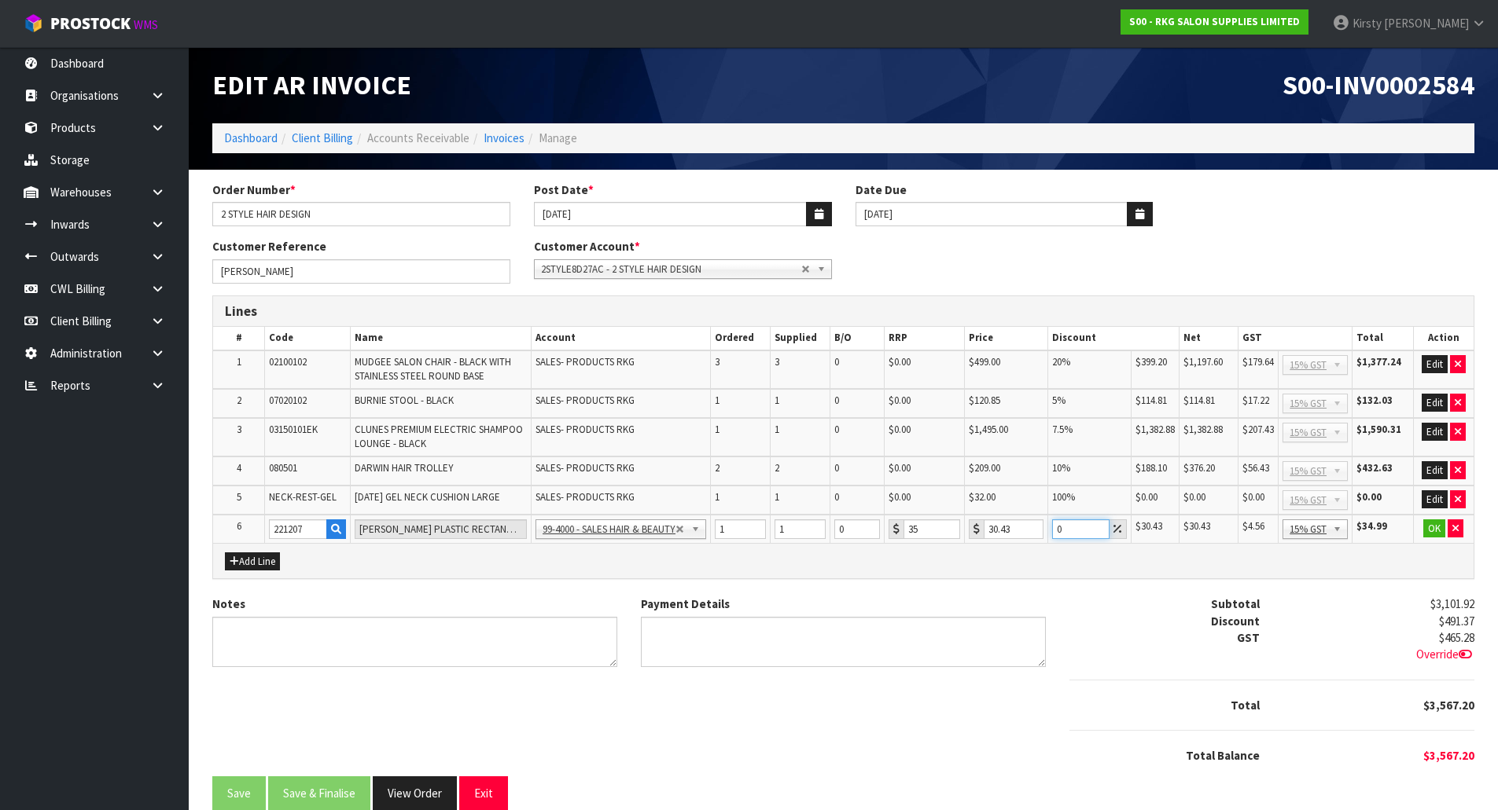
drag, startPoint x: 1062, startPoint y: 531, endPoint x: 1038, endPoint y: 531, distance: 24.4
click at [1038, 531] on tr "6 221207 BOB BLACK PLASTIC RECTANGLE MIRROR 99-1100 - SALES -ADMIN 99-1105 - SA…" at bounding box center [843, 529] width 1260 height 29
type input "20"
click at [1437, 527] on button "OK" at bounding box center [1434, 529] width 22 height 19
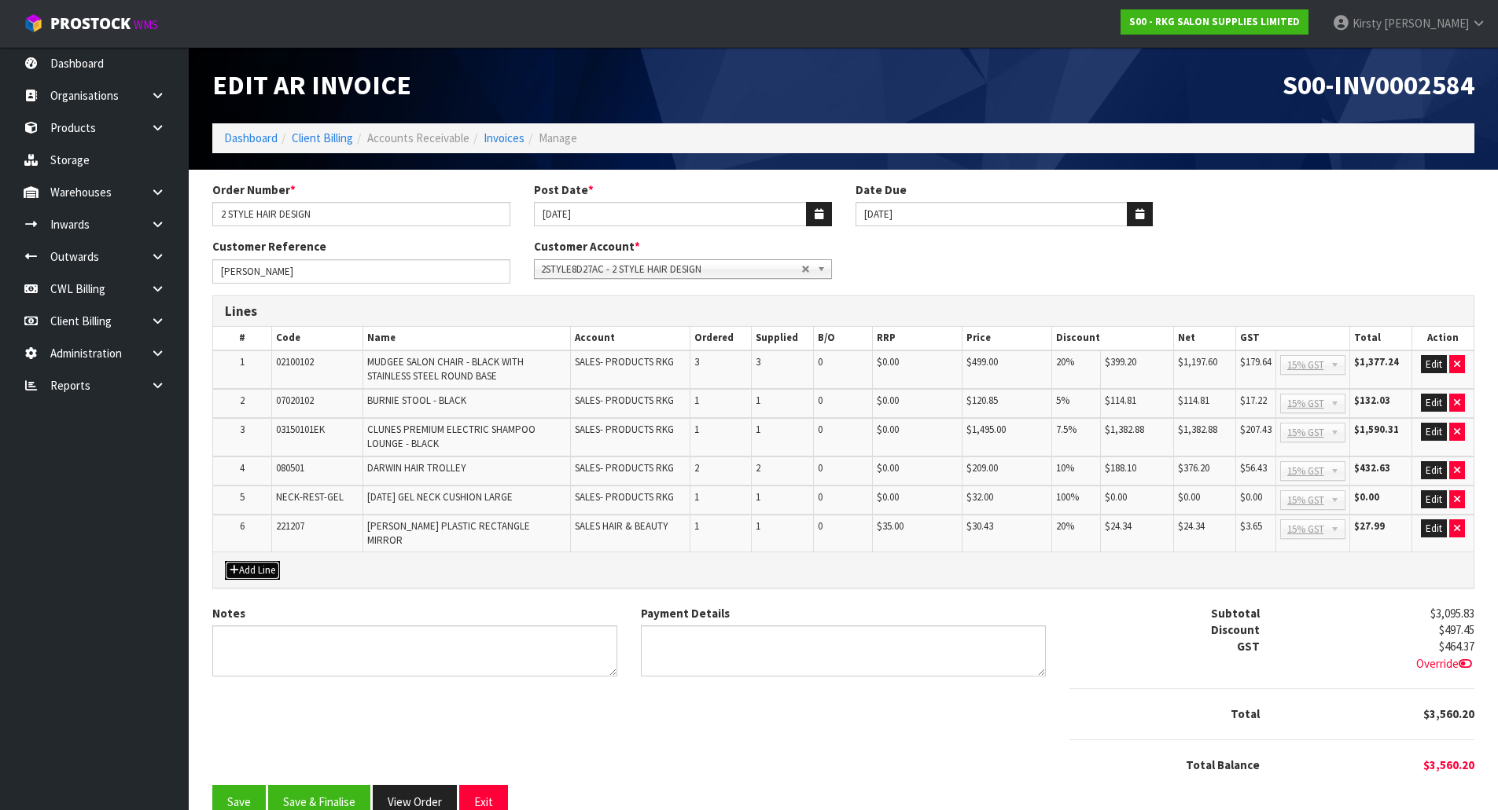
click at [259, 561] on button "Add Line" at bounding box center [252, 570] width 55 height 19
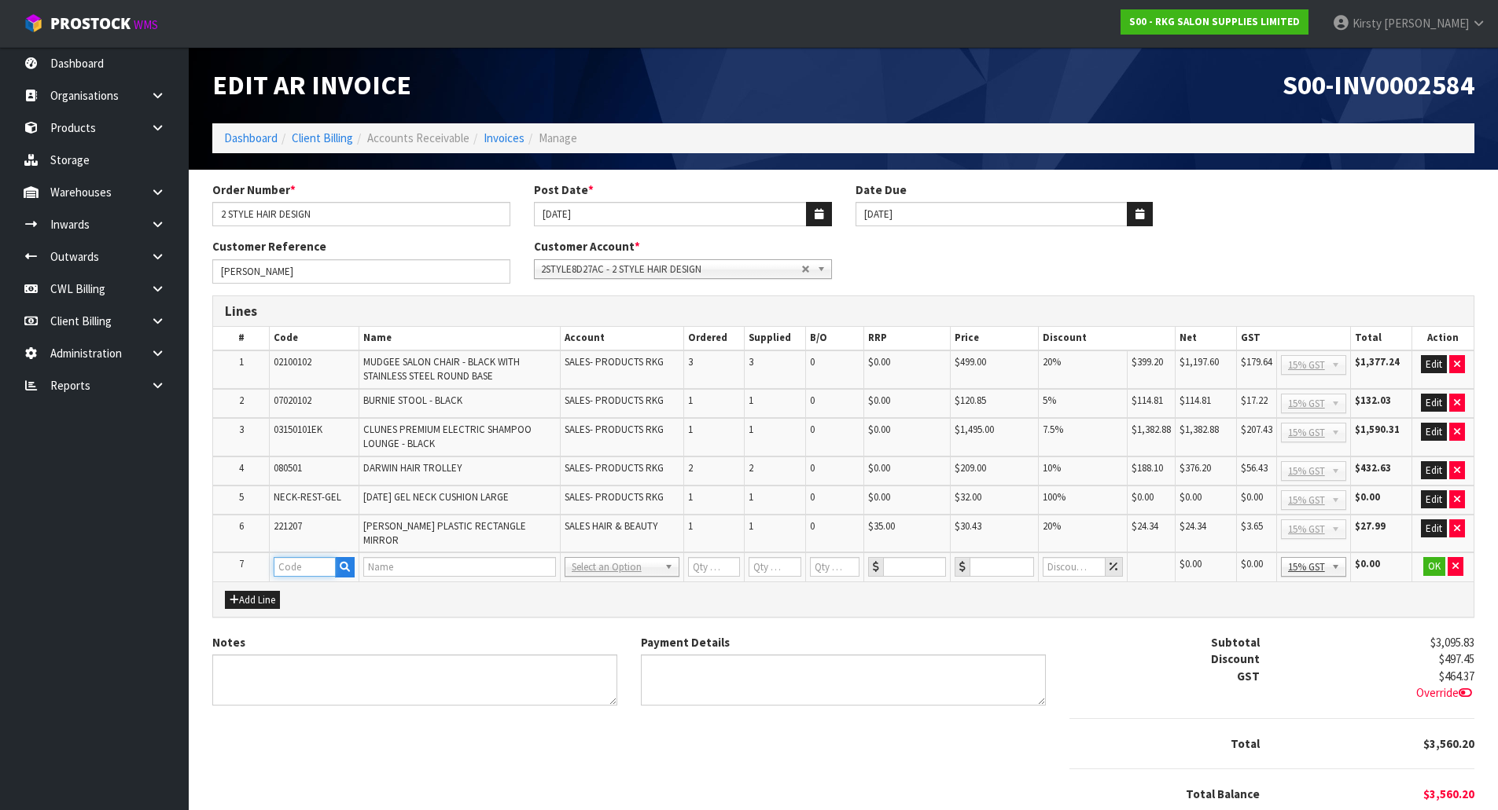
click at [286, 560] on input "text" at bounding box center [305, 567] width 62 height 20
type input "FRE"
click at [311, 589] on link "FRE IGHT" at bounding box center [336, 585] width 124 height 21
type input "FREIGHT"
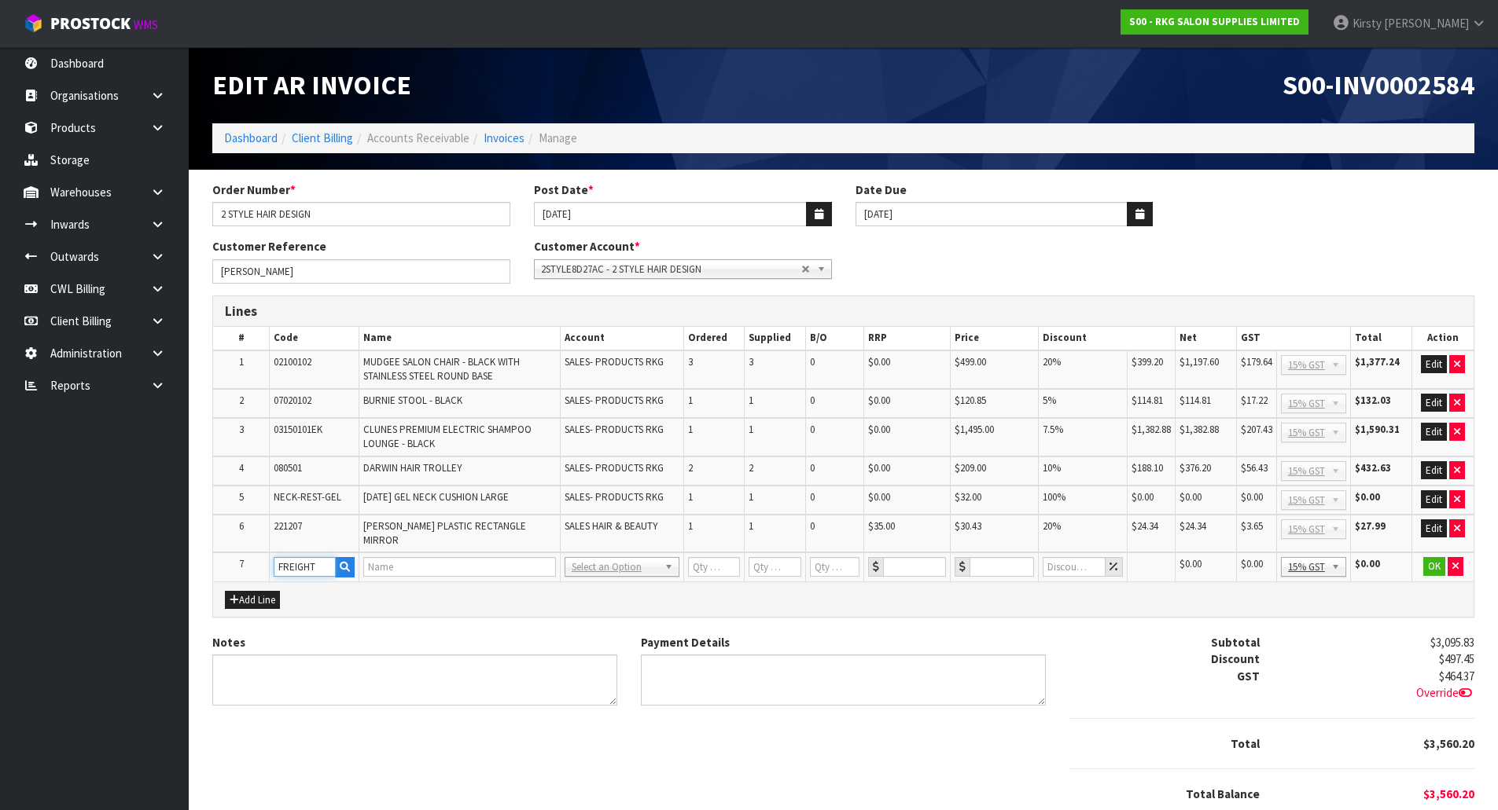
type input "1"
type input "0"
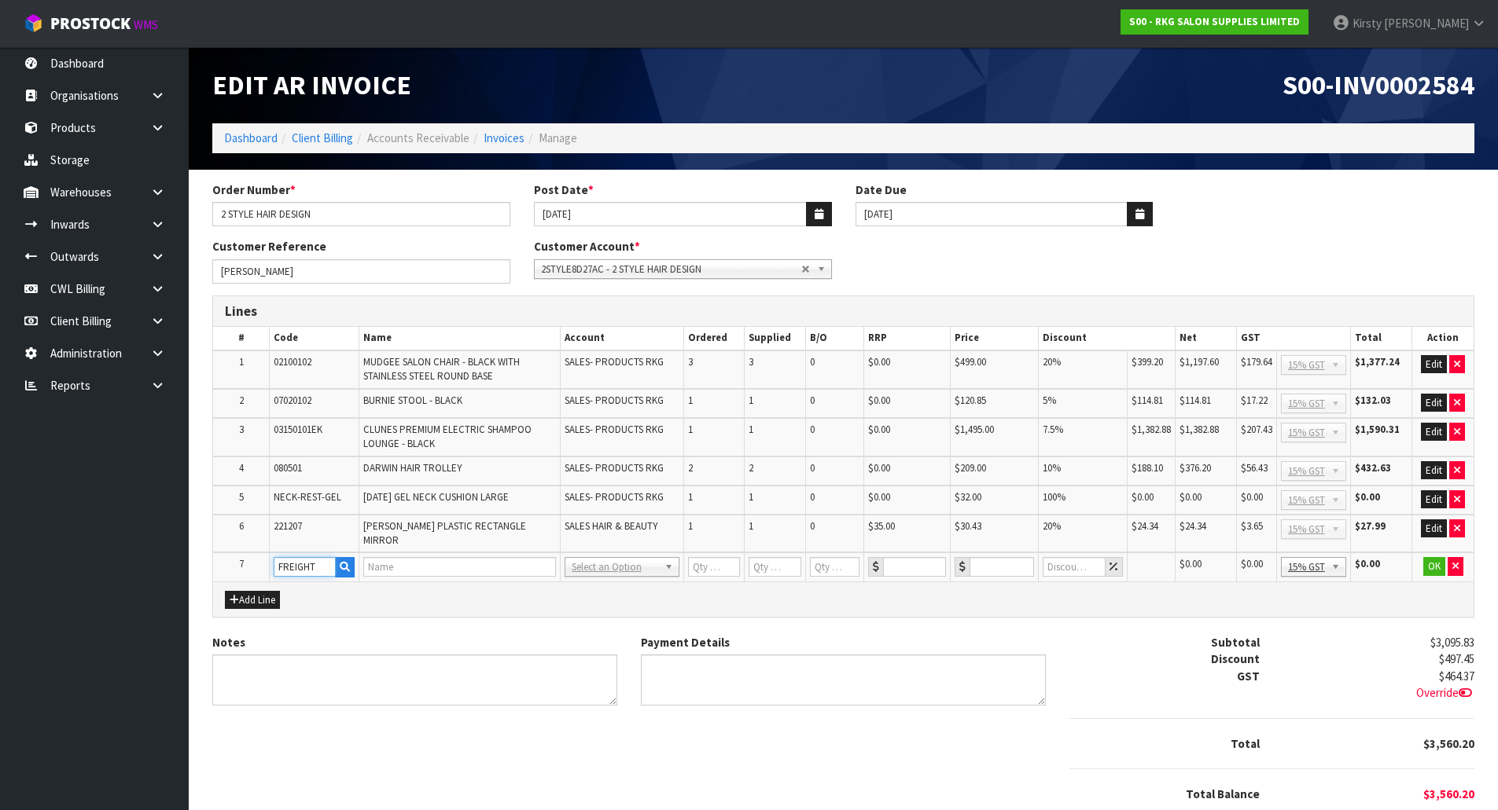
type input "0"
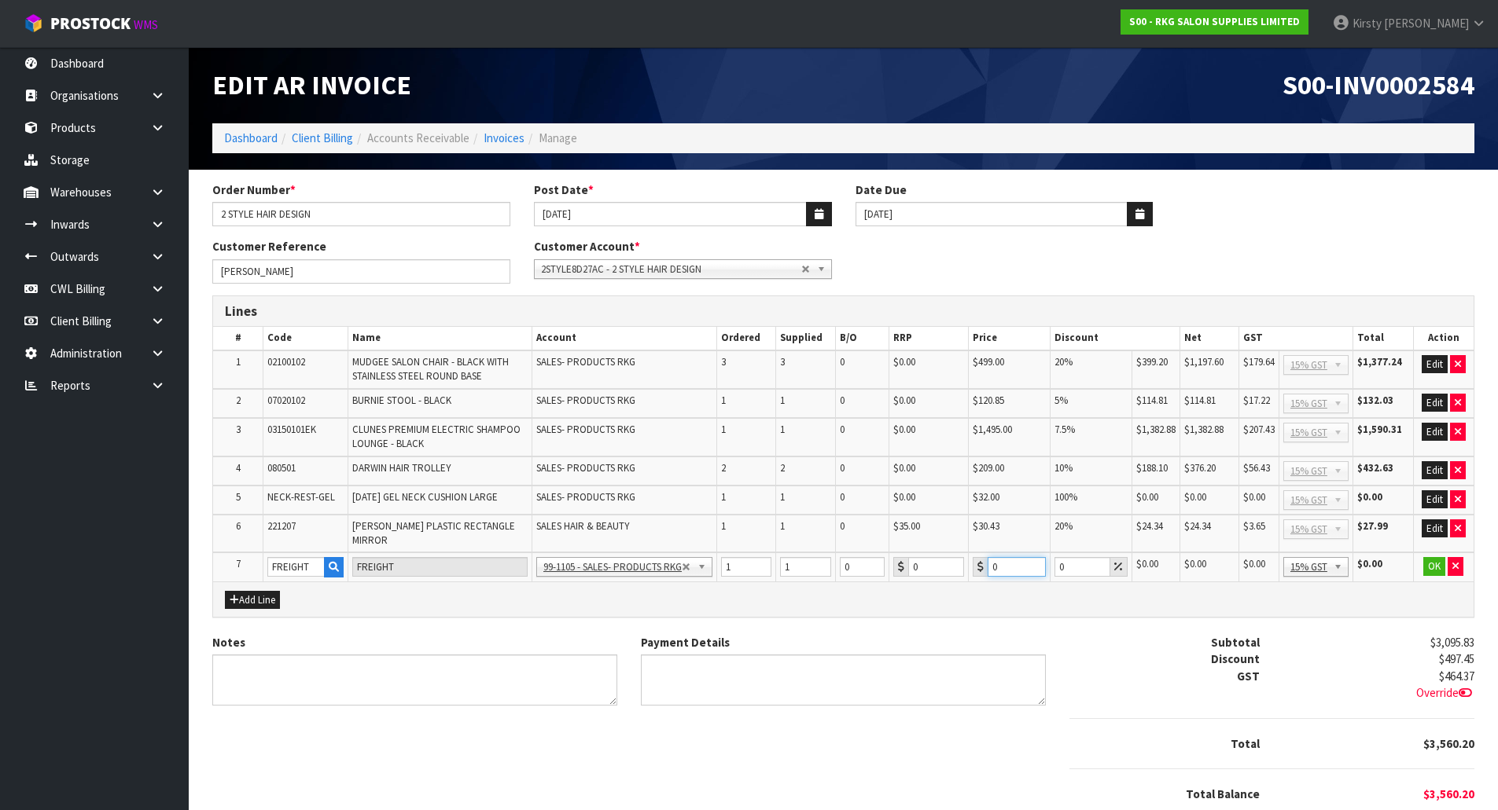
drag, startPoint x: 997, startPoint y: 574, endPoint x: 964, endPoint y: 574, distance: 33.0
click at [964, 574] on tr "7 FREIGHT FREIGHT 99-1100 - SALES -ADMIN 99-1105 - SALES- PRODUCTS RKG 99-1106 …" at bounding box center [843, 567] width 1260 height 29
type input "829.50"
click at [1435, 564] on button "OK" at bounding box center [1434, 566] width 22 height 19
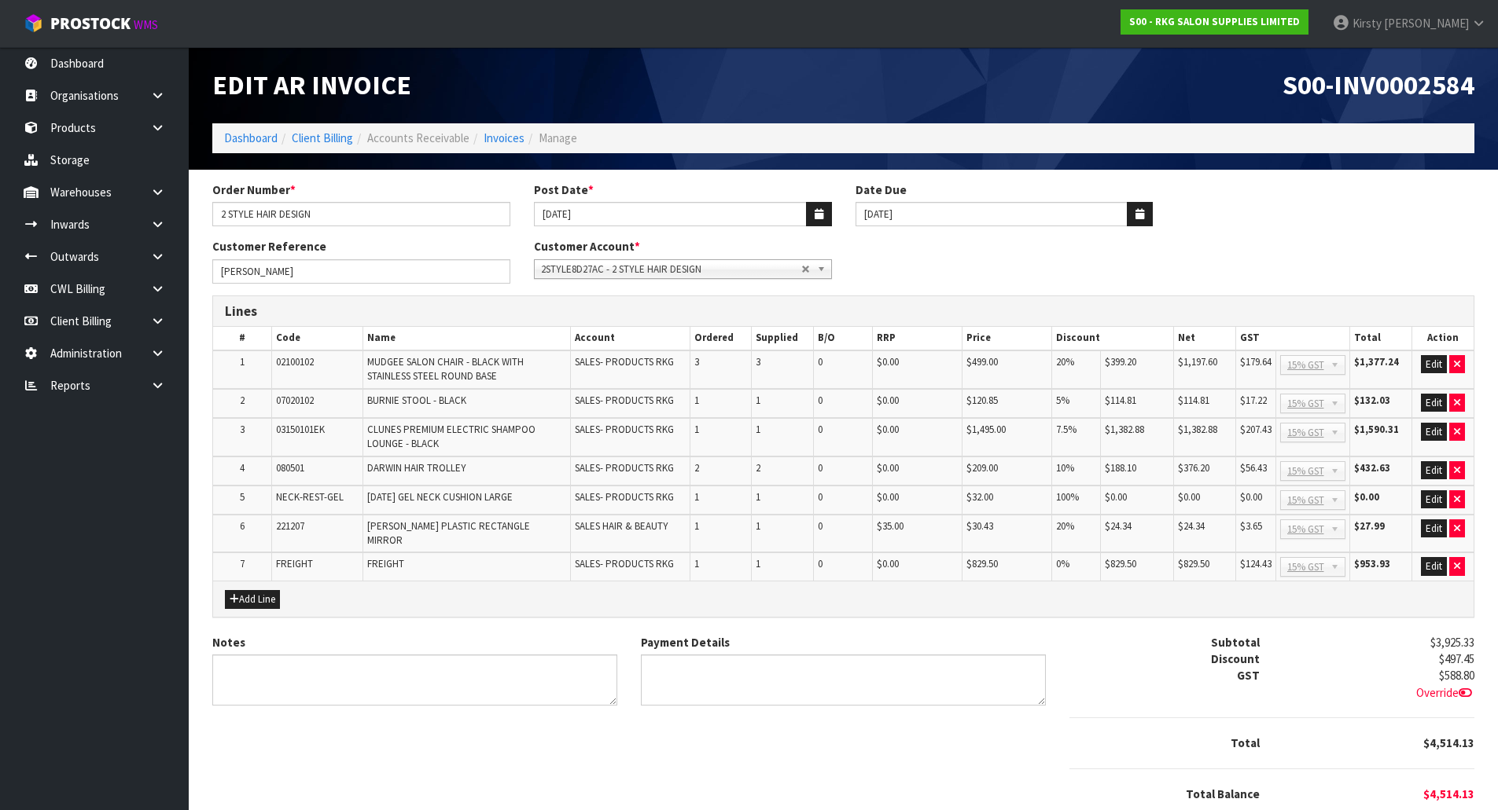
click at [1468, 687] on icon at bounding box center [1464, 693] width 13 height 12
type input "588.81"
click at [1465, 667] on input "588.81" at bounding box center [1385, 677] width 175 height 20
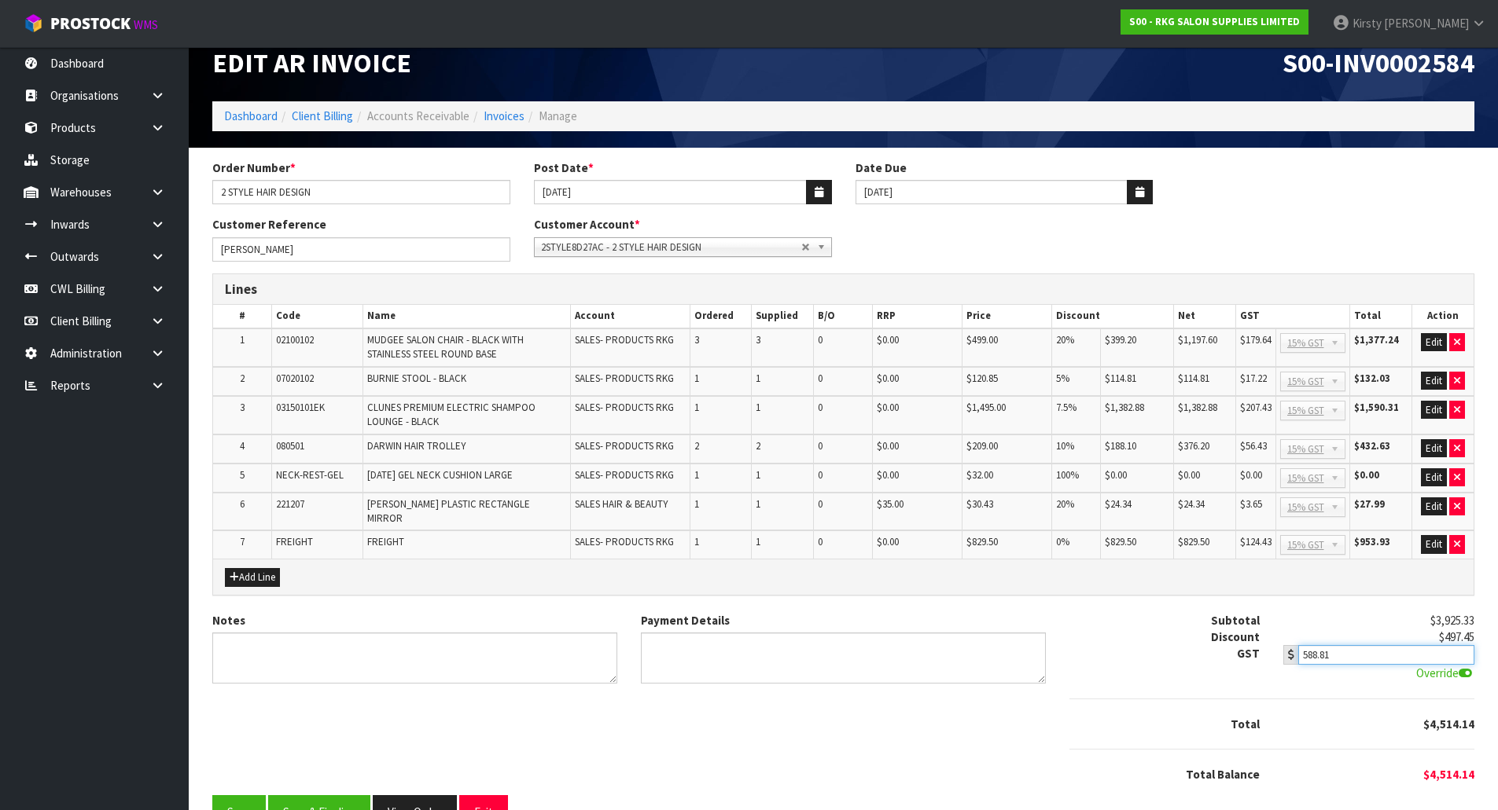
scroll to position [55, 0]
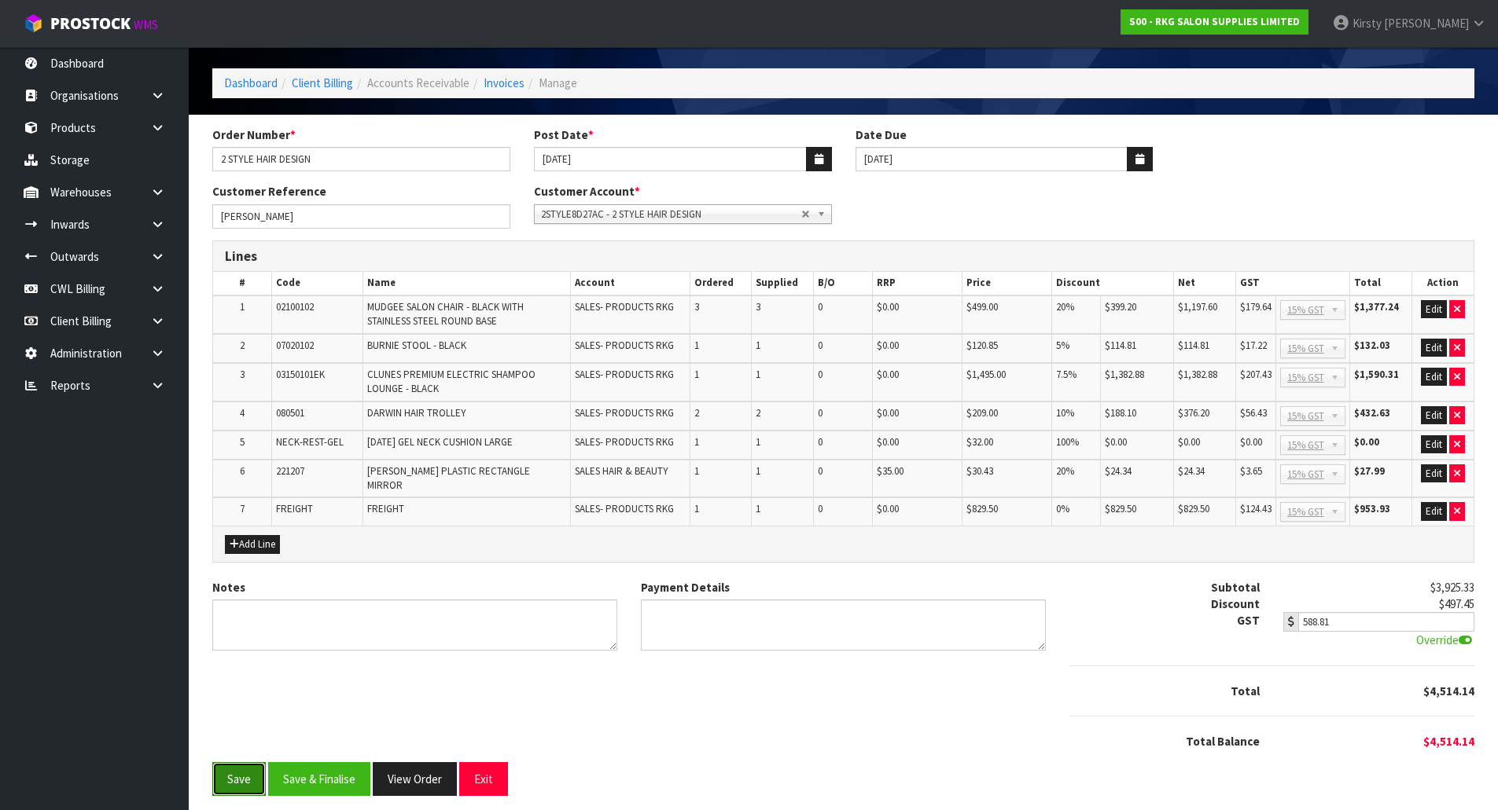
click at [245, 770] on button "Save" at bounding box center [238, 780] width 53 height 34
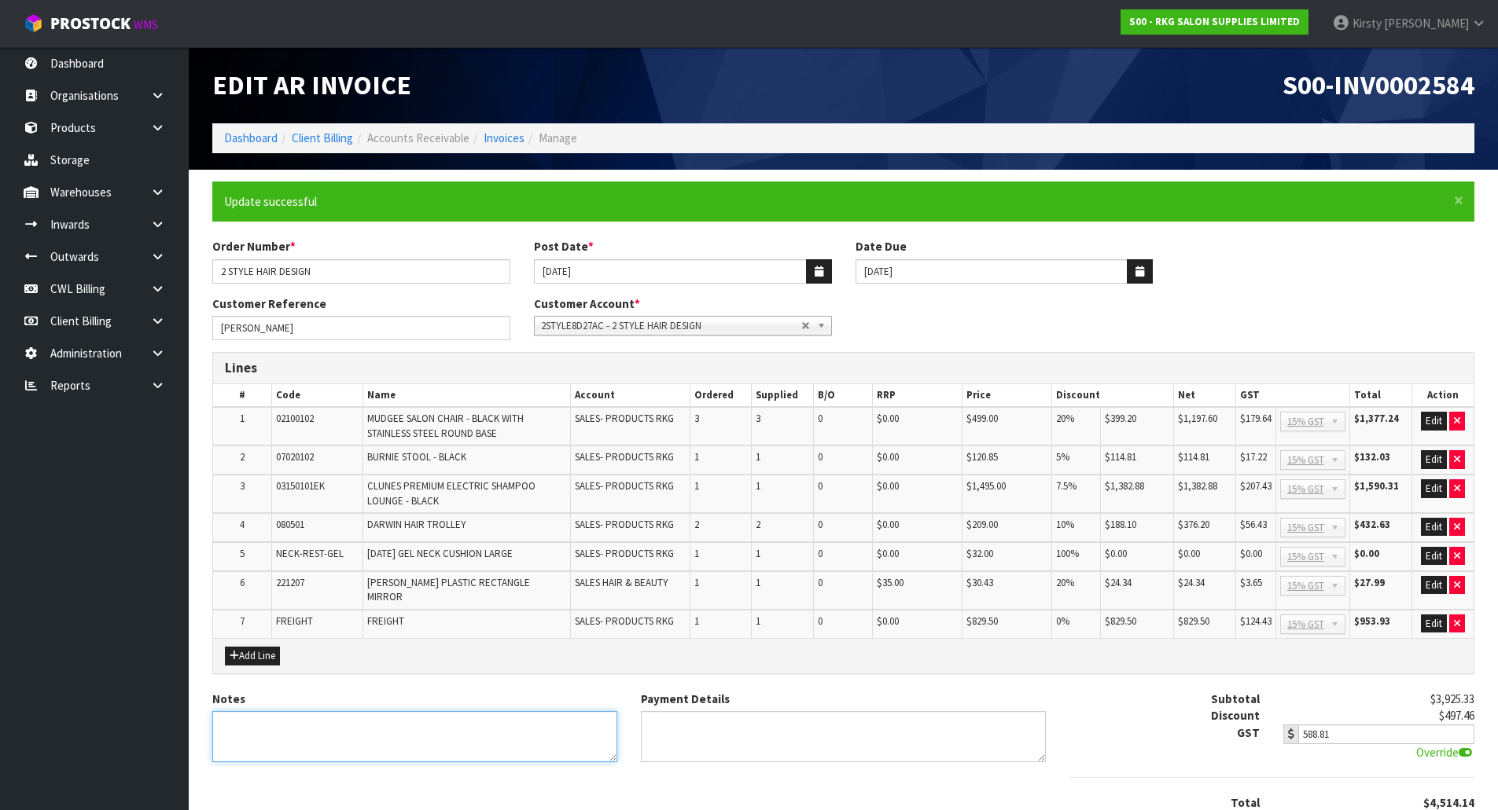
click at [235, 720] on textarea "Notes" at bounding box center [414, 736] width 405 height 51
type textarea "THANK YOU FOR YOUR ORDER"
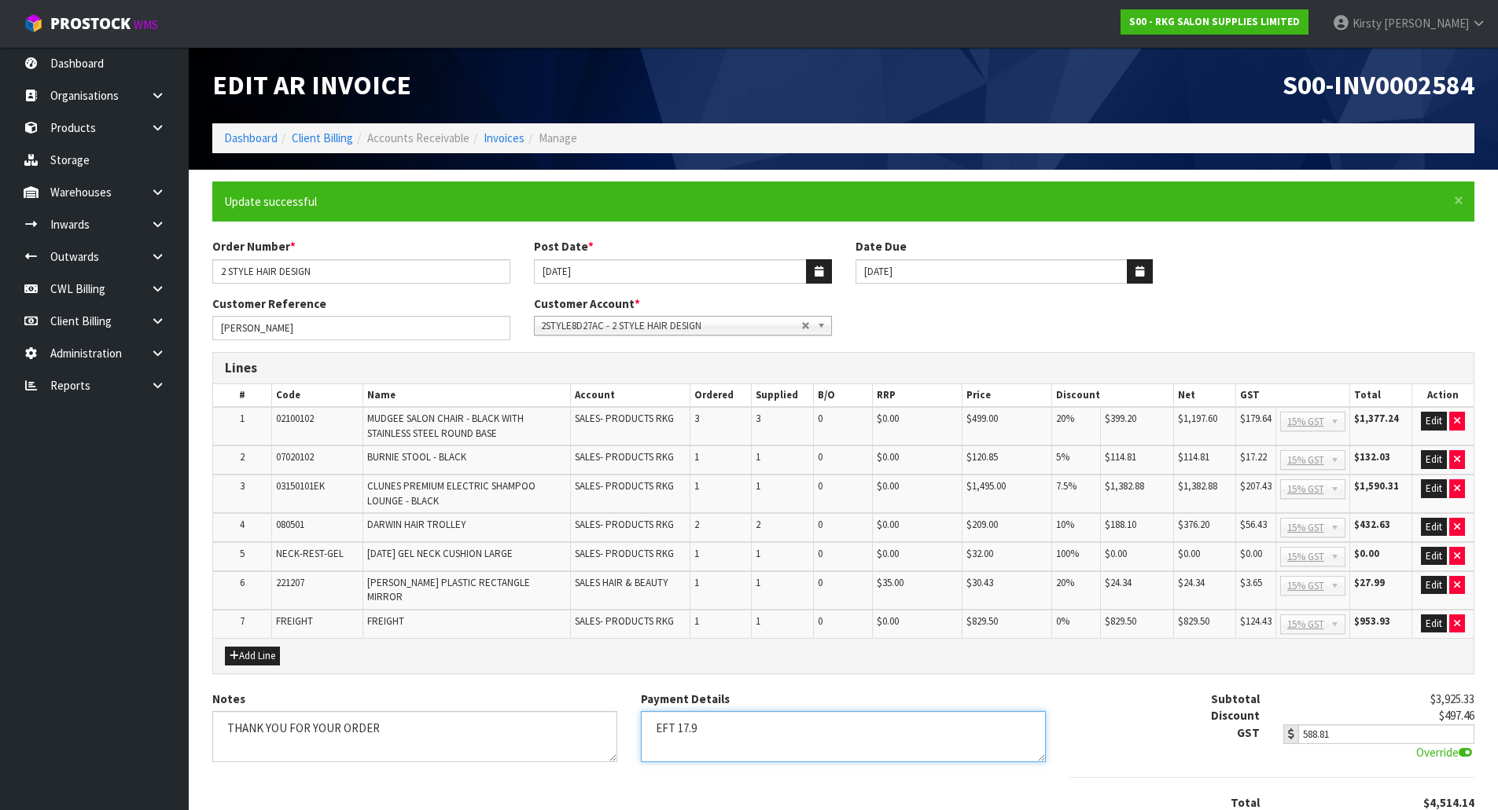
click at [674, 719] on textarea "Payment Details" at bounding box center [843, 736] width 405 height 51
click at [728, 717] on textarea "Payment Details" at bounding box center [843, 736] width 405 height 51
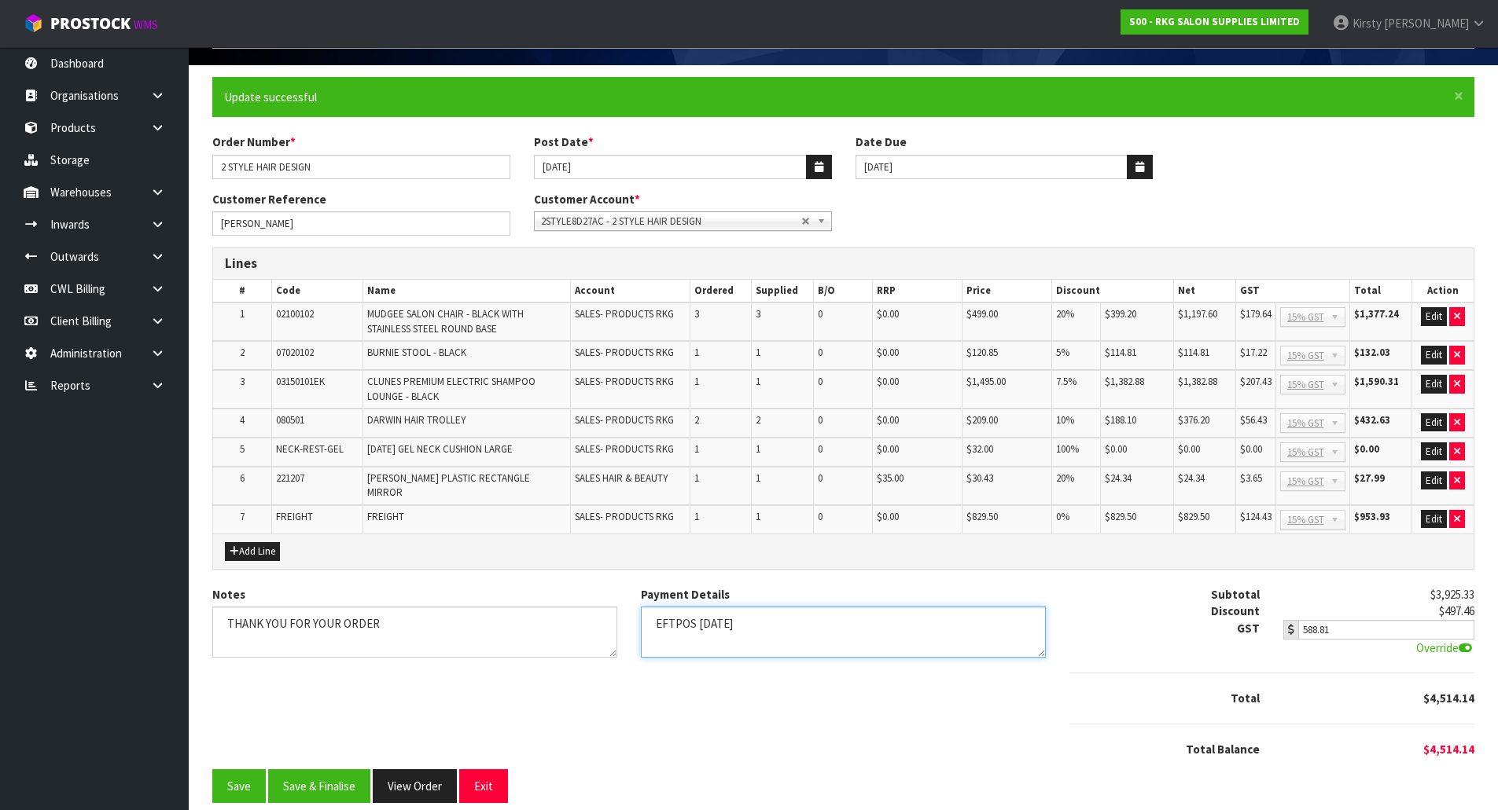
scroll to position [112, 0]
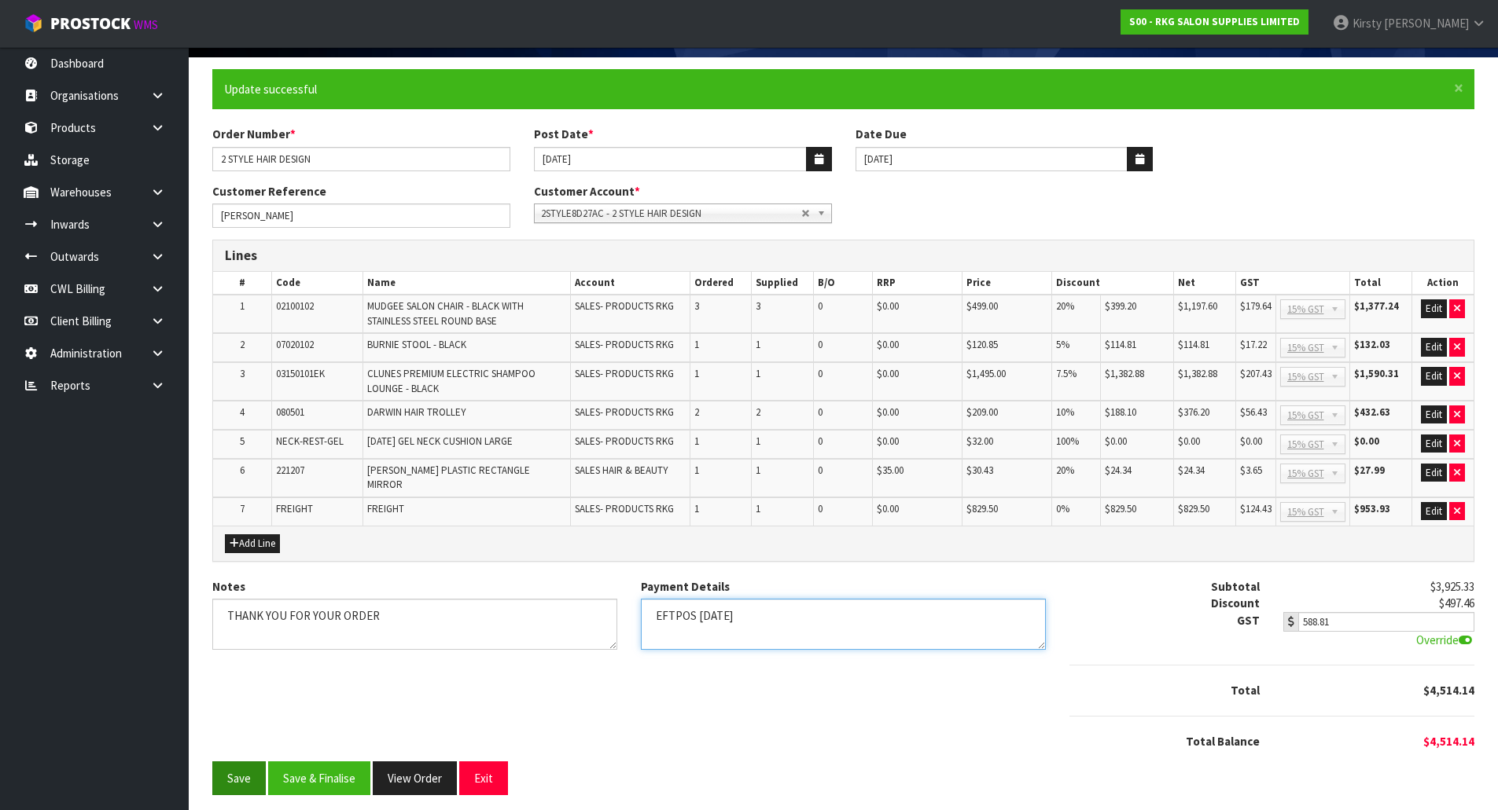
type textarea "EFTPOS 17.9.25"
click at [232, 775] on button "Save" at bounding box center [238, 779] width 53 height 34
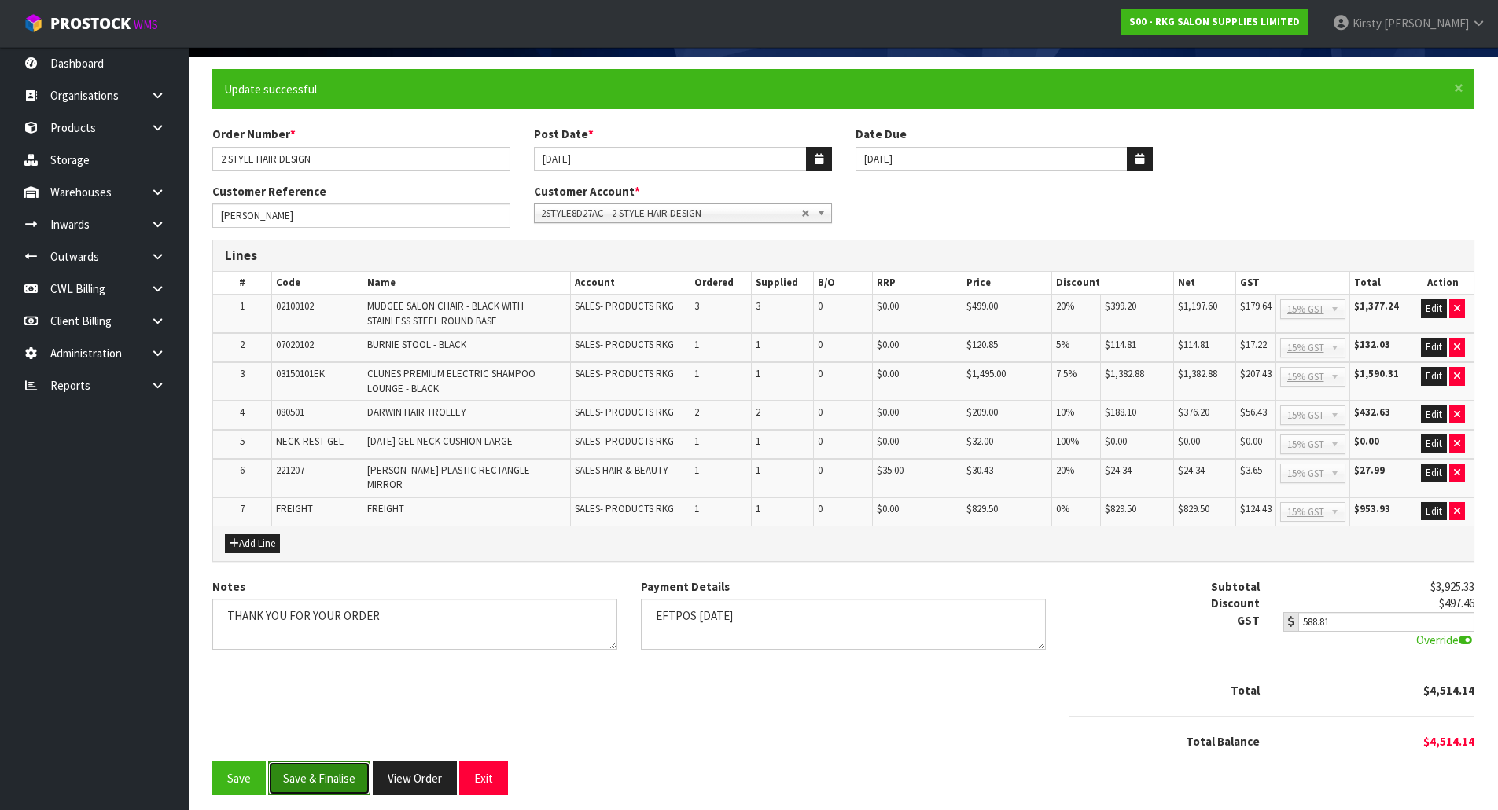
click at [292, 772] on button "Save & Finalise" at bounding box center [319, 779] width 102 height 34
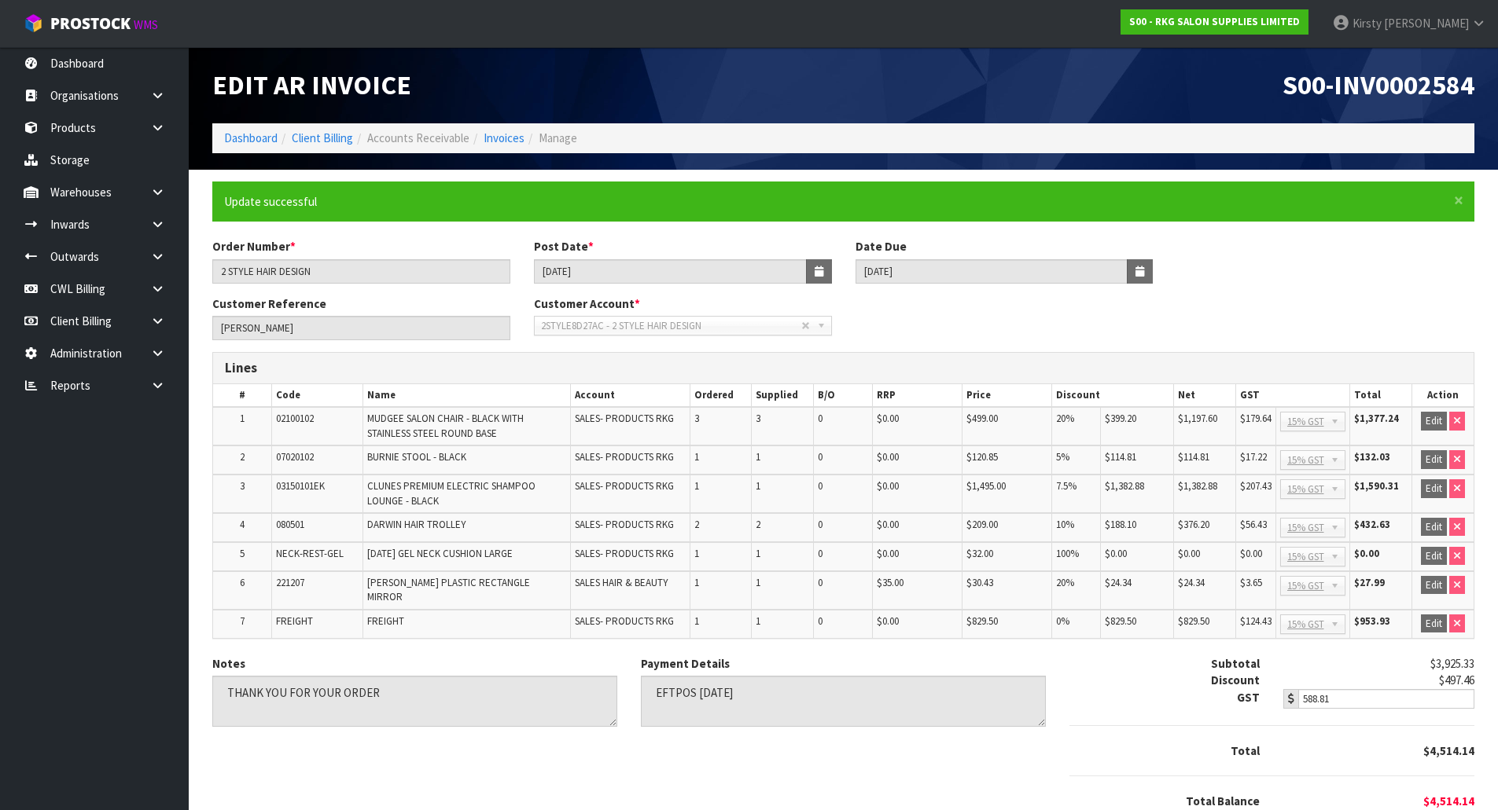
scroll to position [60, 0]
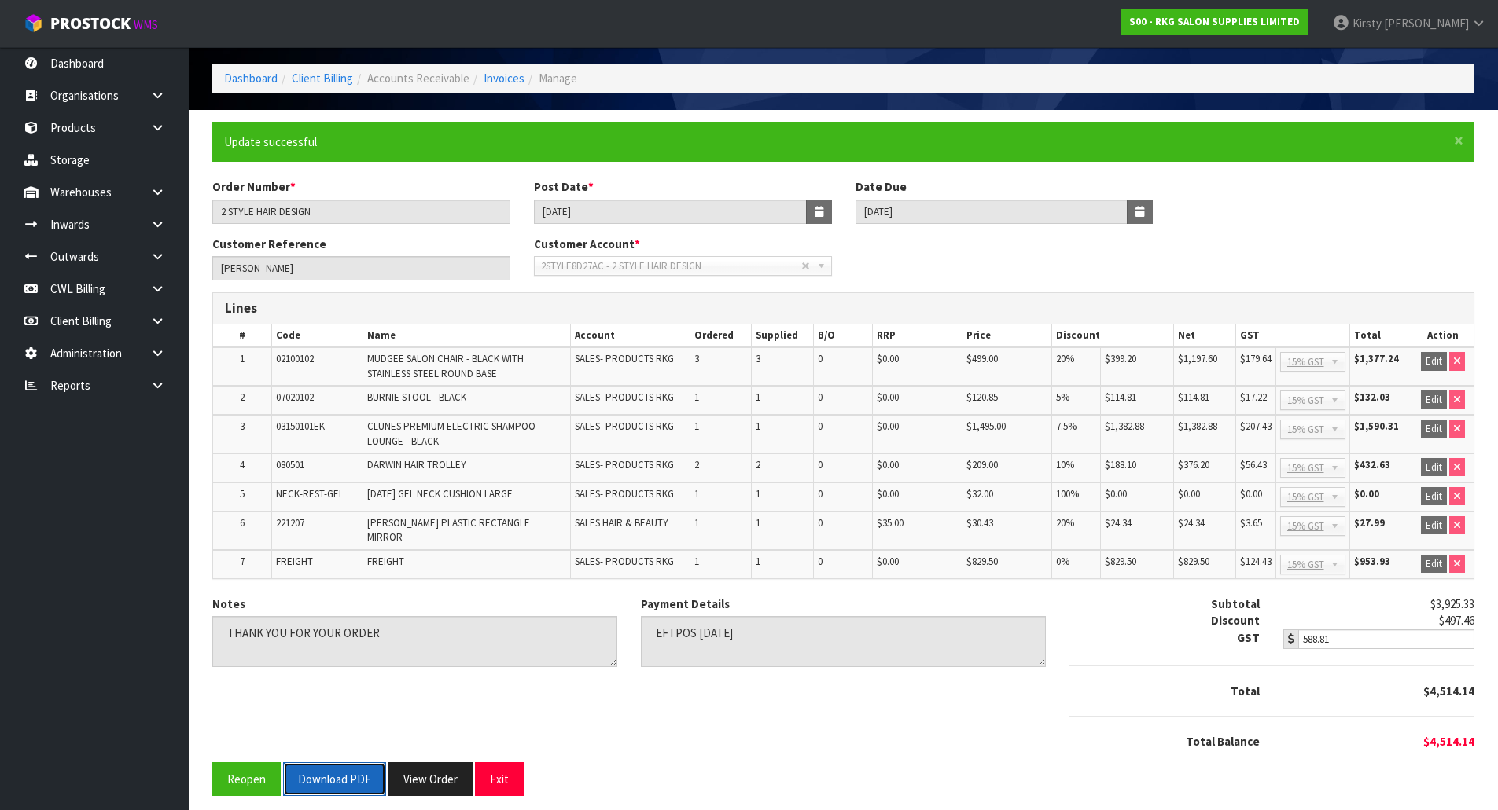
click at [350, 777] on button "Download PDF" at bounding box center [334, 780] width 103 height 34
click at [497, 773] on button "Exit" at bounding box center [499, 780] width 49 height 34
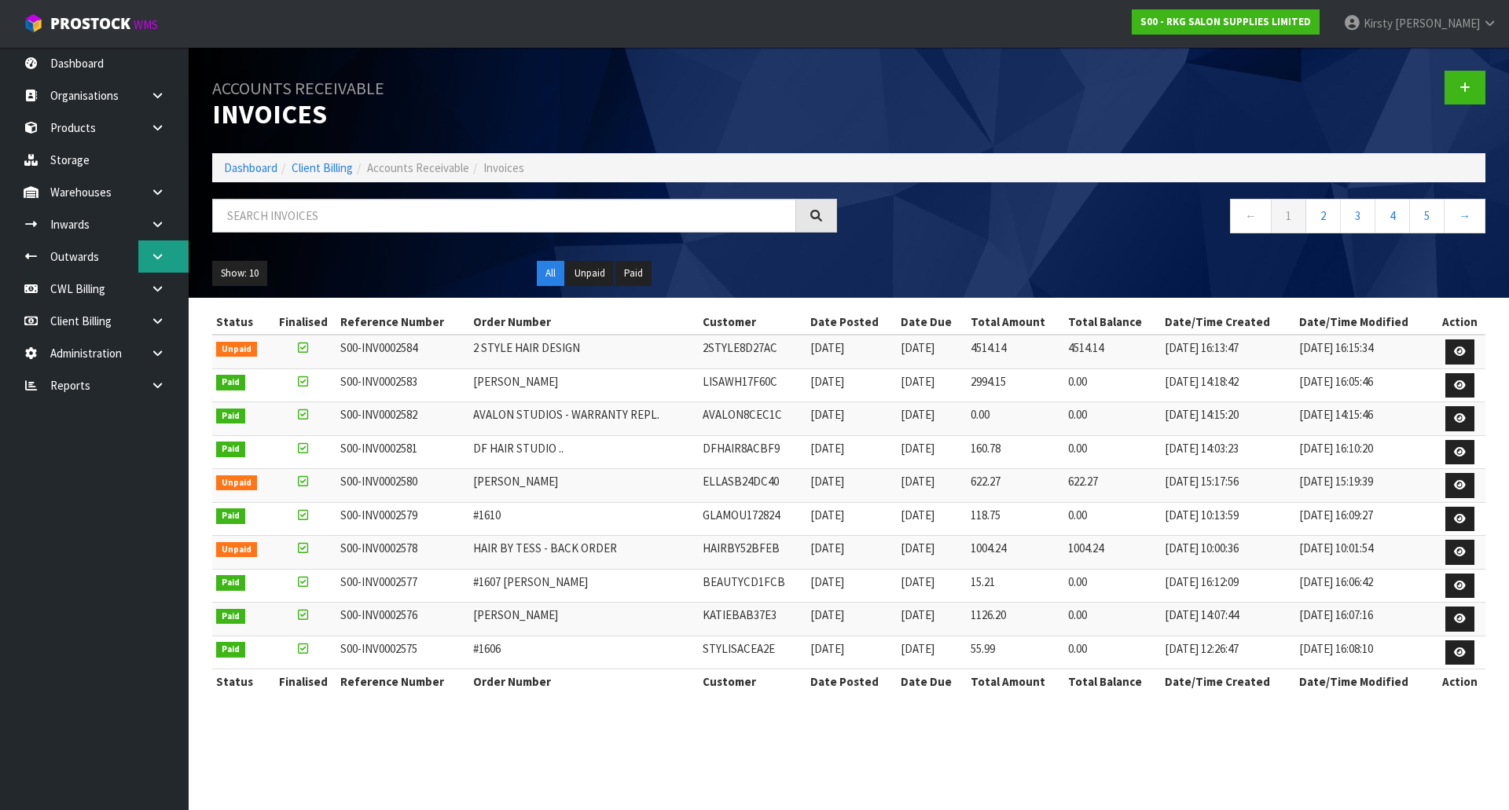
click at [155, 255] on icon at bounding box center [157, 257] width 15 height 12
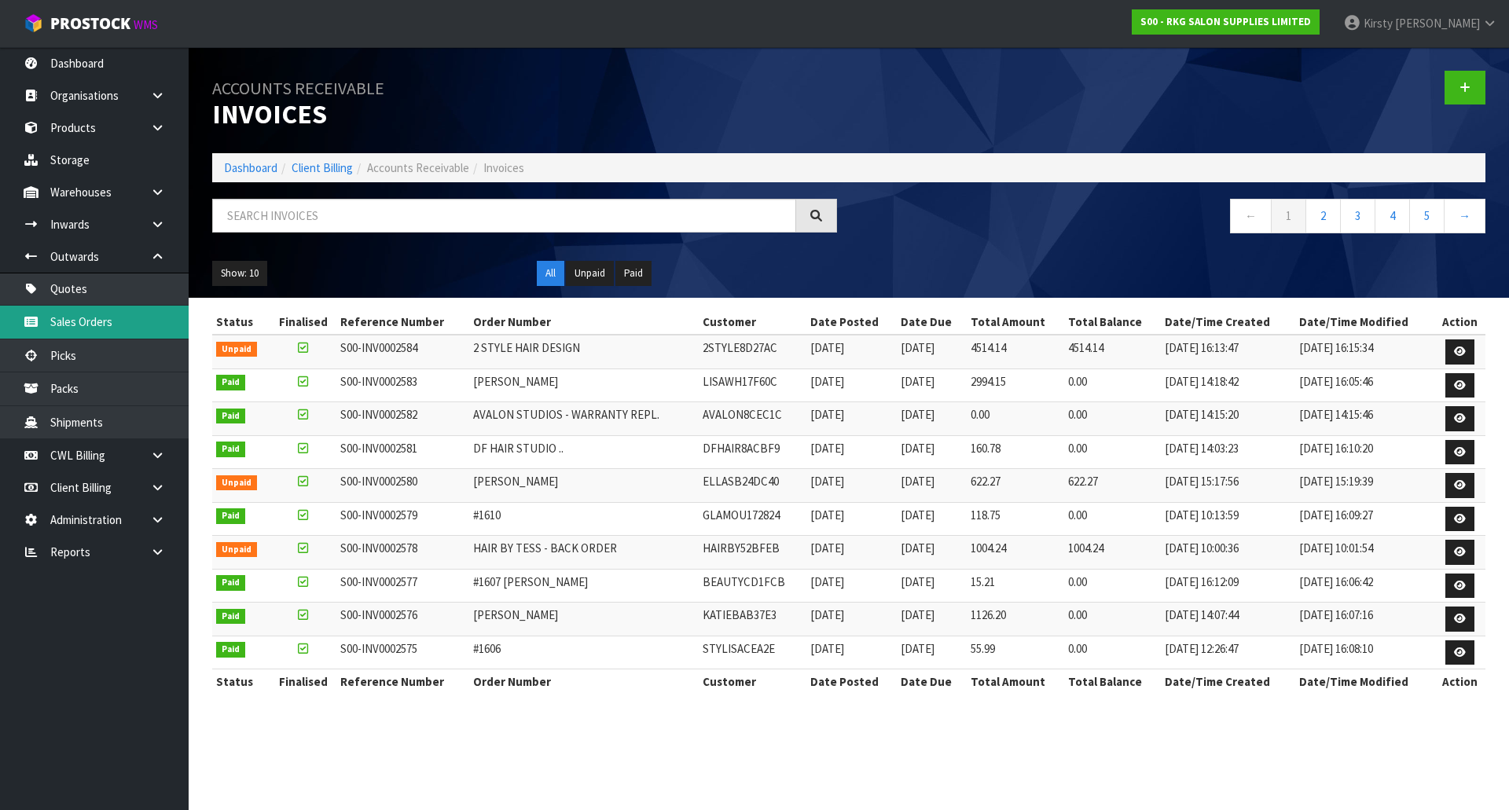
click at [83, 322] on link "Sales Orders" at bounding box center [94, 322] width 189 height 32
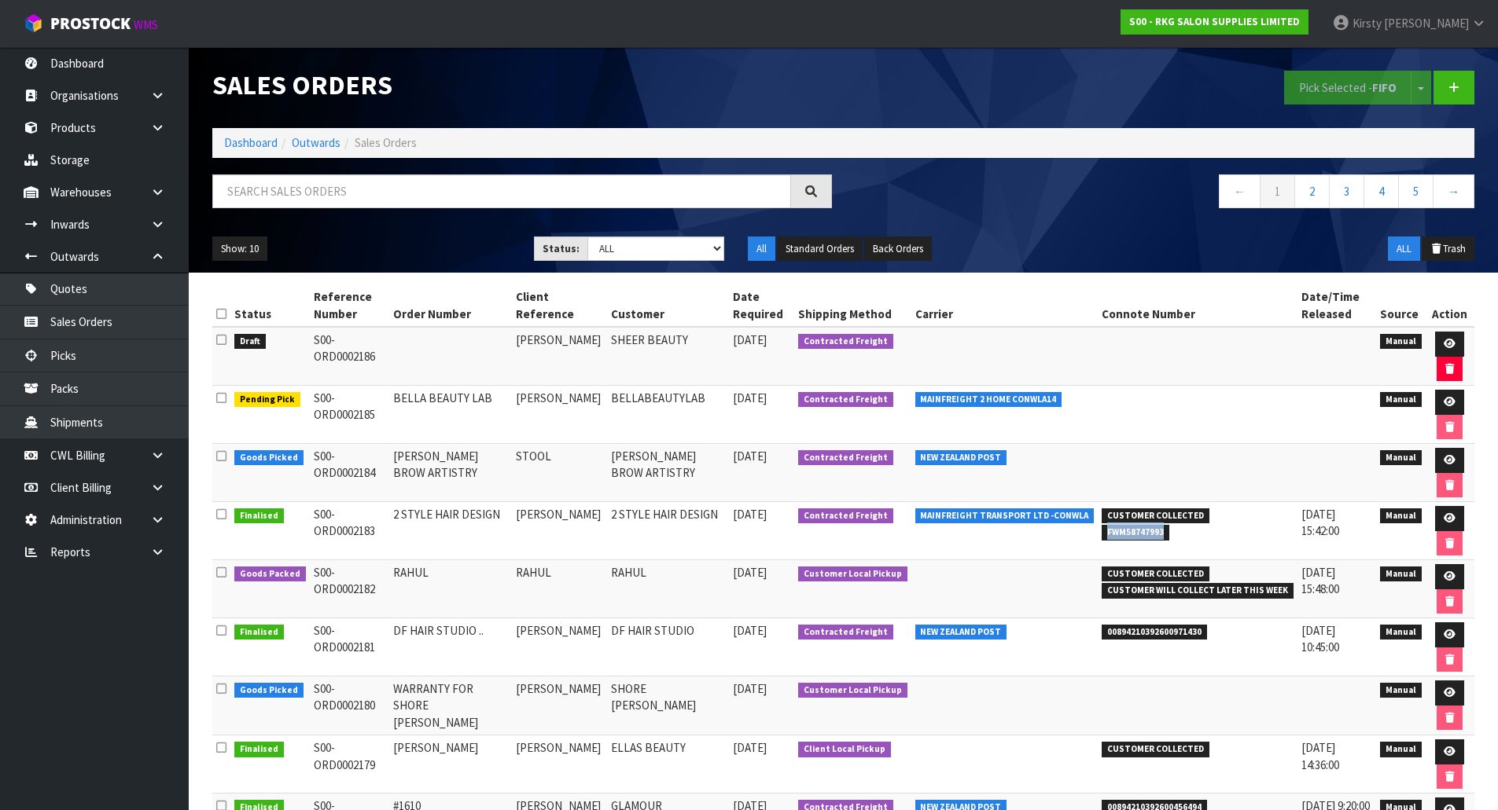
drag, startPoint x: 1165, startPoint y: 532, endPoint x: 1098, endPoint y: 534, distance: 66.8
click at [1098, 534] on td "CUSTOMER COLLECTED FWM58747993" at bounding box center [1197, 531] width 200 height 58
copy span "FWM58747993"
click at [1442, 512] on link at bounding box center [1449, 518] width 29 height 25
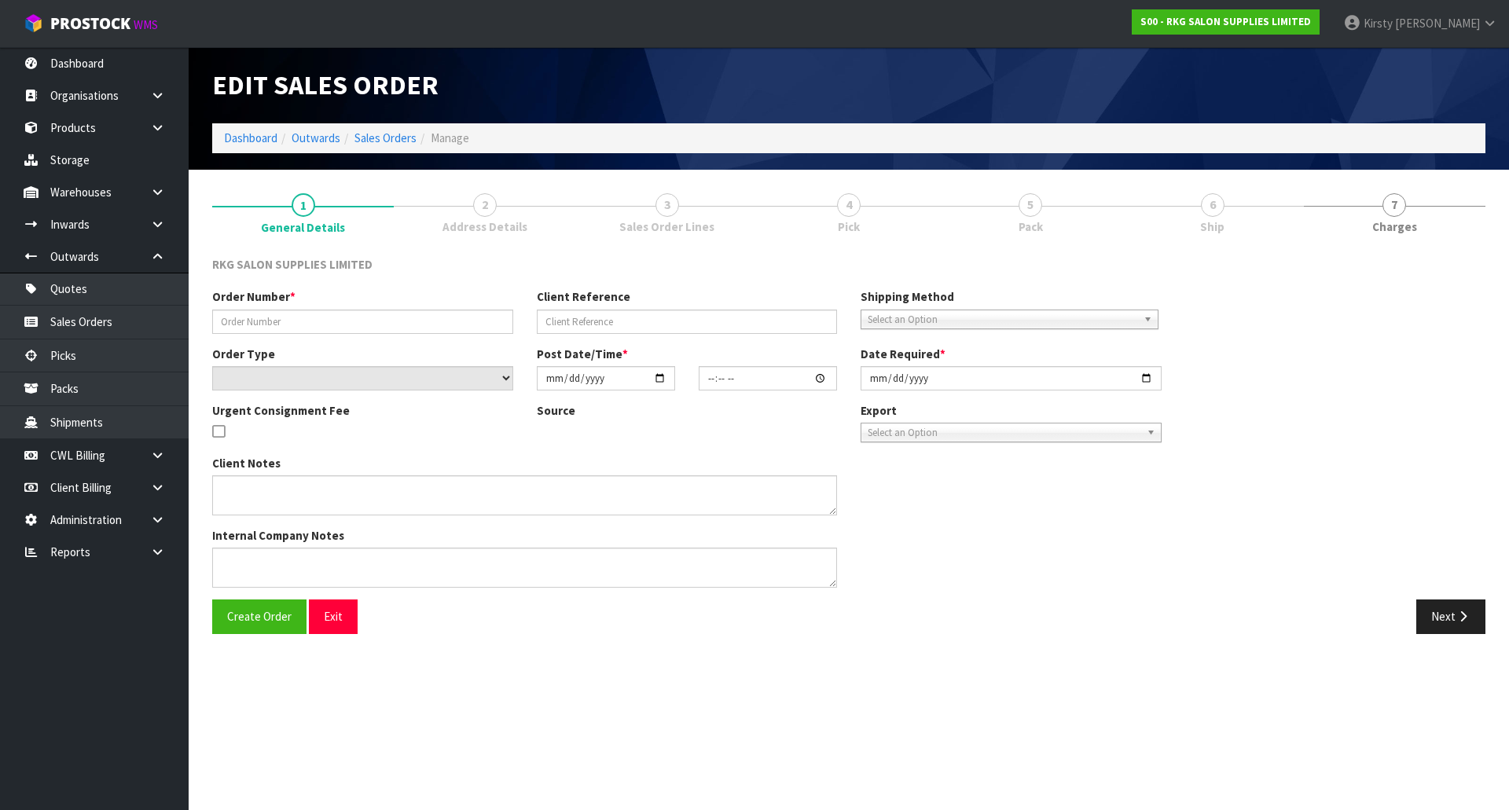
type input "2 STYLE HAIR DESIGN"
type input "MICHELLE"
select select "number:0"
type input "2025-09-17"
type input "13:45:00.000"
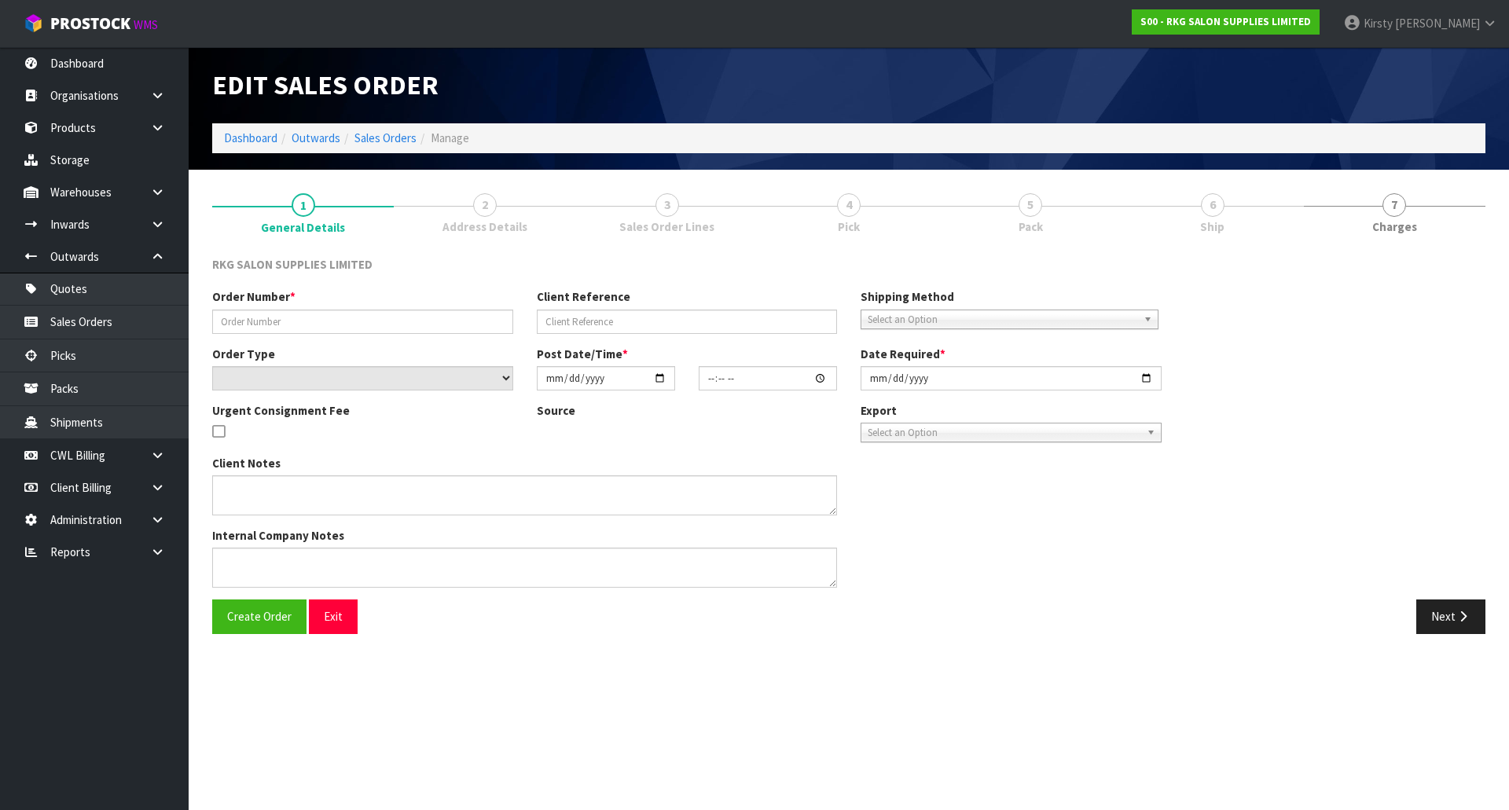
type input "2025-09-18"
type textarea "PLEASE DISPATCH ASAP SEND 3 X 02100102 MUDGEE CHAIRS LOOSE, THE REST ON ONE PAL…"
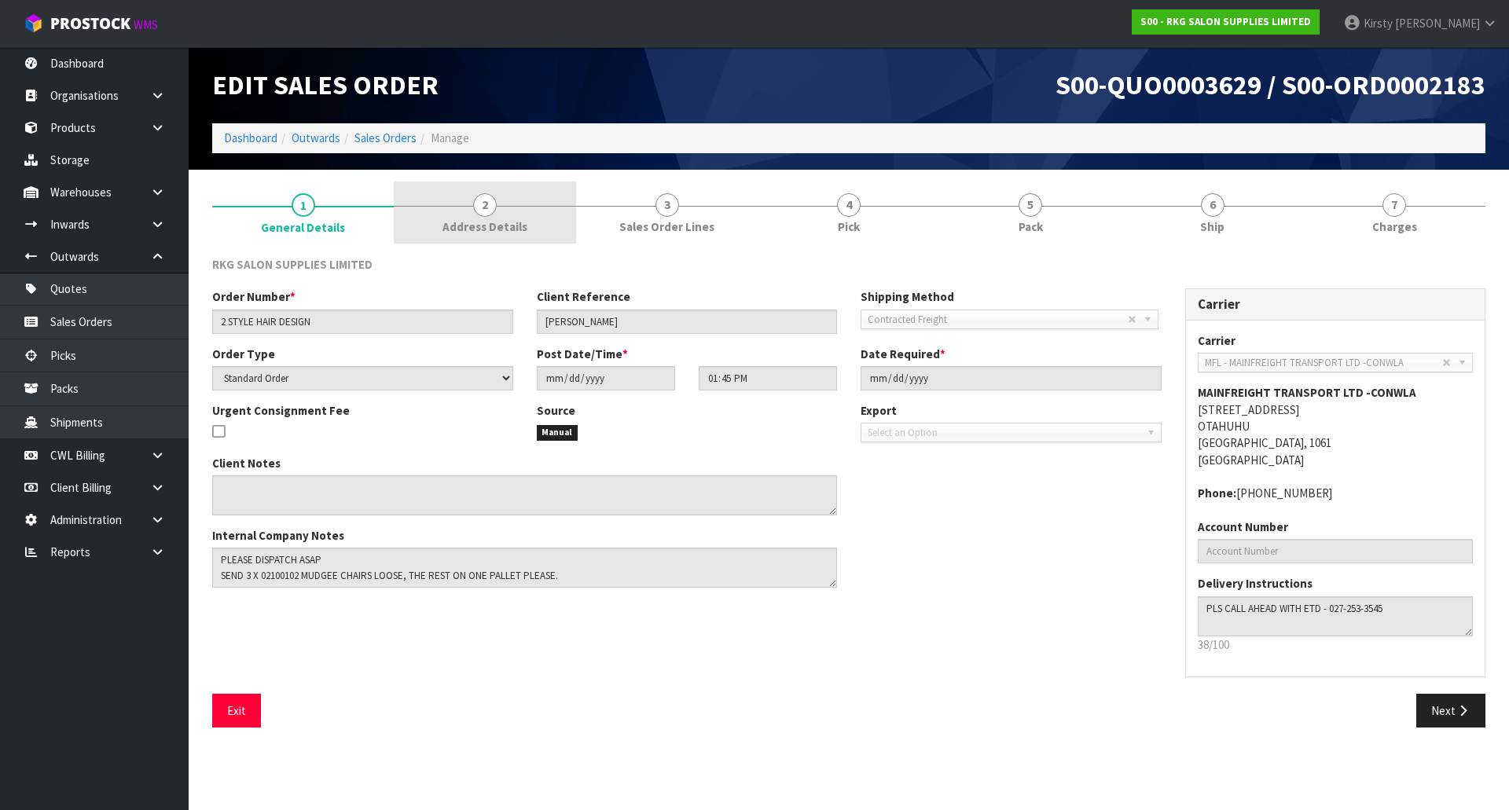
click at [483, 211] on span "2" at bounding box center [485, 205] width 24 height 24
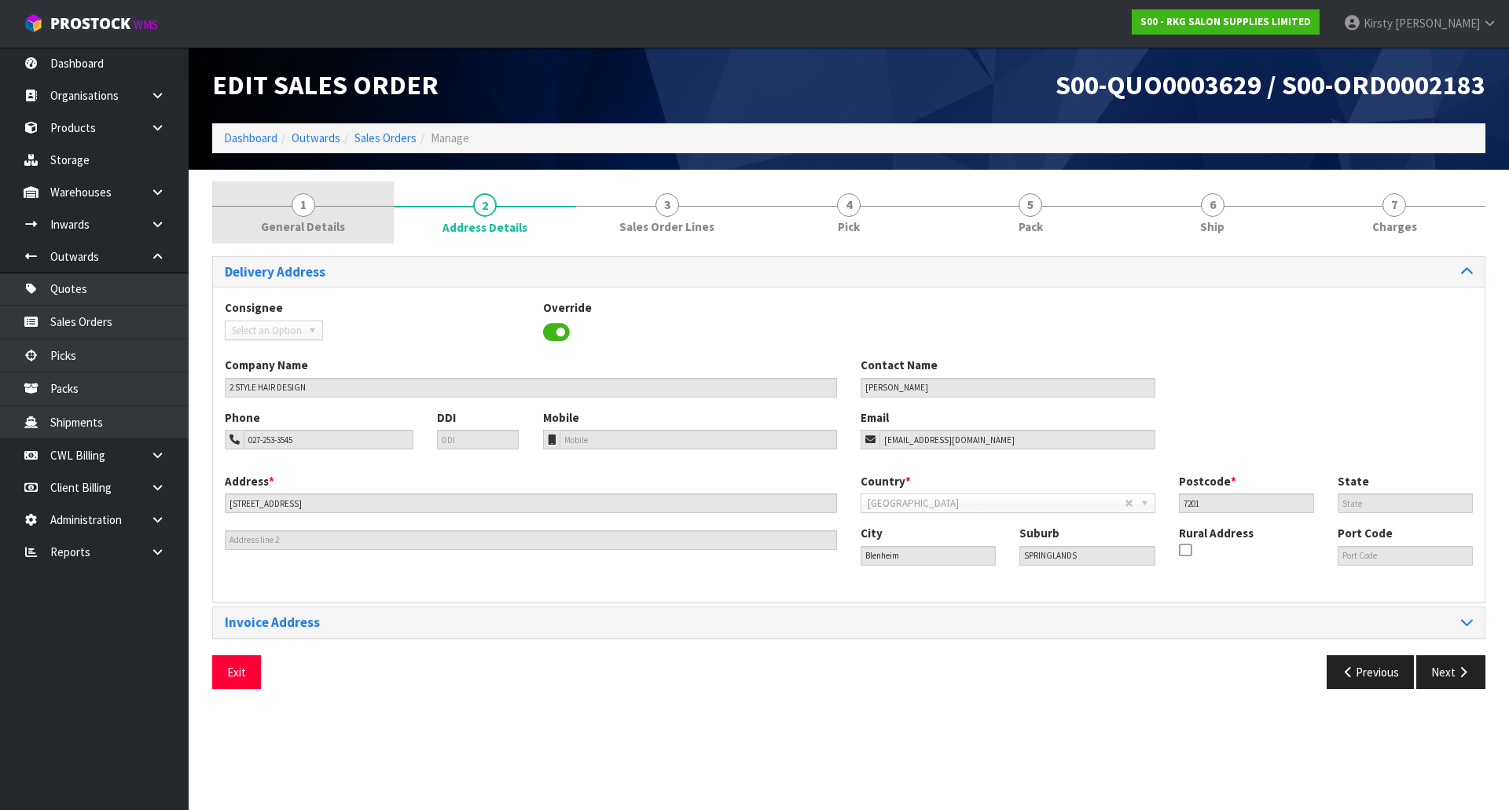
click at [296, 222] on span "General Details" at bounding box center [303, 227] width 84 height 17
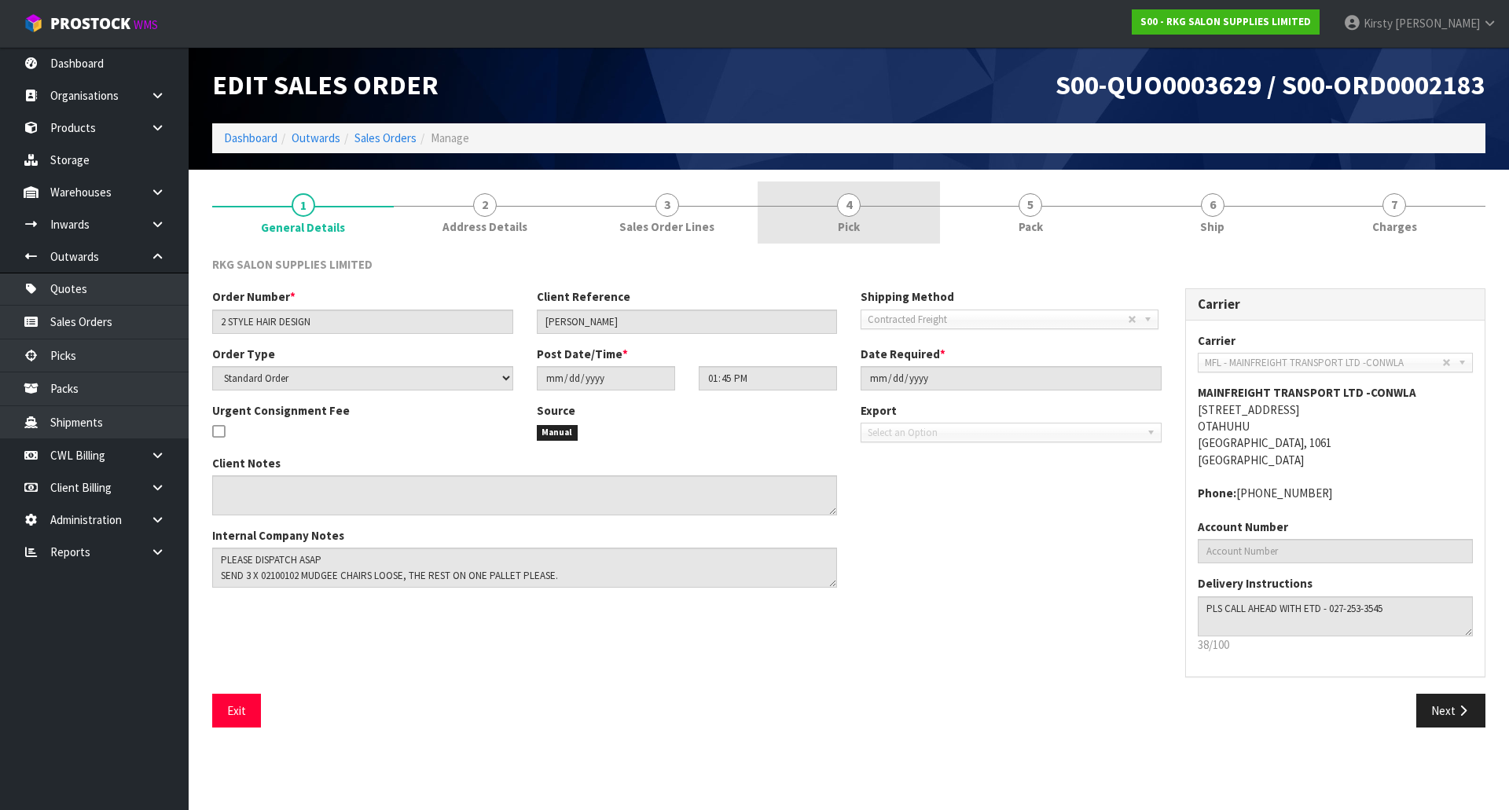
click at [863, 210] on link "4 Pick" at bounding box center [849, 213] width 182 height 62
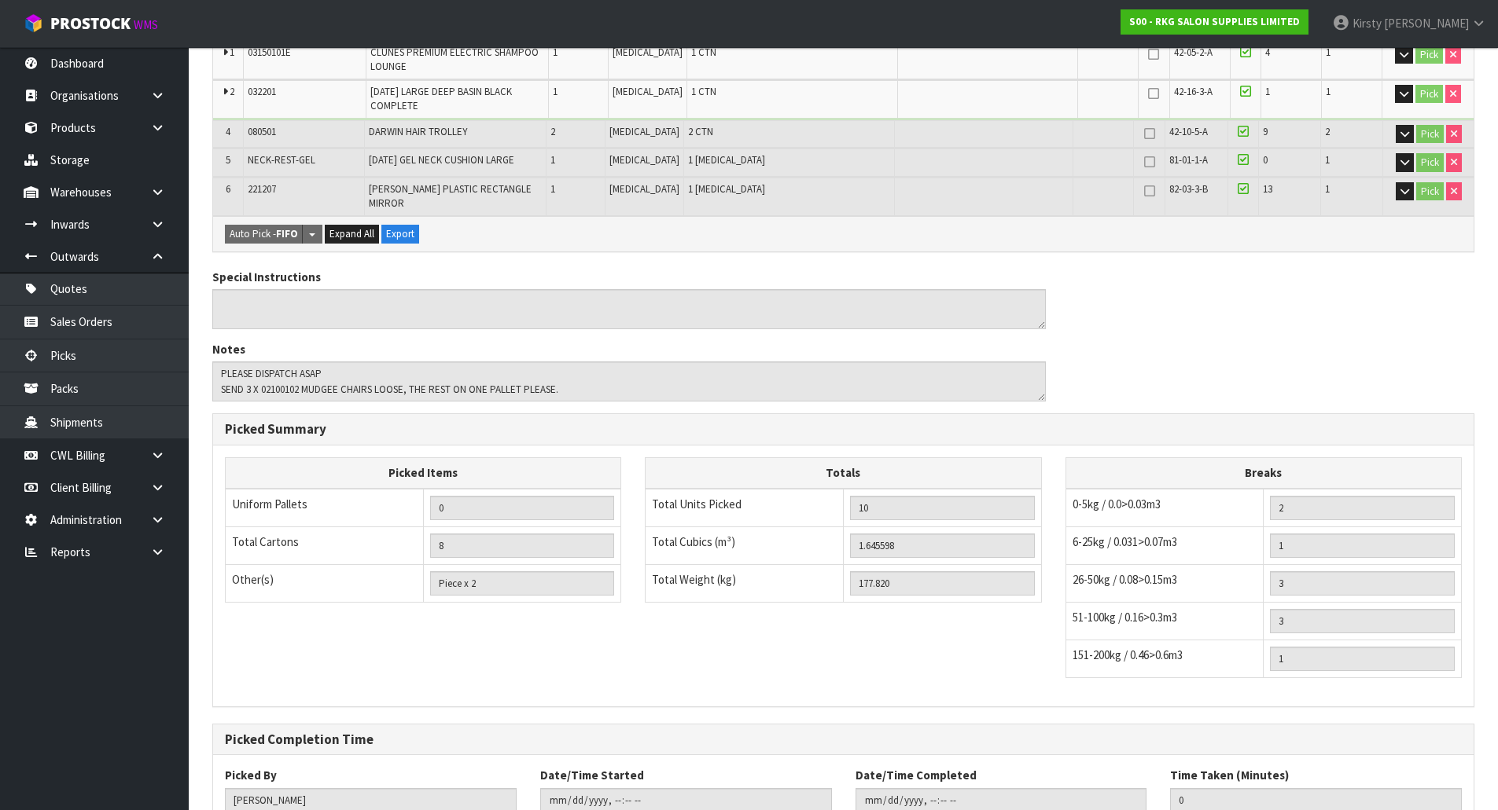
scroll to position [550, 0]
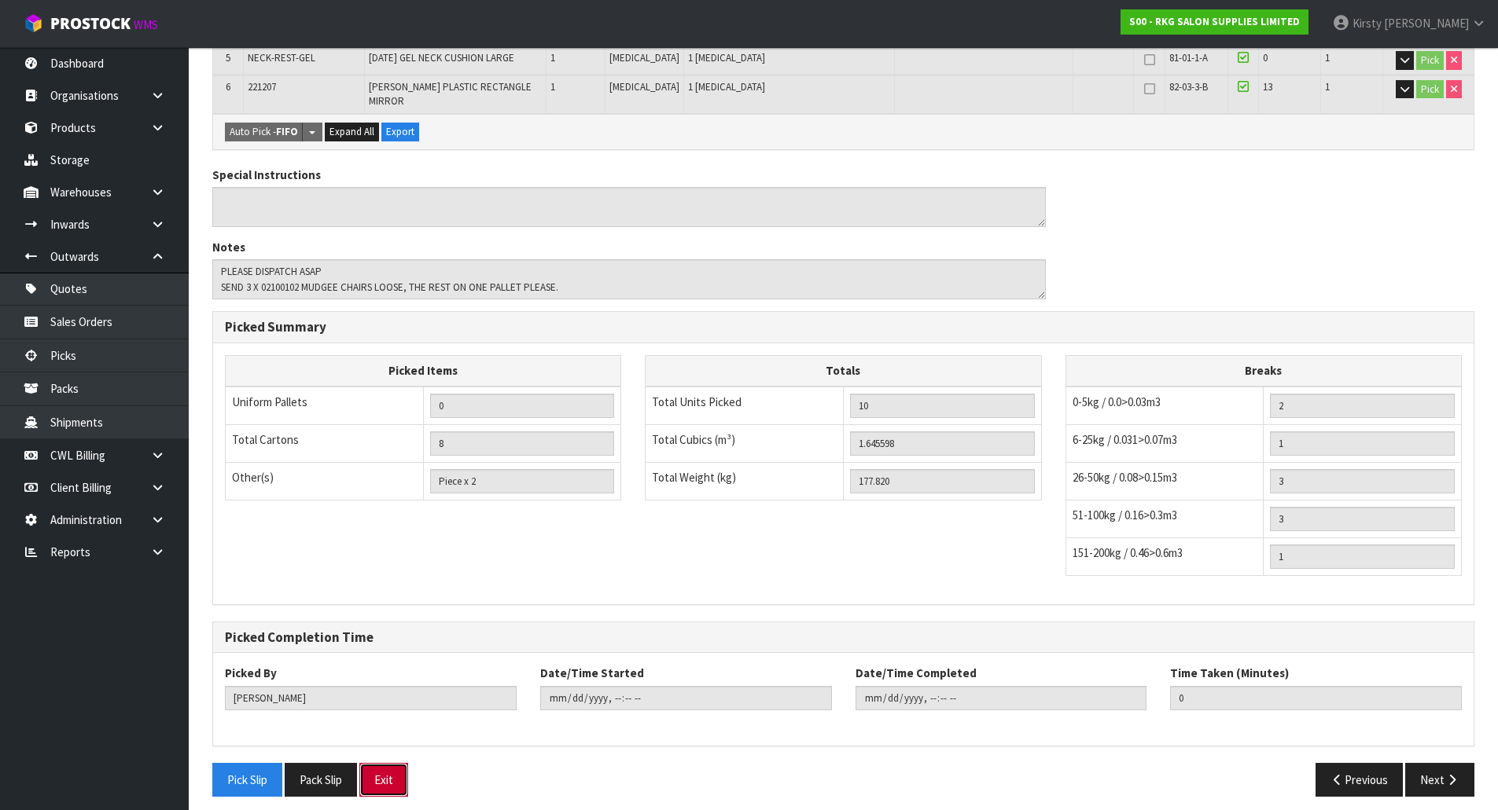
click at [391, 773] on button "Exit" at bounding box center [383, 780] width 49 height 34
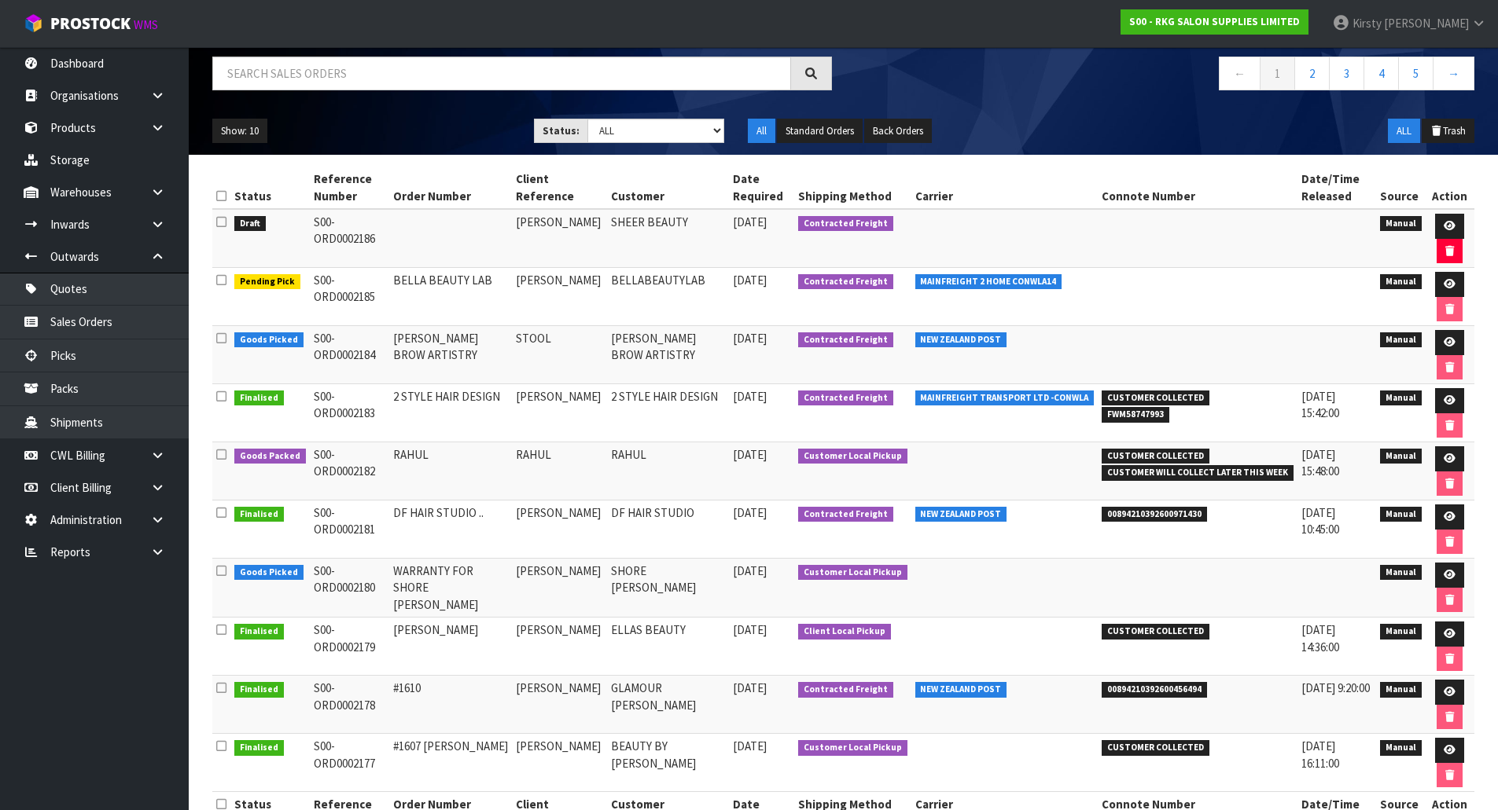
scroll to position [90, 0]
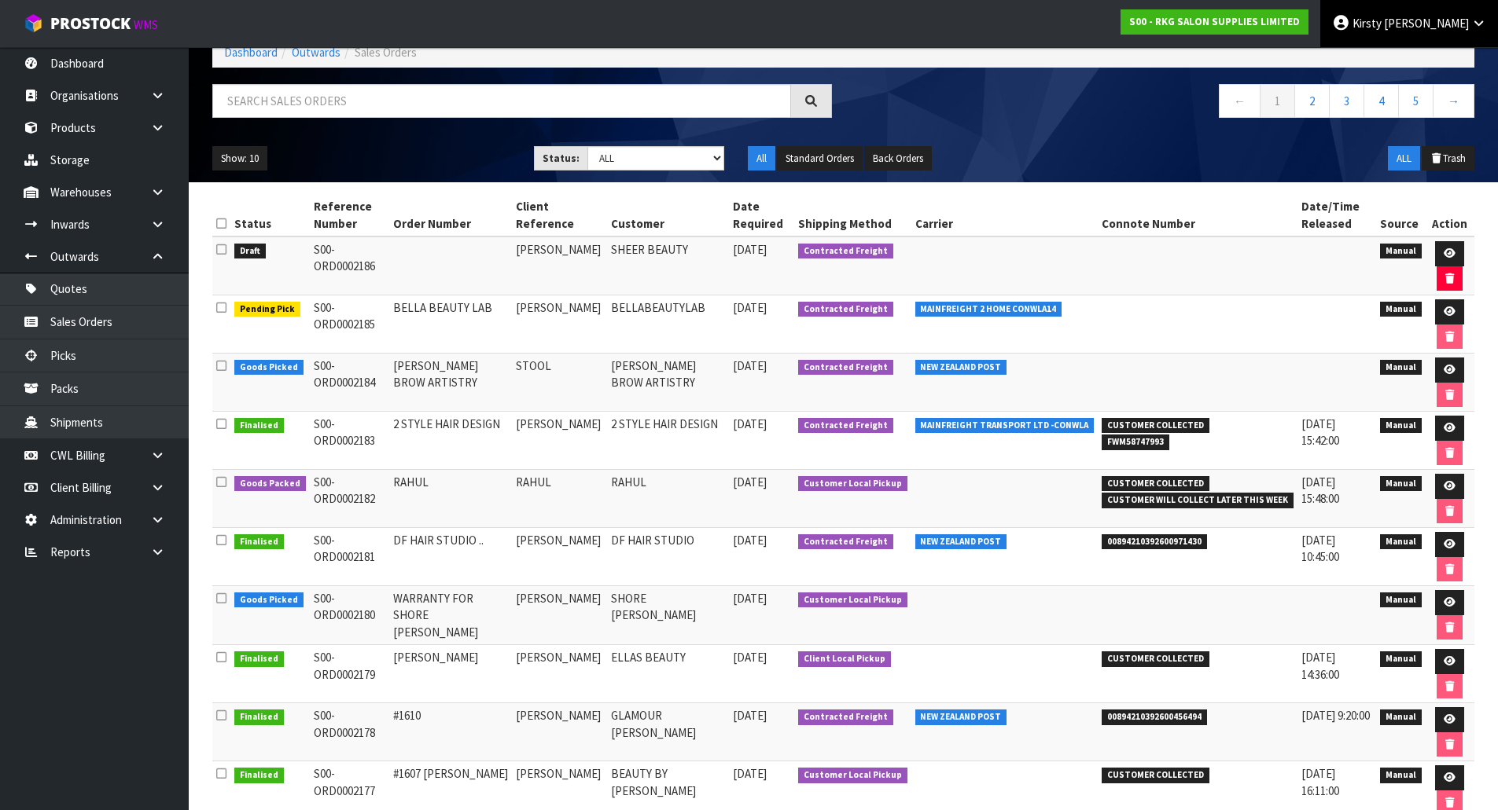
click at [1384, 20] on span at bounding box center [1382, 23] width 2 height 15
click at [1417, 61] on link "Logout" at bounding box center [1435, 62] width 124 height 21
